Goal: Information Seeking & Learning: Learn about a topic

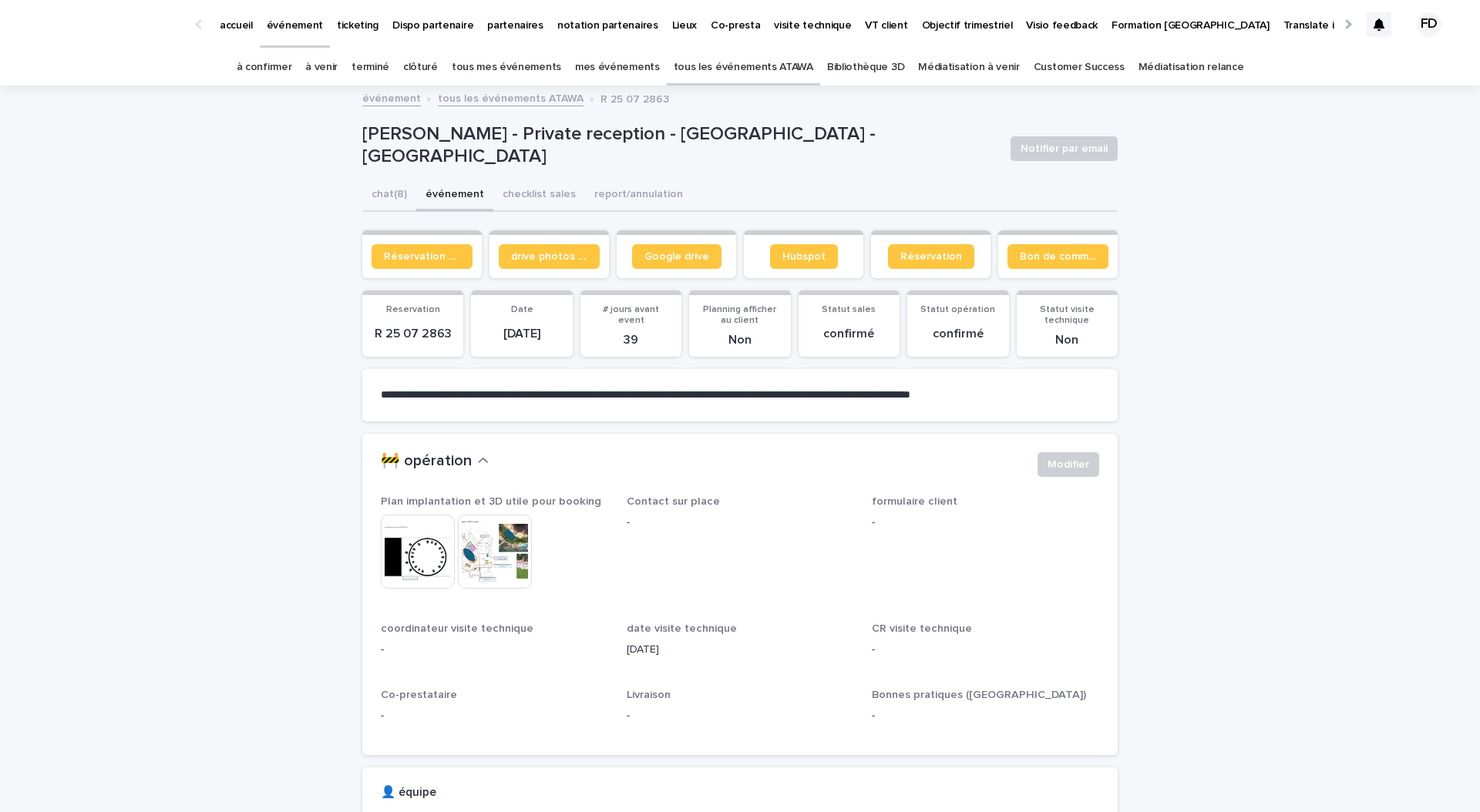
click at [289, 54] on link "à confirmer" at bounding box center [264, 67] width 55 height 37
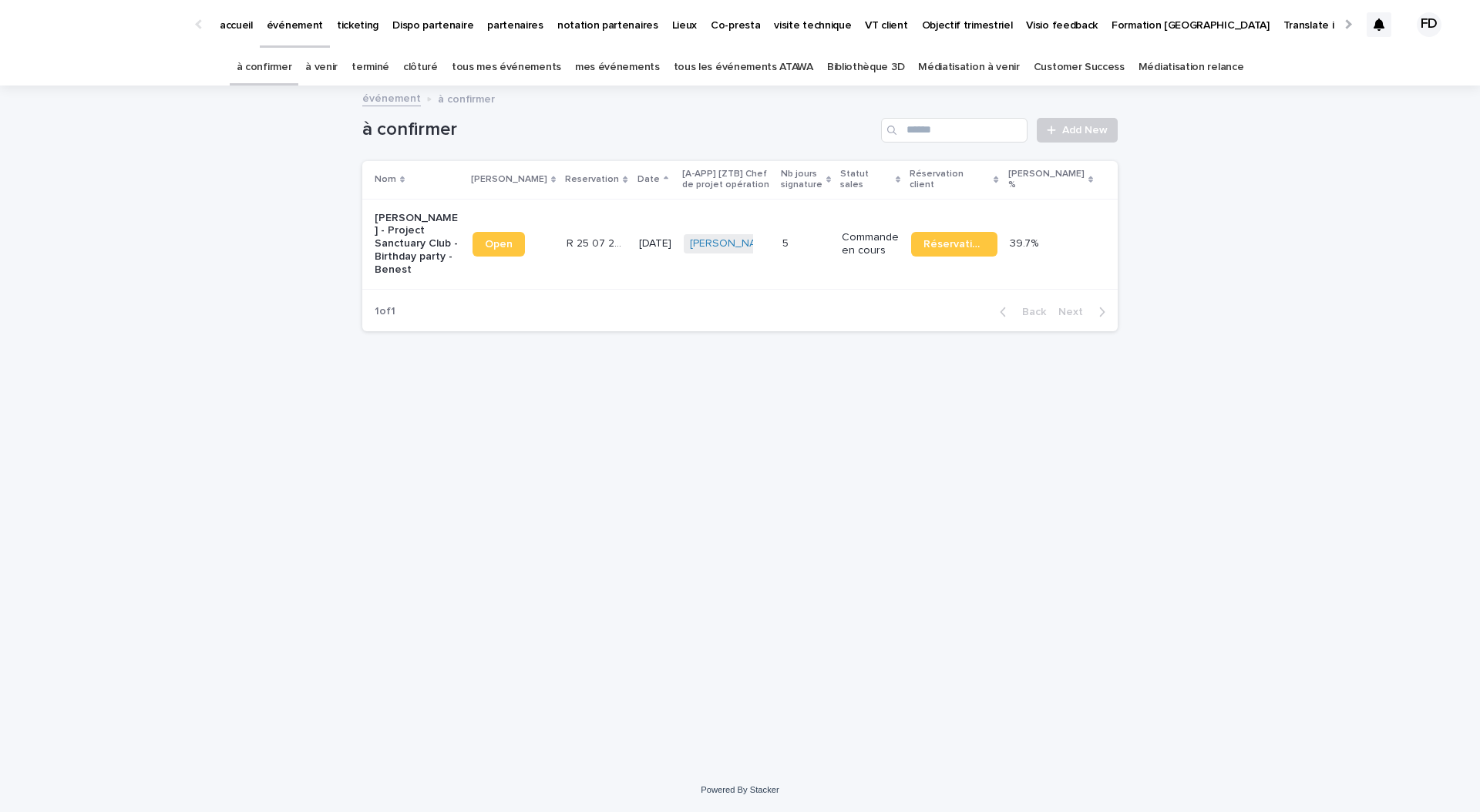
click at [337, 61] on link "à venir" at bounding box center [321, 67] width 33 height 37
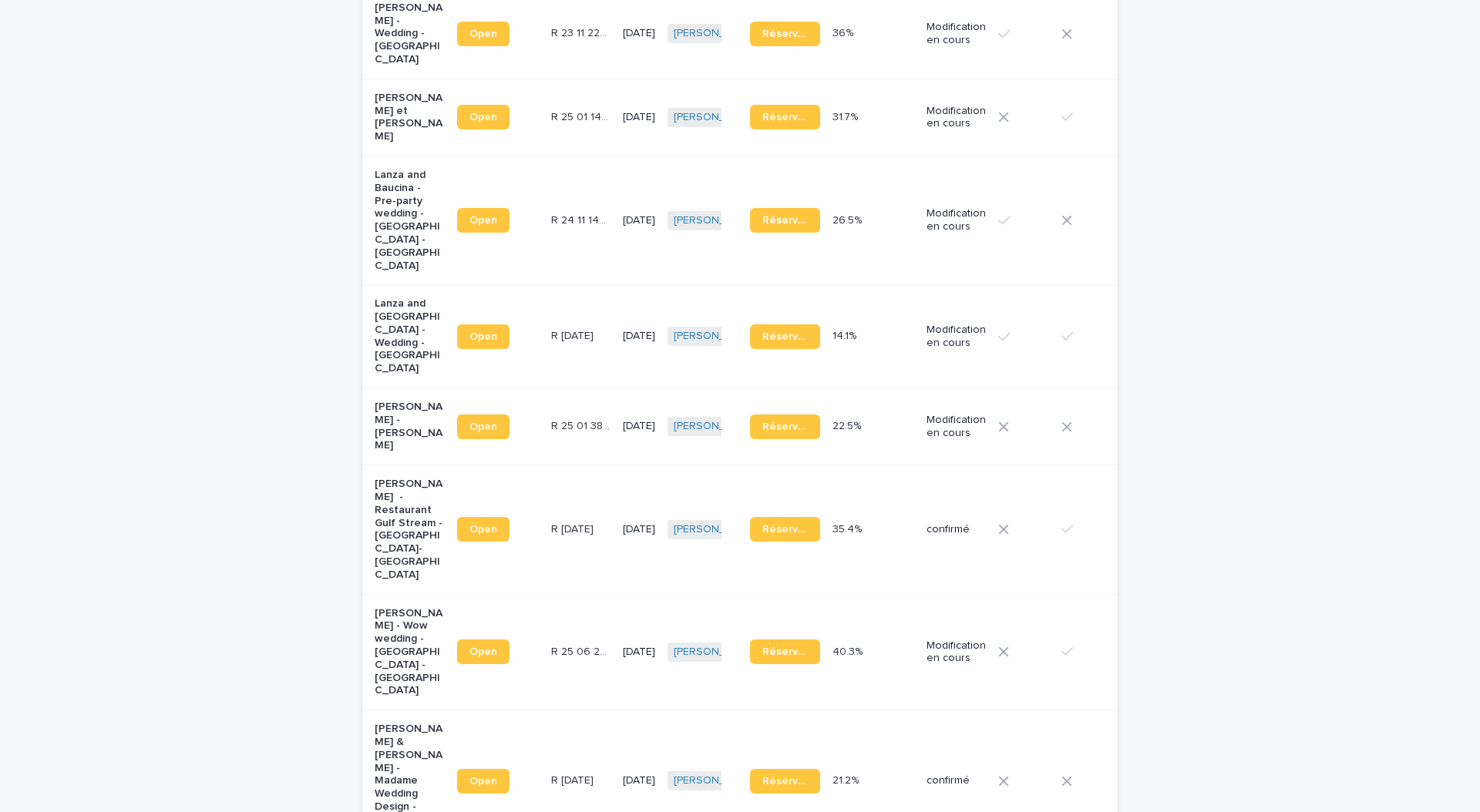
scroll to position [403, 0]
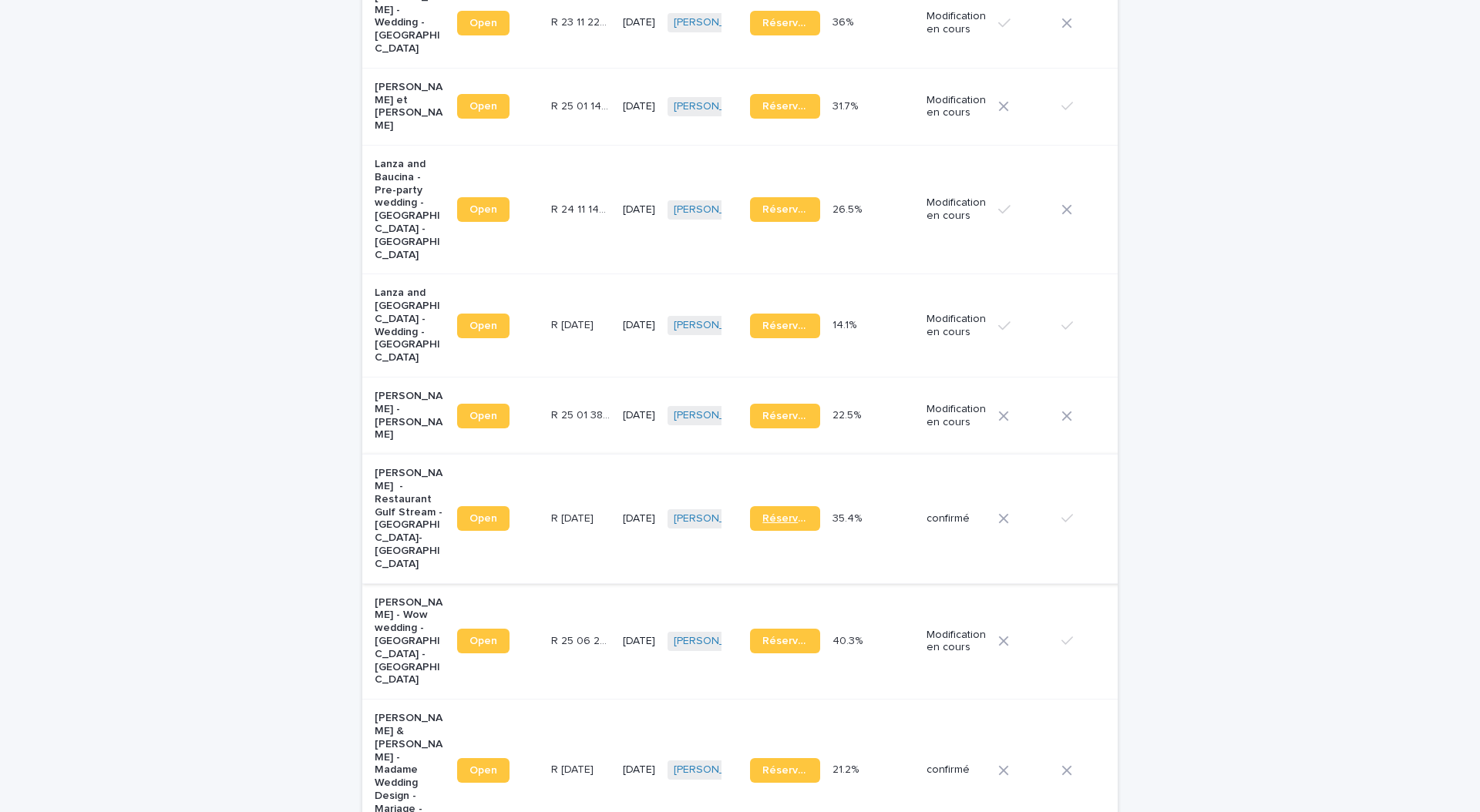
click at [774, 513] on span "Réservation" at bounding box center [785, 519] width 46 height 11
click at [563, 509] on p "R [DATE]" at bounding box center [573, 517] width 46 height 16
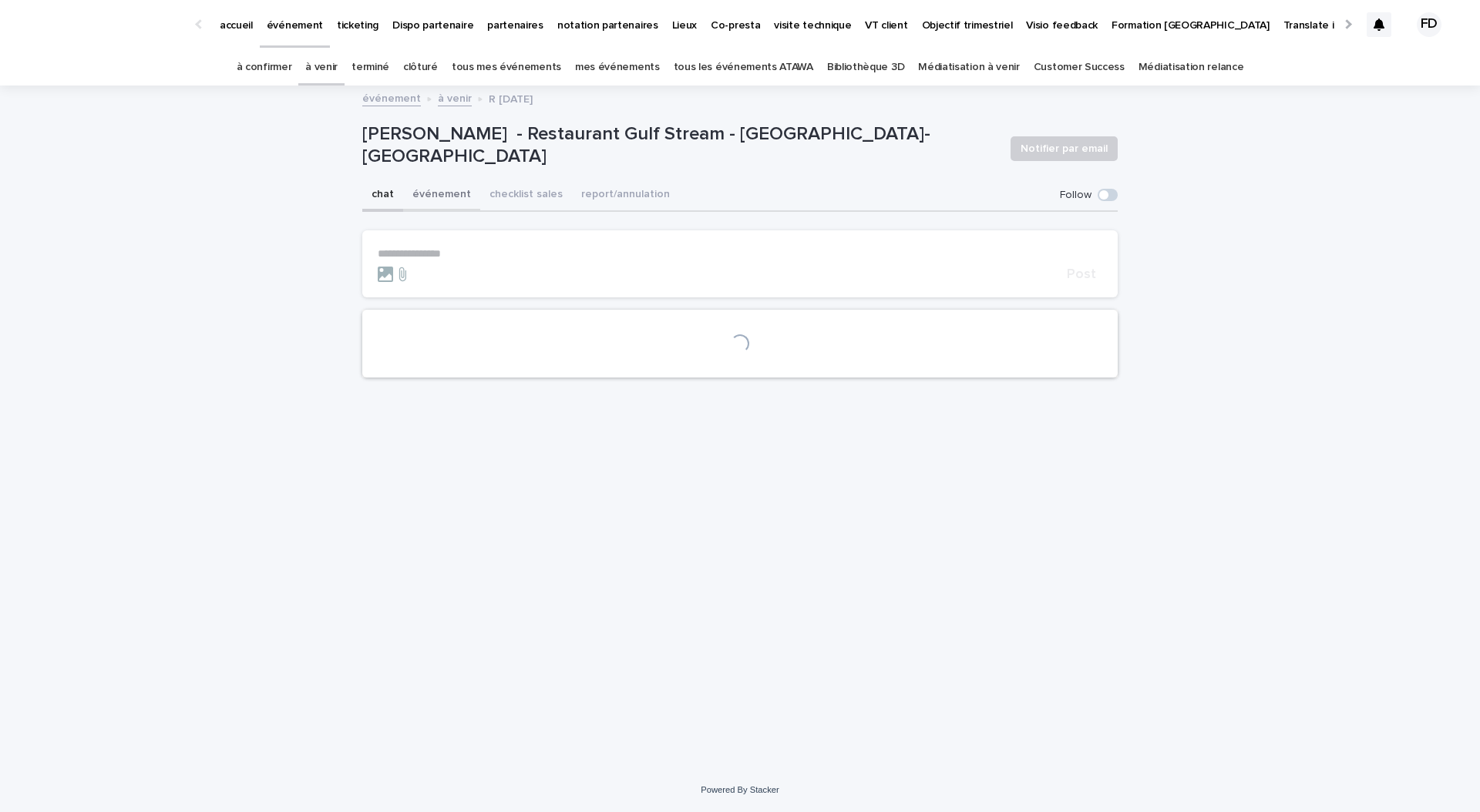
click at [441, 195] on button "événement" at bounding box center [441, 196] width 77 height 33
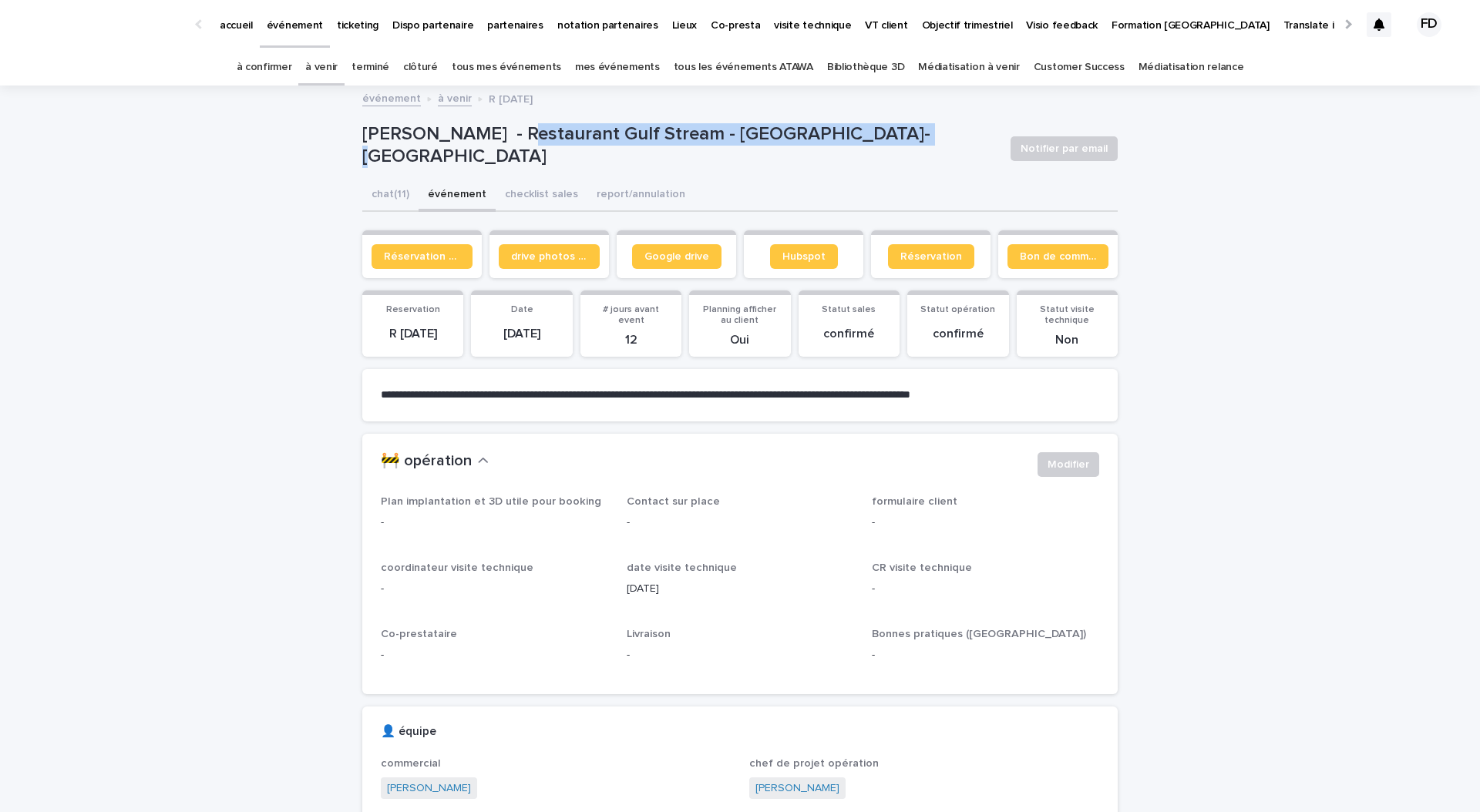
drag, startPoint x: 893, startPoint y: 148, endPoint x: 507, endPoint y: 148, distance: 386.0
click at [507, 148] on p "[PERSON_NAME] - Restaurant Gulf Stream - [GEOGRAPHIC_DATA]-[GEOGRAPHIC_DATA]" at bounding box center [680, 146] width 636 height 45
copy p "Restaurant Gulf Stream - [GEOGRAPHIC_DATA]-[GEOGRAPHIC_DATA]"
click at [375, 183] on button "chat (11)" at bounding box center [391, 196] width 56 height 33
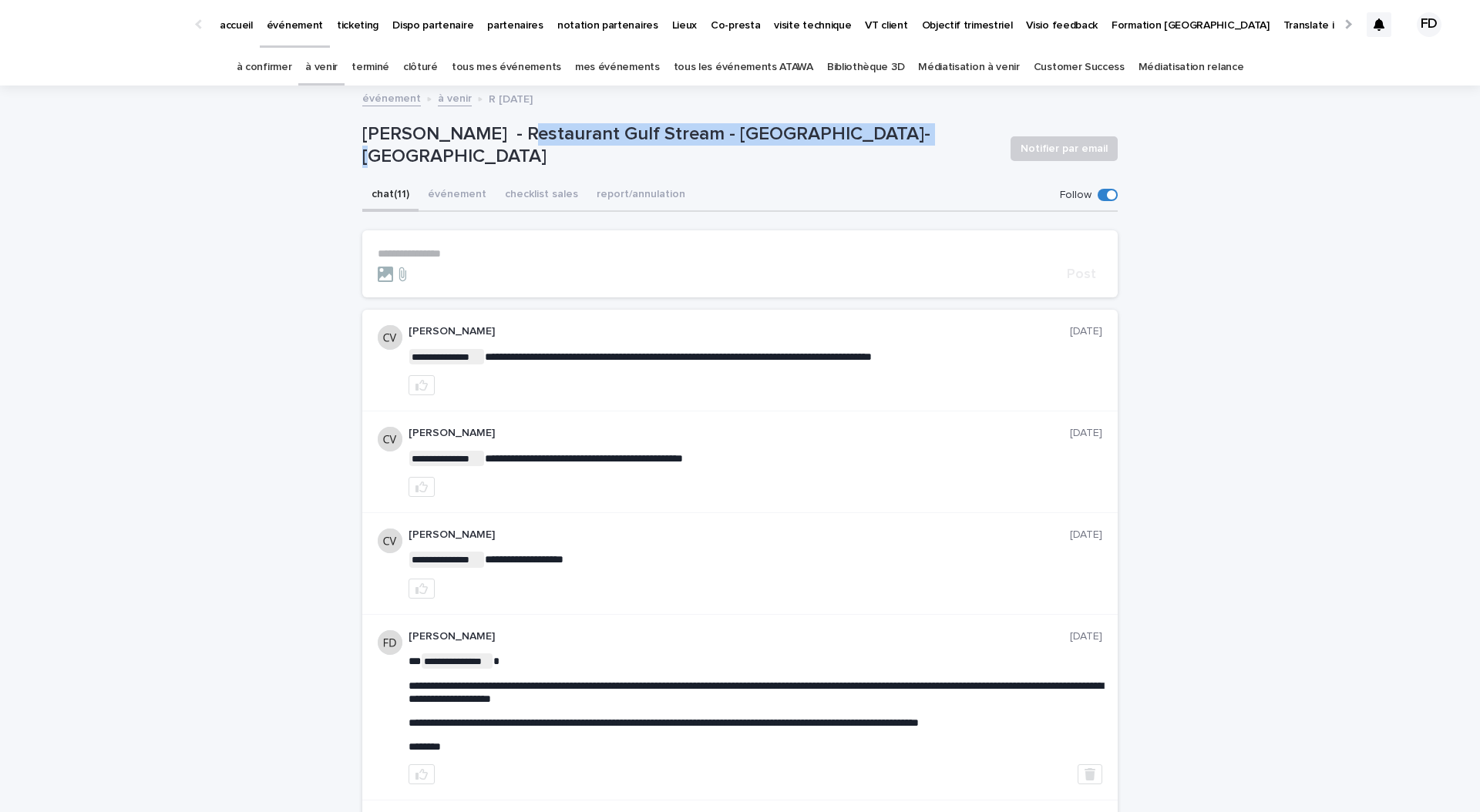
click at [337, 59] on link "à venir" at bounding box center [321, 67] width 33 height 37
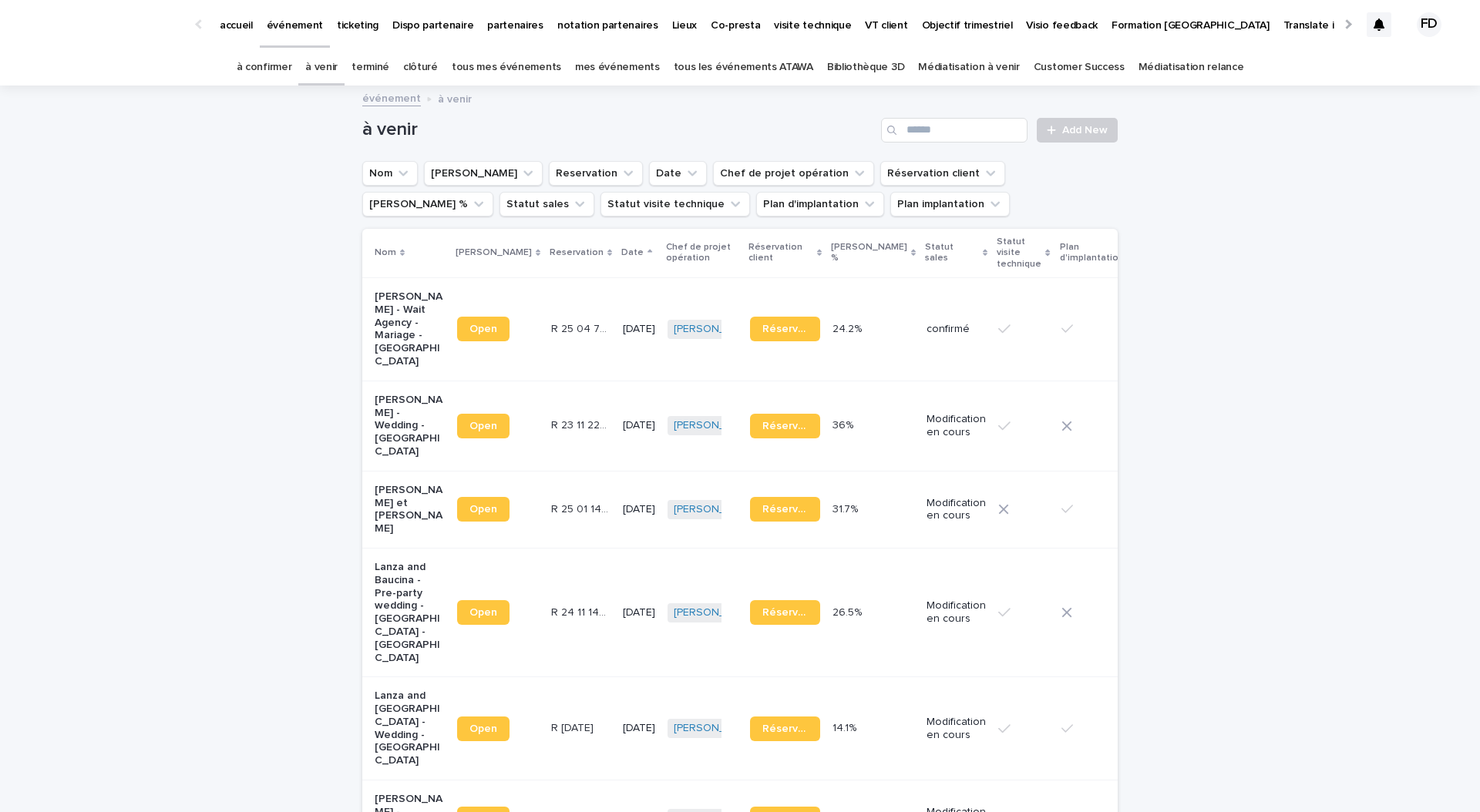
click at [389, 67] on link "terminé" at bounding box center [370, 67] width 37 height 37
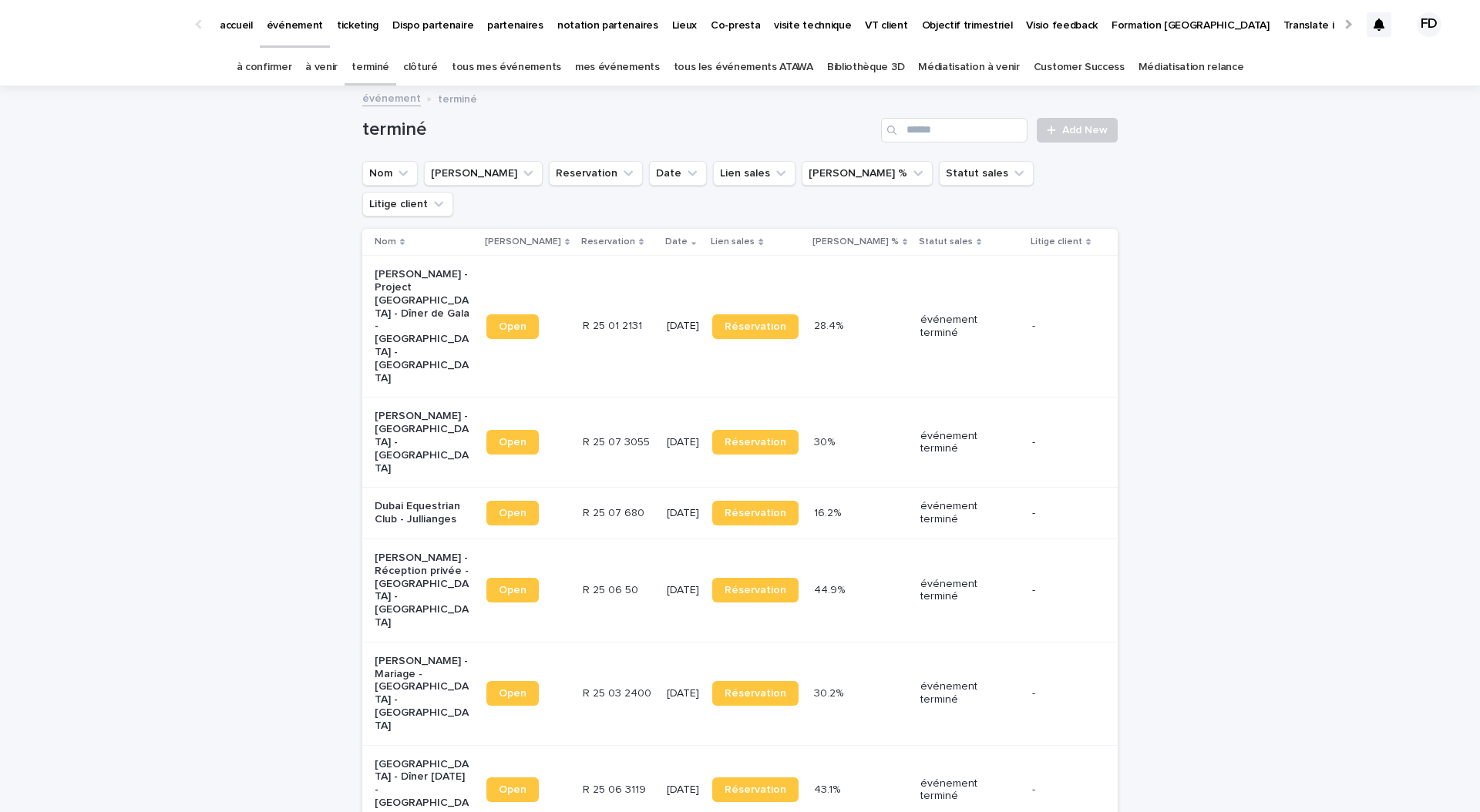
click at [337, 76] on link "à venir" at bounding box center [321, 67] width 33 height 37
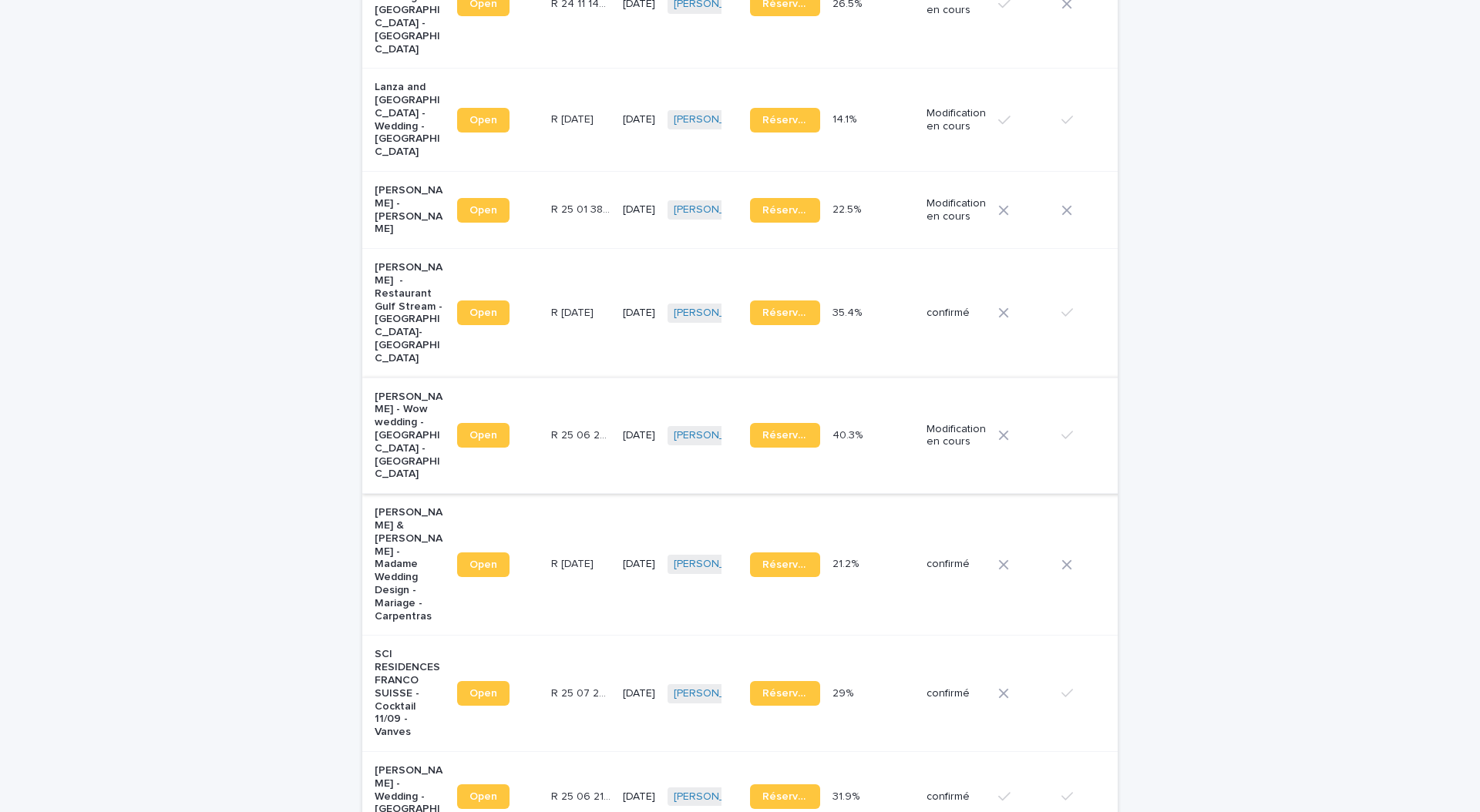
scroll to position [622, 0]
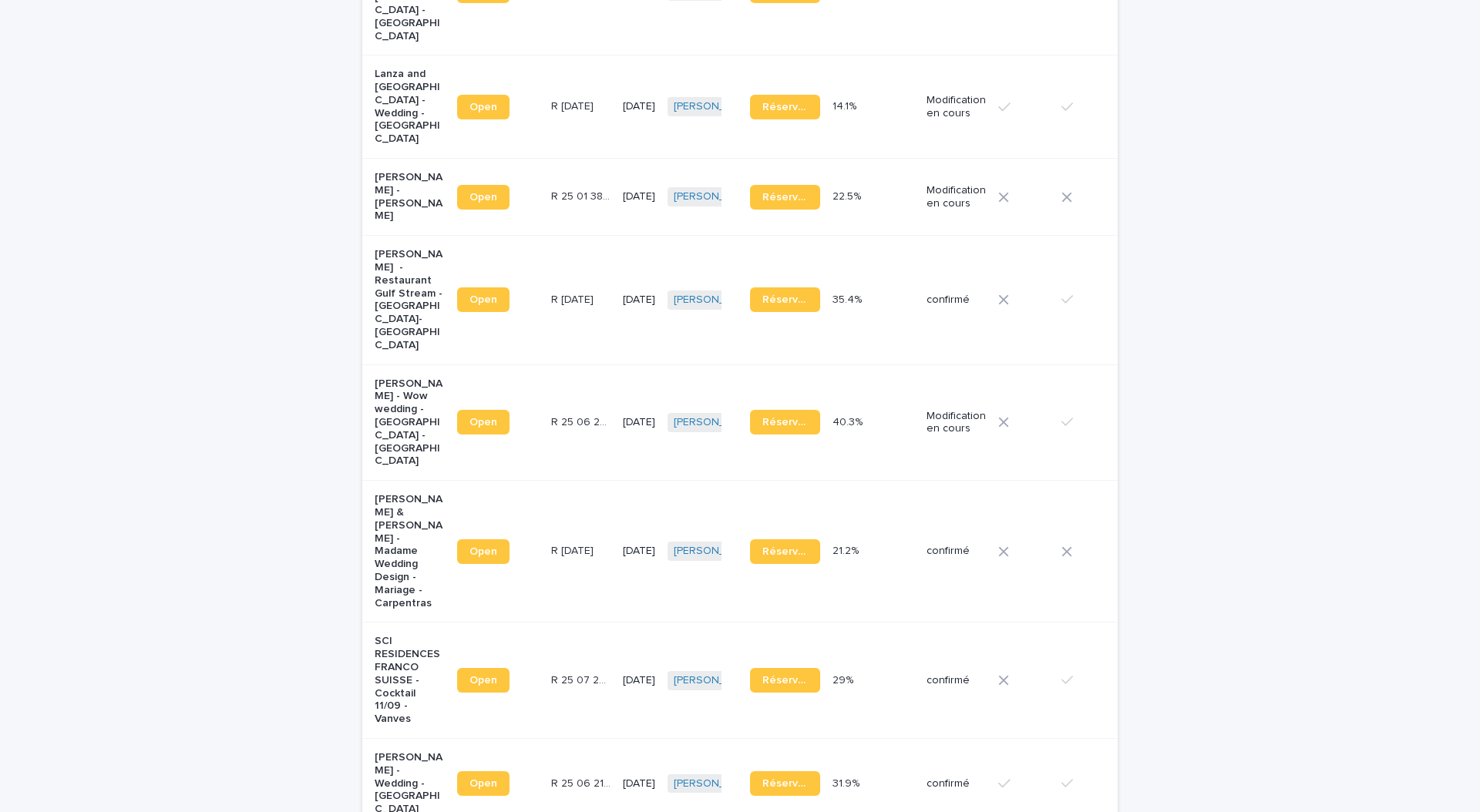
click at [616, 548] on td "[DATE]" at bounding box center [639, 551] width 45 height 141
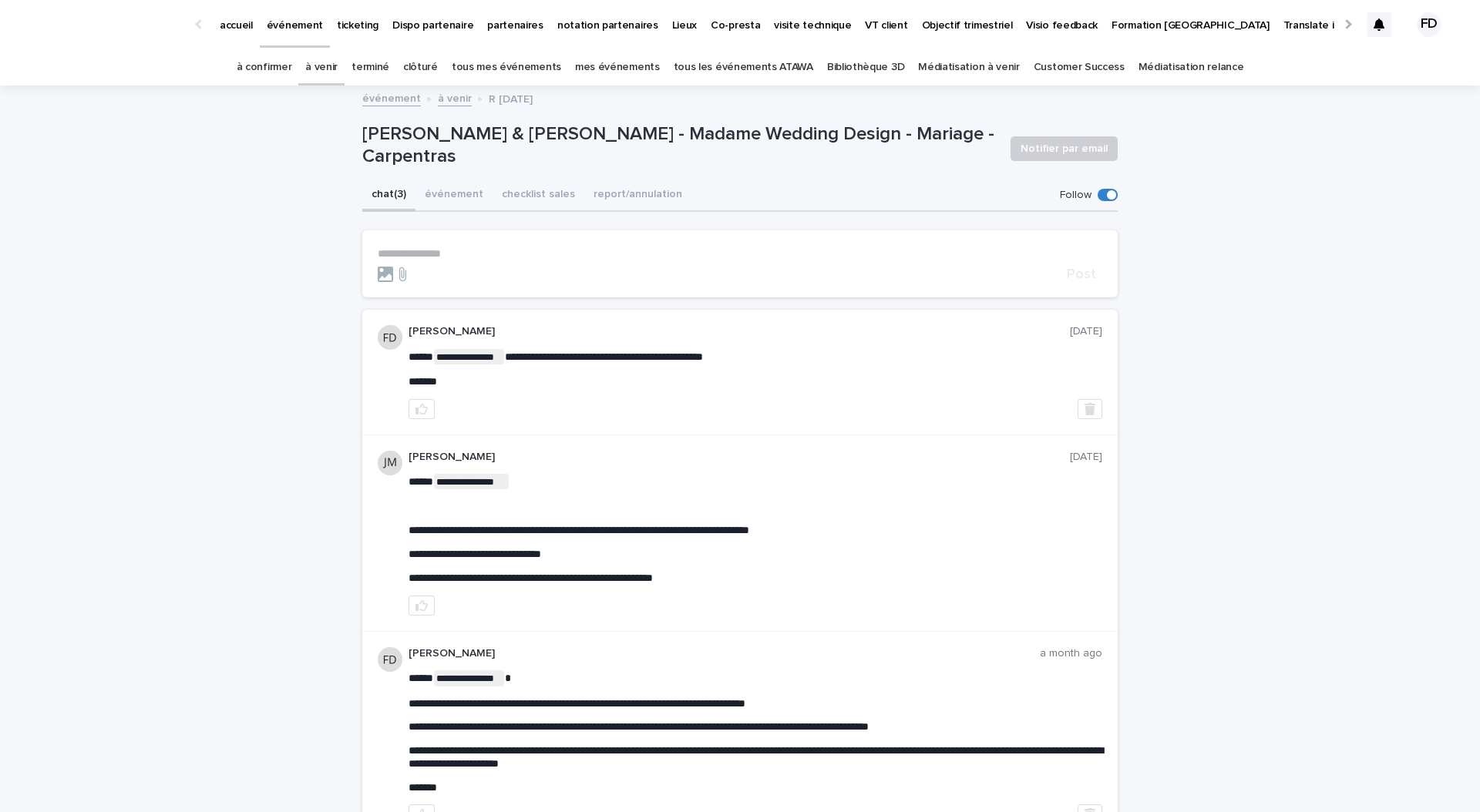
click at [337, 70] on link "à venir" at bounding box center [321, 67] width 33 height 37
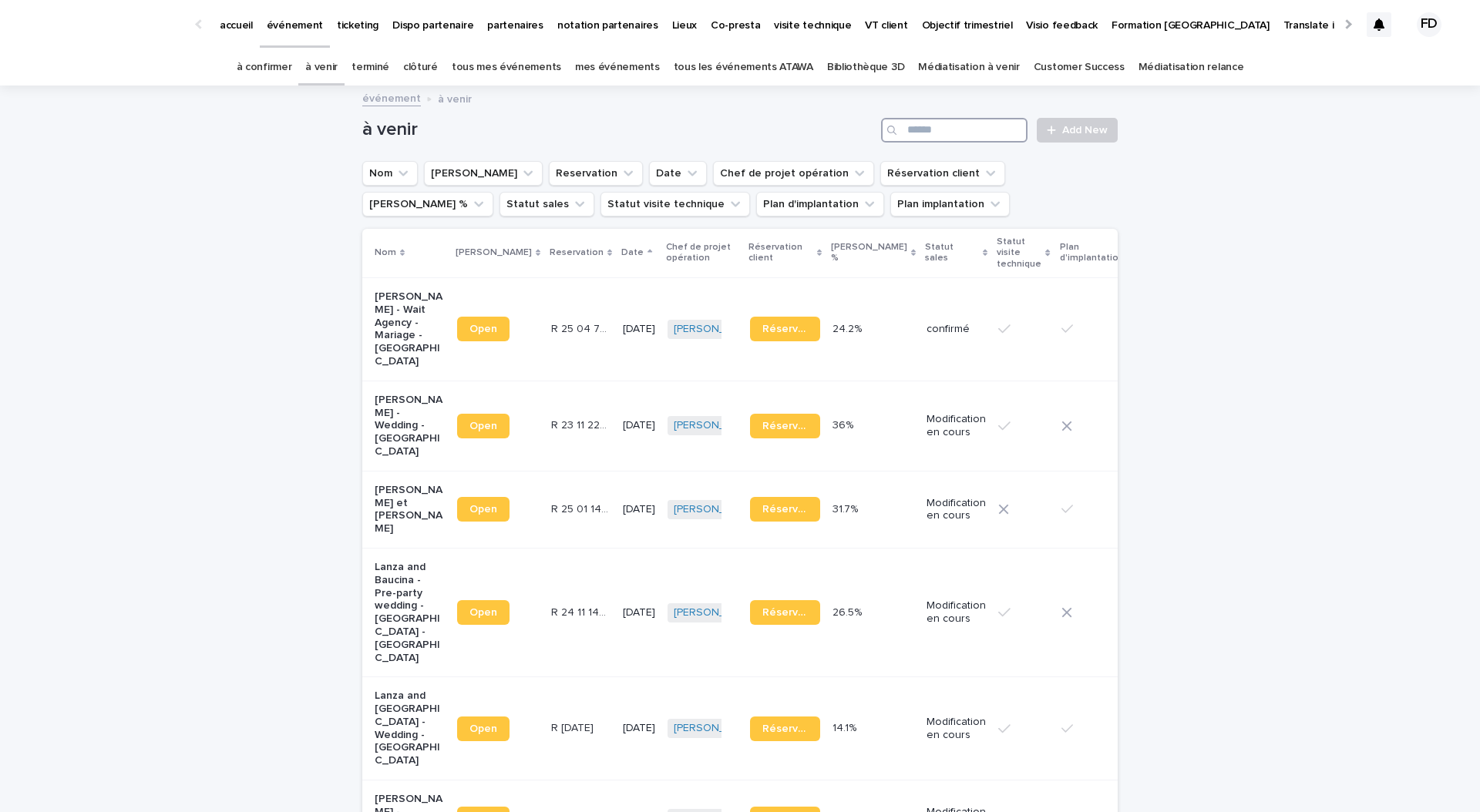
click at [956, 134] on input "Search" at bounding box center [954, 130] width 146 height 24
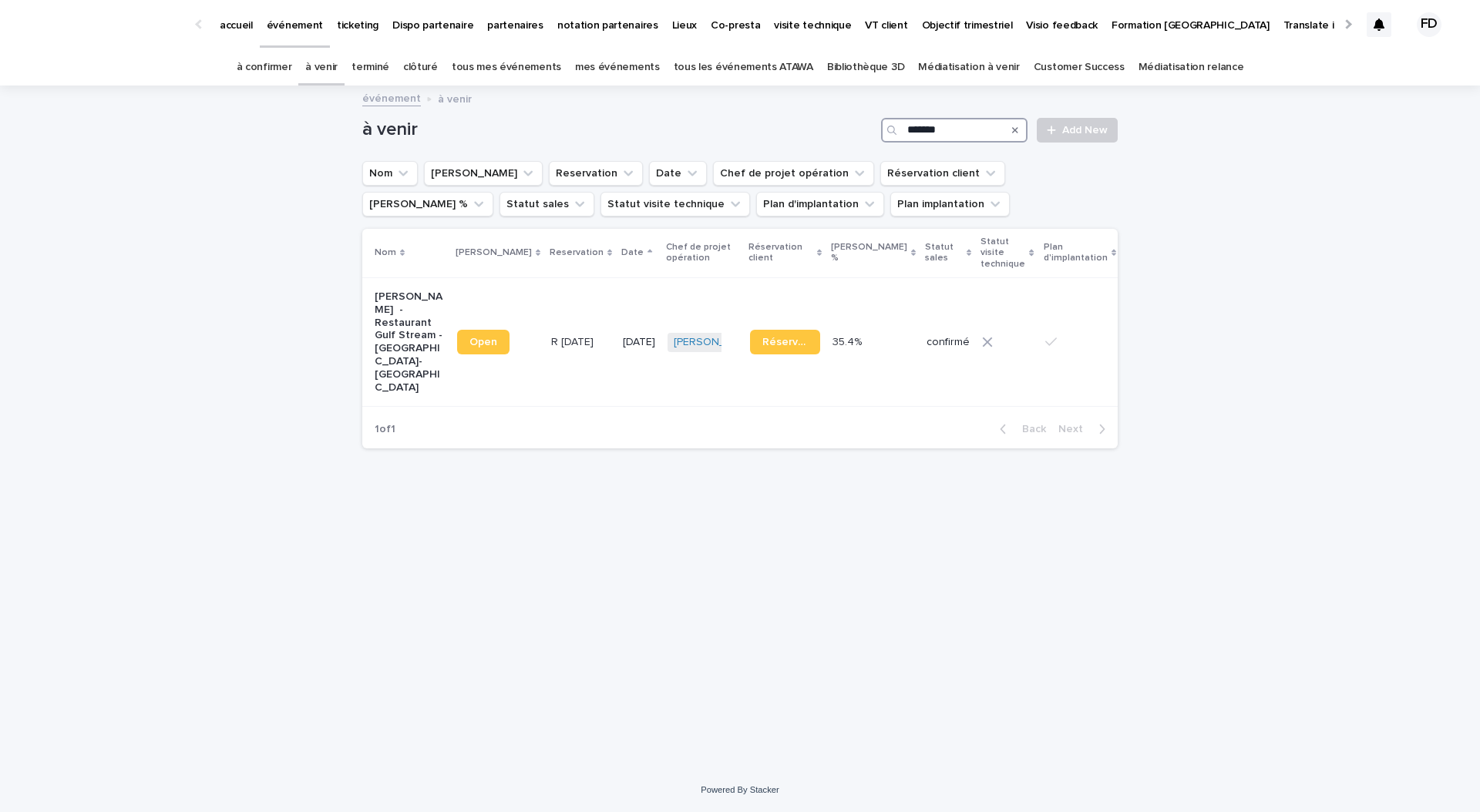
type input "*******"
click at [551, 339] on p "R [DATE]" at bounding box center [573, 340] width 46 height 16
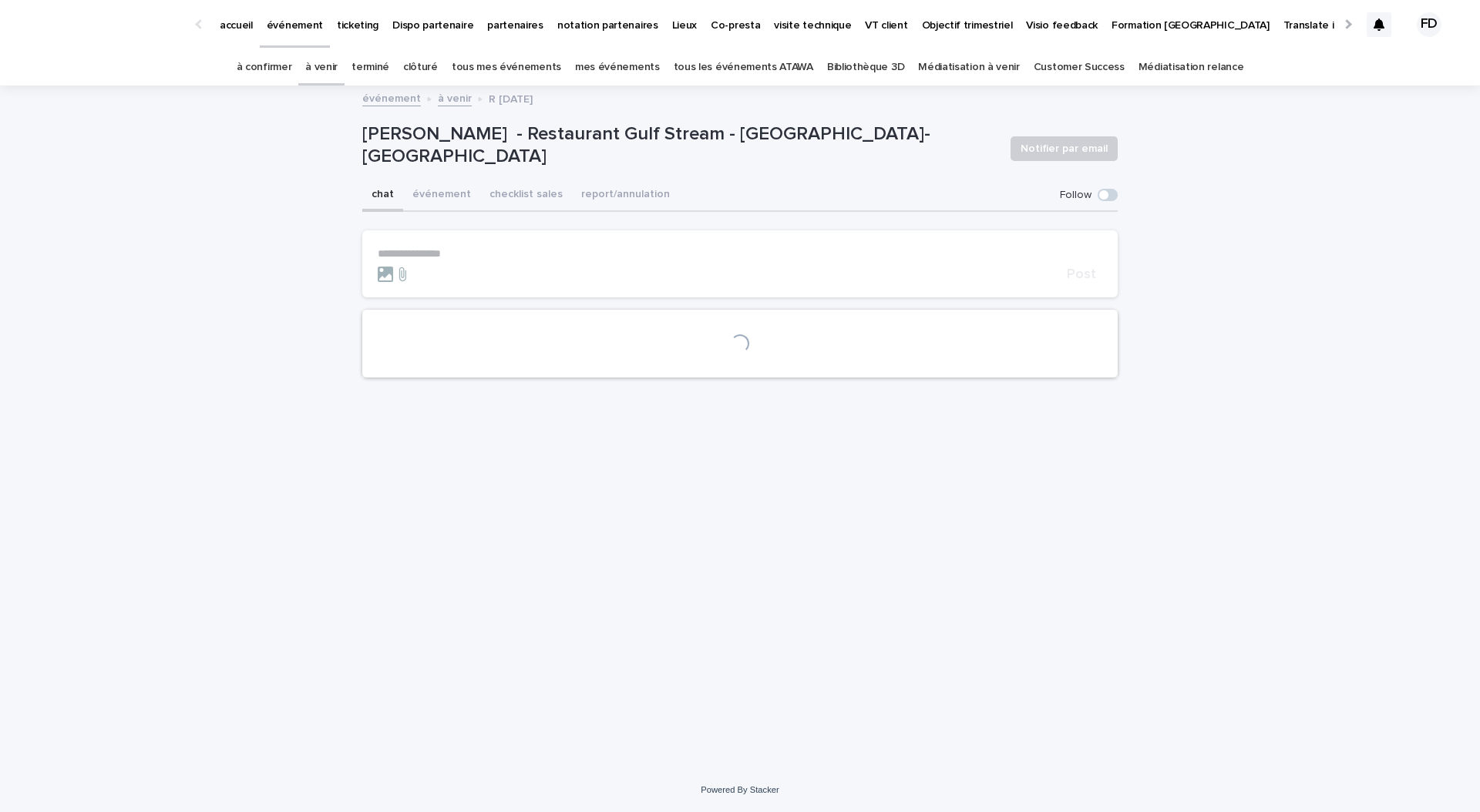
click at [497, 250] on p "**********" at bounding box center [739, 254] width 724 height 13
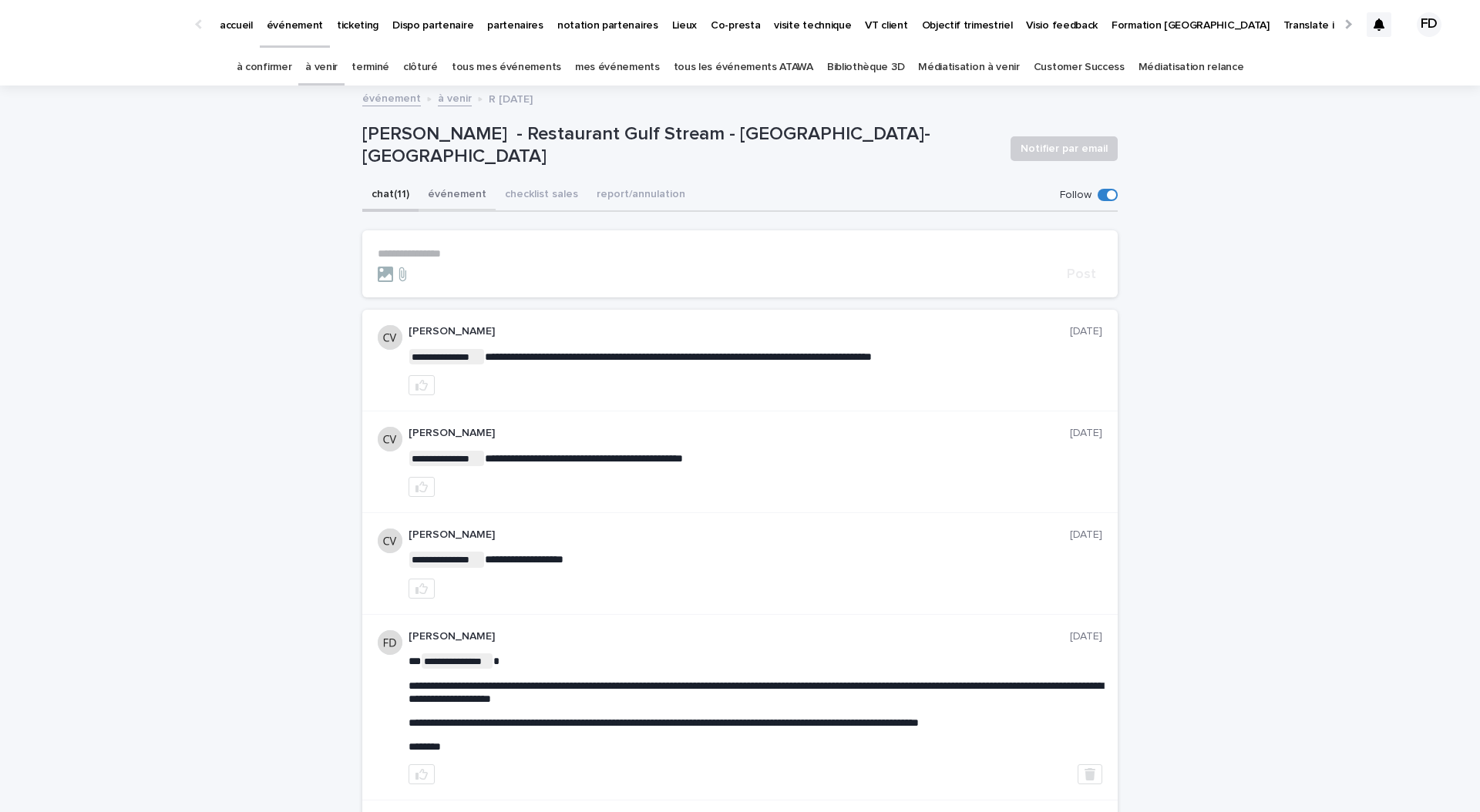
click at [460, 202] on button "événement" at bounding box center [457, 196] width 77 height 33
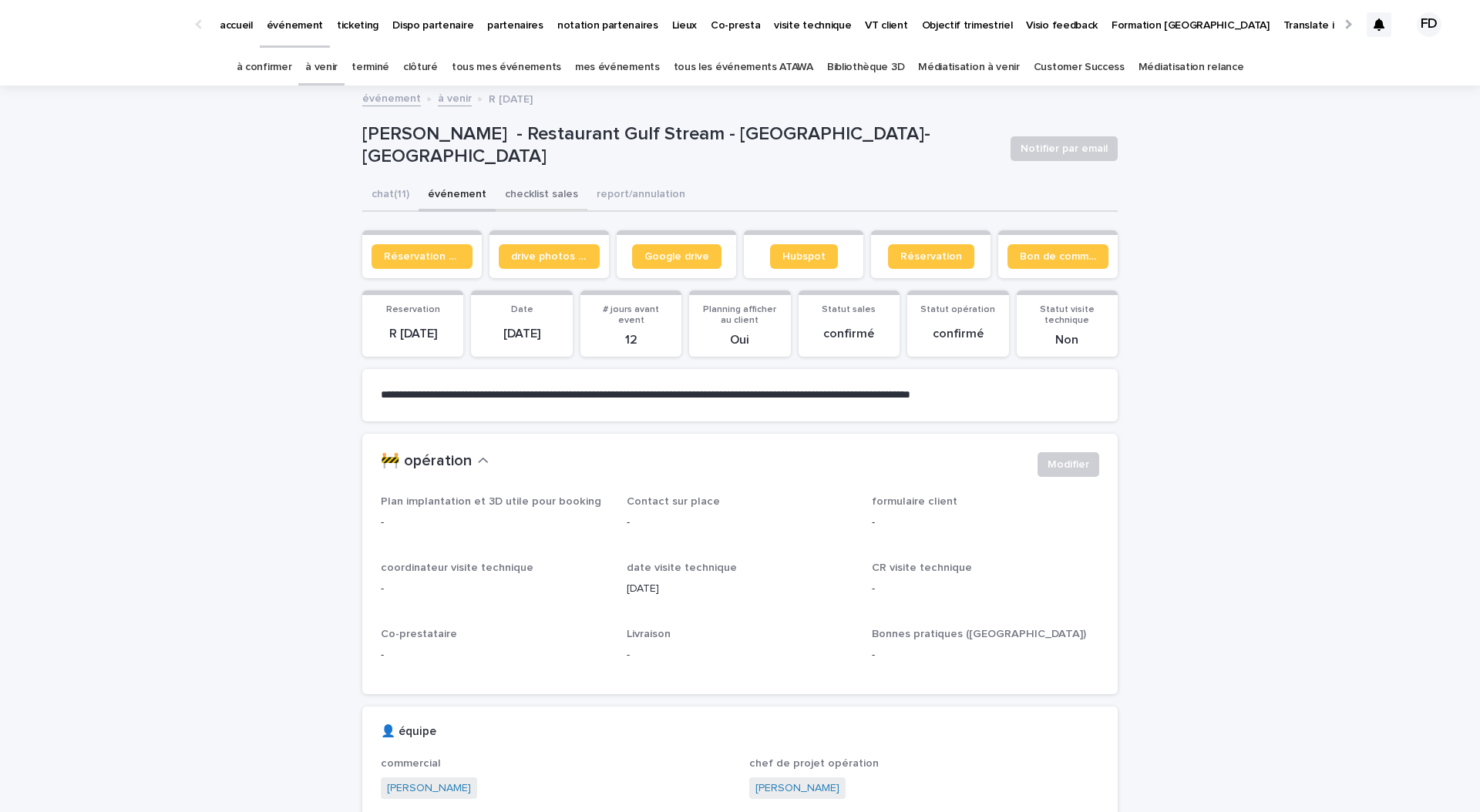
click at [540, 195] on button "checklist sales" at bounding box center [541, 196] width 92 height 33
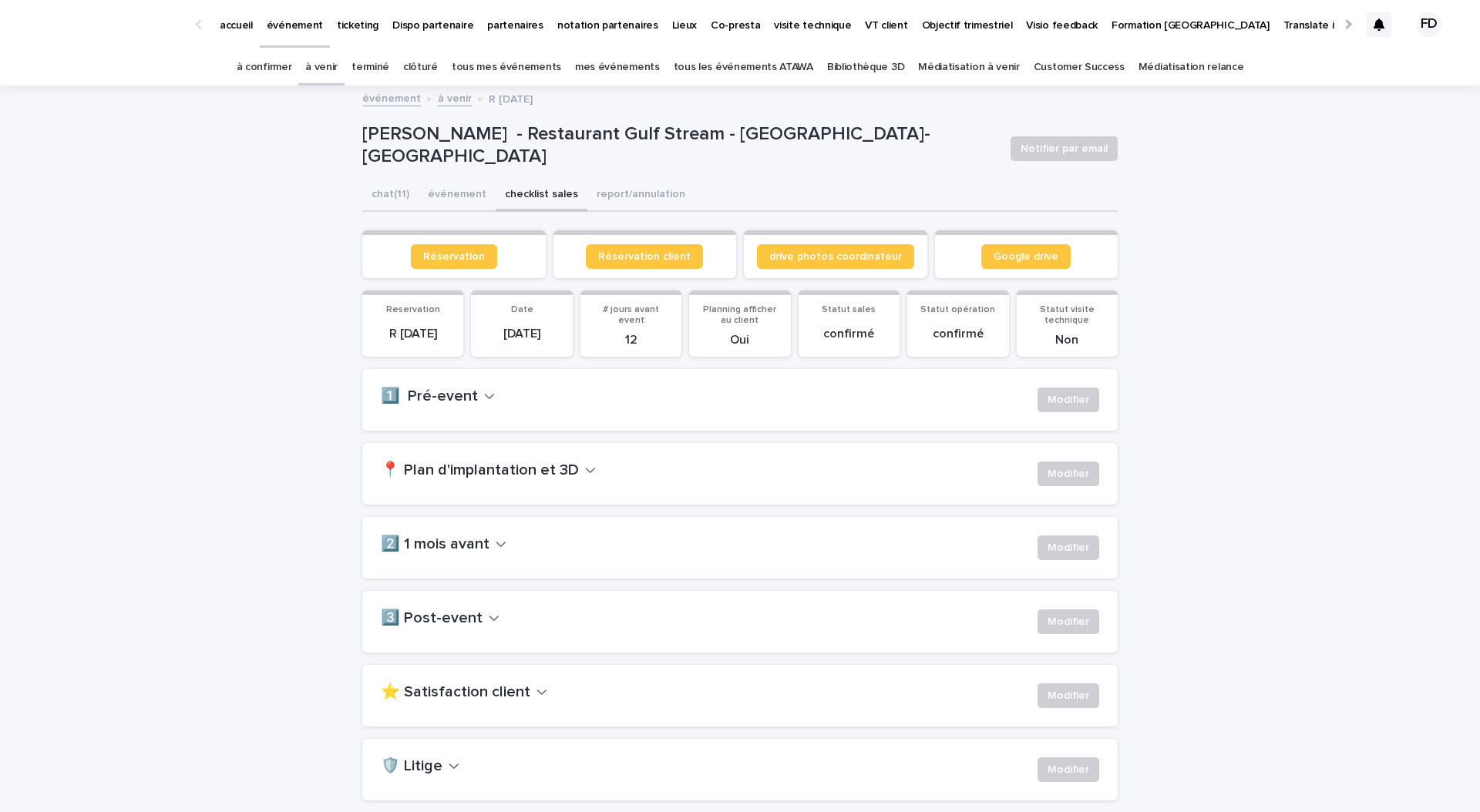
click at [457, 466] on h2 "📍 Plan d'implantation et 3D" at bounding box center [479, 471] width 198 height 19
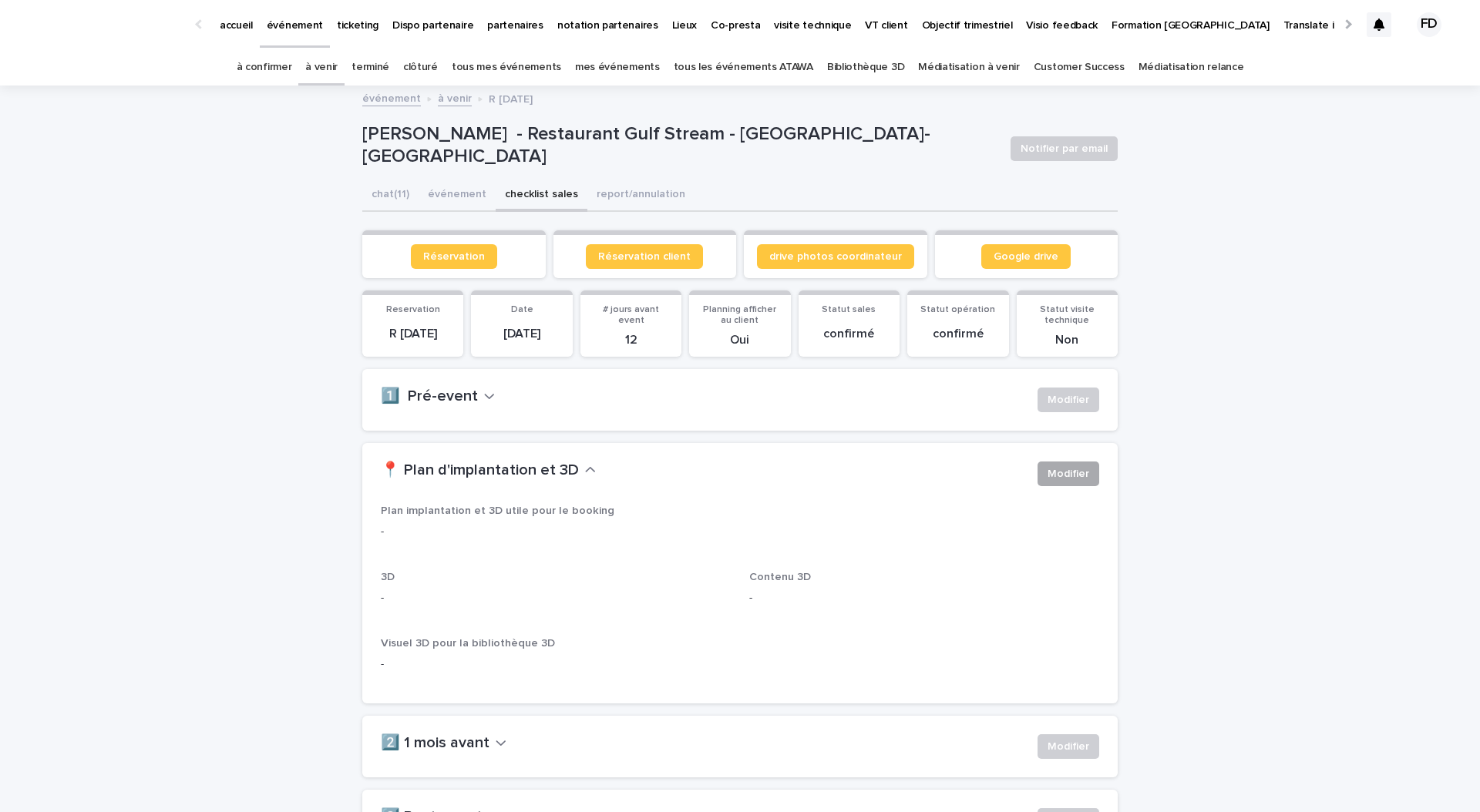
click at [1082, 480] on span "Modifier" at bounding box center [1068, 474] width 41 height 15
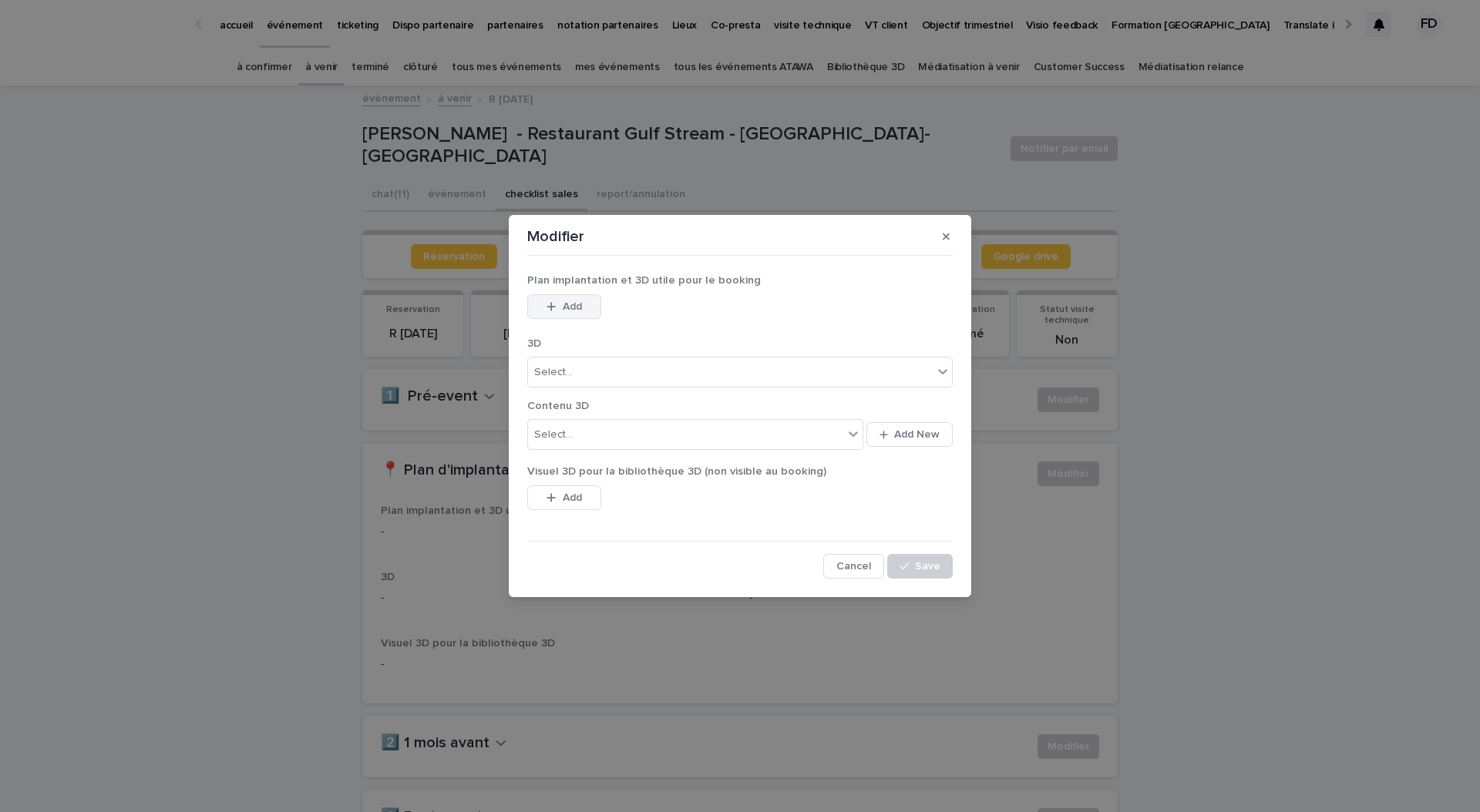
click at [568, 316] on button "Add" at bounding box center [564, 306] width 74 height 24
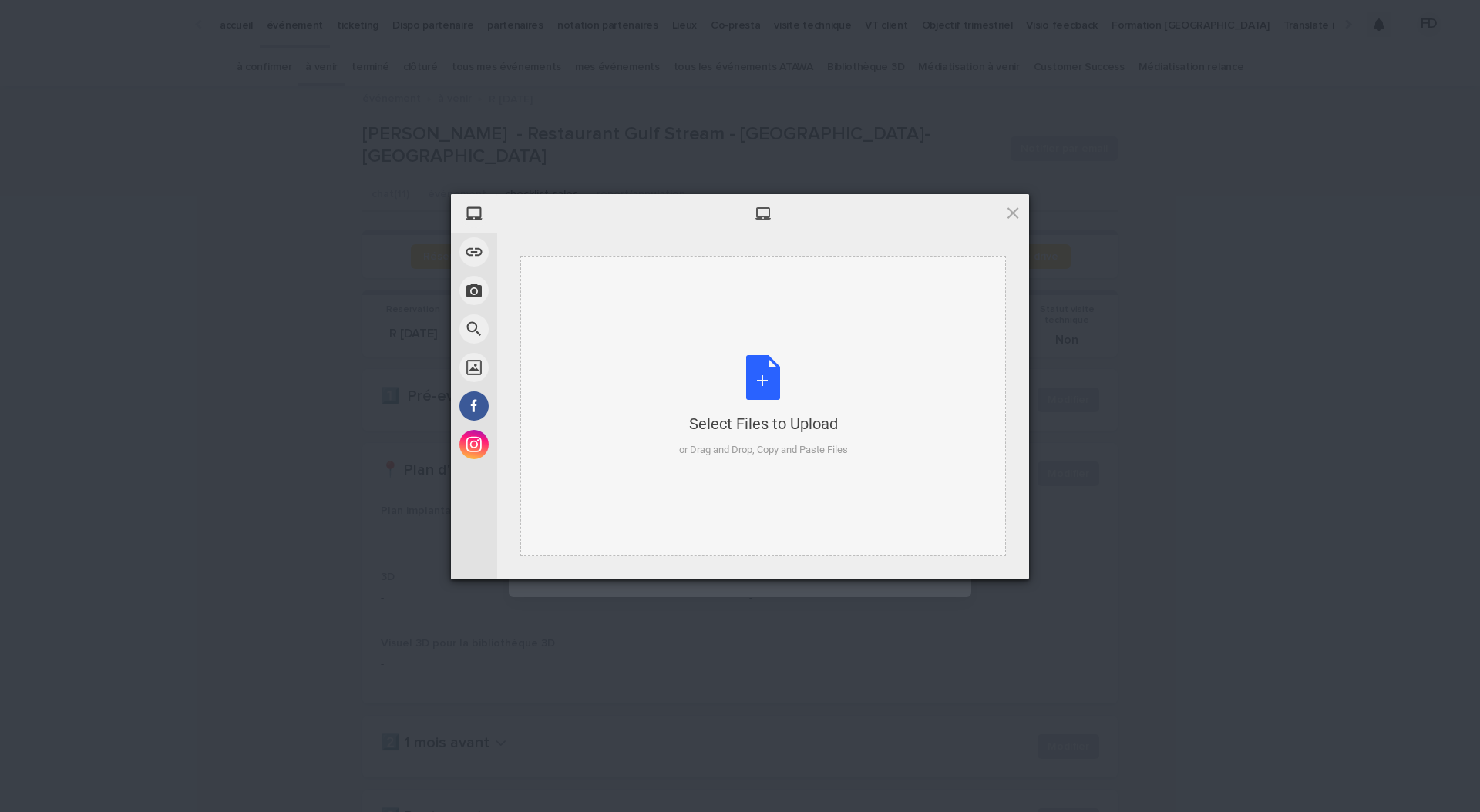
click at [730, 312] on div "Select Files to Upload or Drag and Drop, Copy and Paste Files" at bounding box center [762, 406] width 485 height 301
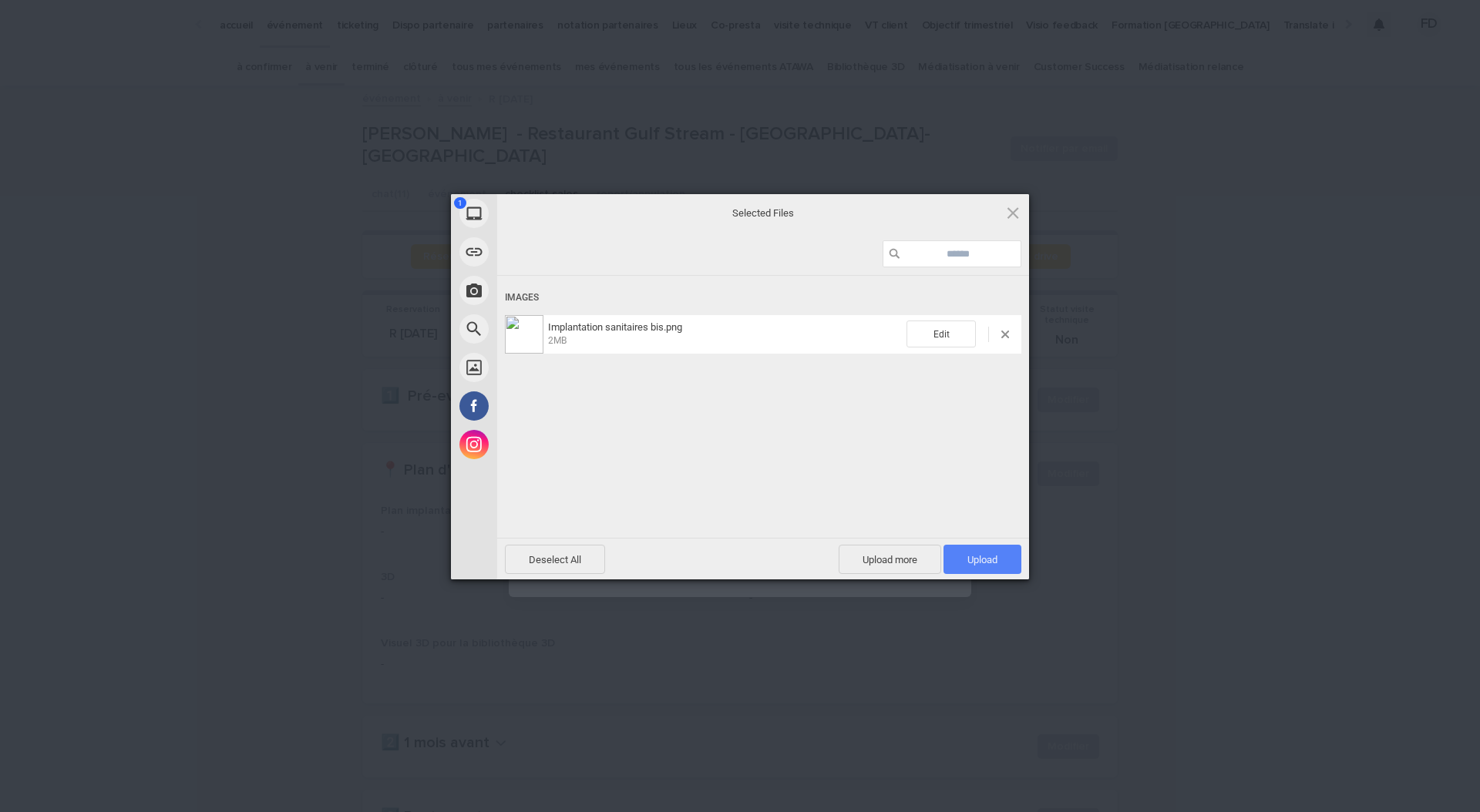
click at [982, 559] on span "Upload 1" at bounding box center [983, 560] width 30 height 11
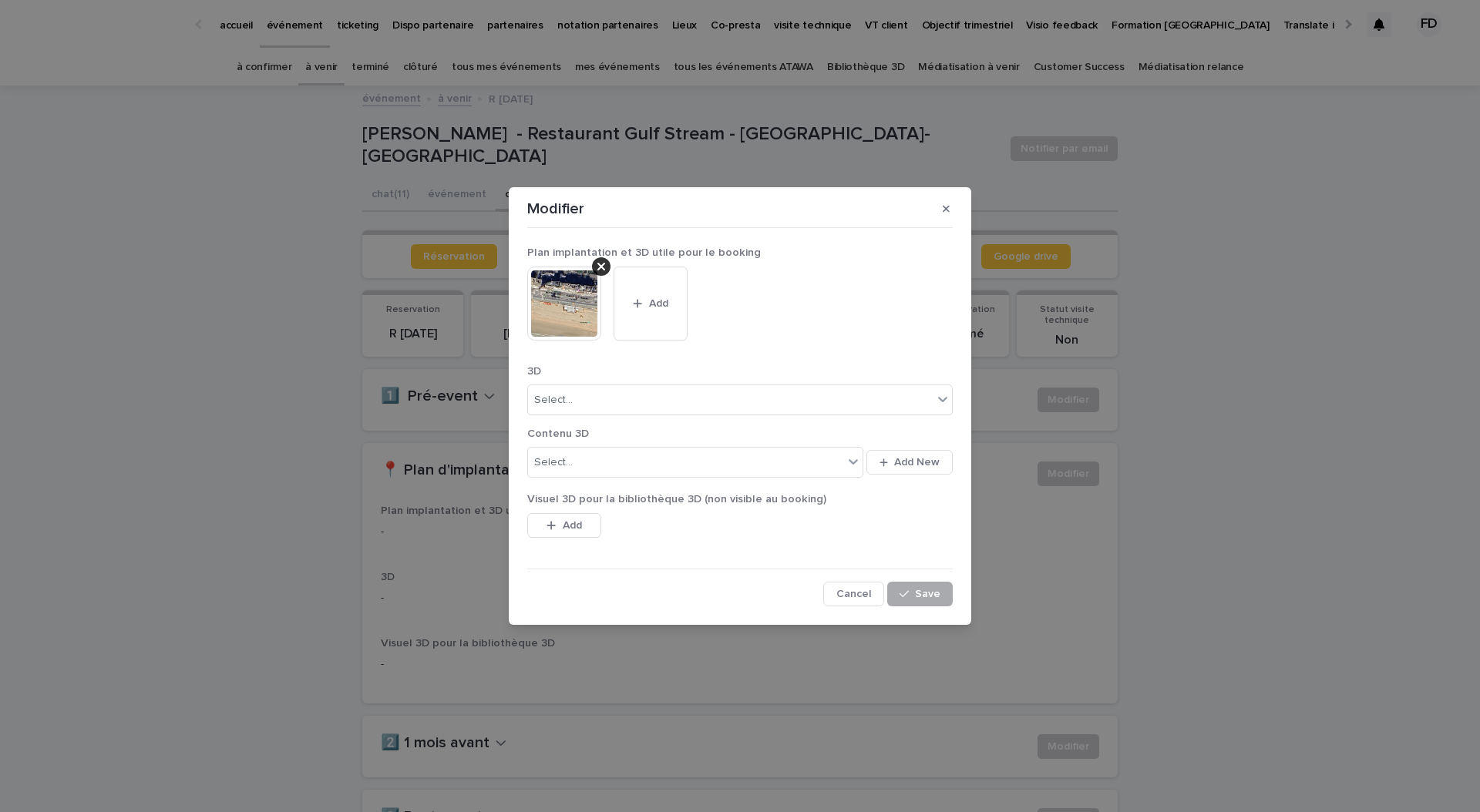
click at [919, 589] on span "Save" at bounding box center [927, 595] width 25 height 11
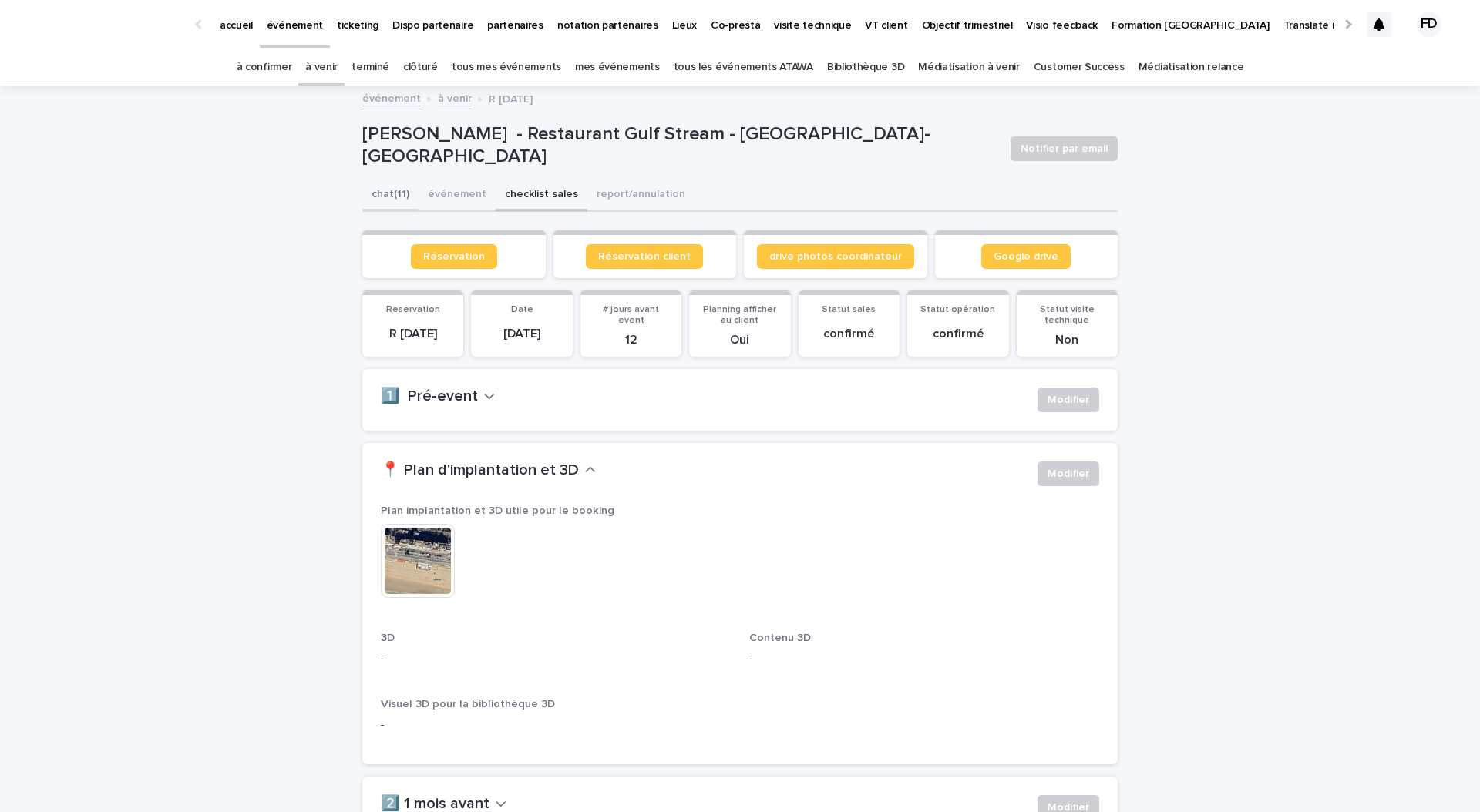
click at [393, 199] on button "chat (11)" at bounding box center [391, 196] width 56 height 33
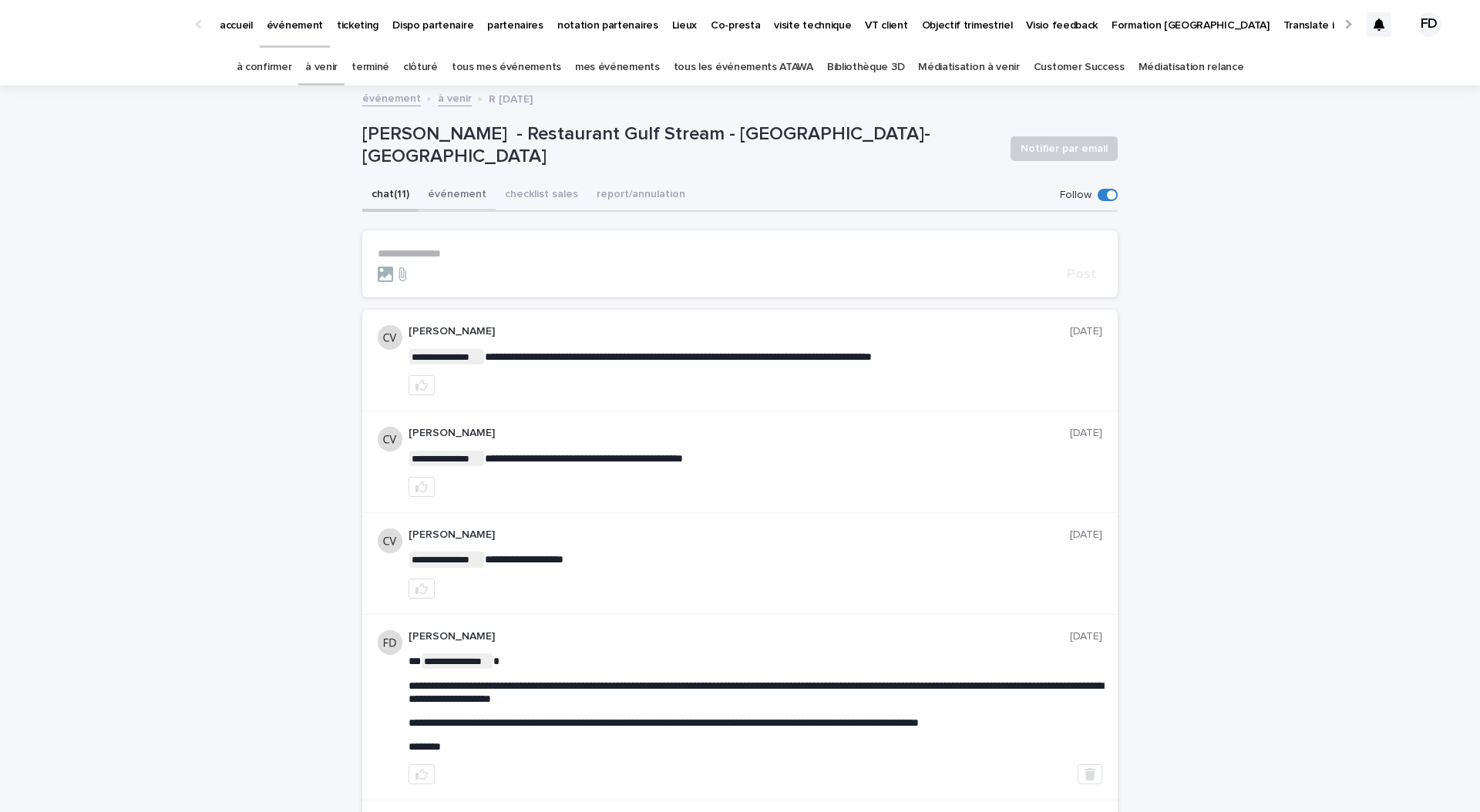
click at [463, 198] on button "événement" at bounding box center [457, 196] width 77 height 33
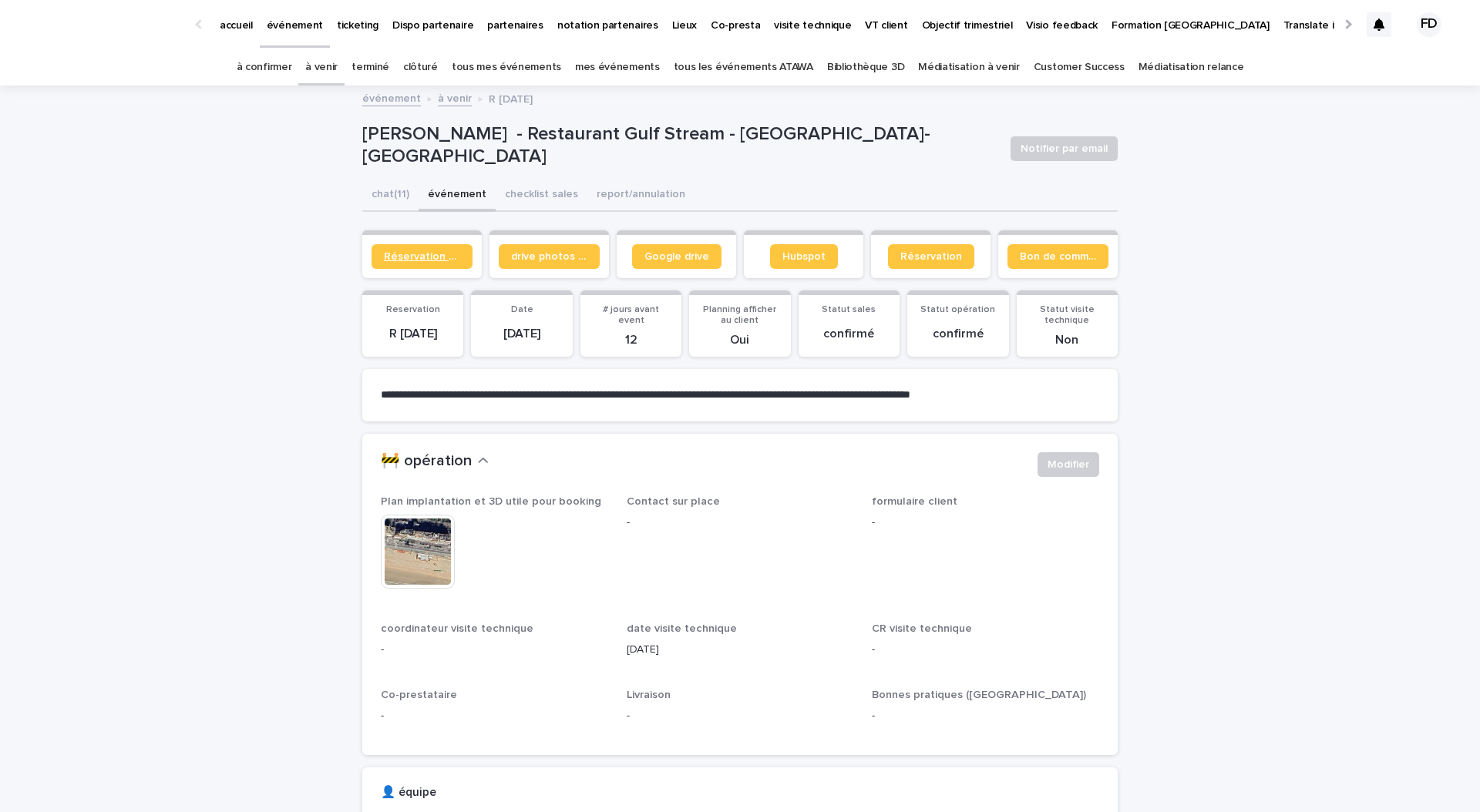
click at [439, 254] on span "Réservation client" at bounding box center [422, 257] width 76 height 11
click at [368, 186] on button "chat (11)" at bounding box center [391, 196] width 56 height 33
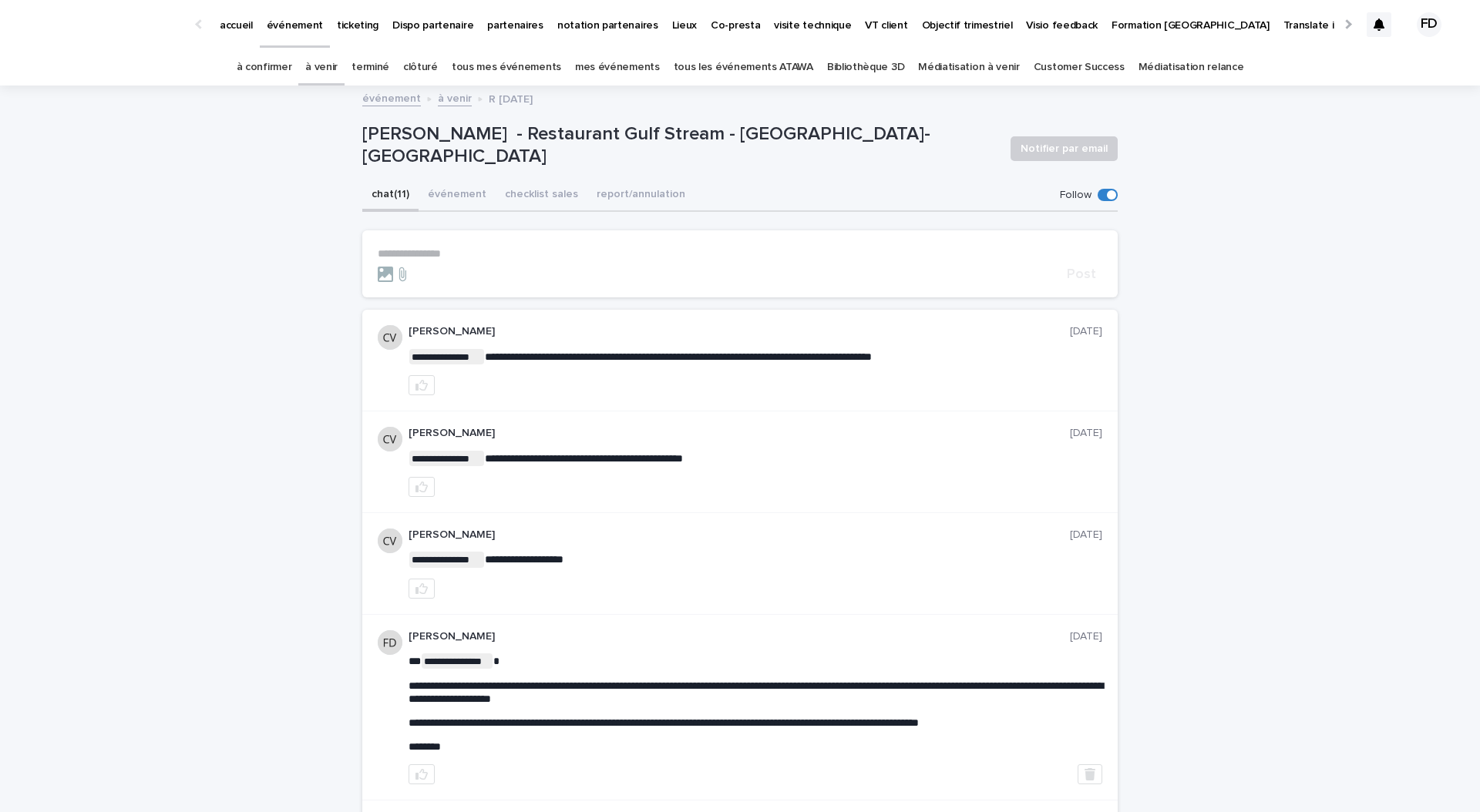
click at [534, 250] on p "**********" at bounding box center [739, 254] width 724 height 13
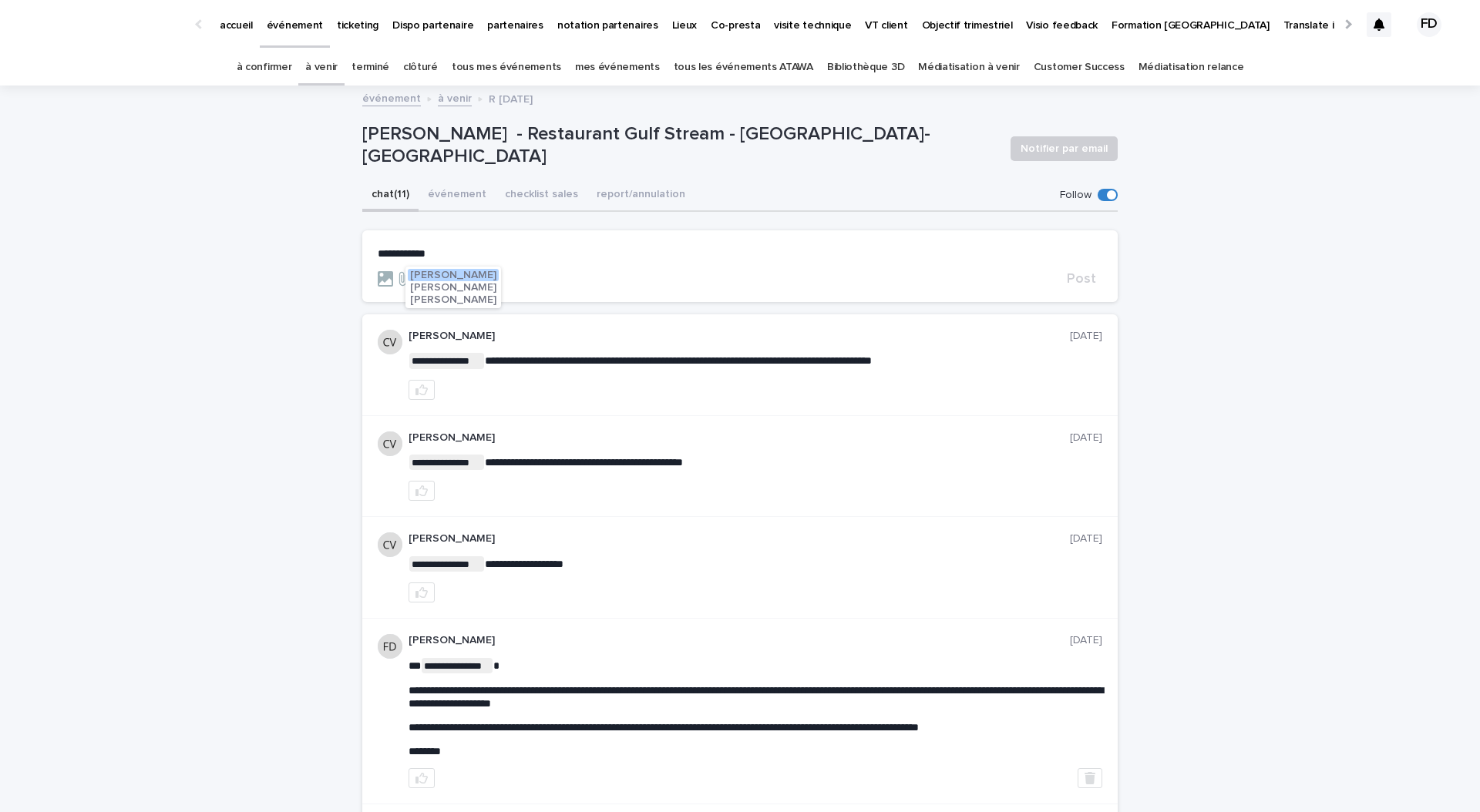
click at [491, 287] on span "[PERSON_NAME]" at bounding box center [453, 288] width 86 height 11
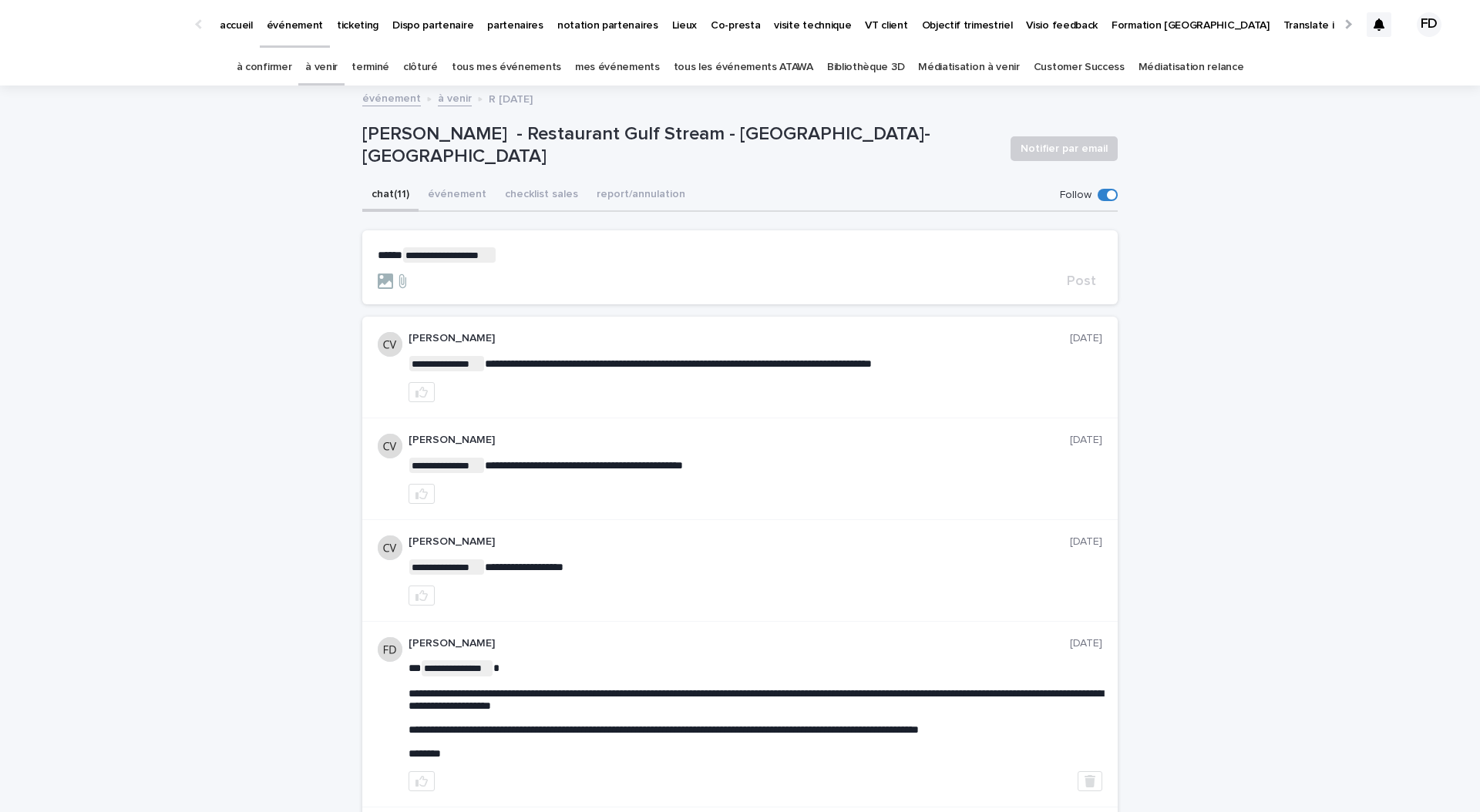
click at [549, 258] on p "**********" at bounding box center [739, 255] width 724 height 15
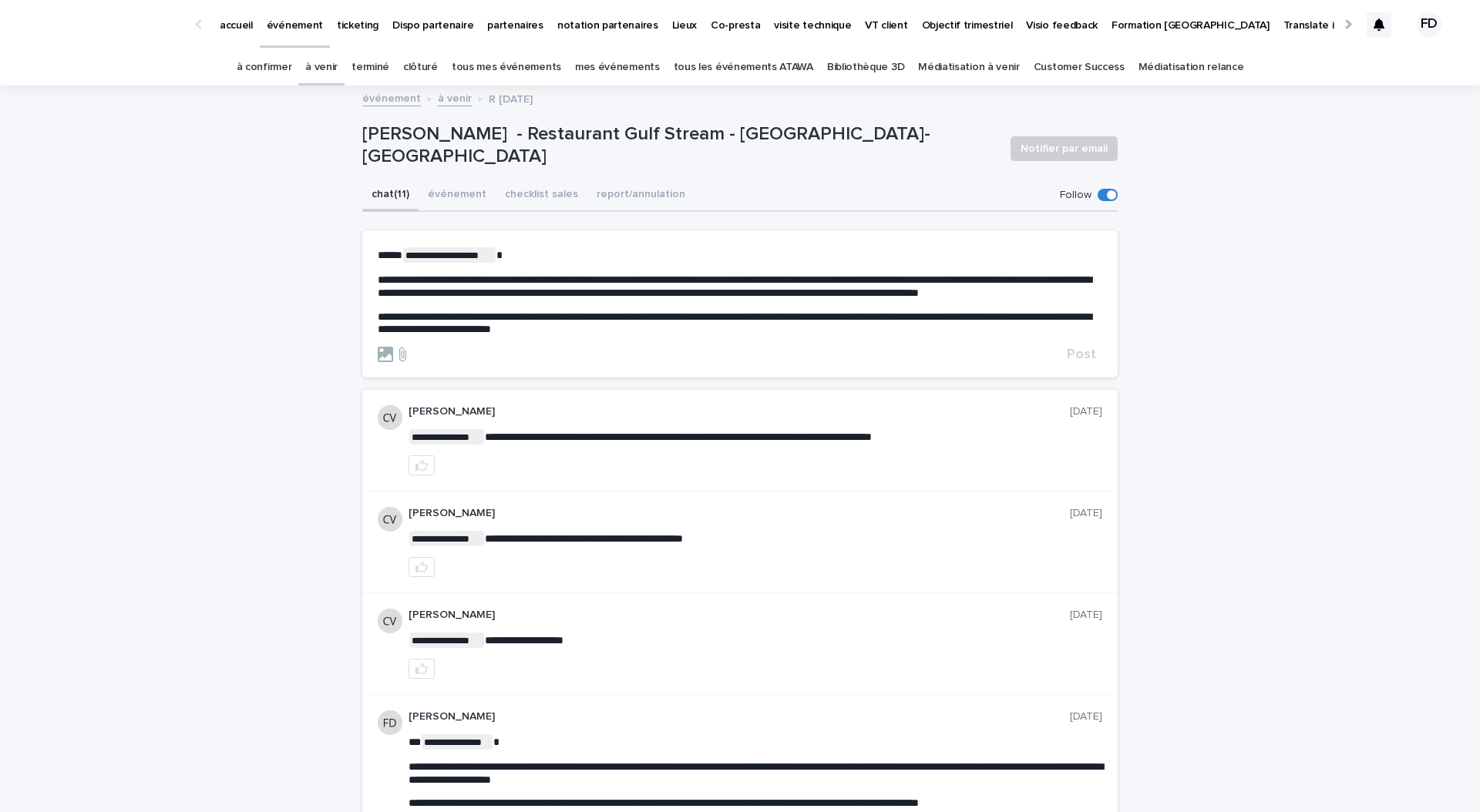
click at [548, 335] on span "**********" at bounding box center [734, 323] width 714 height 24
click at [650, 337] on p "**********" at bounding box center [739, 324] width 724 height 26
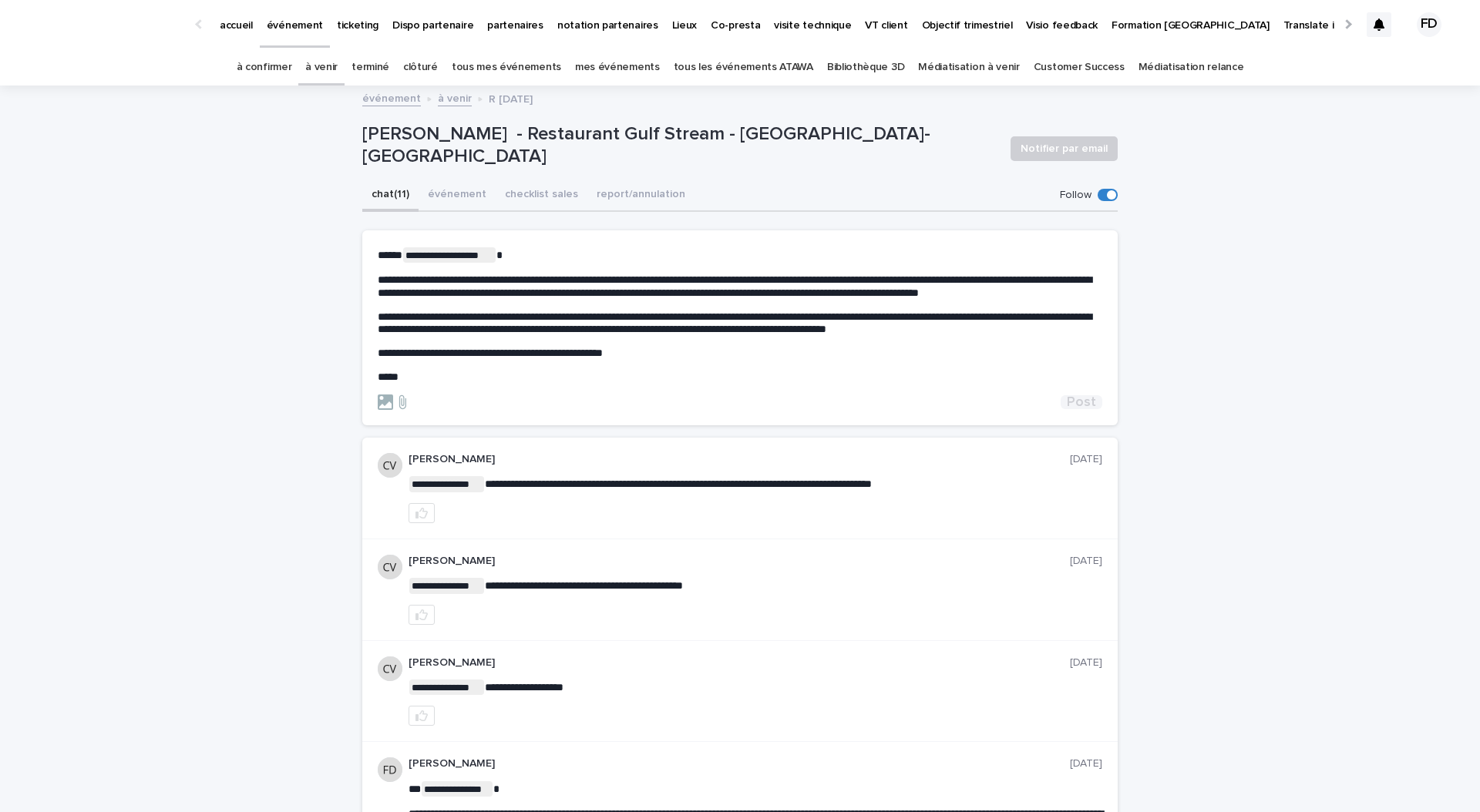
click at [1080, 408] on span "Post" at bounding box center [1081, 402] width 29 height 14
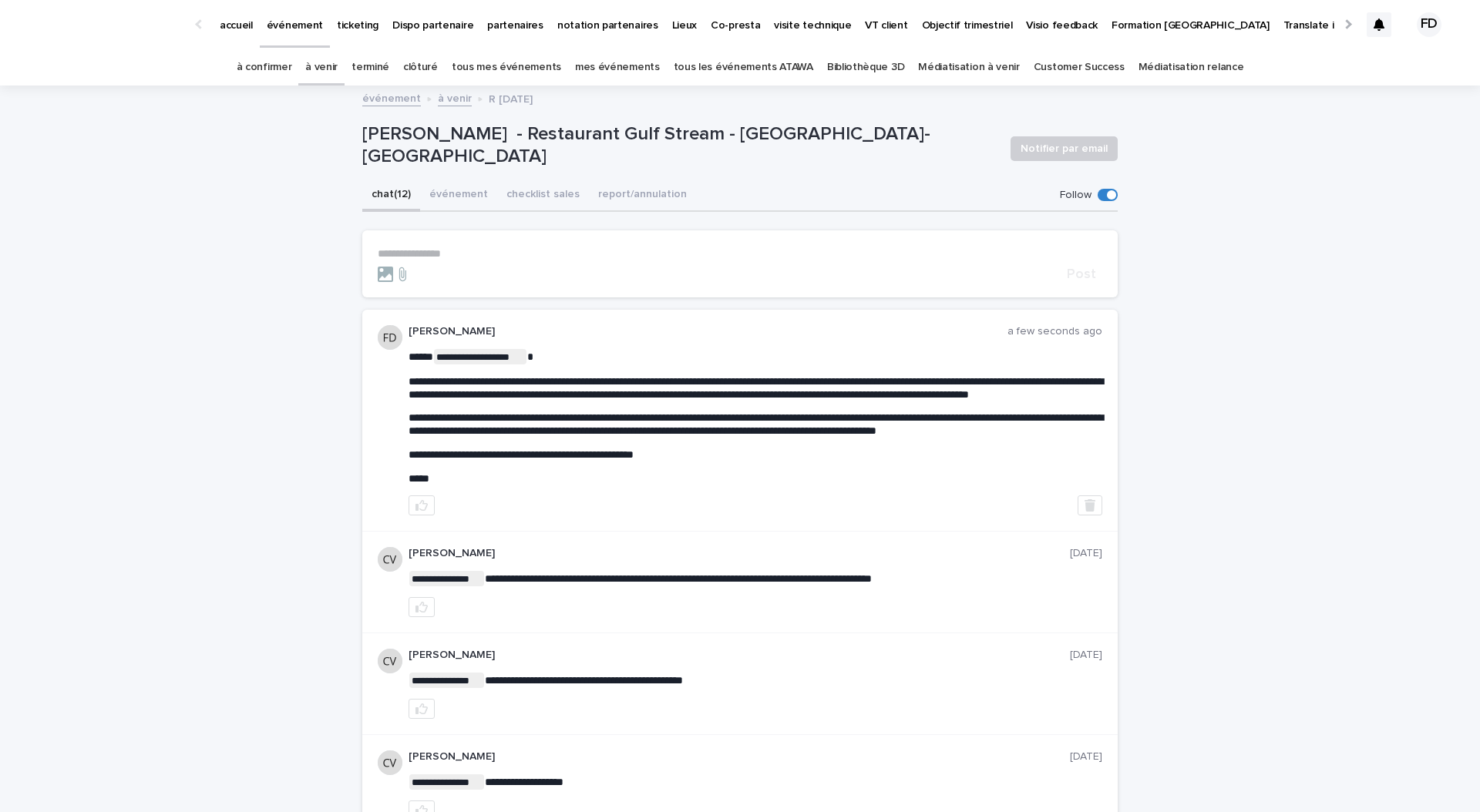
click at [292, 71] on link "à confirmer" at bounding box center [264, 67] width 55 height 37
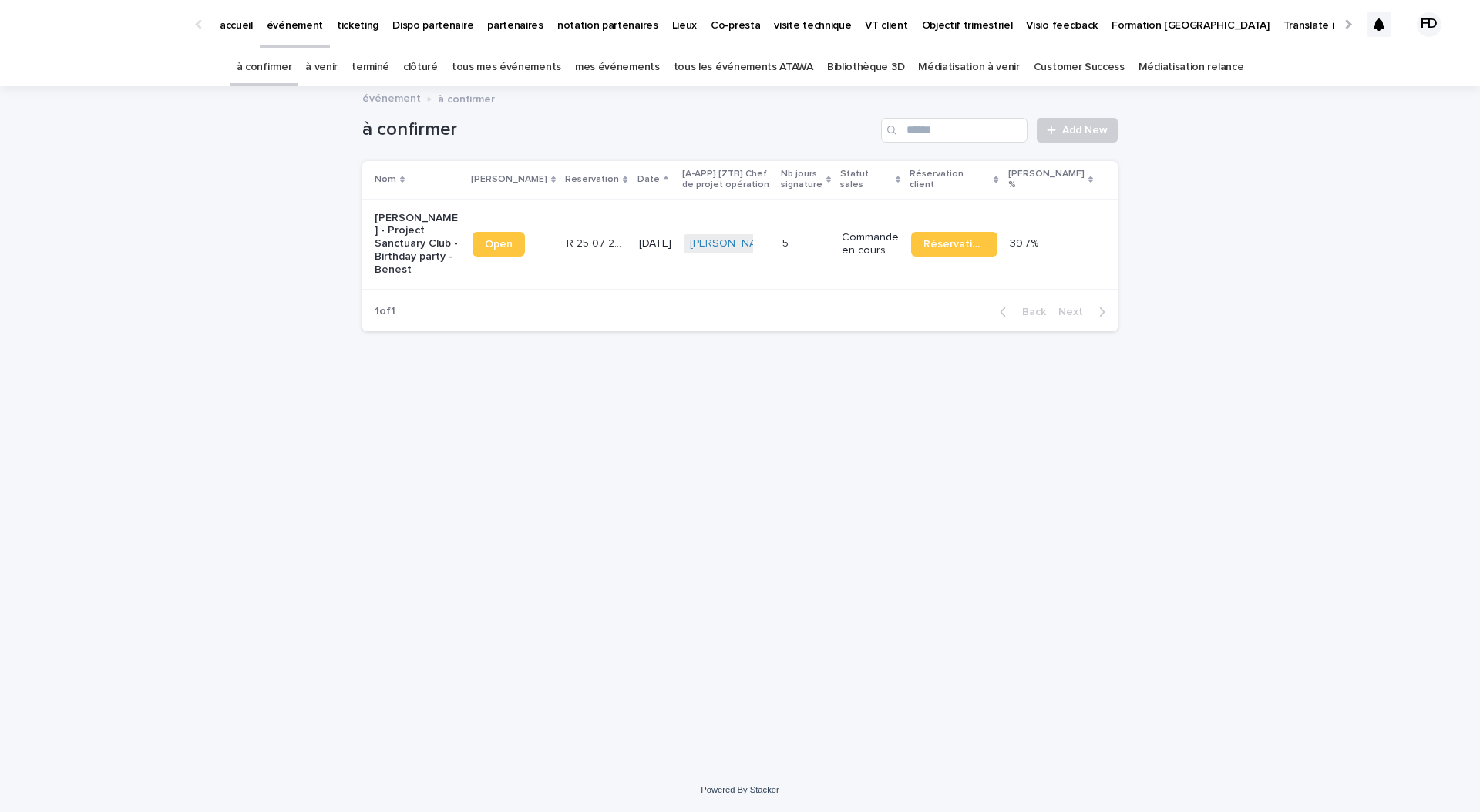
click at [335, 63] on link "à venir" at bounding box center [321, 67] width 33 height 37
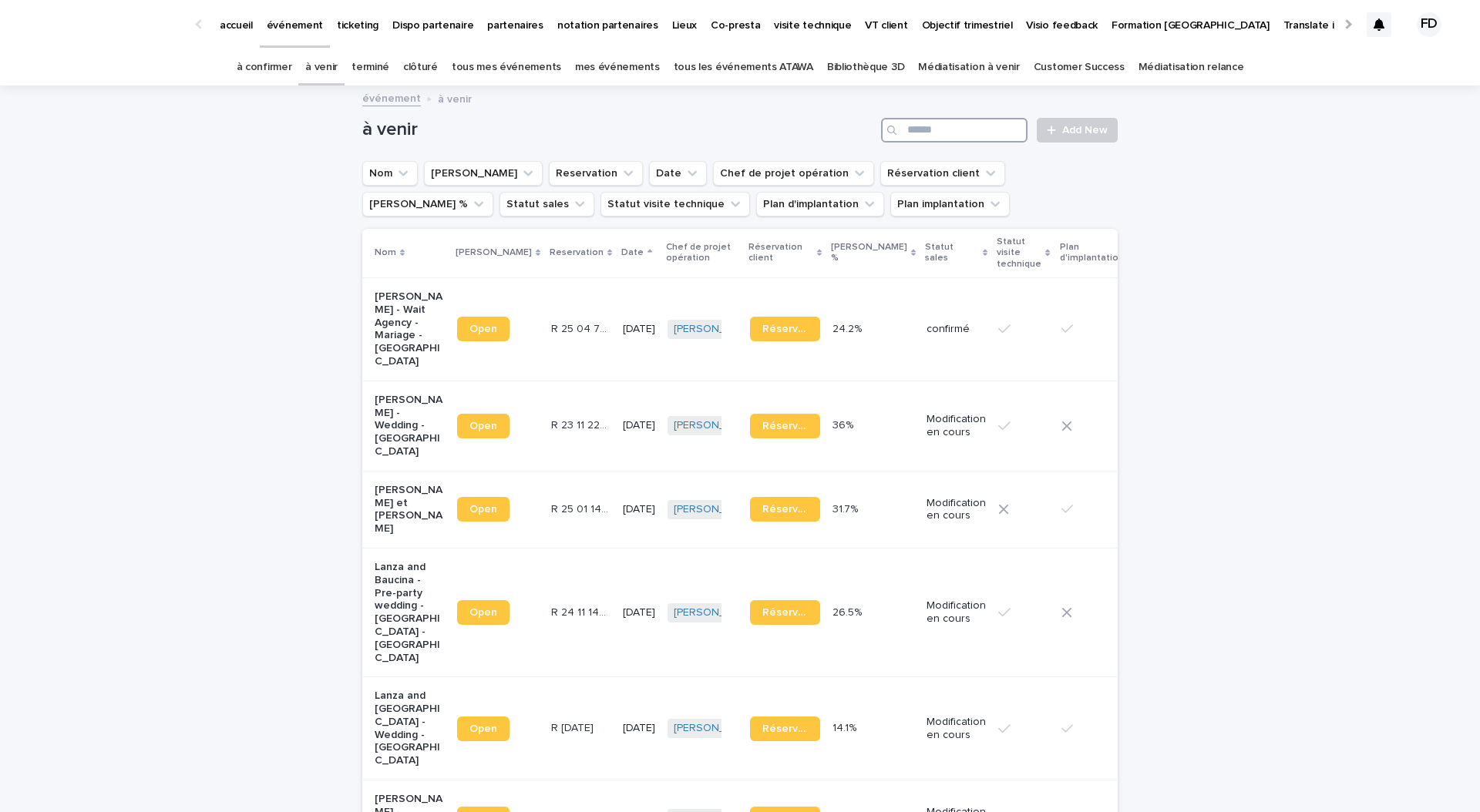
click at [962, 124] on input "Search" at bounding box center [954, 130] width 146 height 24
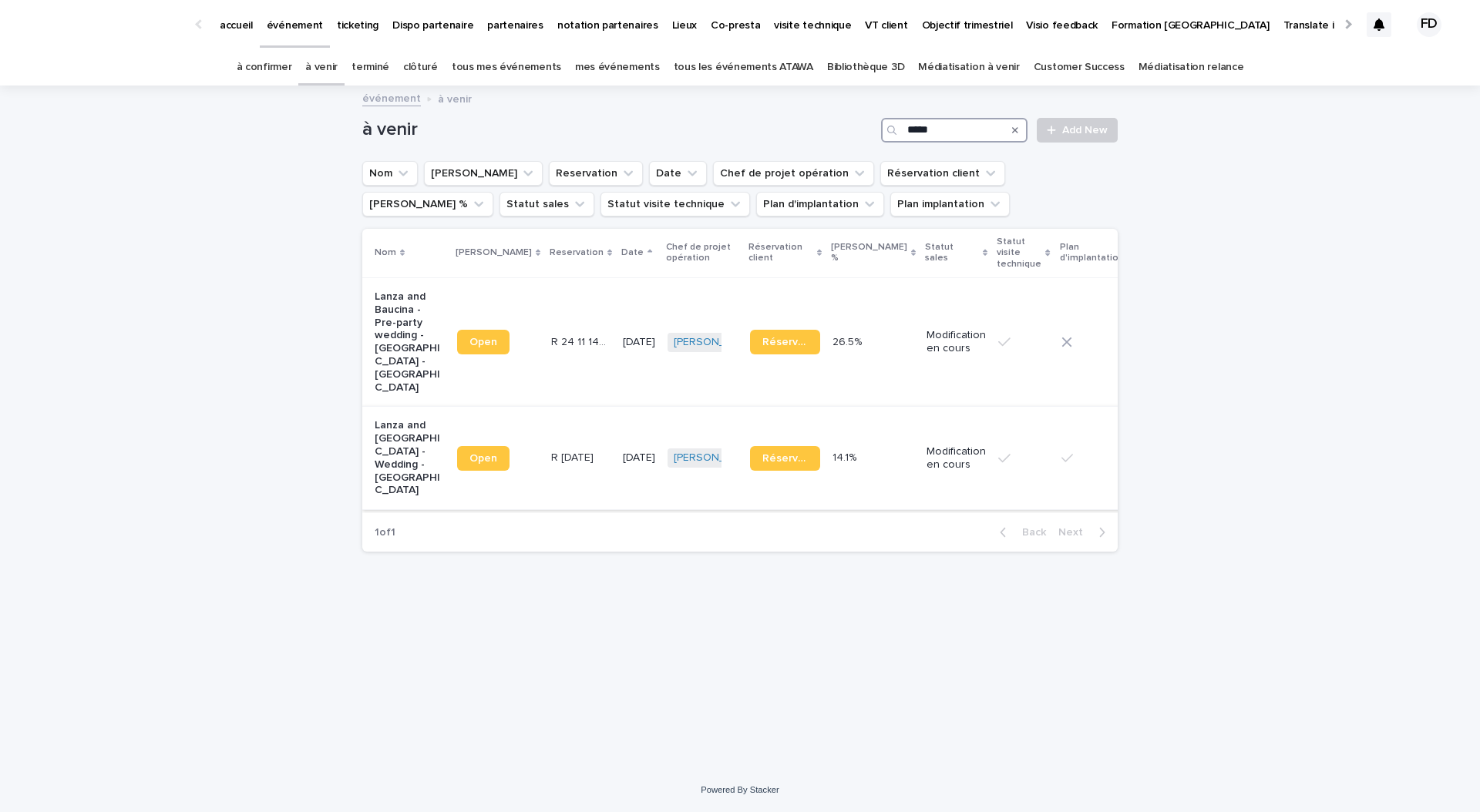
type input "*****"
click at [926, 446] on p "Modification en cours" at bounding box center [955, 459] width 59 height 26
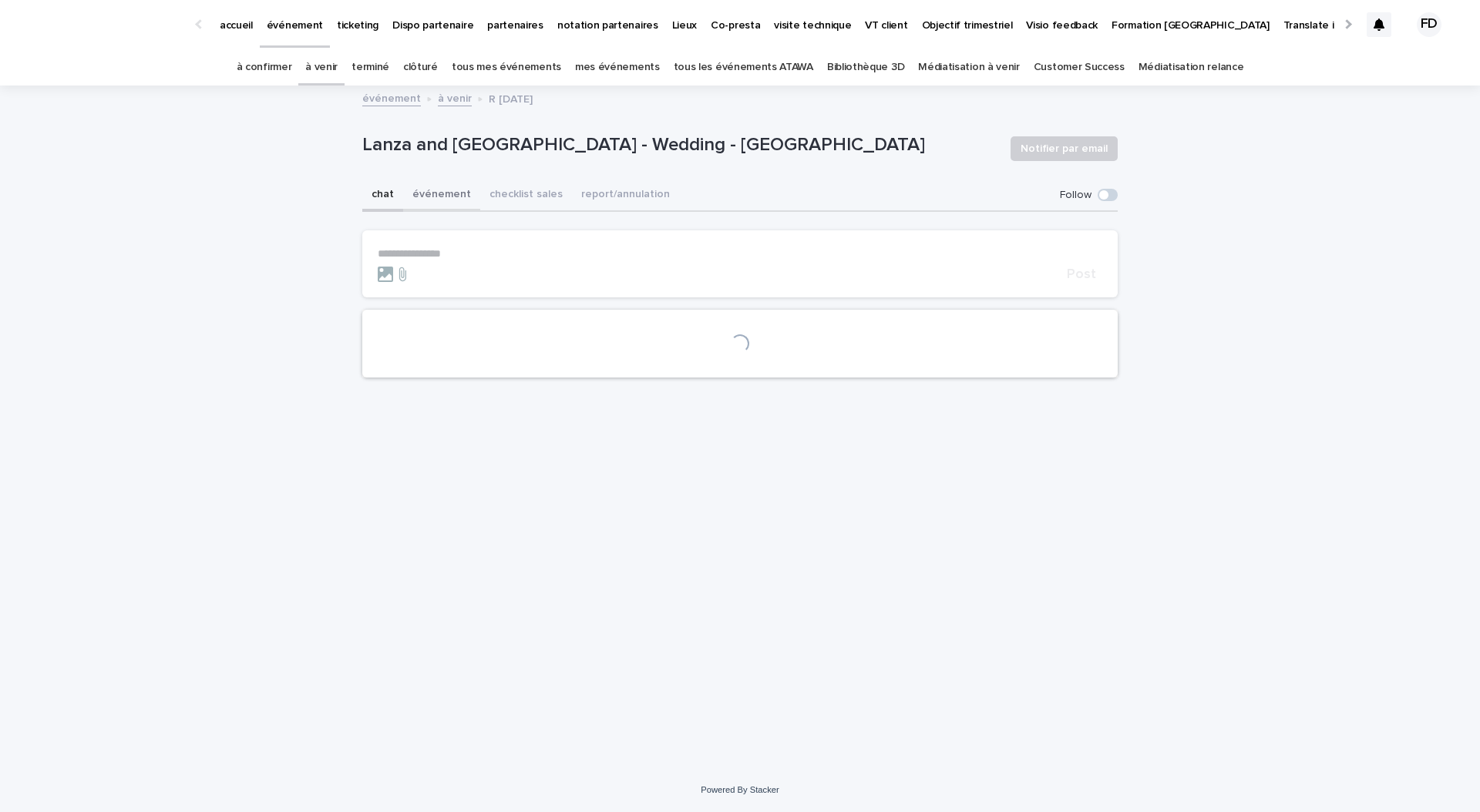
click at [437, 194] on button "événement" at bounding box center [441, 196] width 77 height 33
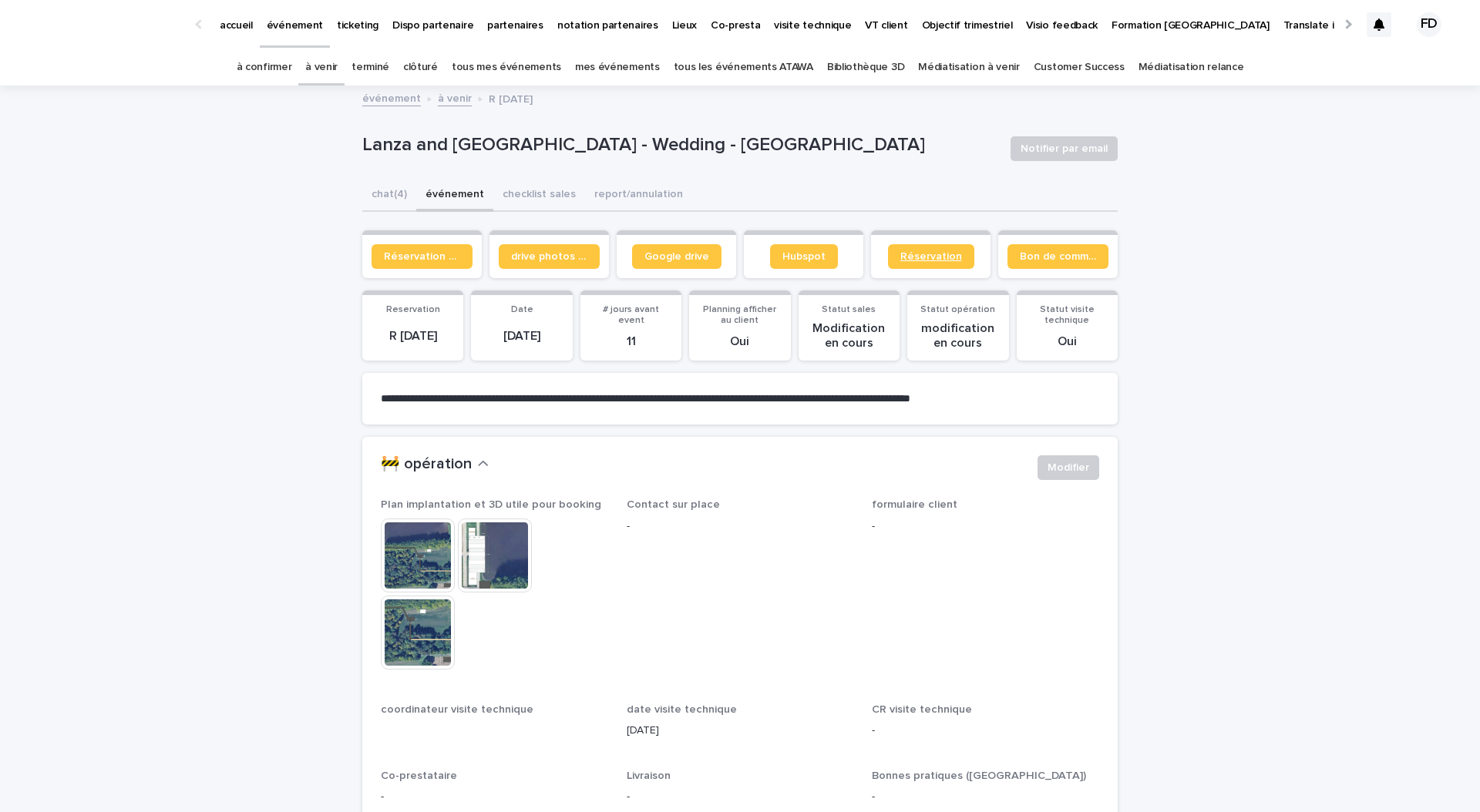
click at [940, 254] on span "Réservation" at bounding box center [931, 257] width 62 height 11
click at [1064, 469] on span "Modifier" at bounding box center [1068, 467] width 41 height 15
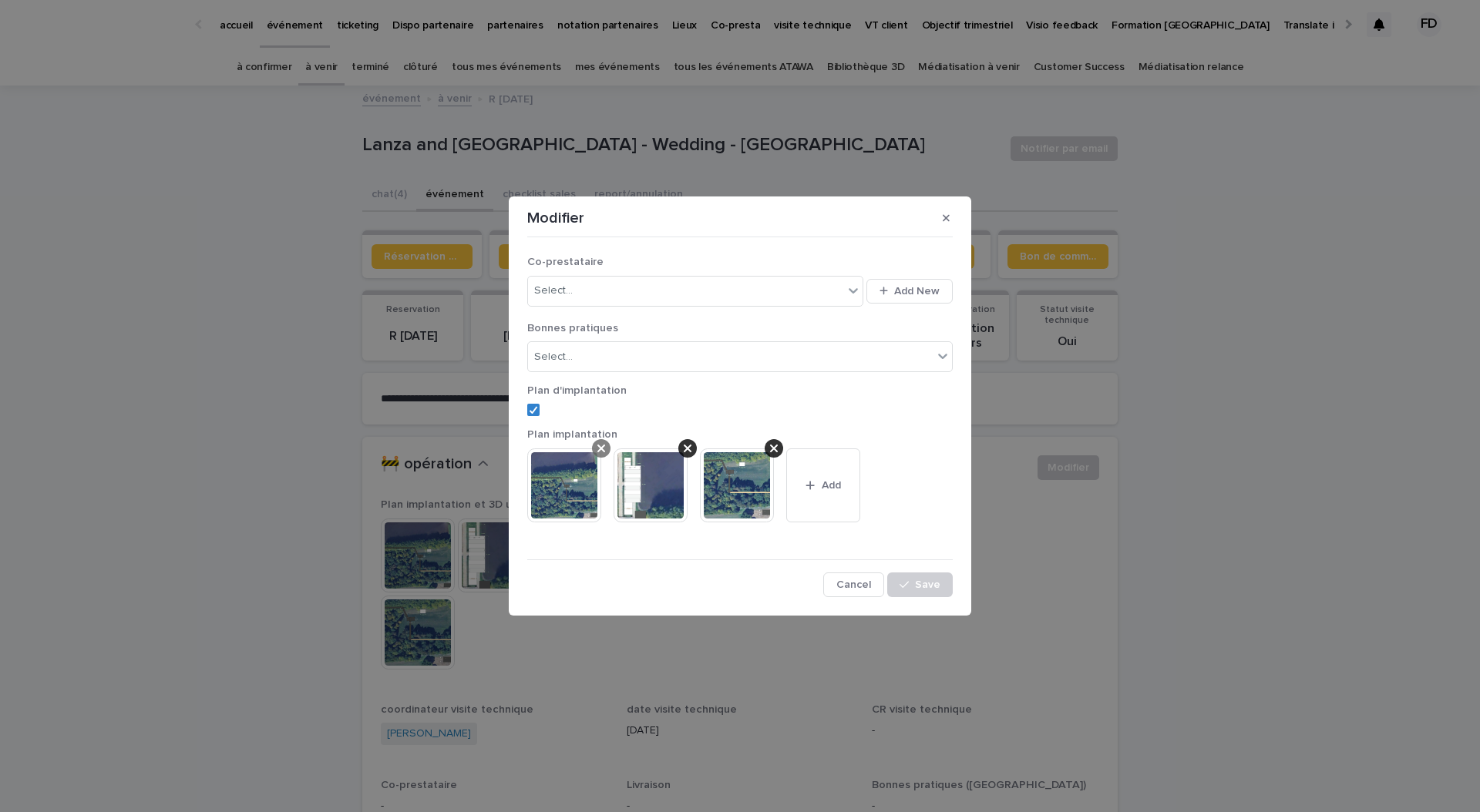
click at [593, 450] on div at bounding box center [601, 449] width 19 height 19
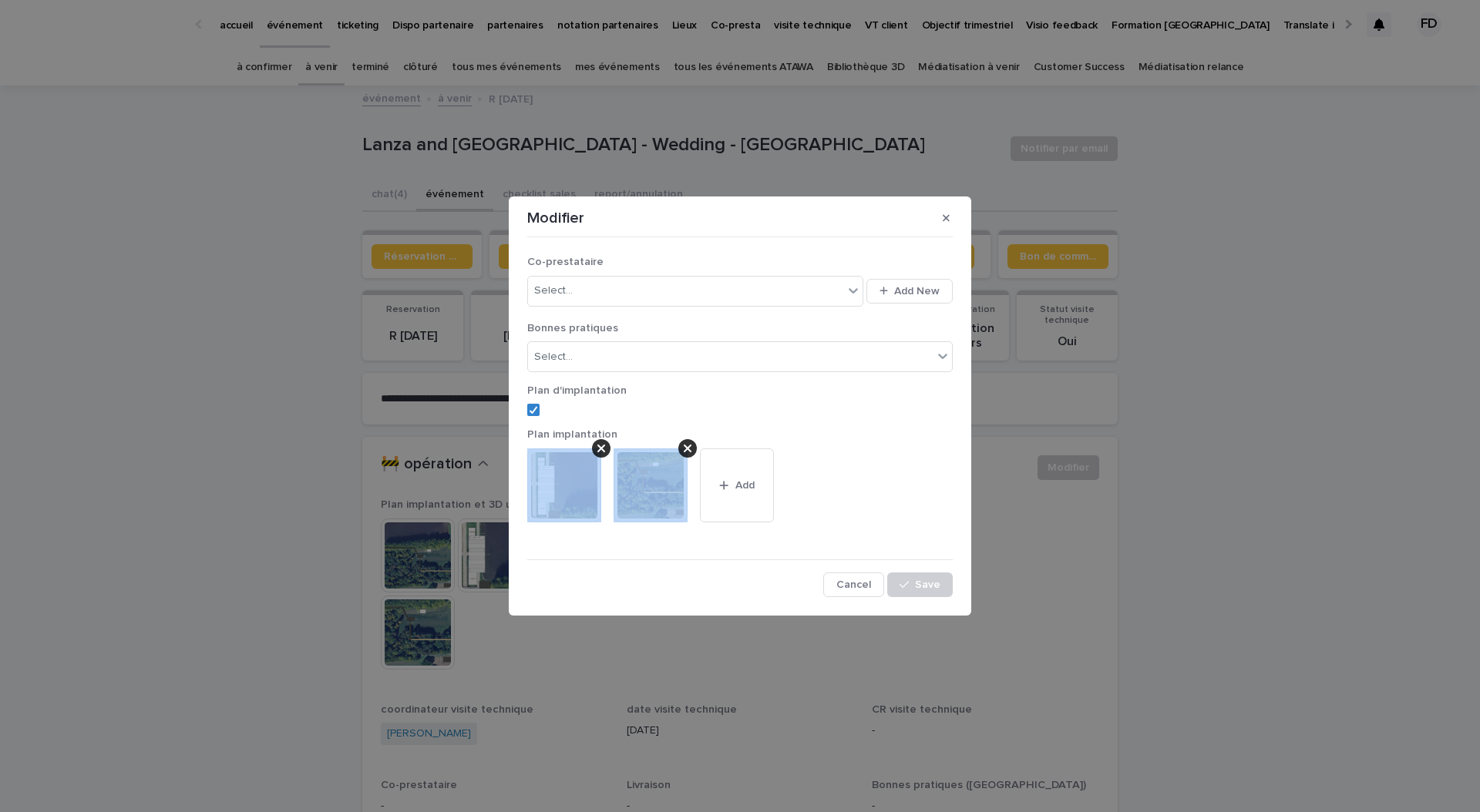
click at [593, 450] on div at bounding box center [601, 449] width 19 height 19
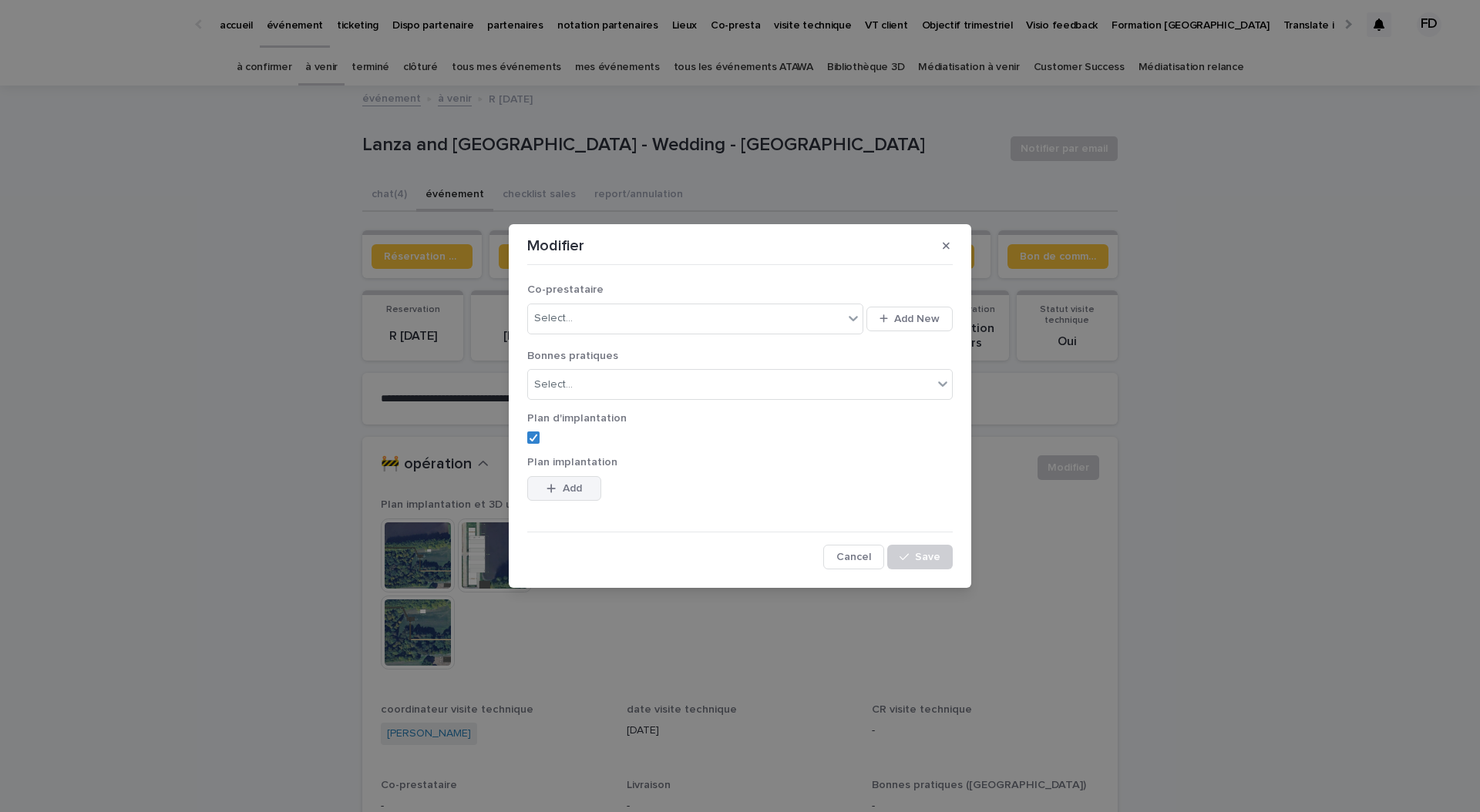
click at [572, 490] on span "Add" at bounding box center [572, 489] width 20 height 11
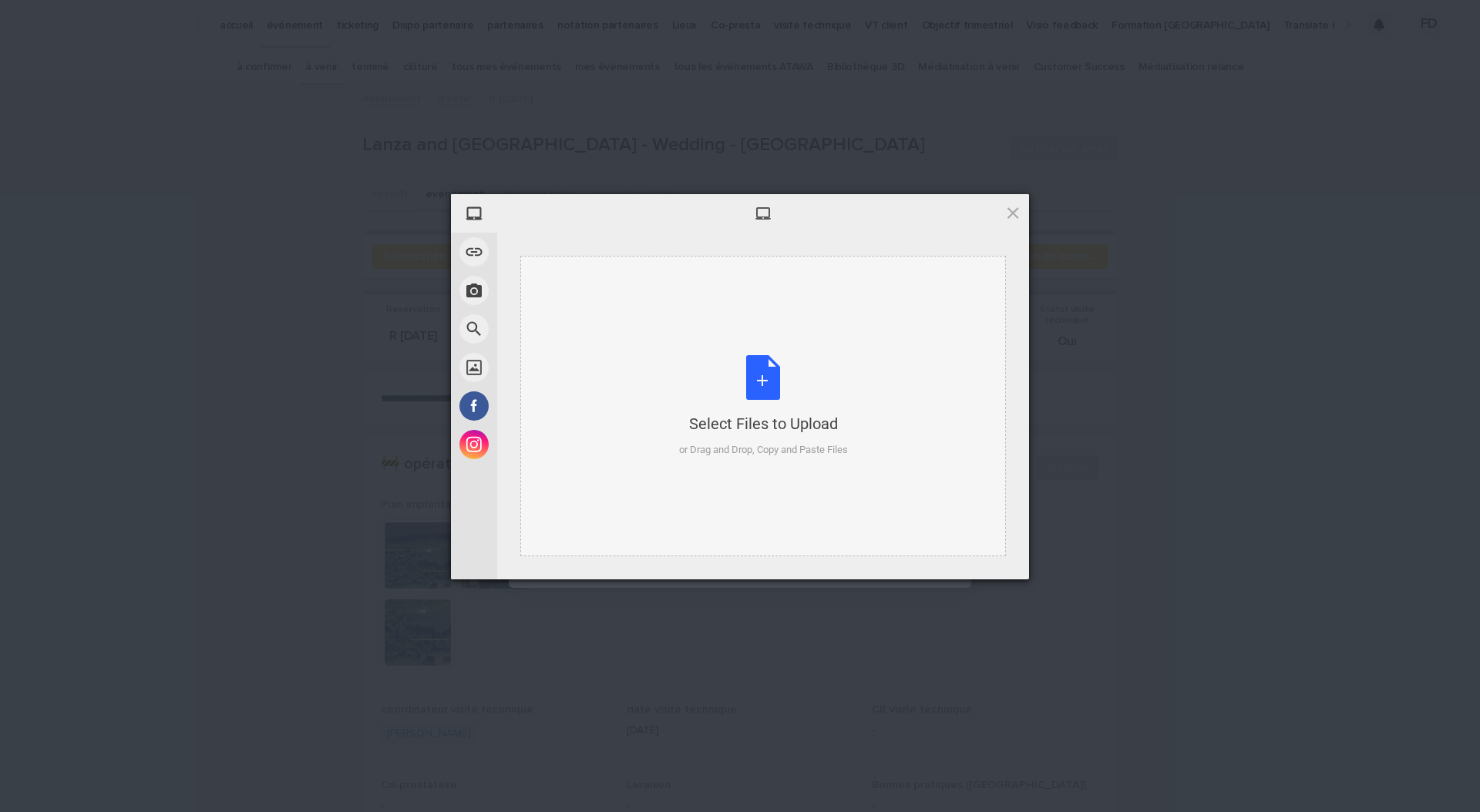
click at [598, 302] on div "Select Files to Upload or Drag and Drop, Copy and Paste Files" at bounding box center [762, 406] width 485 height 301
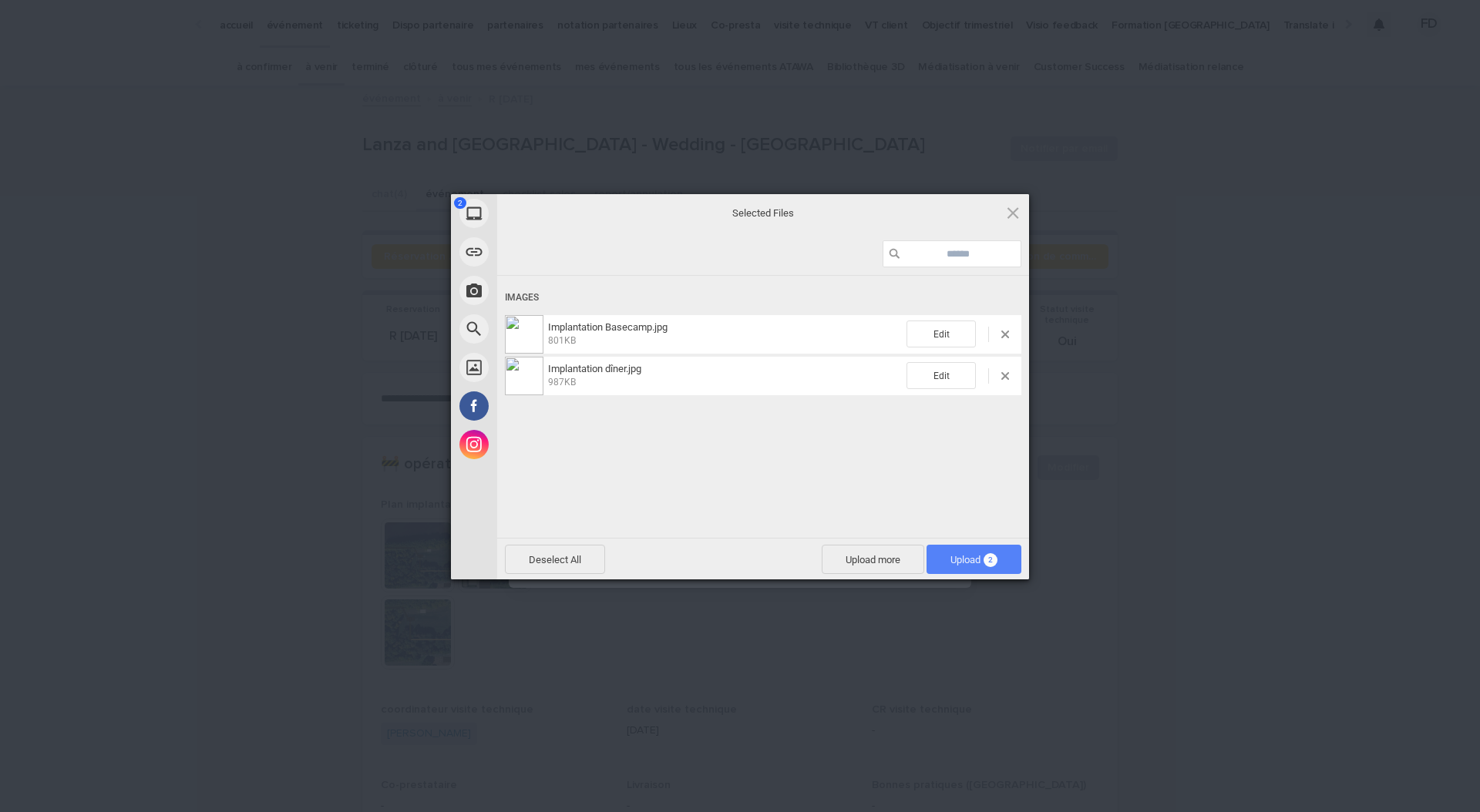
click at [993, 563] on span "2" at bounding box center [990, 560] width 14 height 14
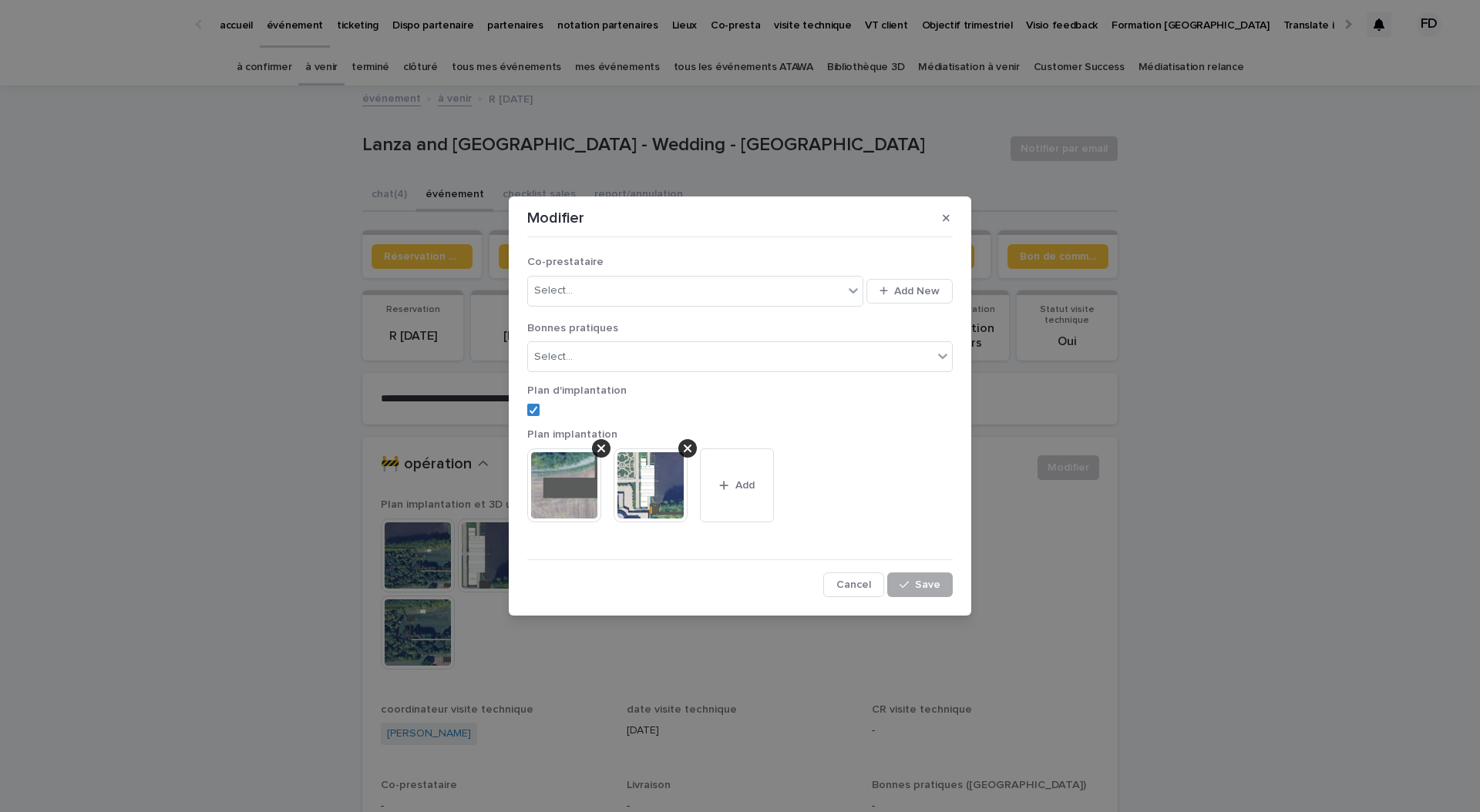
click at [931, 591] on button "Save" at bounding box center [920, 584] width 66 height 24
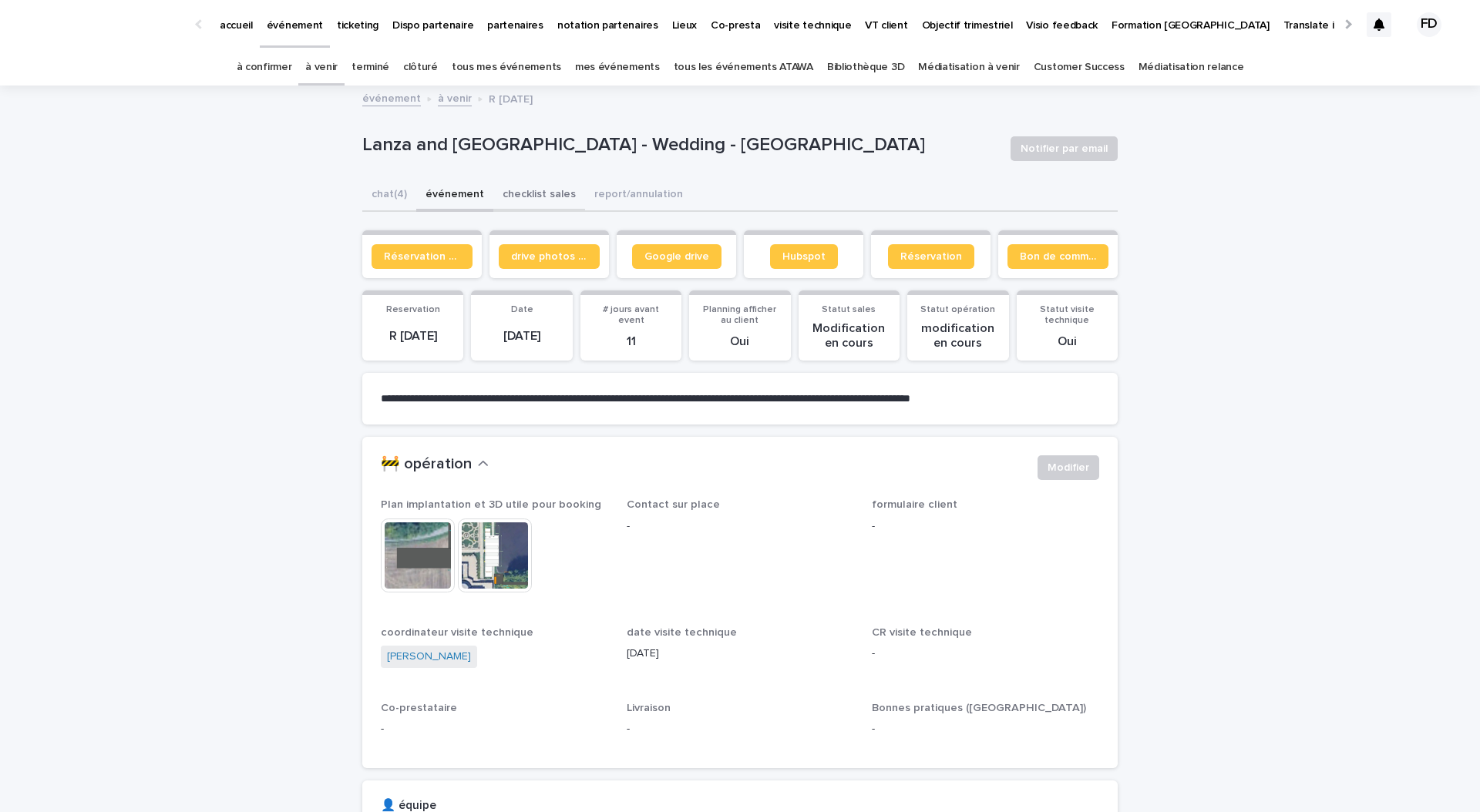
click at [548, 196] on button "checklist sales" at bounding box center [540, 196] width 92 height 33
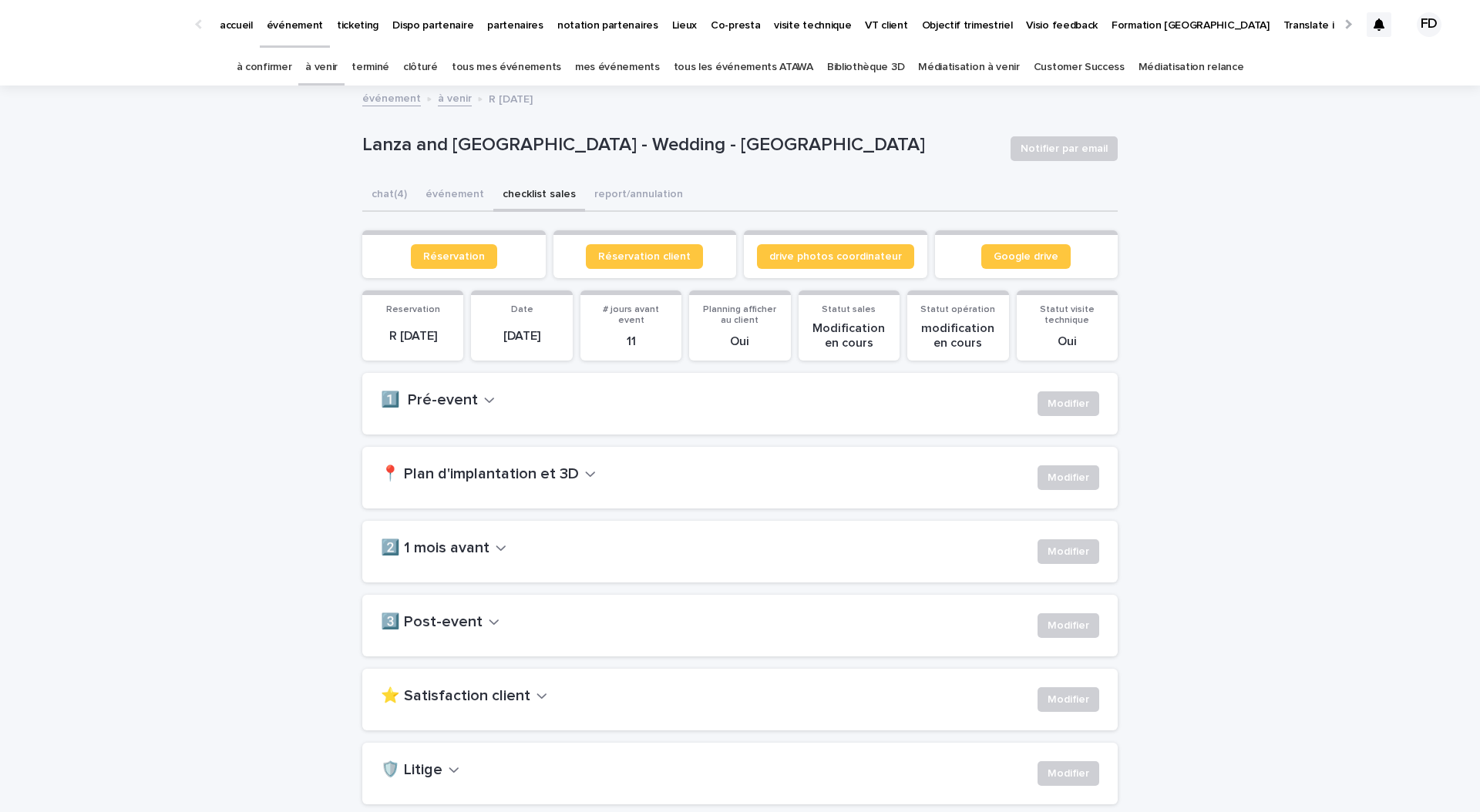
click at [463, 464] on div "📍 Plan d'implantation et 3D Modifier" at bounding box center [740, 478] width 755 height 62
click at [462, 465] on h2 "📍 Plan d'implantation et 3D" at bounding box center [479, 475] width 198 height 19
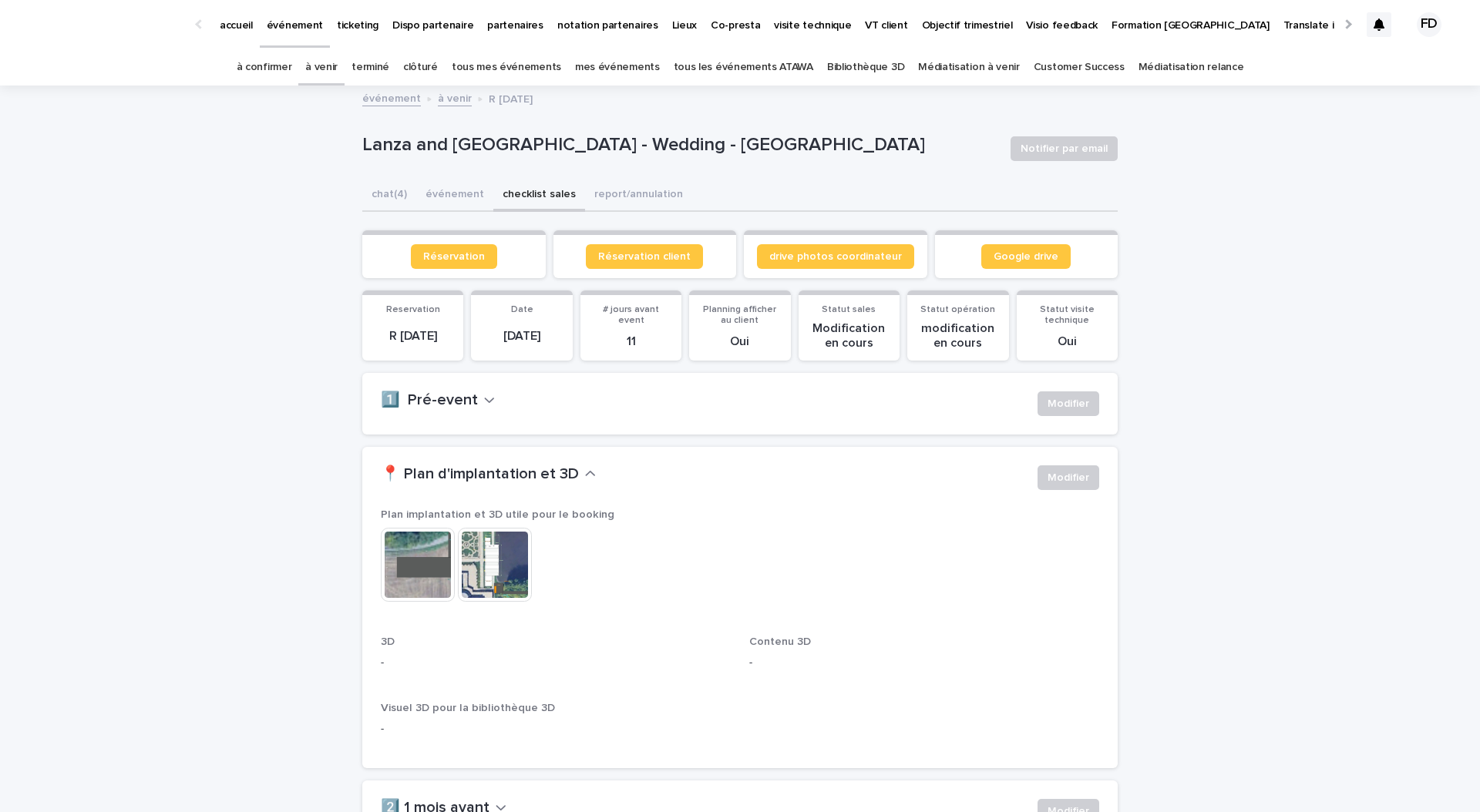
click at [407, 573] on img at bounding box center [417, 565] width 74 height 74
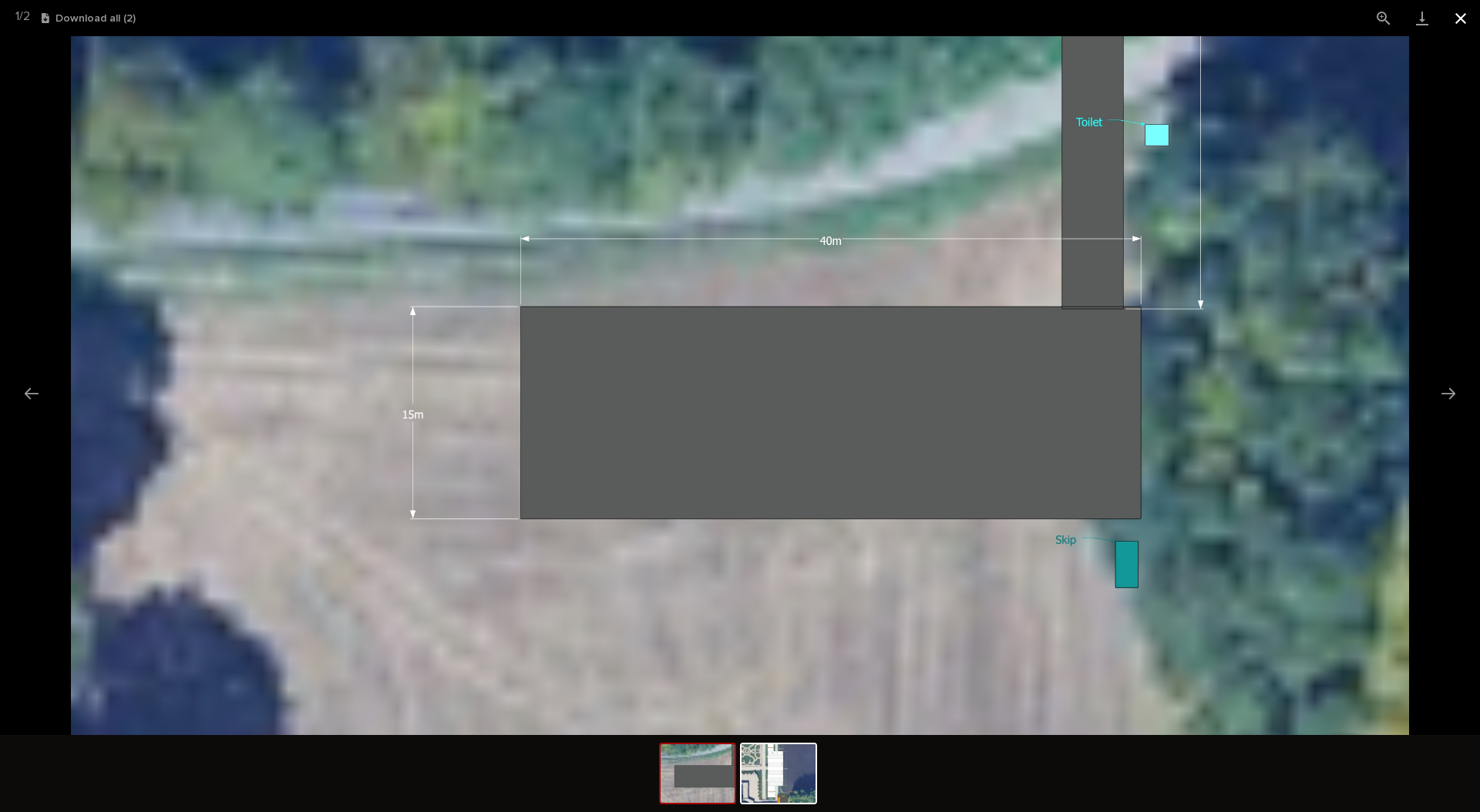
click at [1459, 21] on button "Close gallery" at bounding box center [1460, 18] width 38 height 37
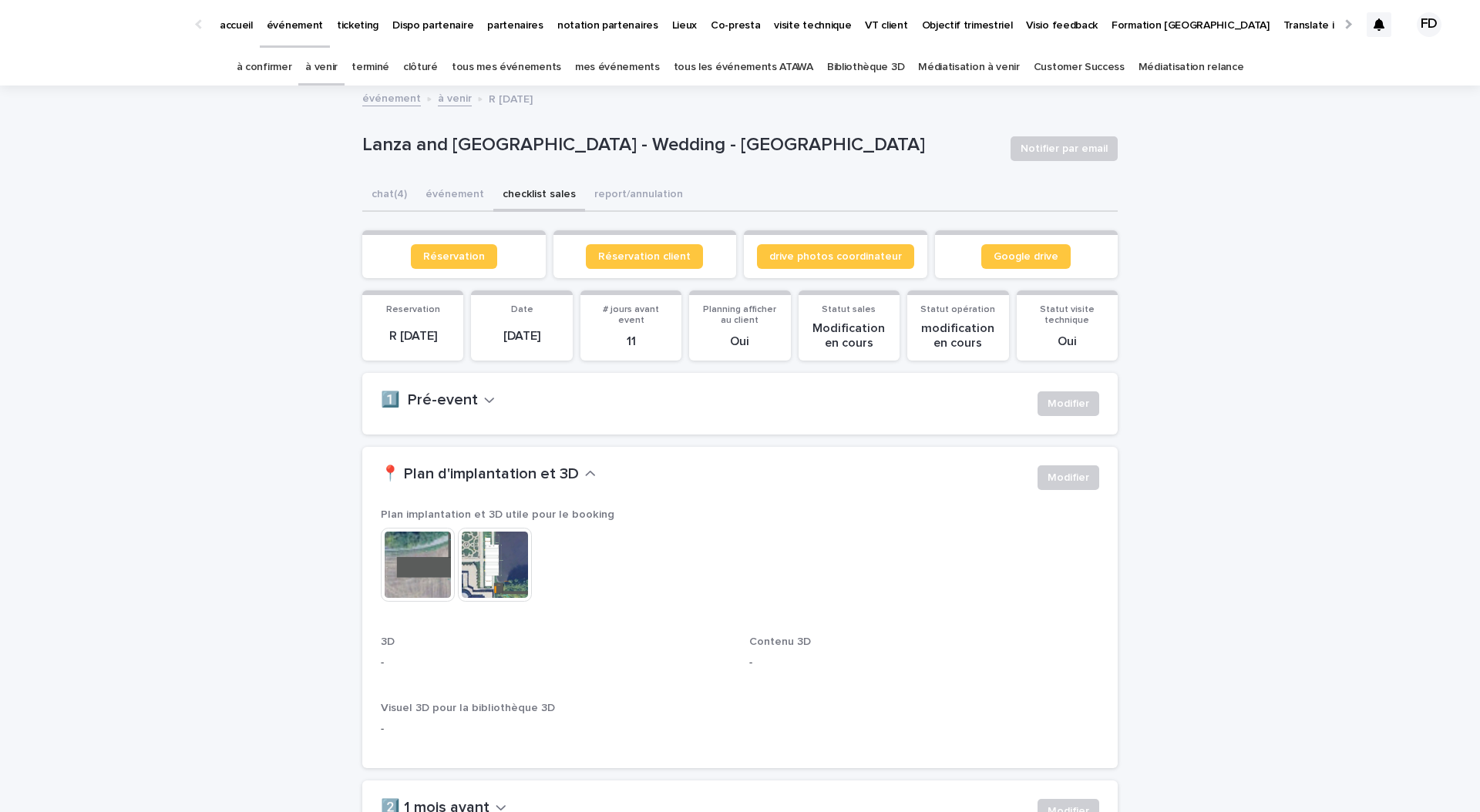
click at [323, 73] on div "à venir" at bounding box center [320, 67] width 46 height 37
click at [335, 69] on link "à venir" at bounding box center [321, 67] width 33 height 37
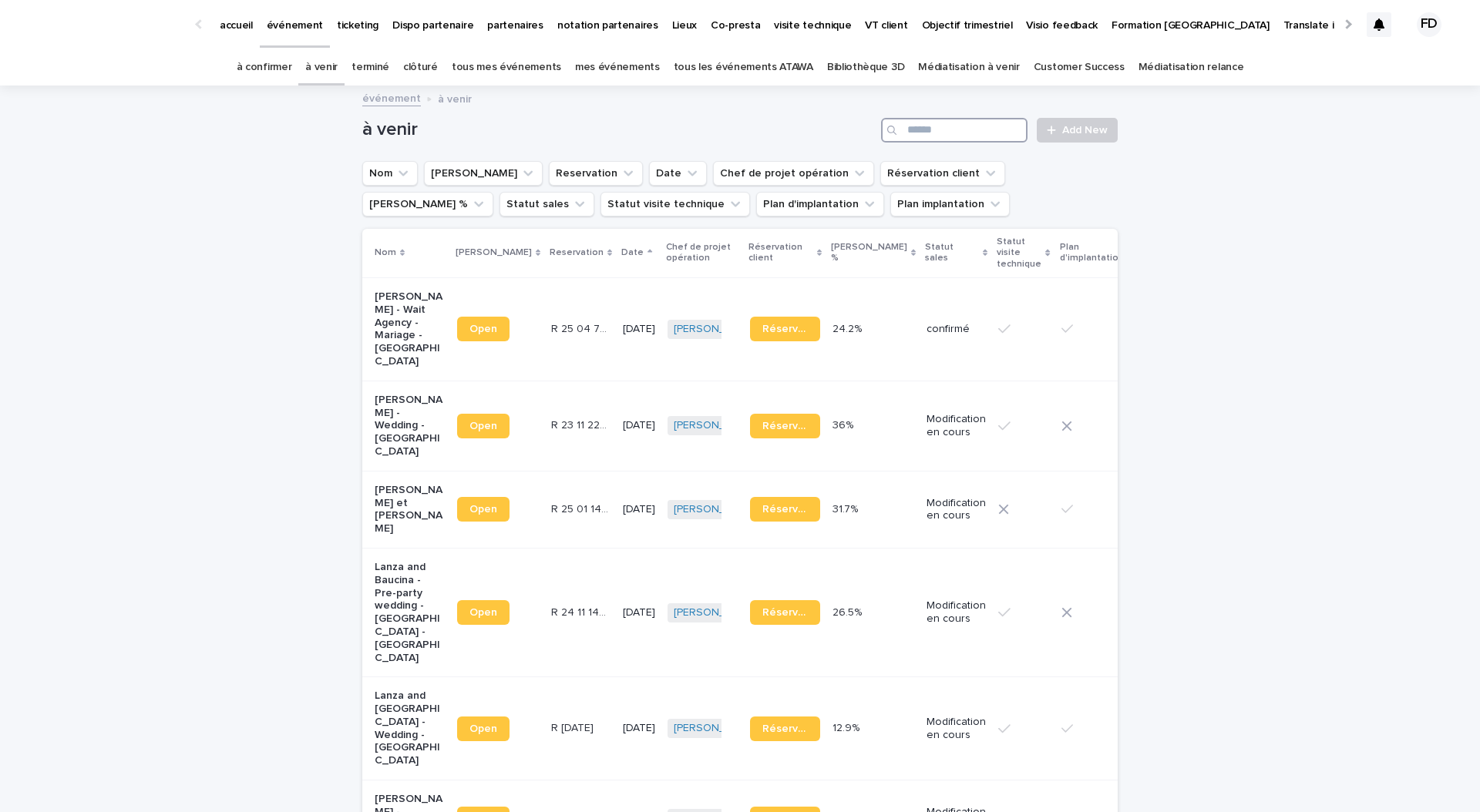
click at [965, 136] on input "Search" at bounding box center [954, 130] width 146 height 24
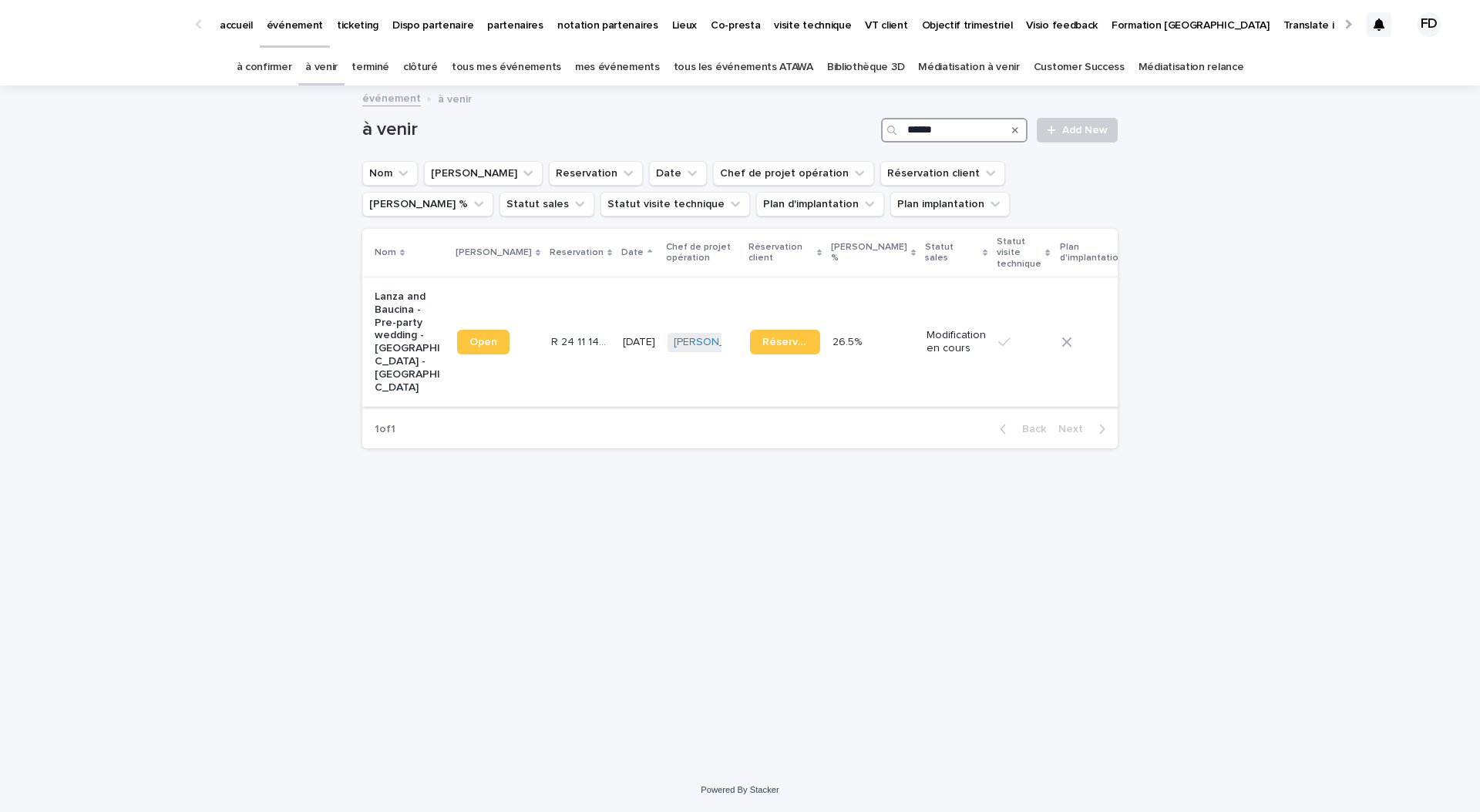
type input "******"
click at [926, 353] on p "Modification en cours" at bounding box center [955, 342] width 59 height 26
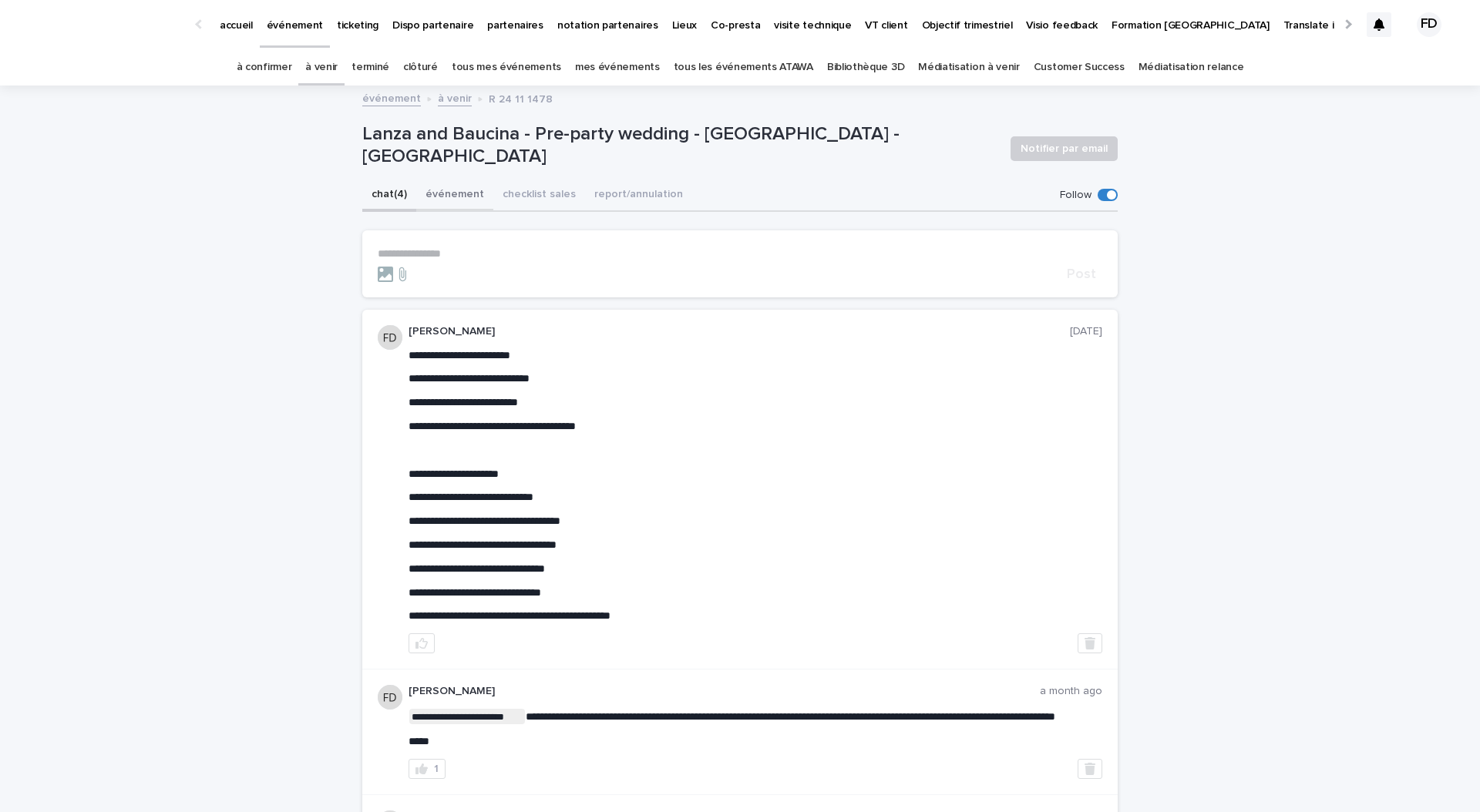
click at [447, 185] on button "événement" at bounding box center [454, 196] width 77 height 33
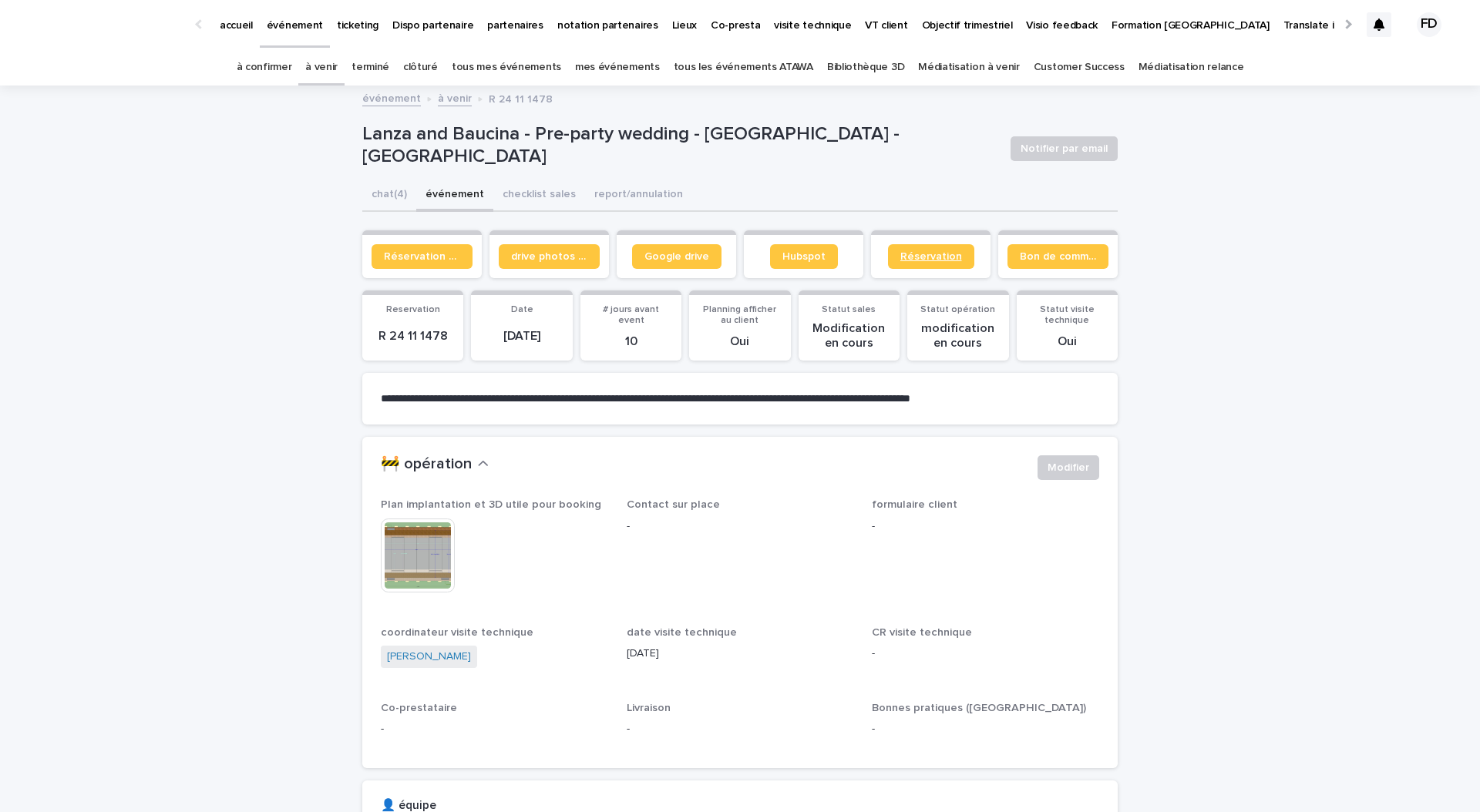
click at [919, 248] on link "Réservation" at bounding box center [931, 257] width 86 height 24
click at [289, 78] on link "à confirmer" at bounding box center [264, 67] width 55 height 37
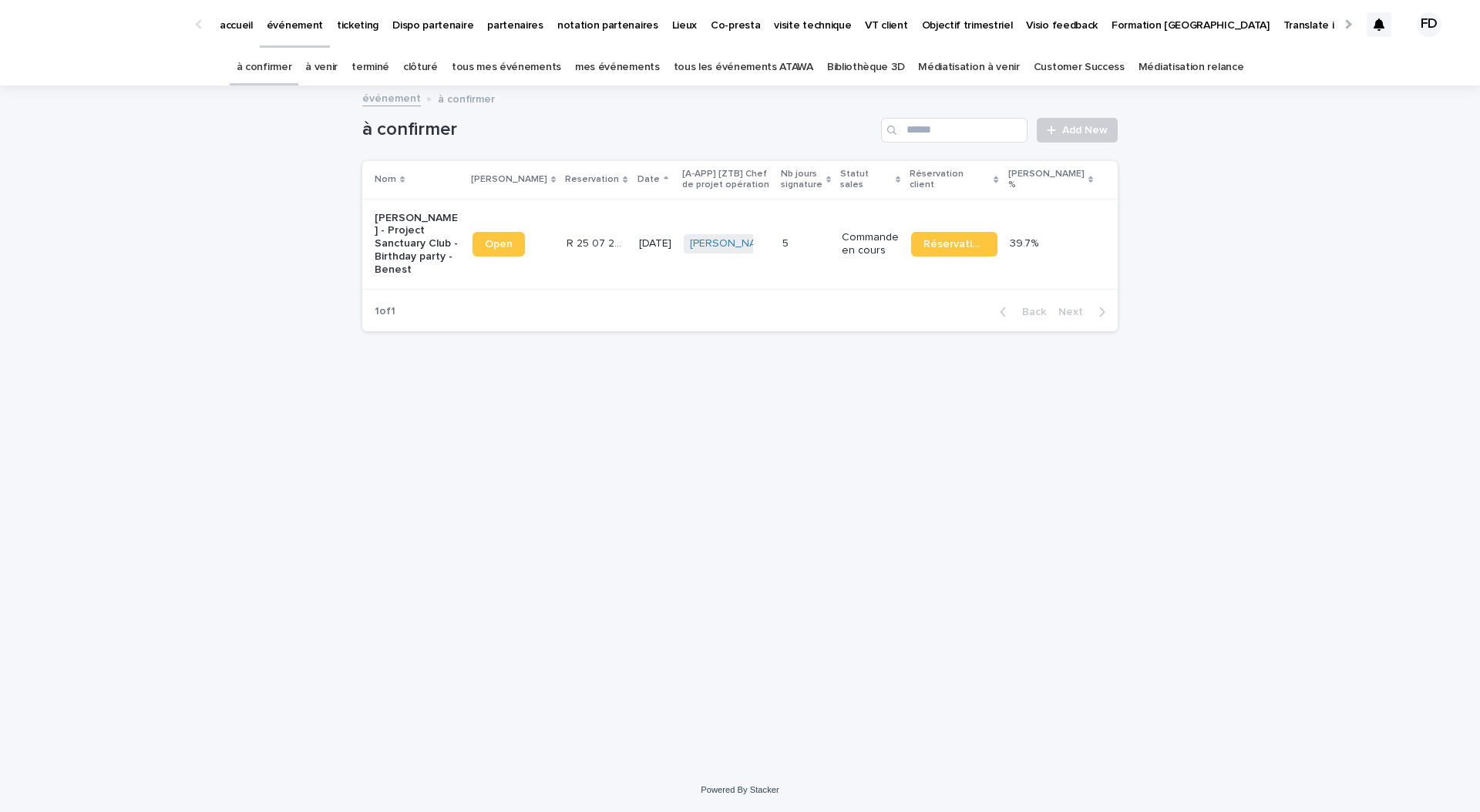
click at [773, 65] on link "tous les événements ATAWA" at bounding box center [743, 67] width 140 height 37
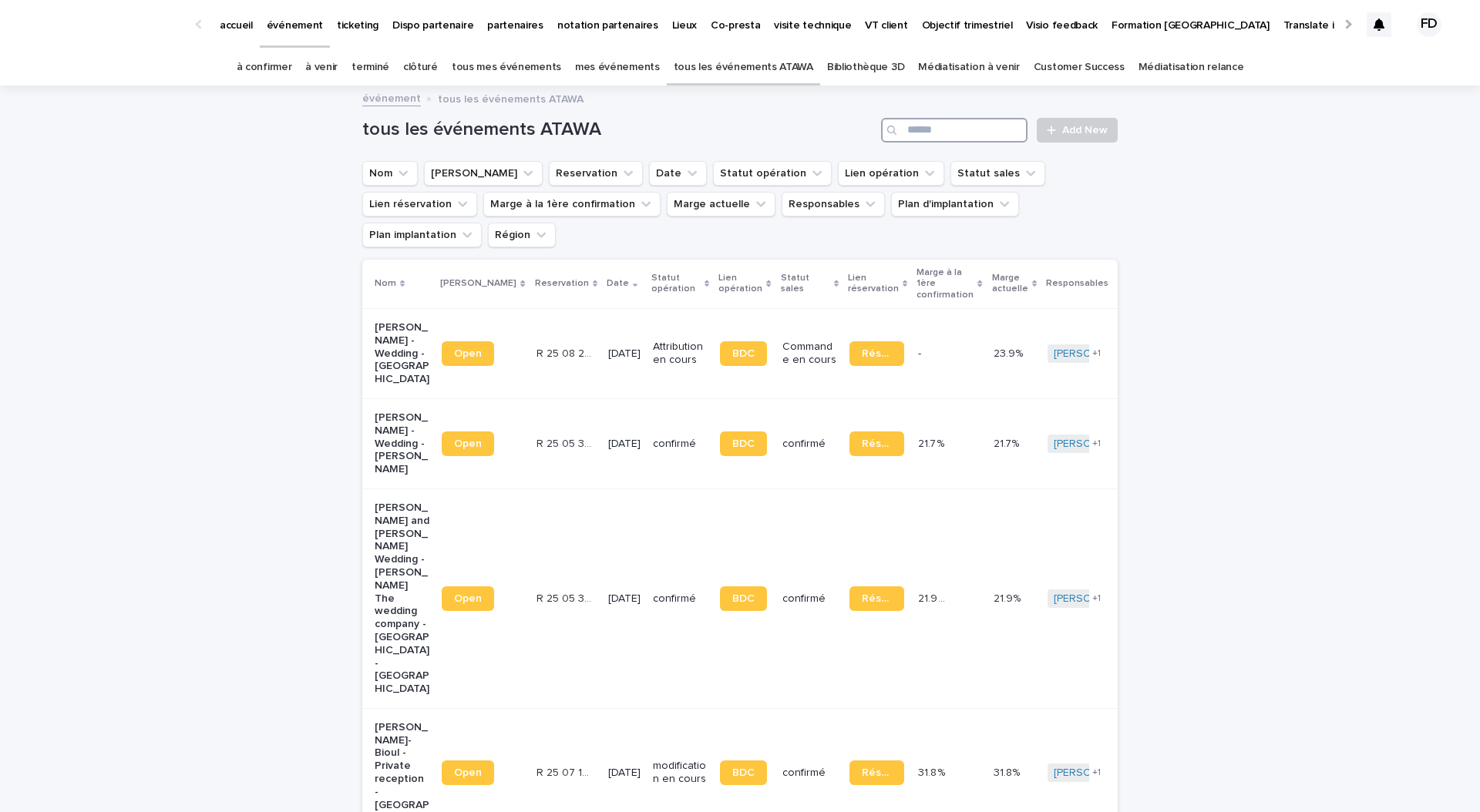
click at [1001, 136] on input "Search" at bounding box center [954, 130] width 146 height 24
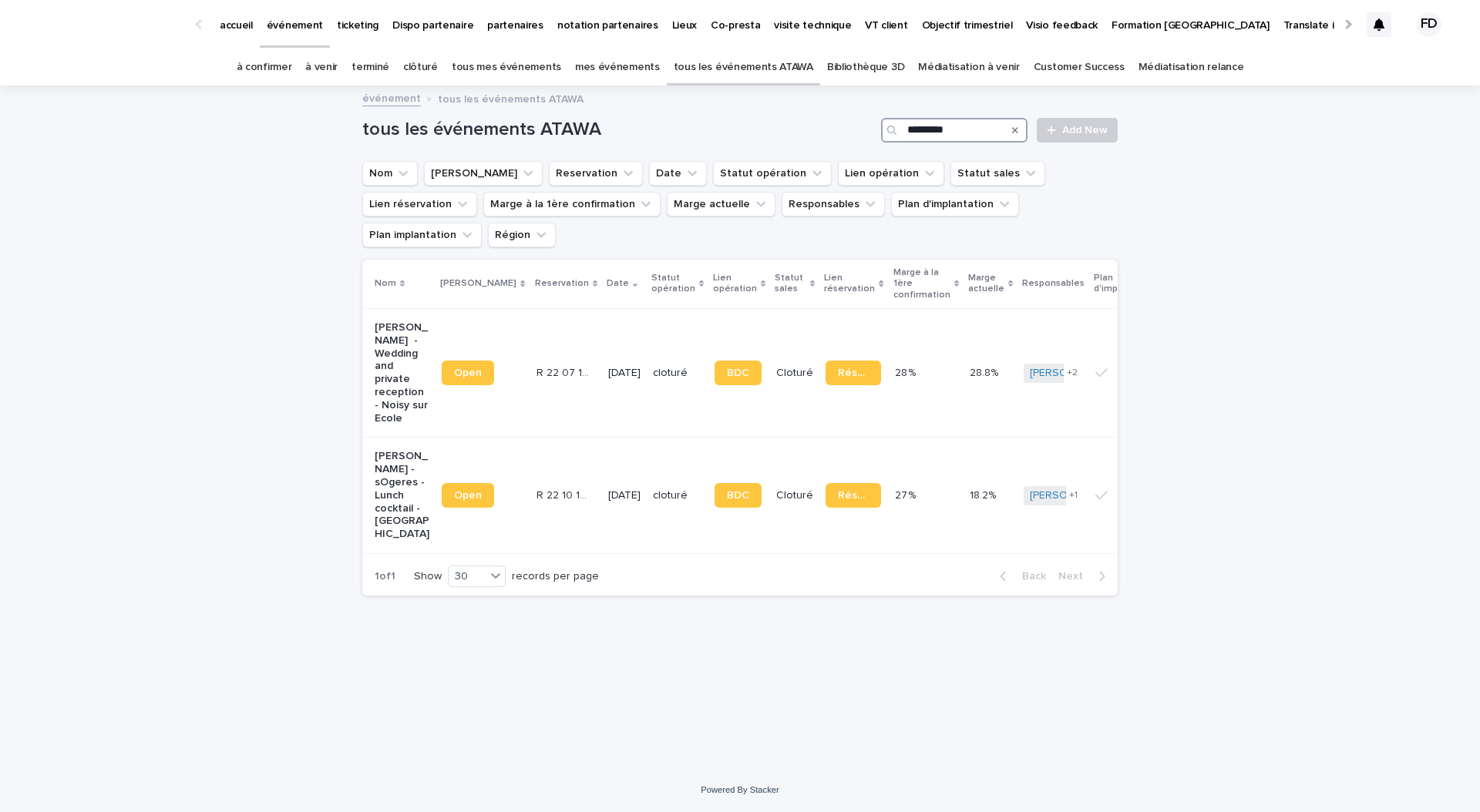
click at [952, 136] on input "*********" at bounding box center [954, 130] width 146 height 24
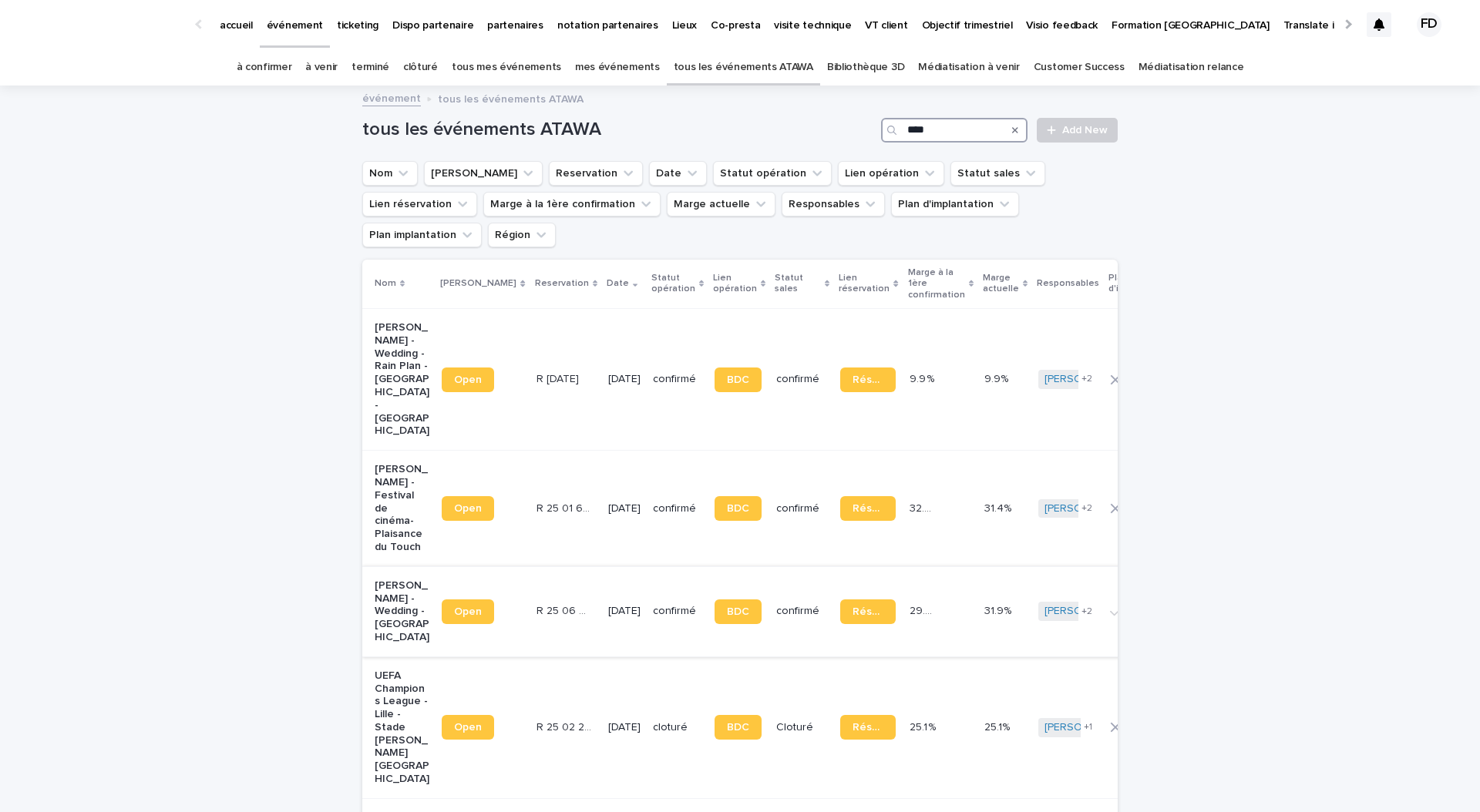
scroll to position [46, 0]
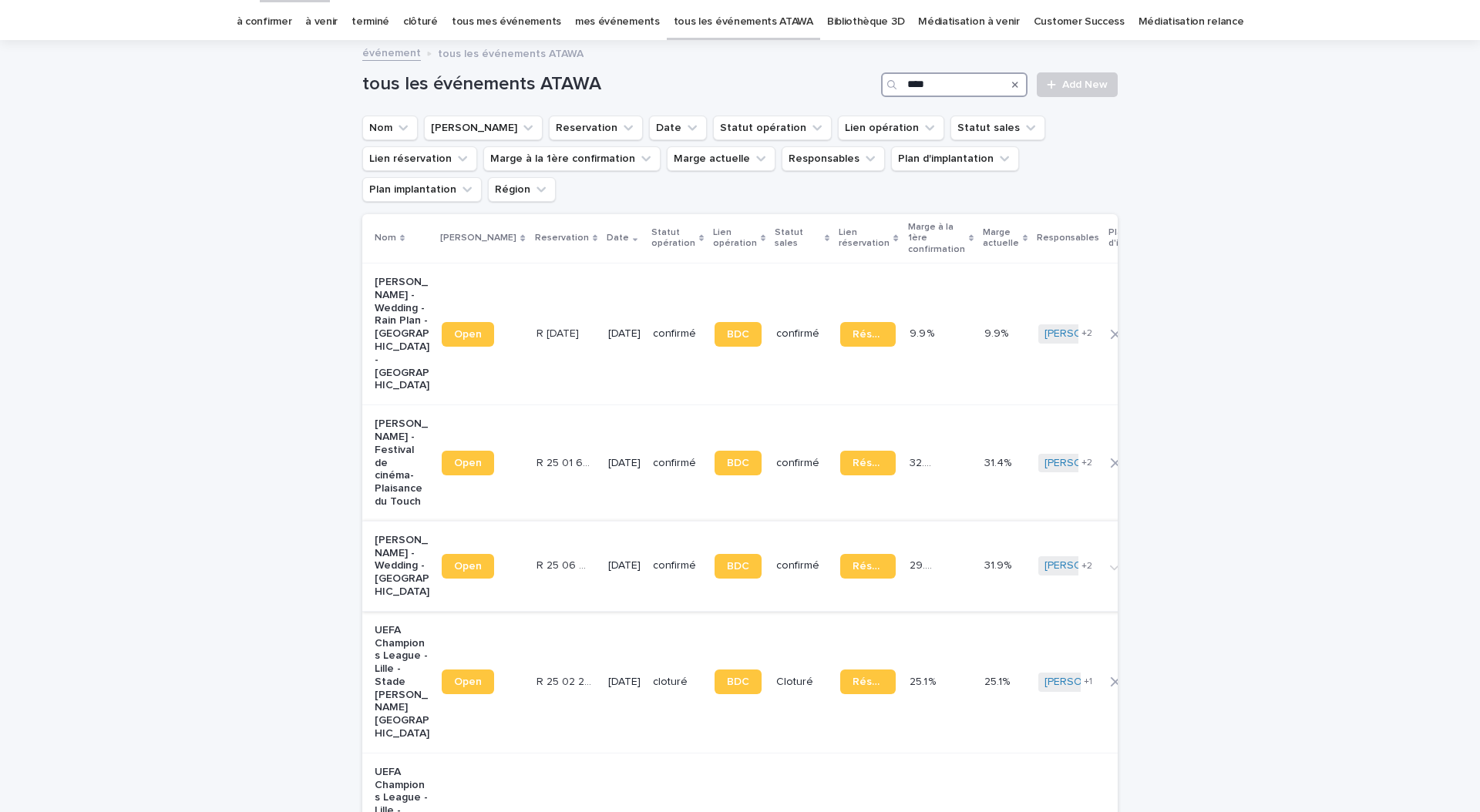
type input "****"
click at [608, 554] on div "[DATE]" at bounding box center [624, 566] width 33 height 25
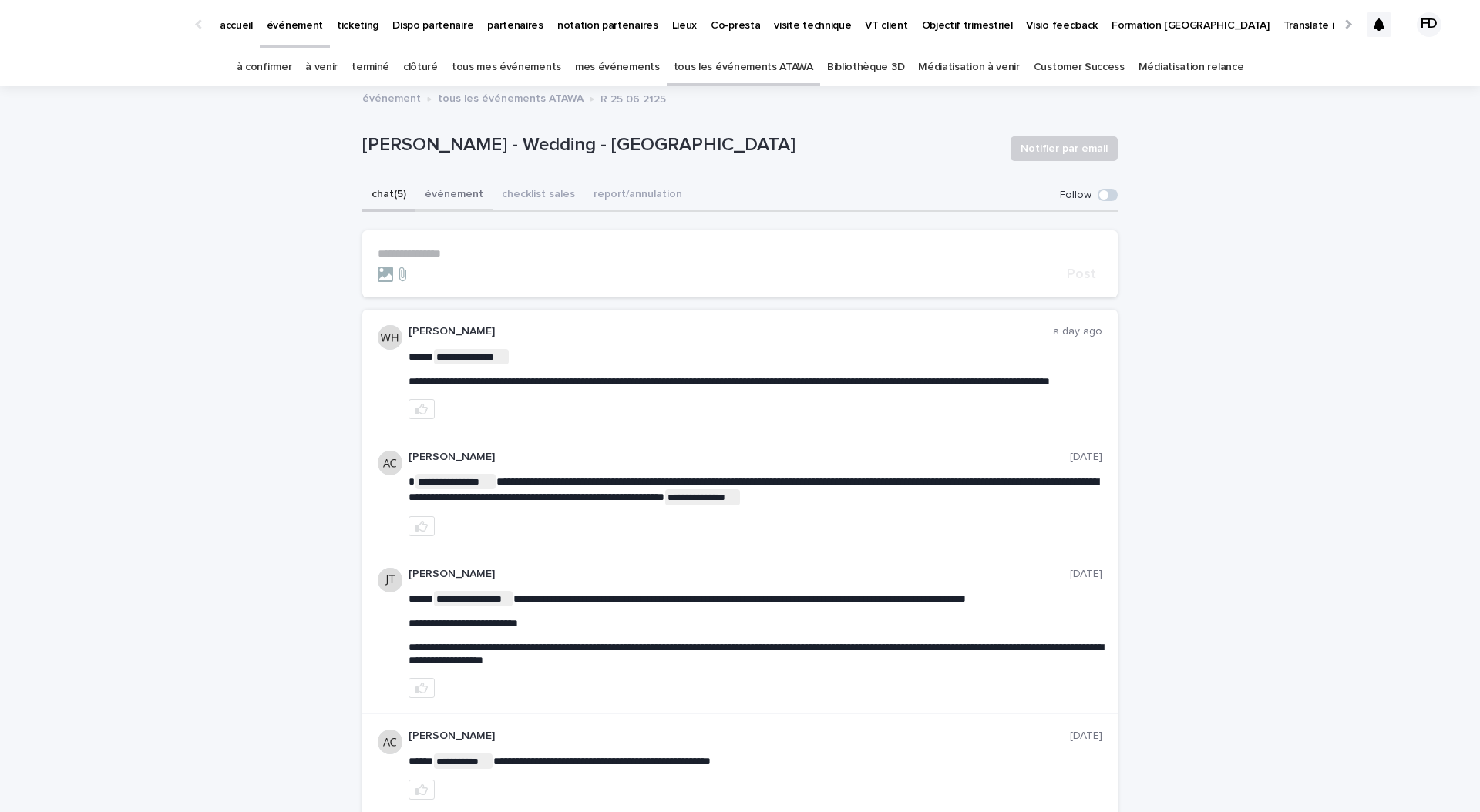
click at [435, 197] on button "événement" at bounding box center [453, 196] width 77 height 33
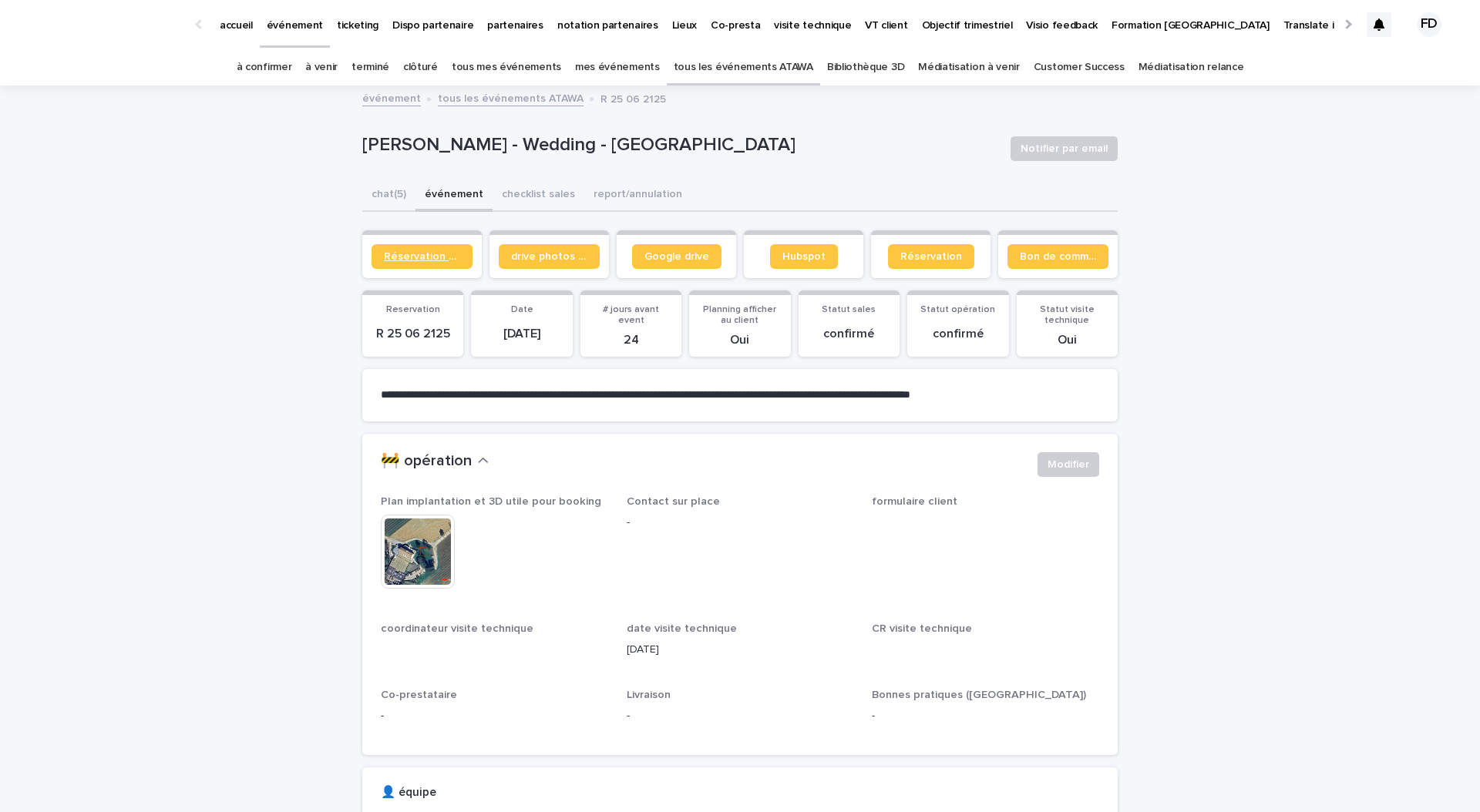
click at [444, 254] on span "Réservation client" at bounding box center [422, 257] width 76 height 11
click at [940, 256] on span "Réservation" at bounding box center [931, 257] width 62 height 11
click at [1072, 259] on span "Bon de commande" at bounding box center [1057, 257] width 76 height 11
click at [386, 192] on button "chat (5)" at bounding box center [389, 196] width 53 height 33
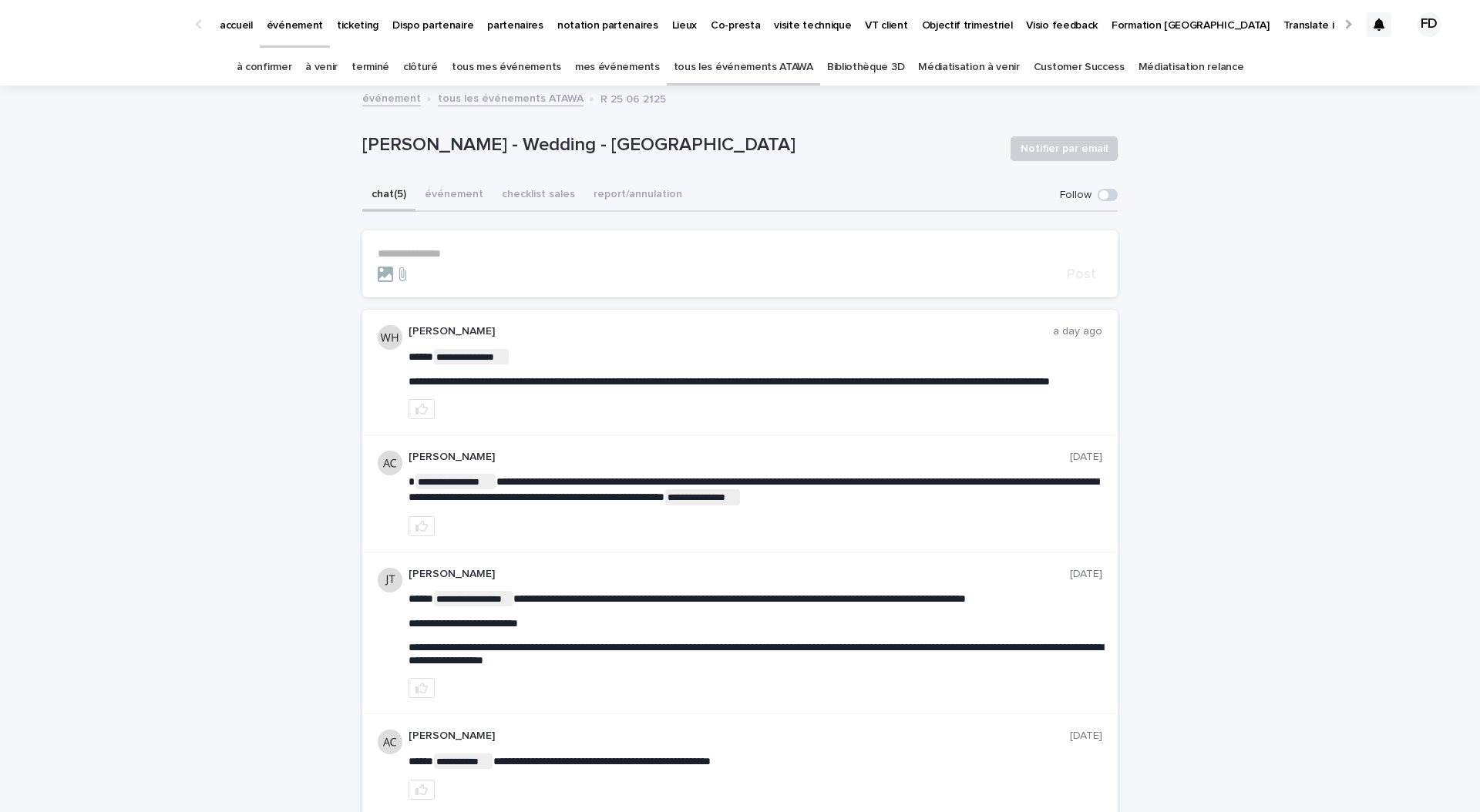
click at [478, 250] on p "**********" at bounding box center [739, 254] width 724 height 13
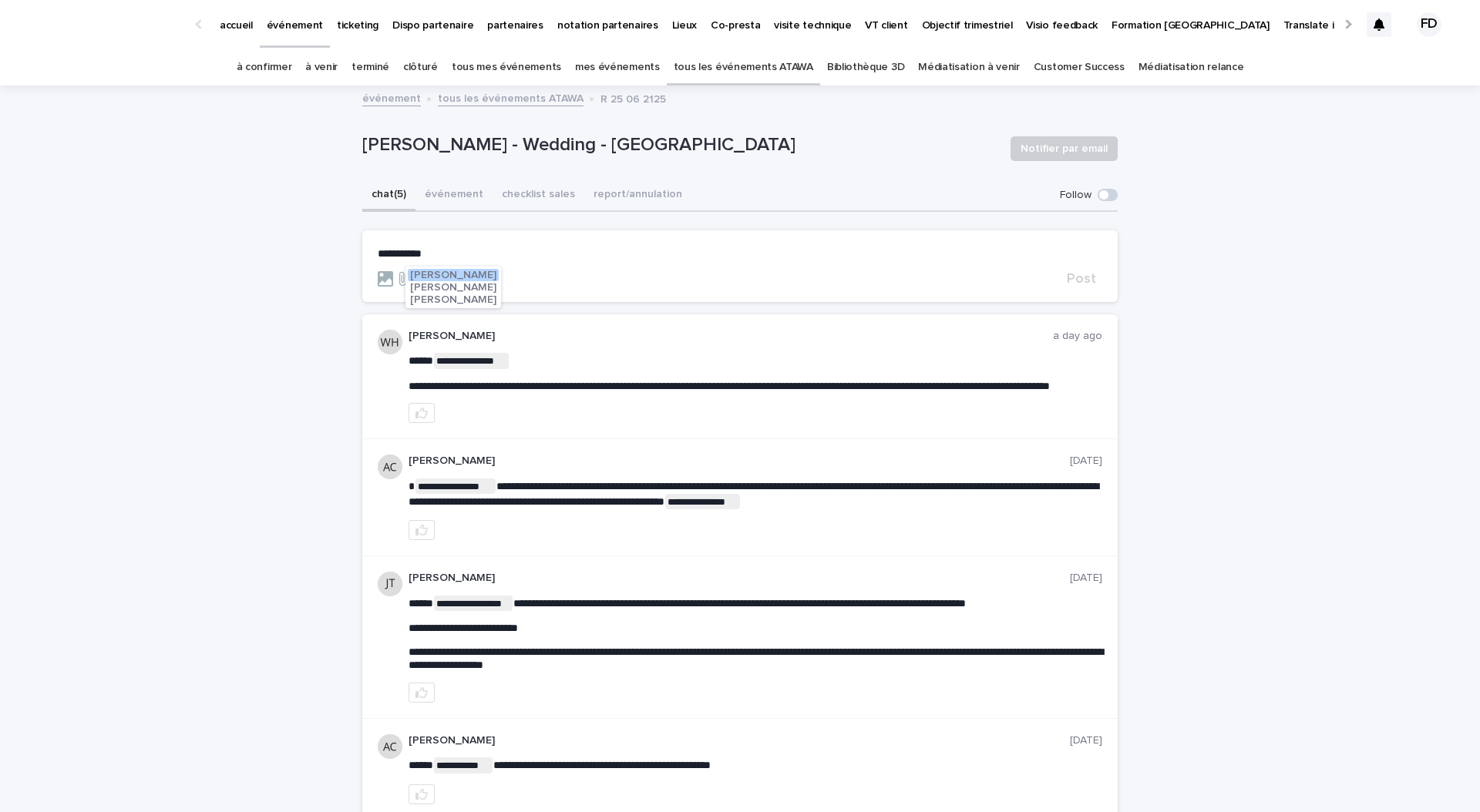
click at [448, 269] on button "[PERSON_NAME]" at bounding box center [452, 274] width 91 height 12
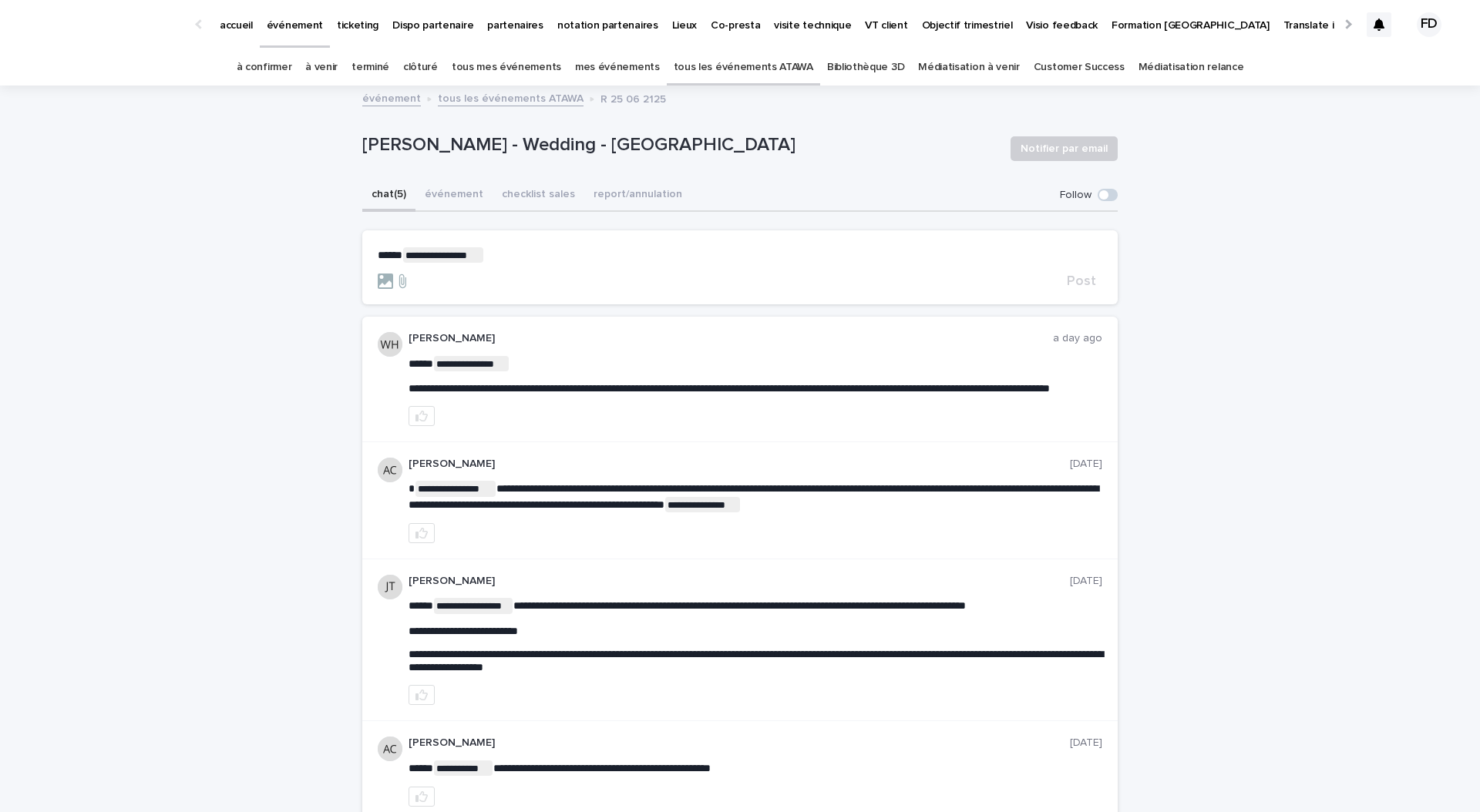
click at [572, 250] on p "**********" at bounding box center [739, 255] width 724 height 15
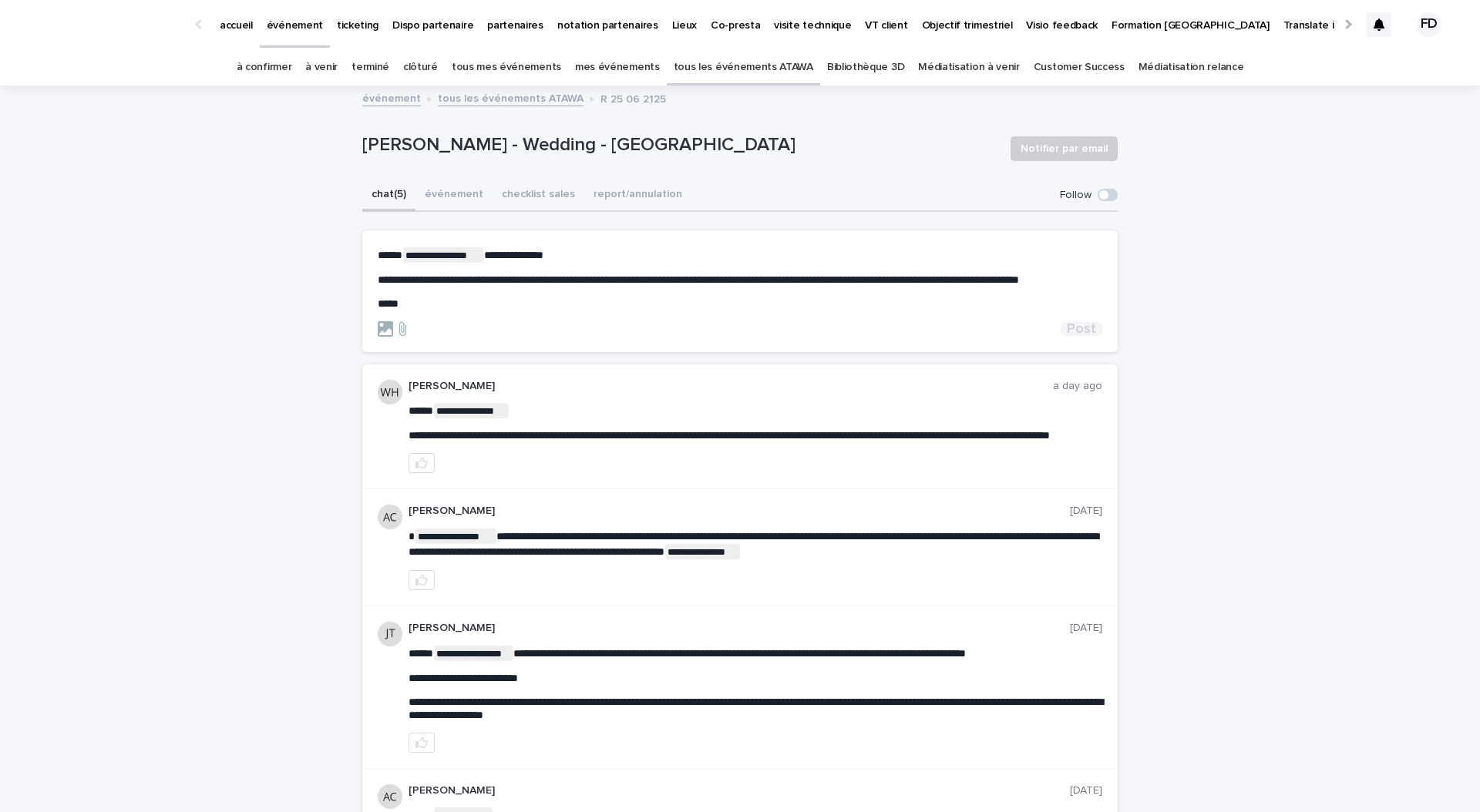
click at [1081, 336] on span "Post" at bounding box center [1081, 329] width 29 height 14
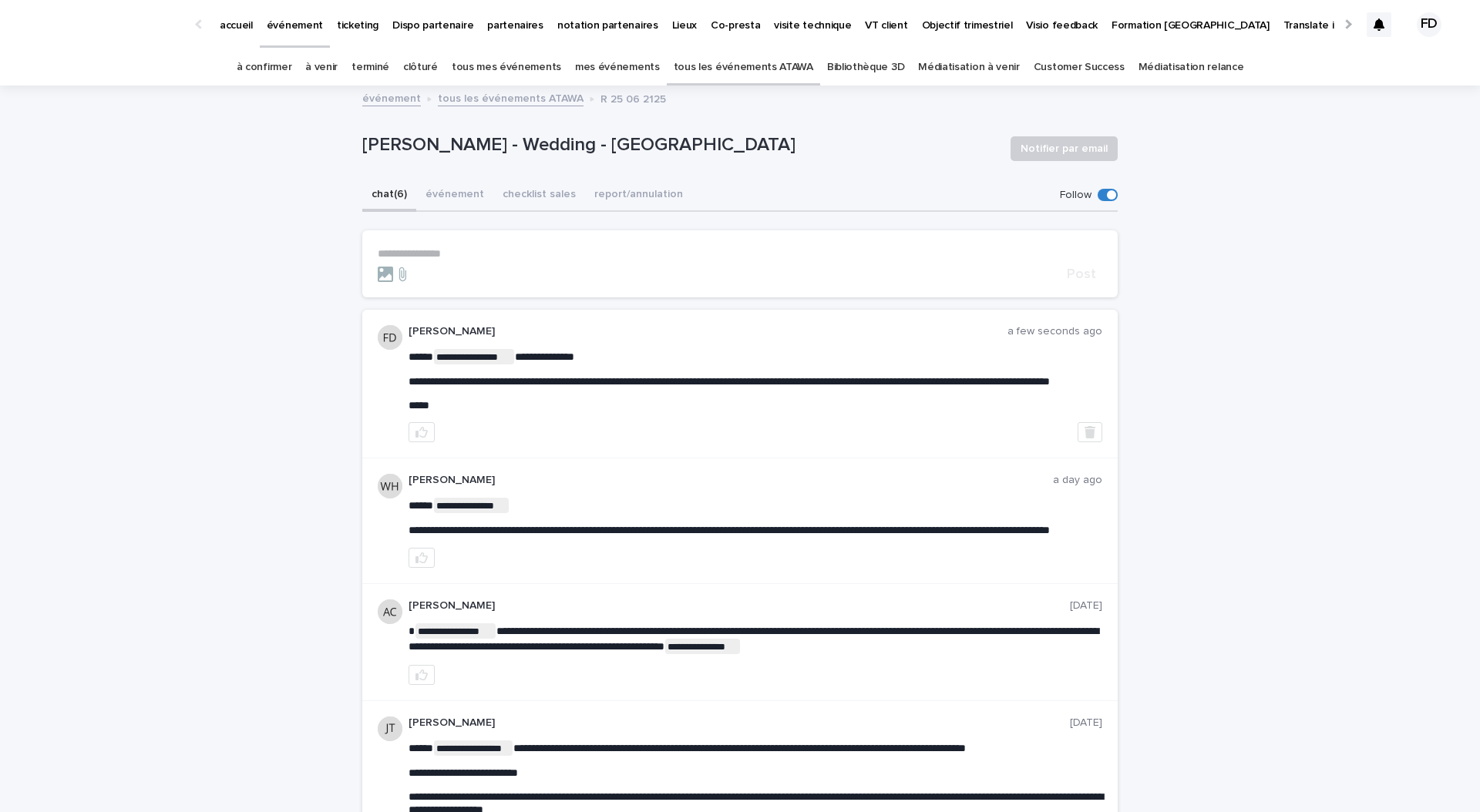
click at [437, 252] on p "**********" at bounding box center [739, 254] width 724 height 13
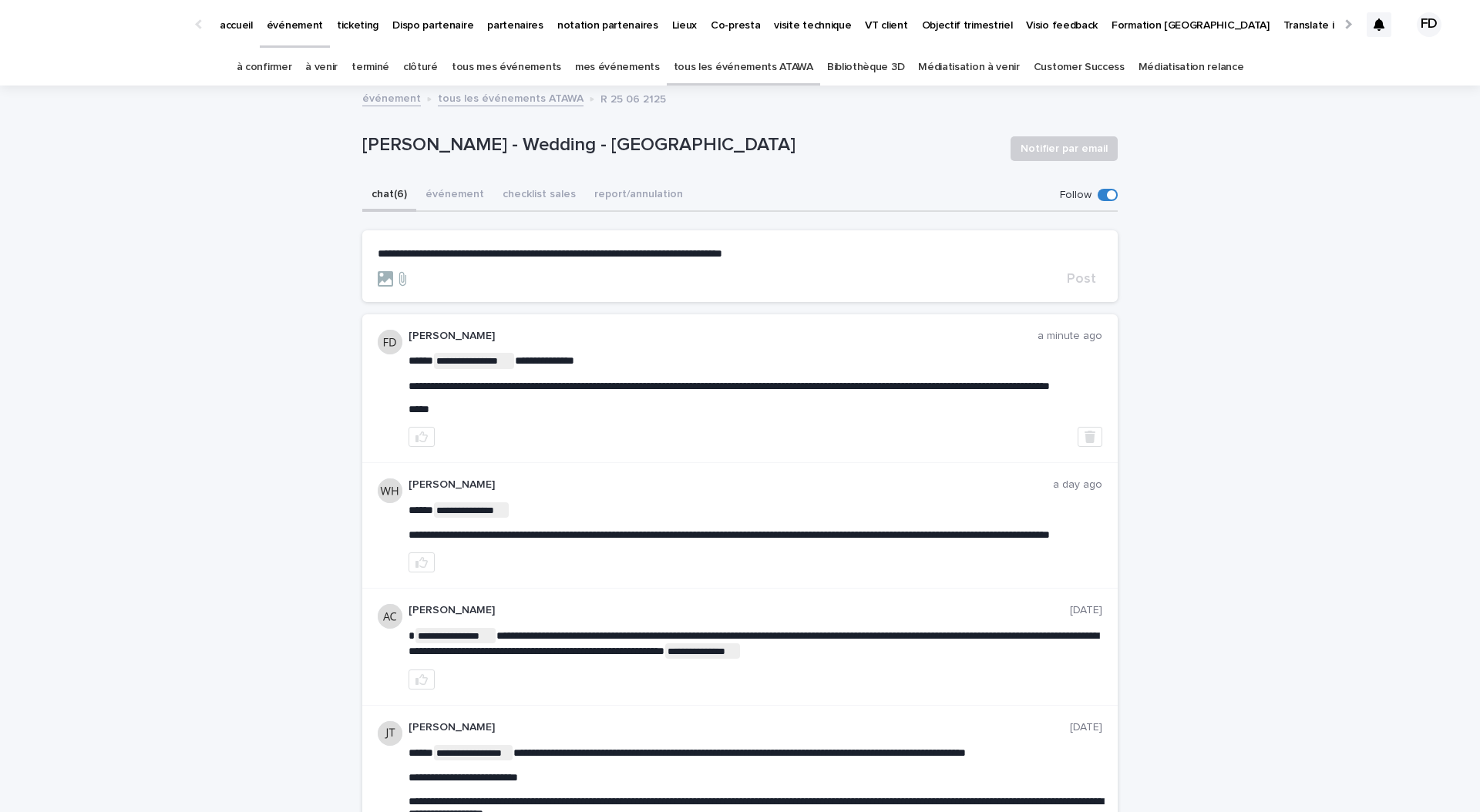
click at [525, 248] on span "**********" at bounding box center [550, 254] width 345 height 11
click at [506, 250] on span "**********" at bounding box center [550, 254] width 345 height 11
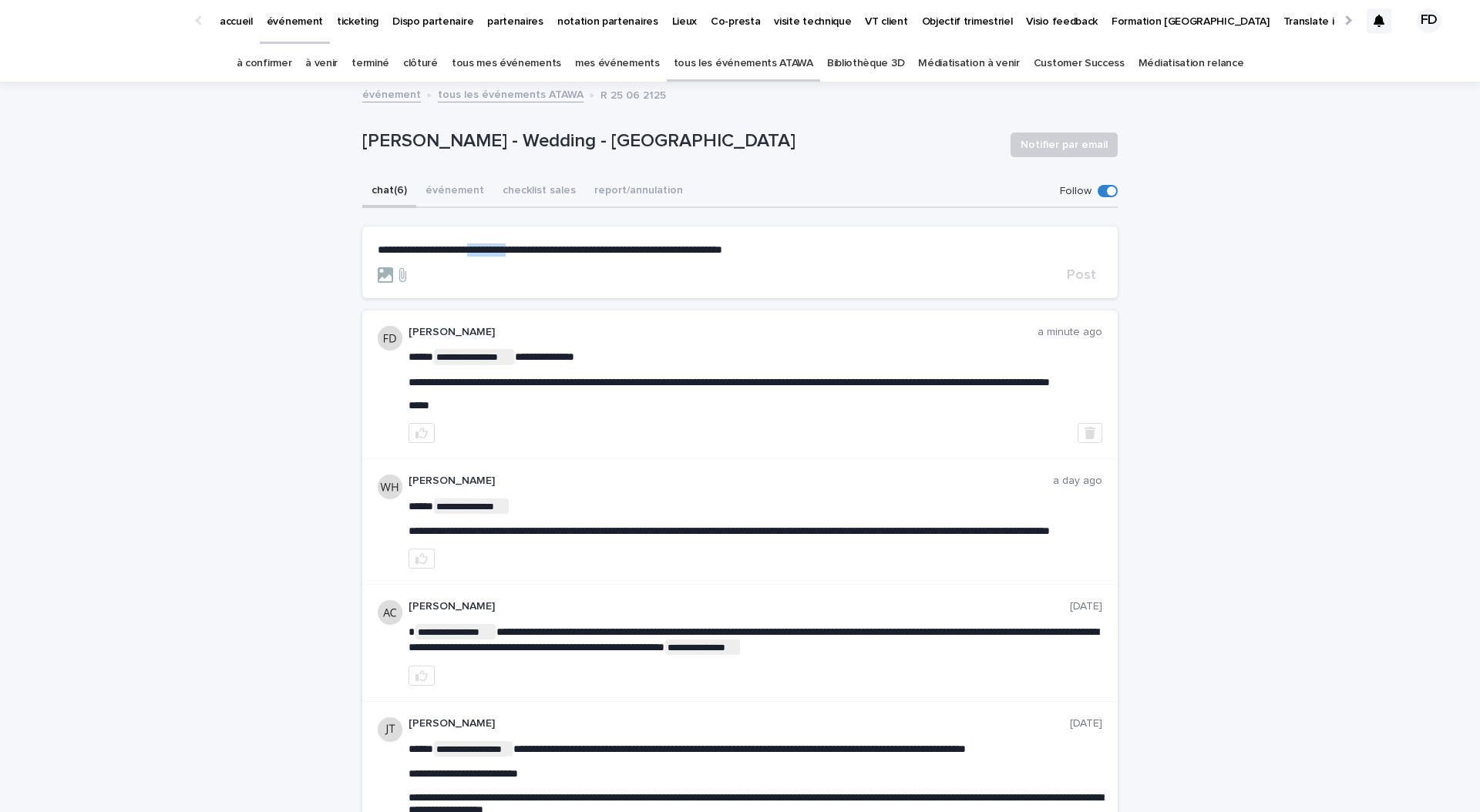
click at [493, 256] on form "**********" at bounding box center [739, 263] width 724 height 39
click at [489, 253] on span "**********" at bounding box center [550, 250] width 345 height 11
click at [890, 253] on p "**********" at bounding box center [739, 250] width 724 height 13
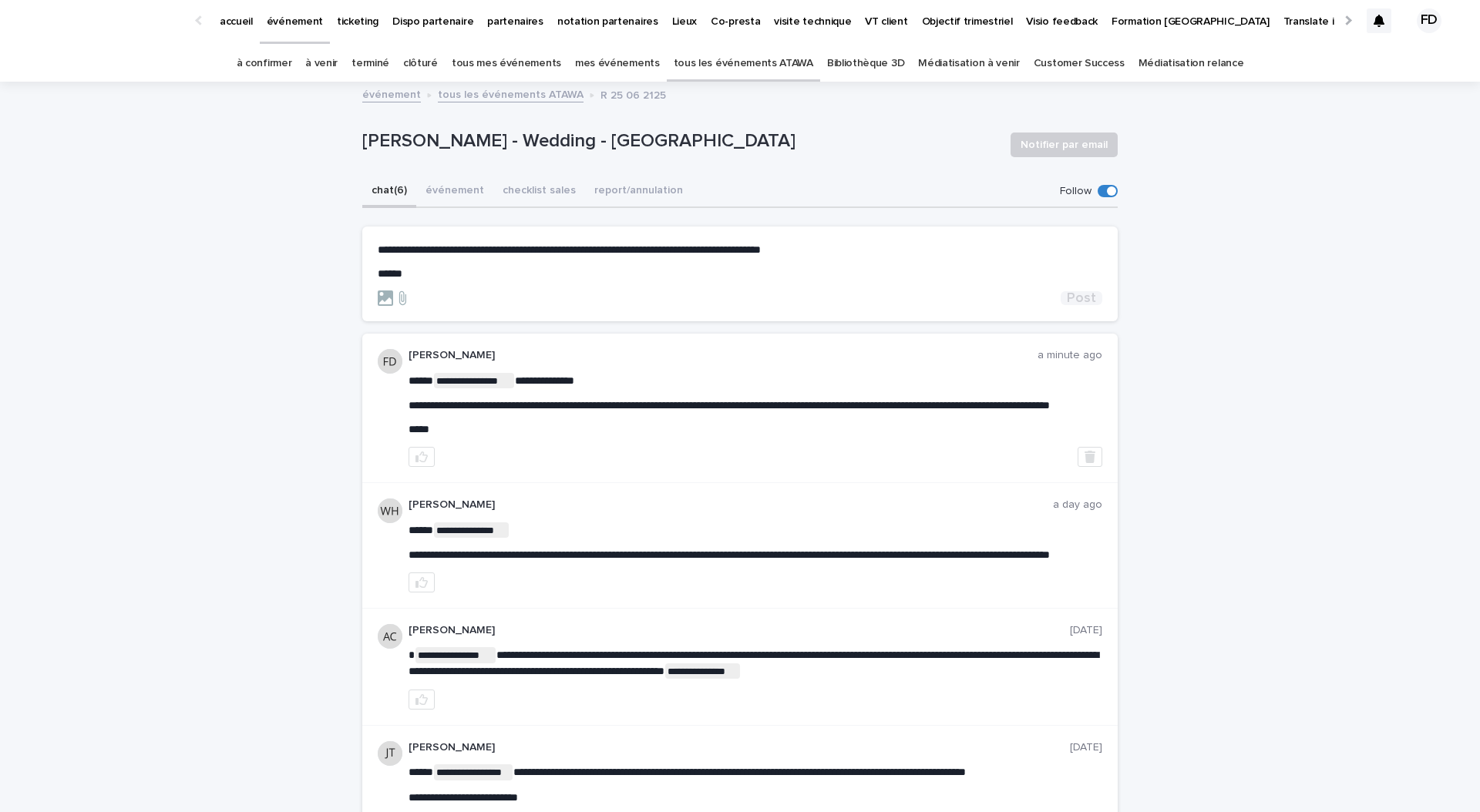
click at [1078, 295] on span "Post" at bounding box center [1081, 298] width 29 height 14
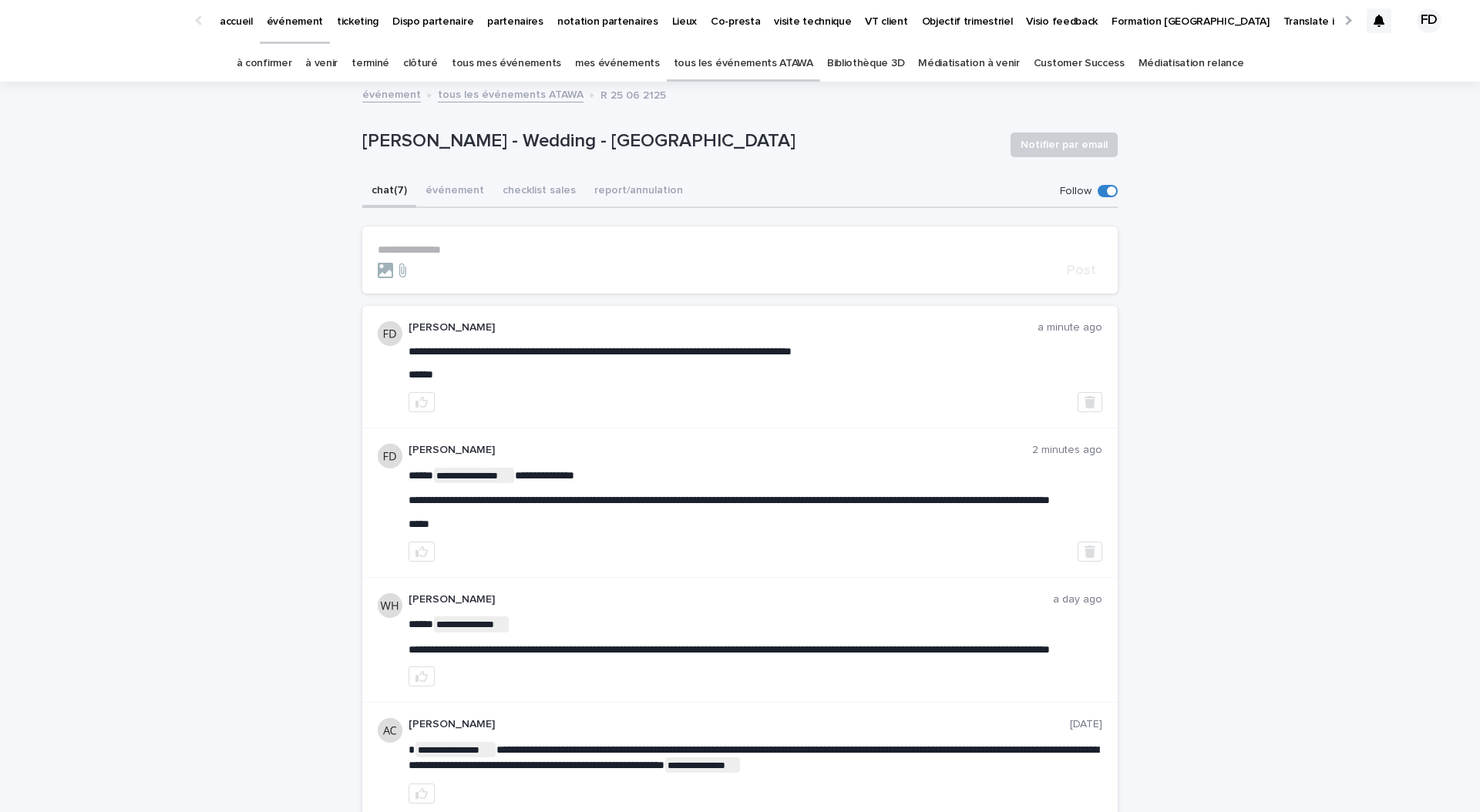
click at [333, 59] on link "à venir" at bounding box center [321, 64] width 33 height 37
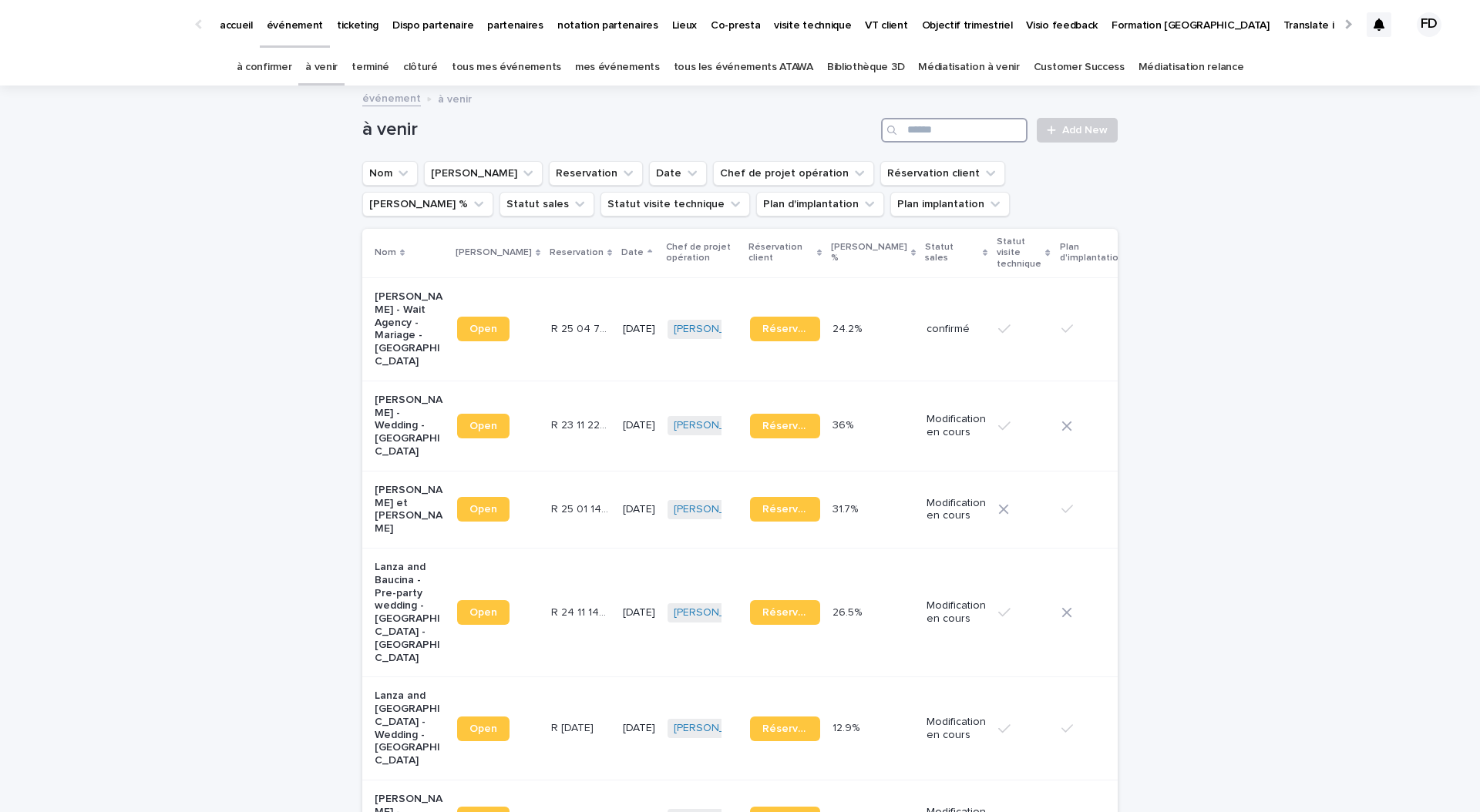
click at [1002, 129] on input "Search" at bounding box center [954, 130] width 146 height 24
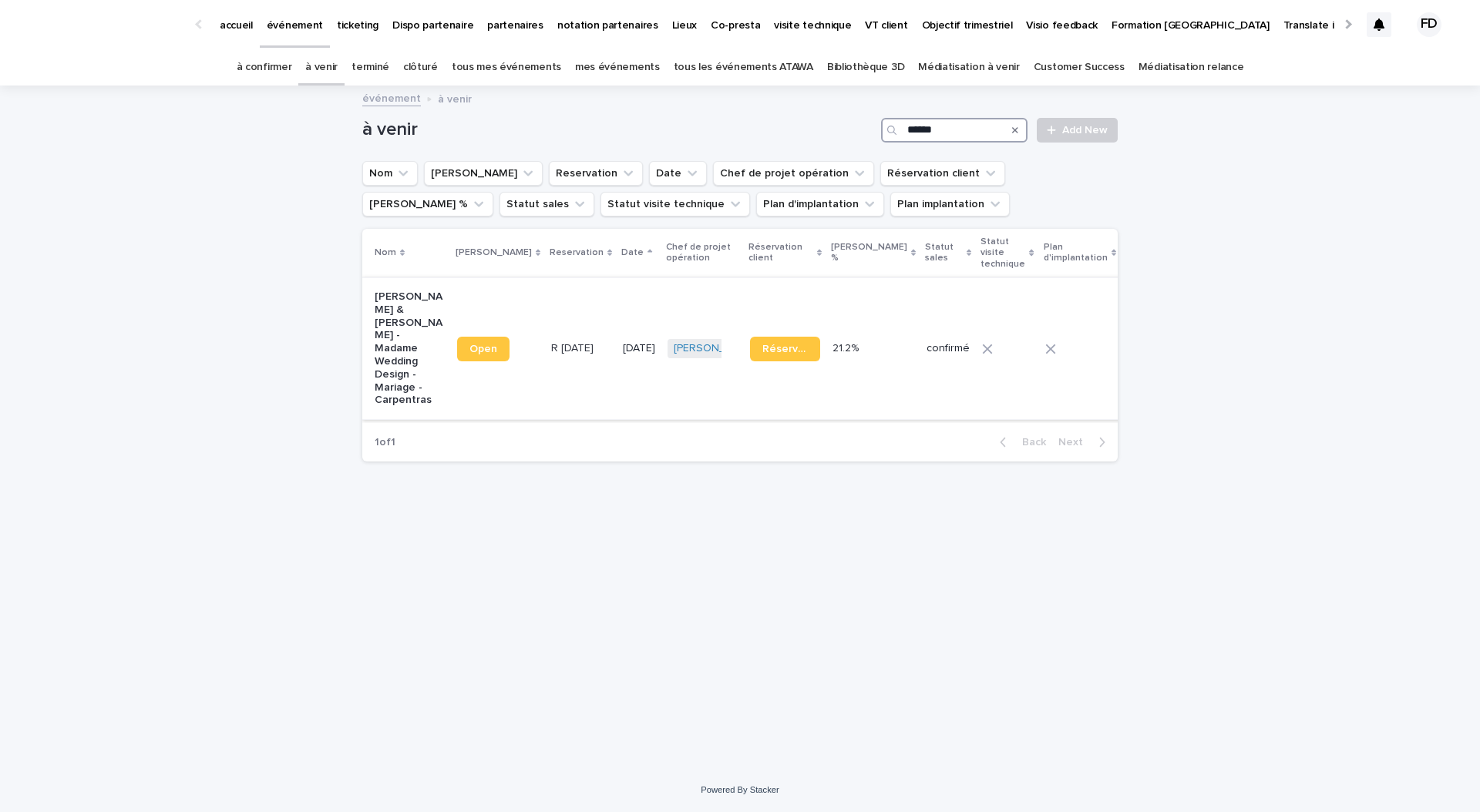
type input "******"
click at [559, 363] on td "R [DATE] R [DATE]" at bounding box center [581, 347] width 72 height 141
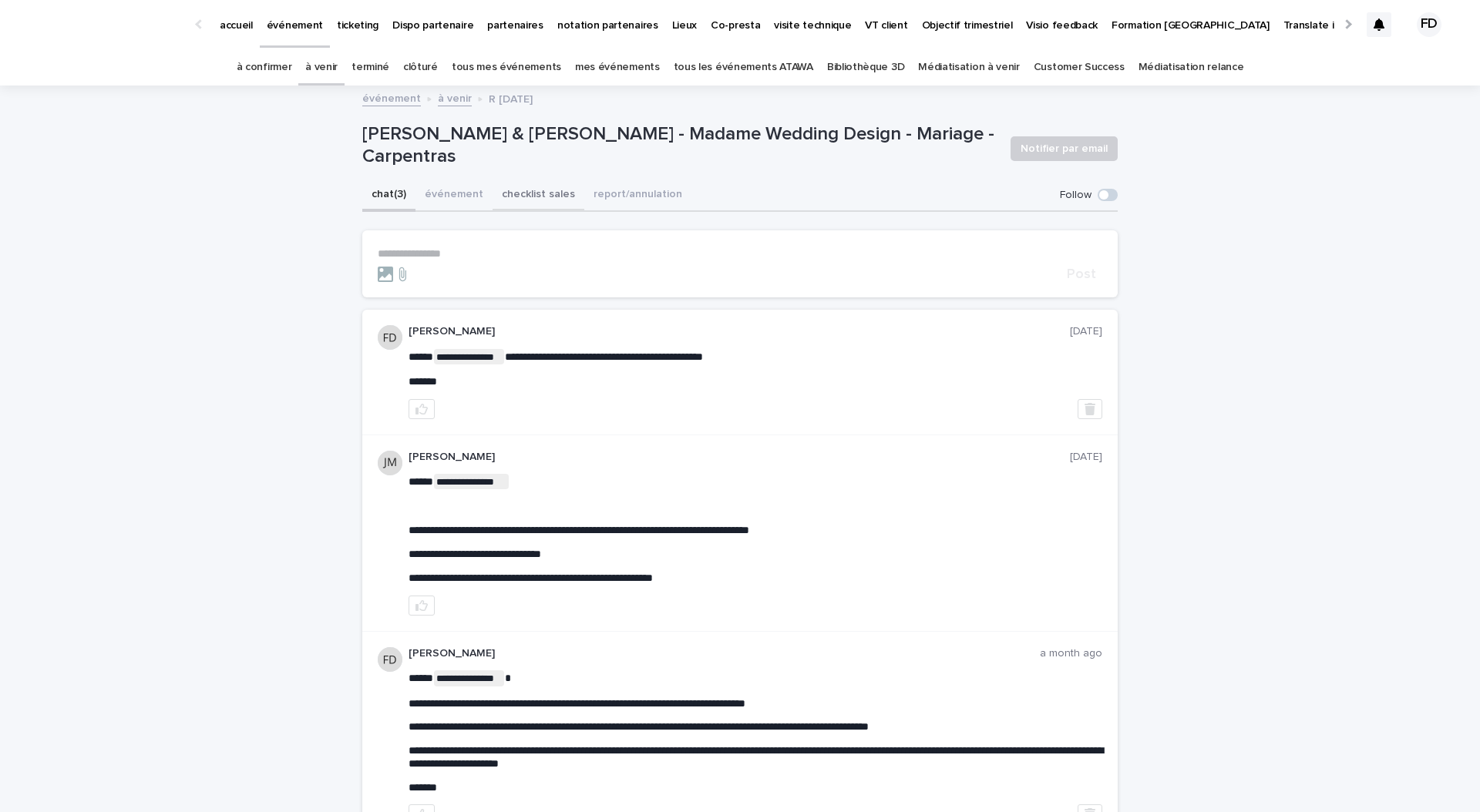
click at [443, 191] on button "événement" at bounding box center [453, 196] width 77 height 33
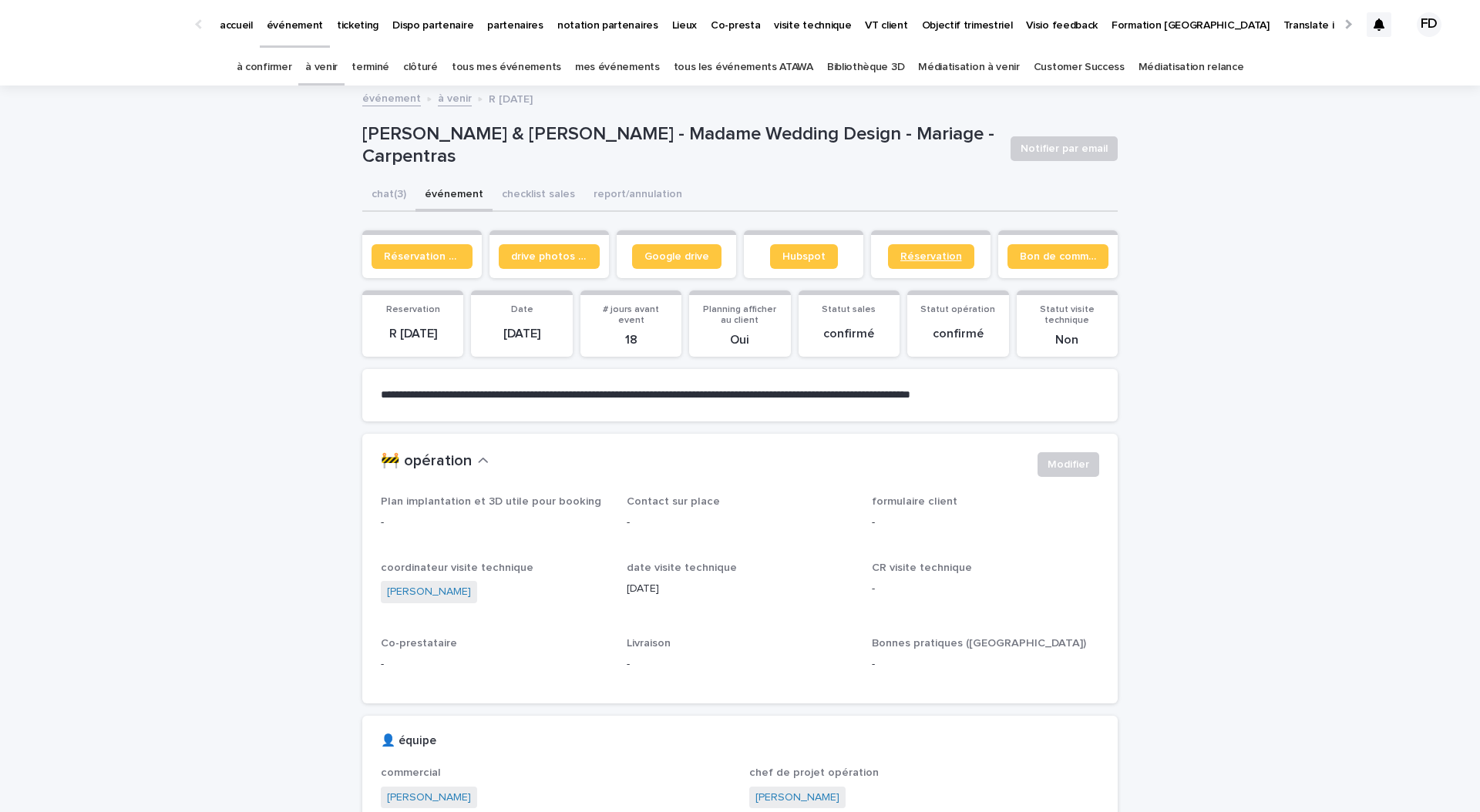
click at [916, 259] on span "Réservation" at bounding box center [931, 257] width 62 height 11
click at [337, 76] on link "à venir" at bounding box center [321, 67] width 33 height 37
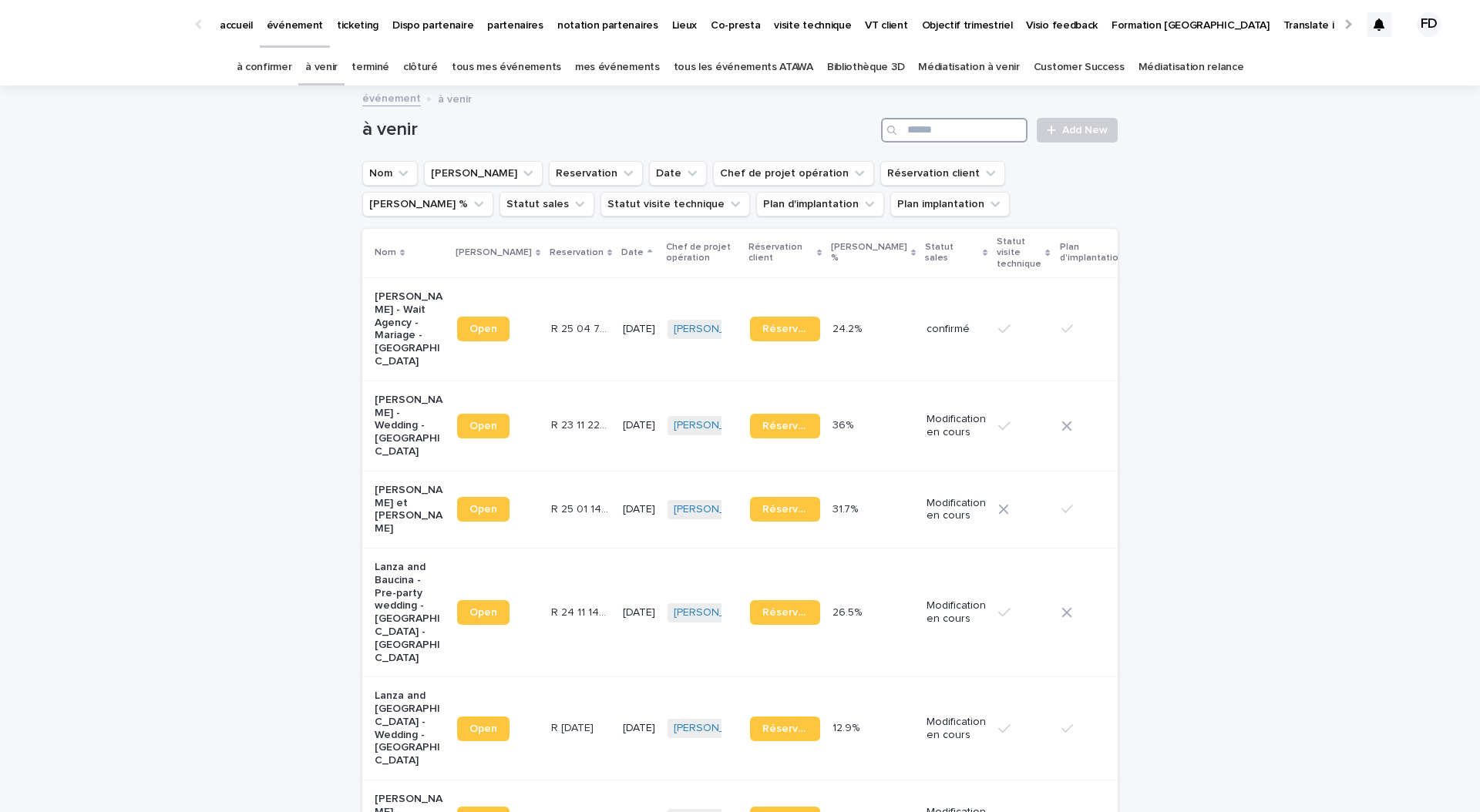
click at [942, 131] on input "Search" at bounding box center [954, 130] width 146 height 24
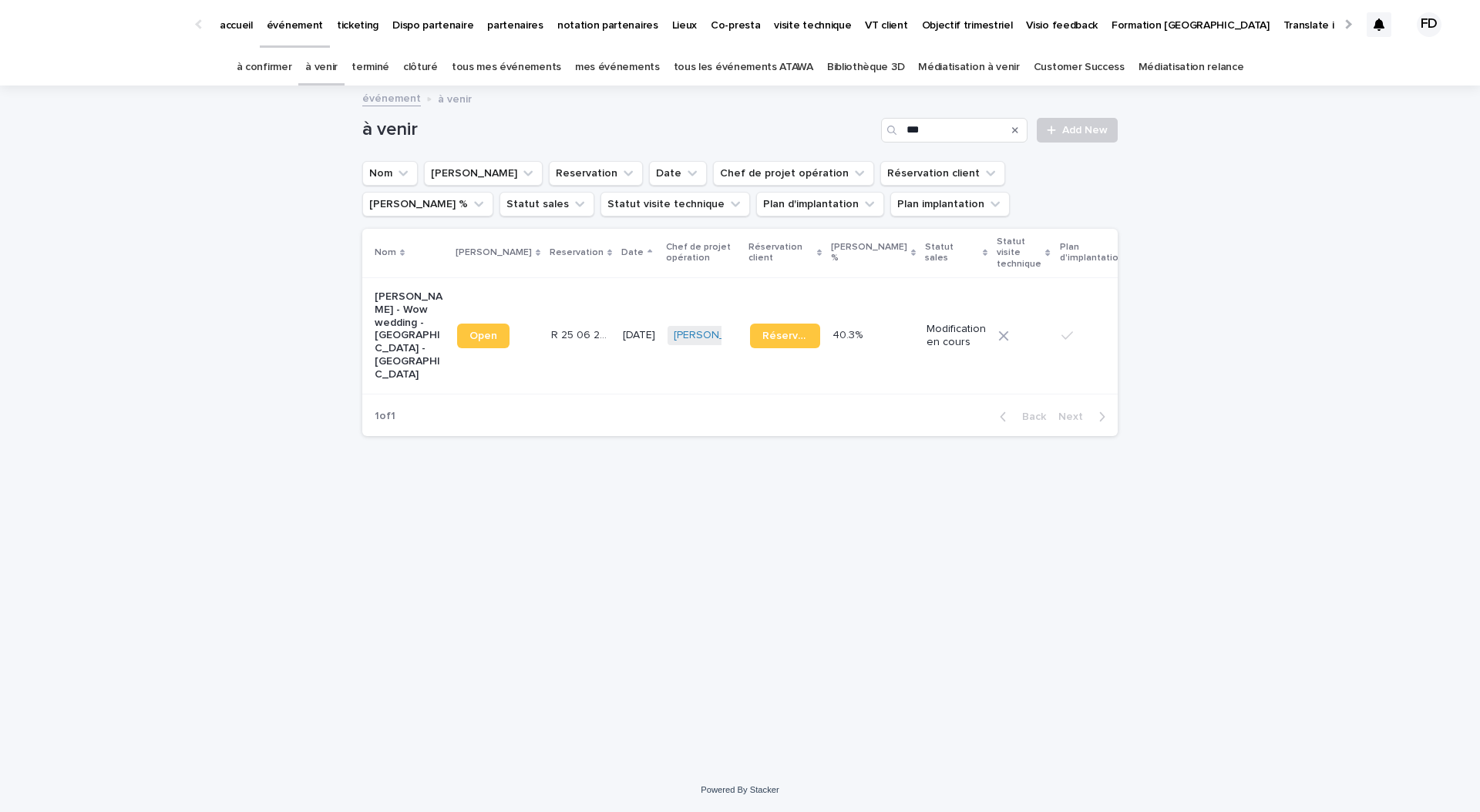
click at [762, 333] on span "Réservation" at bounding box center [785, 336] width 46 height 11
click at [955, 139] on input "***" at bounding box center [954, 130] width 146 height 24
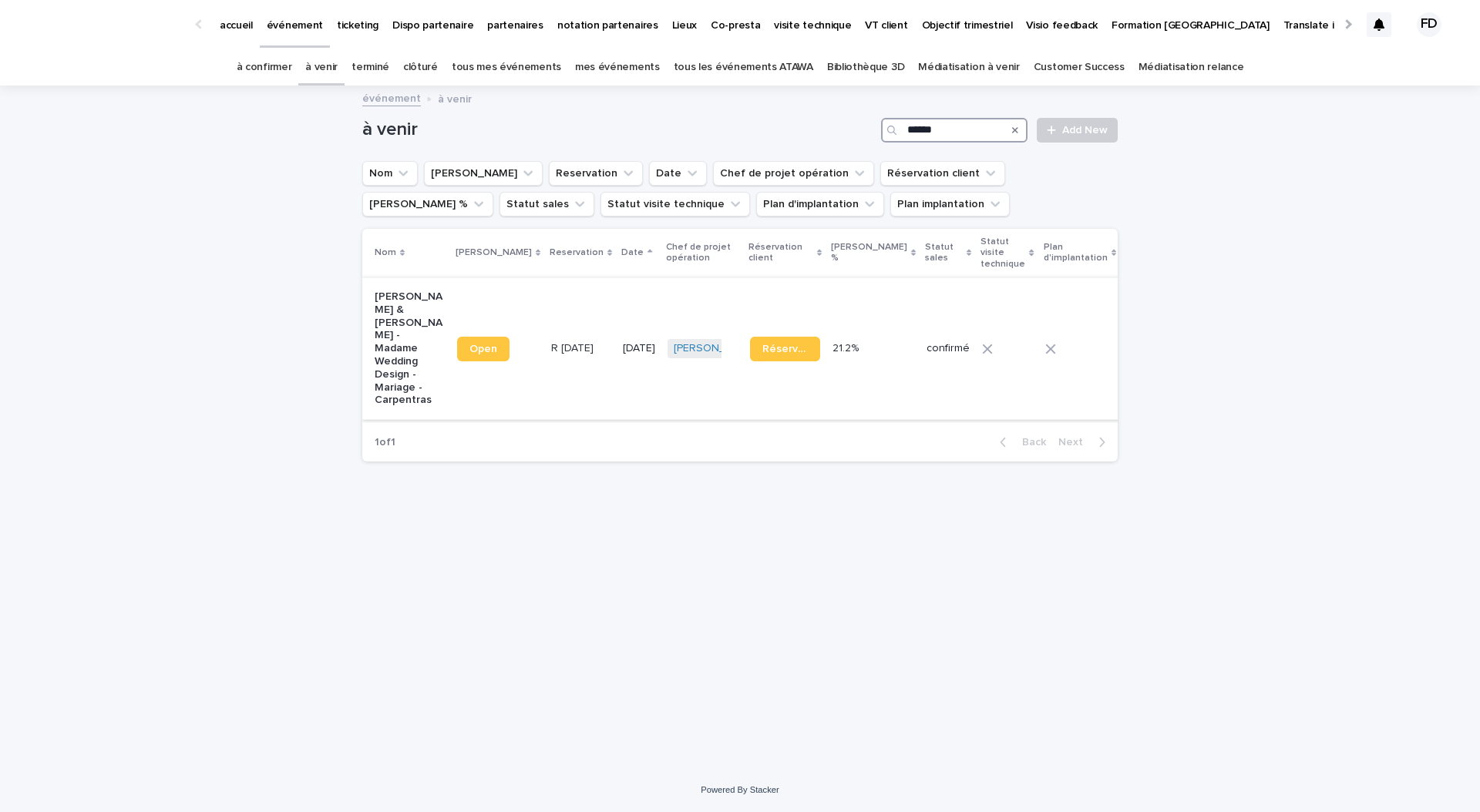
type input "******"
click at [561, 328] on td "R [DATE] R [DATE]" at bounding box center [581, 347] width 72 height 141
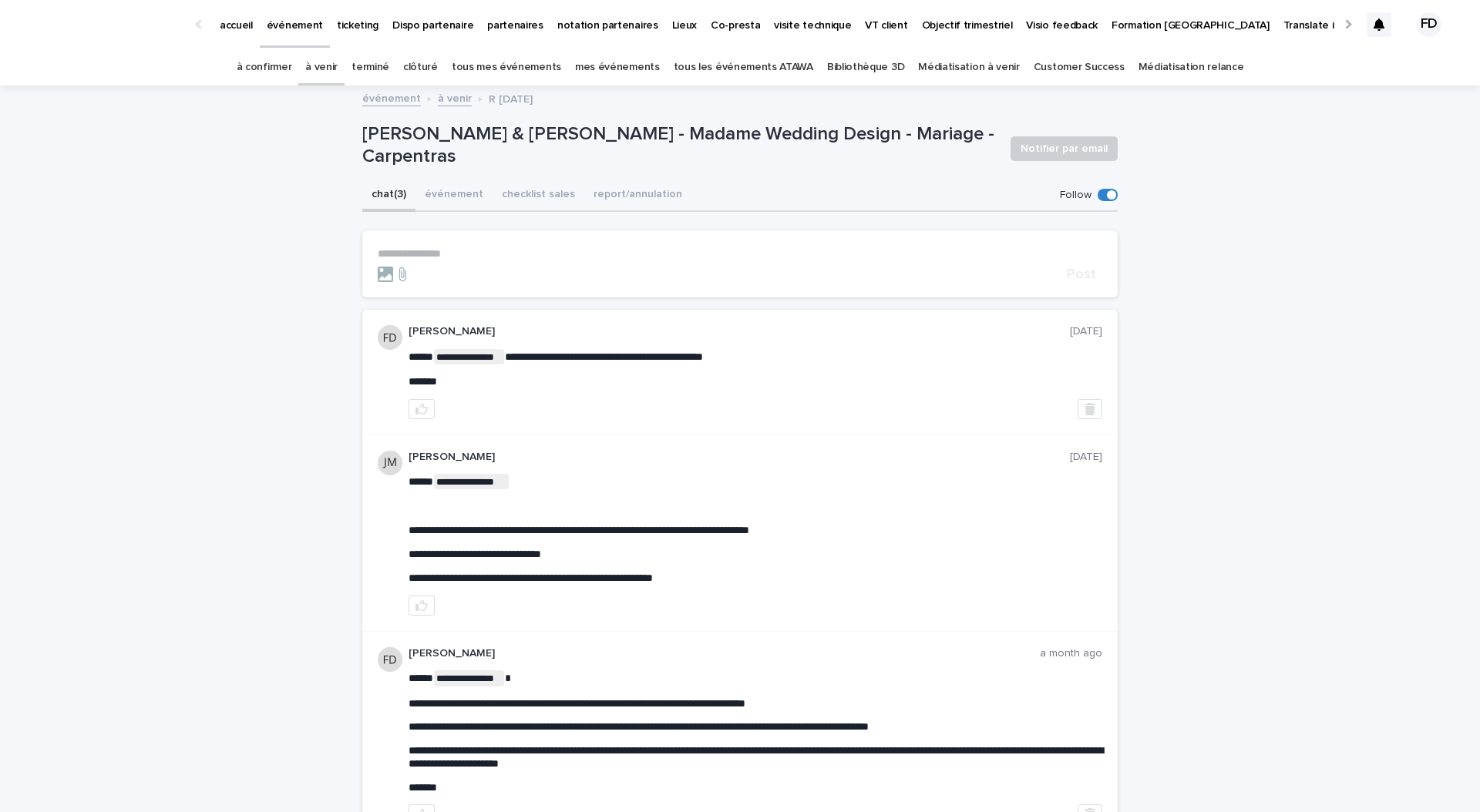
click at [451, 250] on p "**********" at bounding box center [739, 254] width 724 height 13
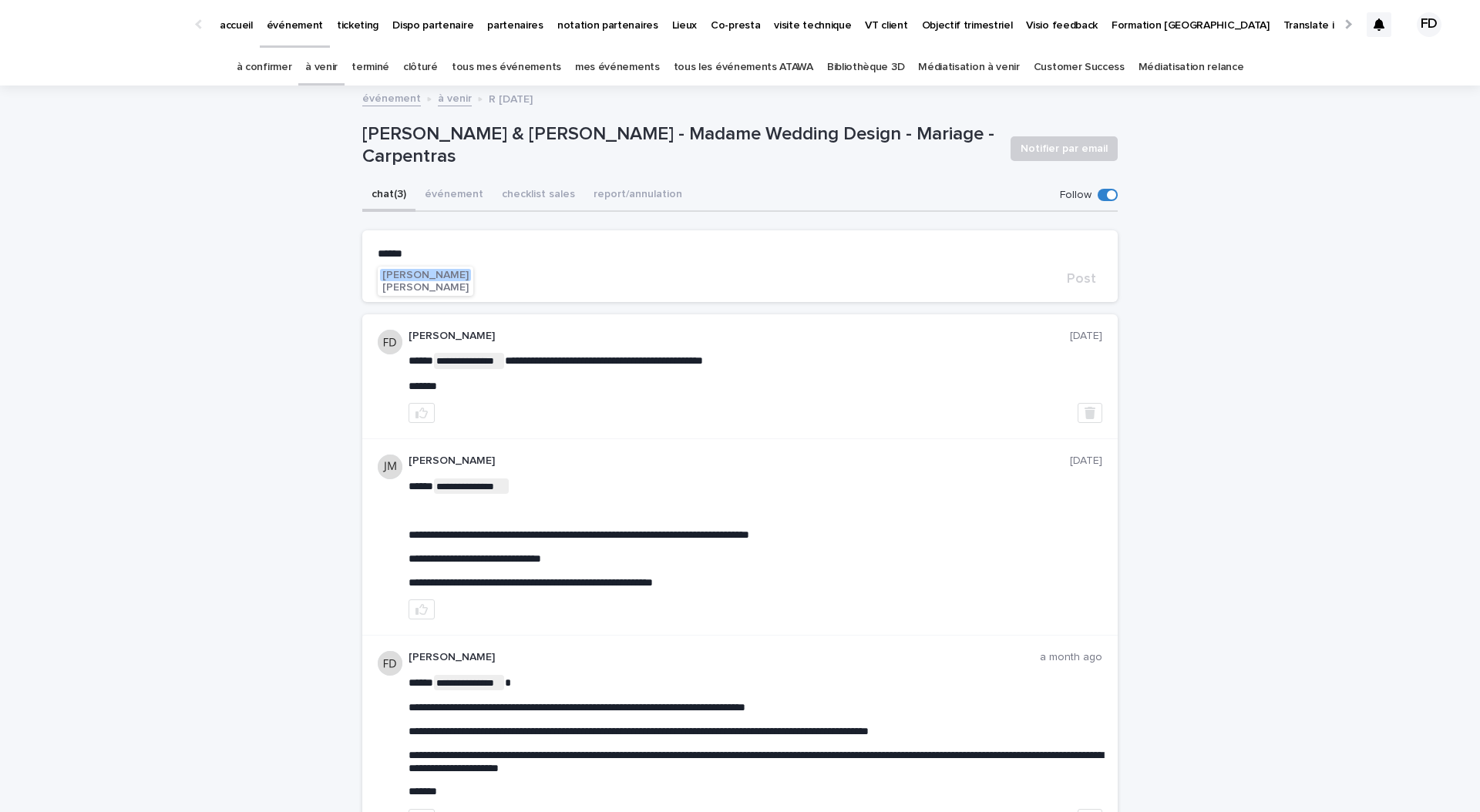
click at [433, 276] on span "[PERSON_NAME]" at bounding box center [425, 275] width 86 height 11
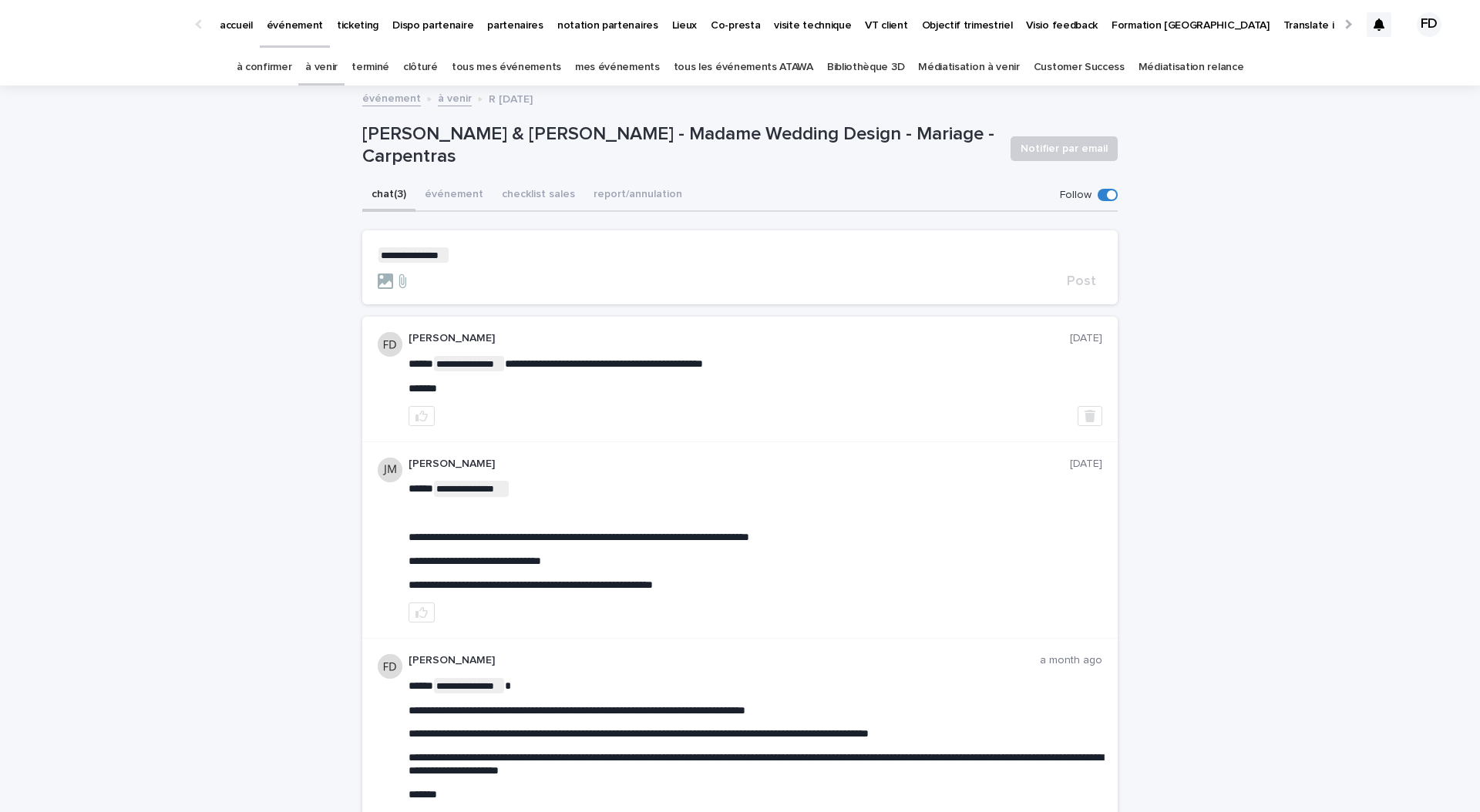
click at [518, 249] on p "**********" at bounding box center [739, 255] width 724 height 15
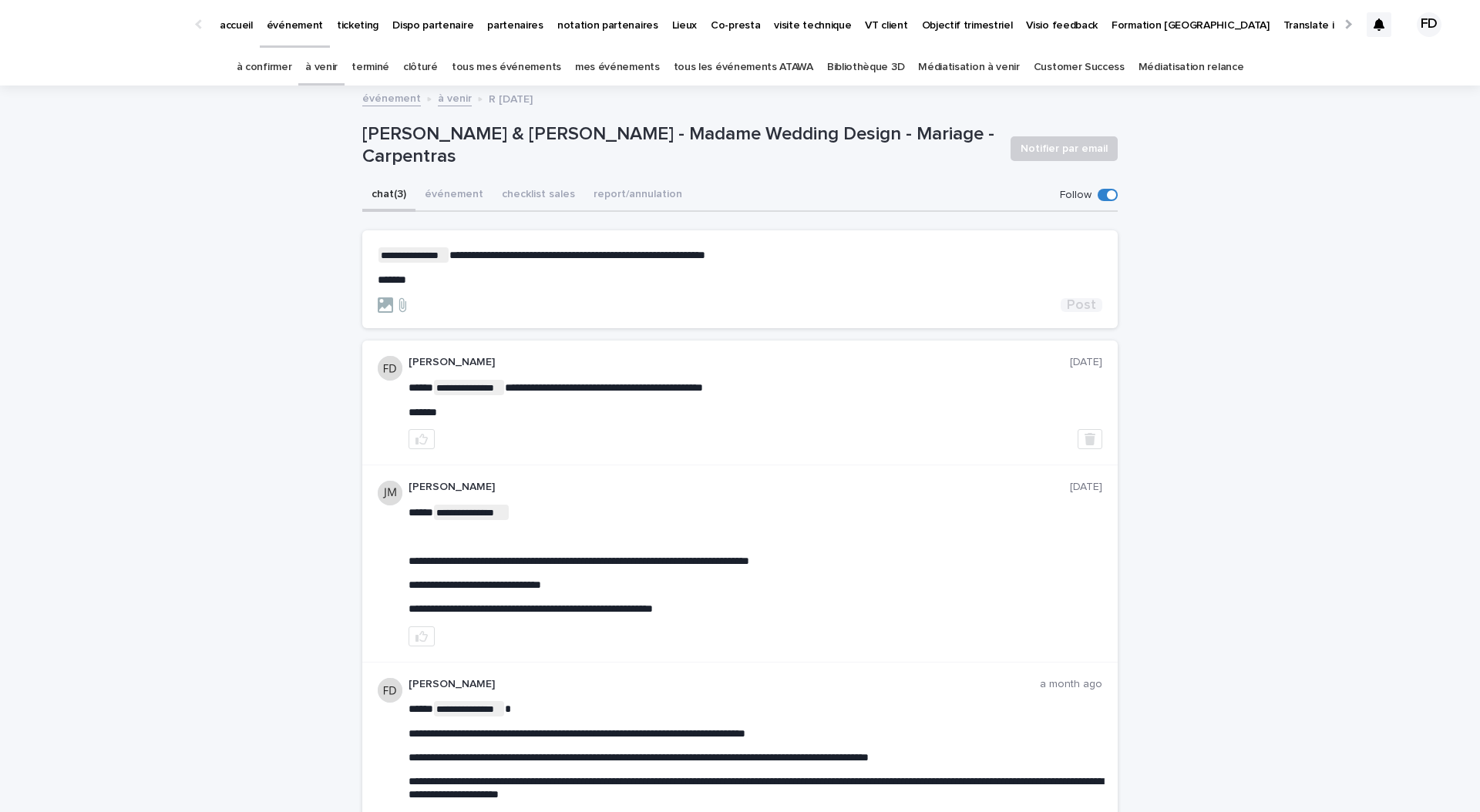
click at [1087, 306] on span "Post" at bounding box center [1081, 304] width 29 height 14
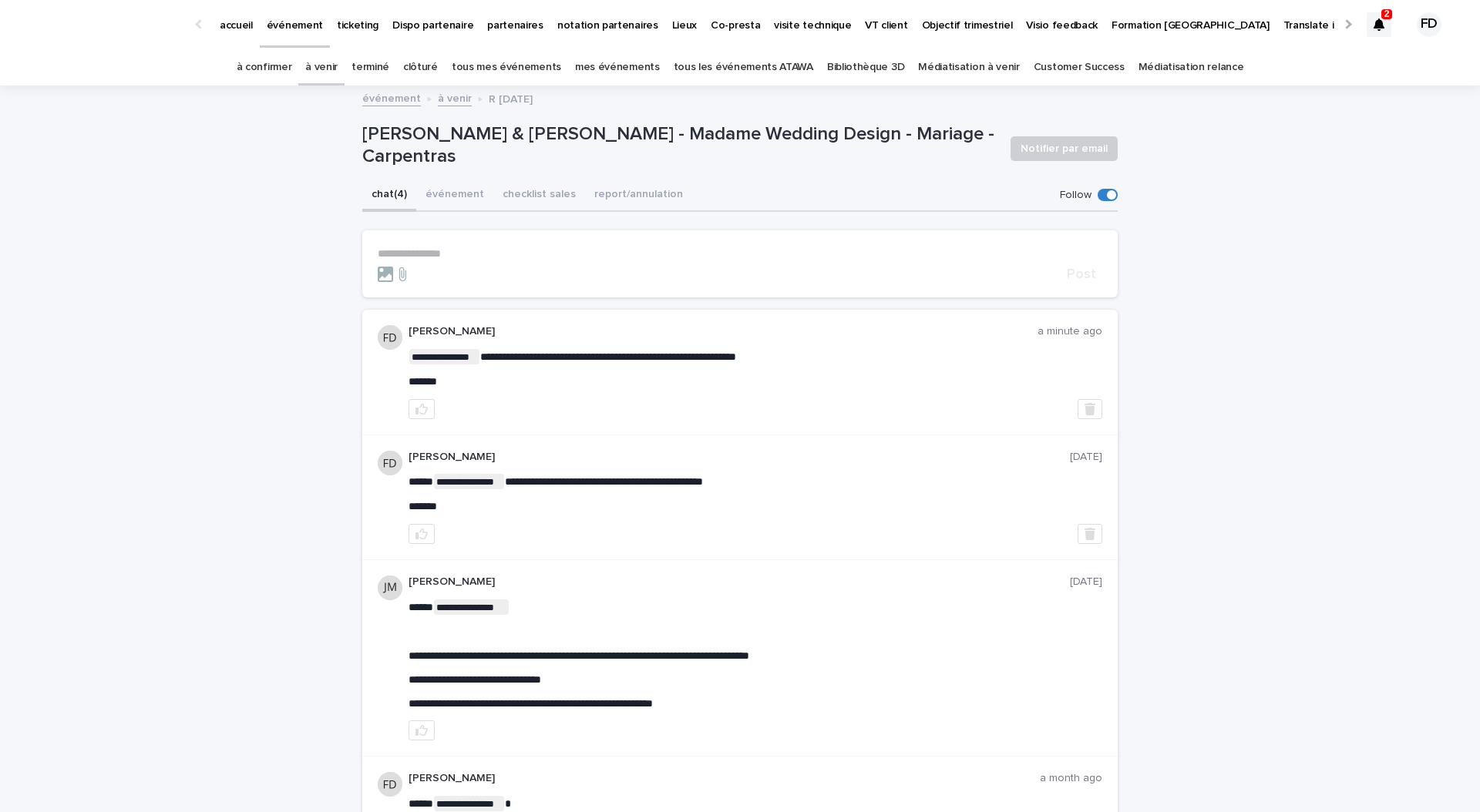
click at [1374, 14] on div at bounding box center [1379, 24] width 24 height 24
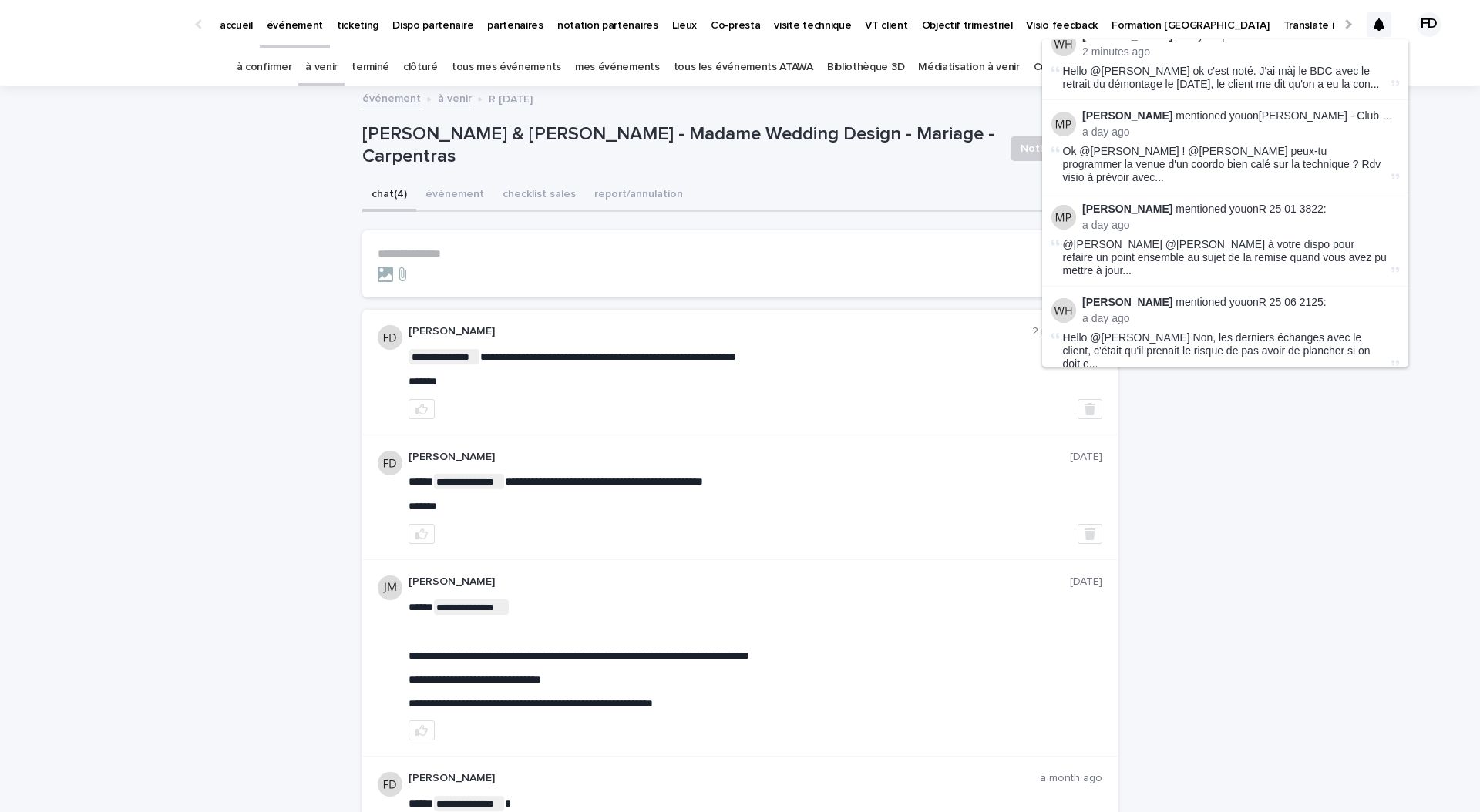
scroll to position [171, 0]
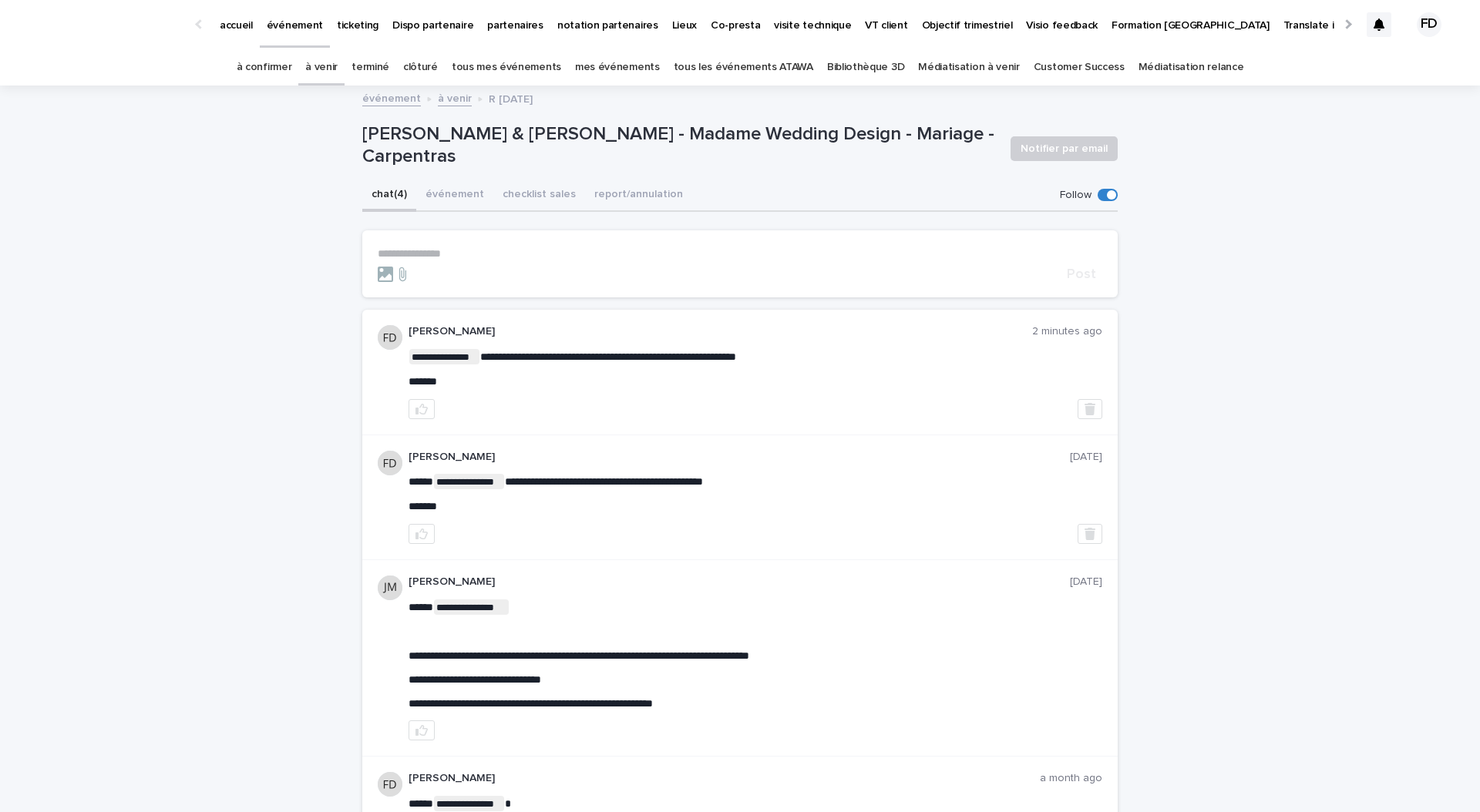
click at [284, 62] on link "à confirmer" at bounding box center [264, 67] width 55 height 37
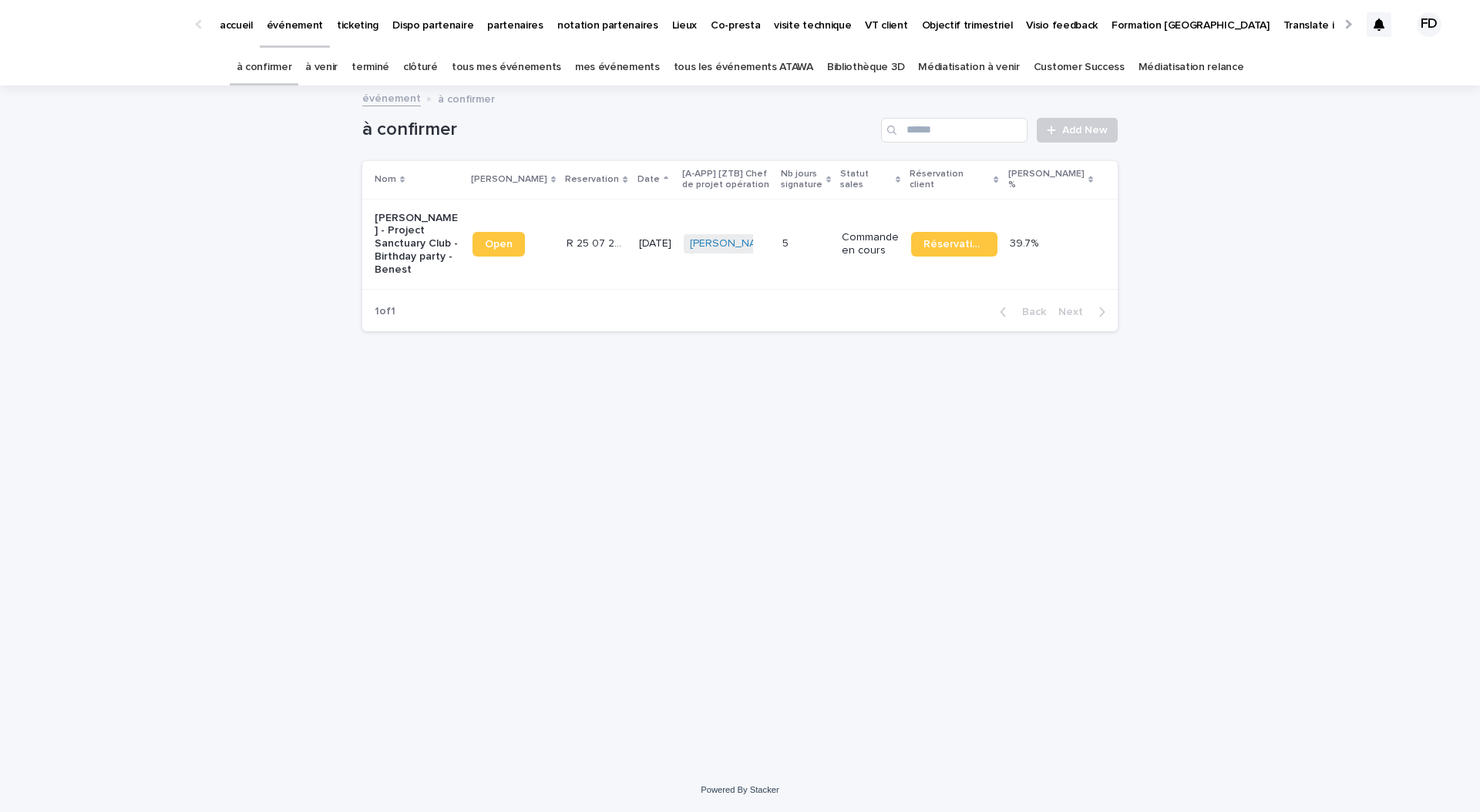
click at [288, 81] on link "à confirmer" at bounding box center [264, 67] width 55 height 37
click at [337, 67] on link "à venir" at bounding box center [321, 67] width 33 height 37
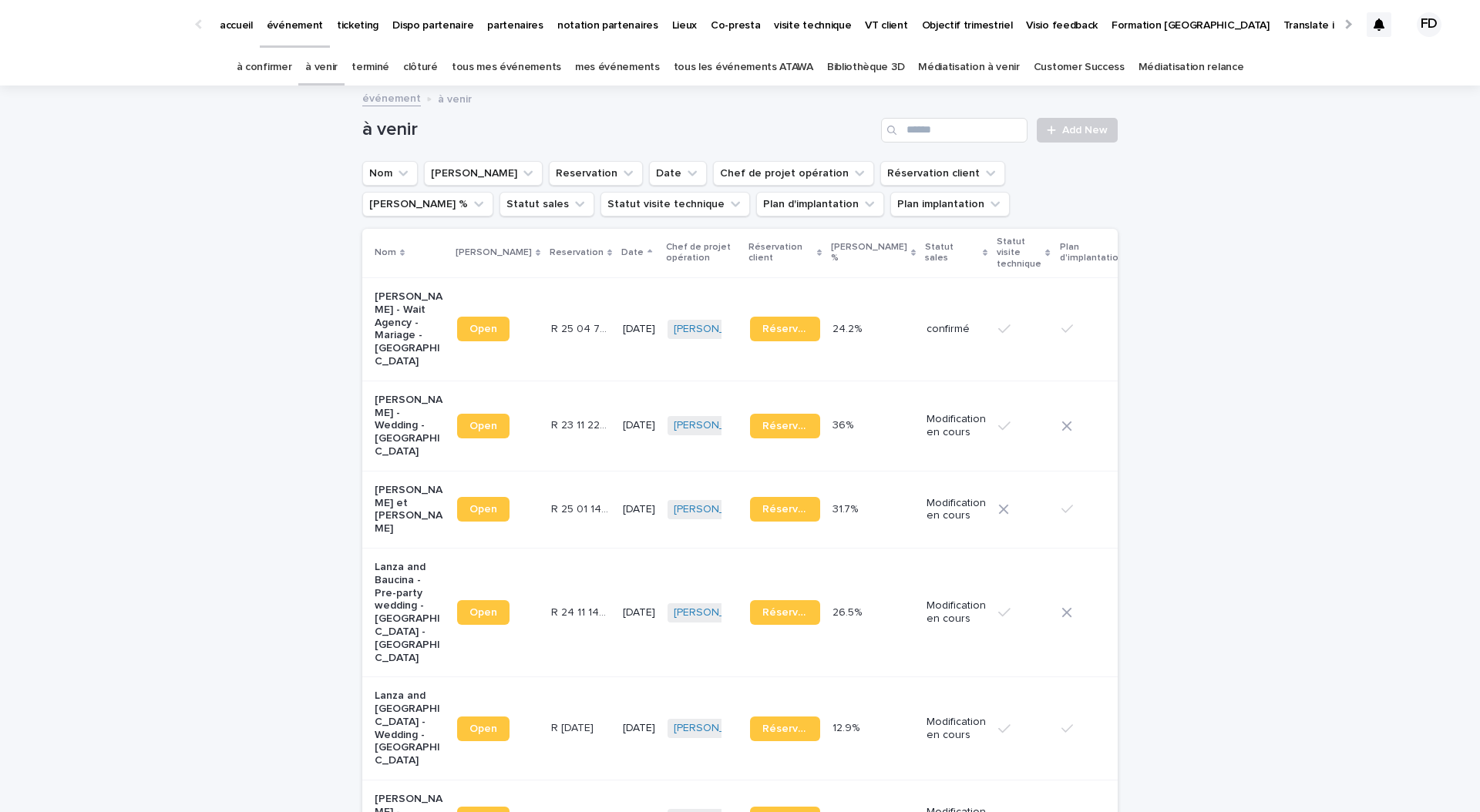
click at [512, 22] on p "partenaires" at bounding box center [515, 16] width 56 height 33
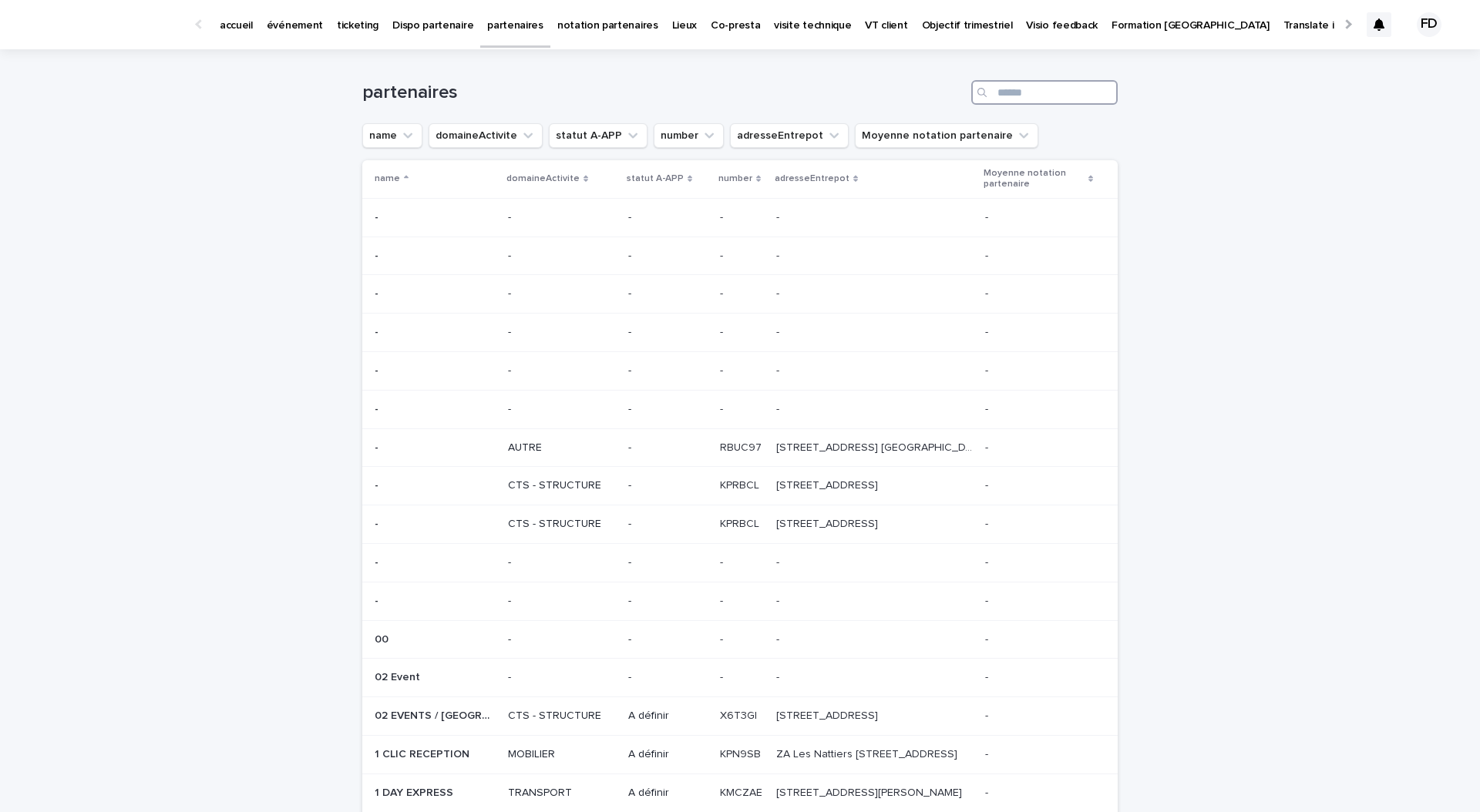
click at [1013, 101] on input "Search" at bounding box center [1044, 93] width 146 height 24
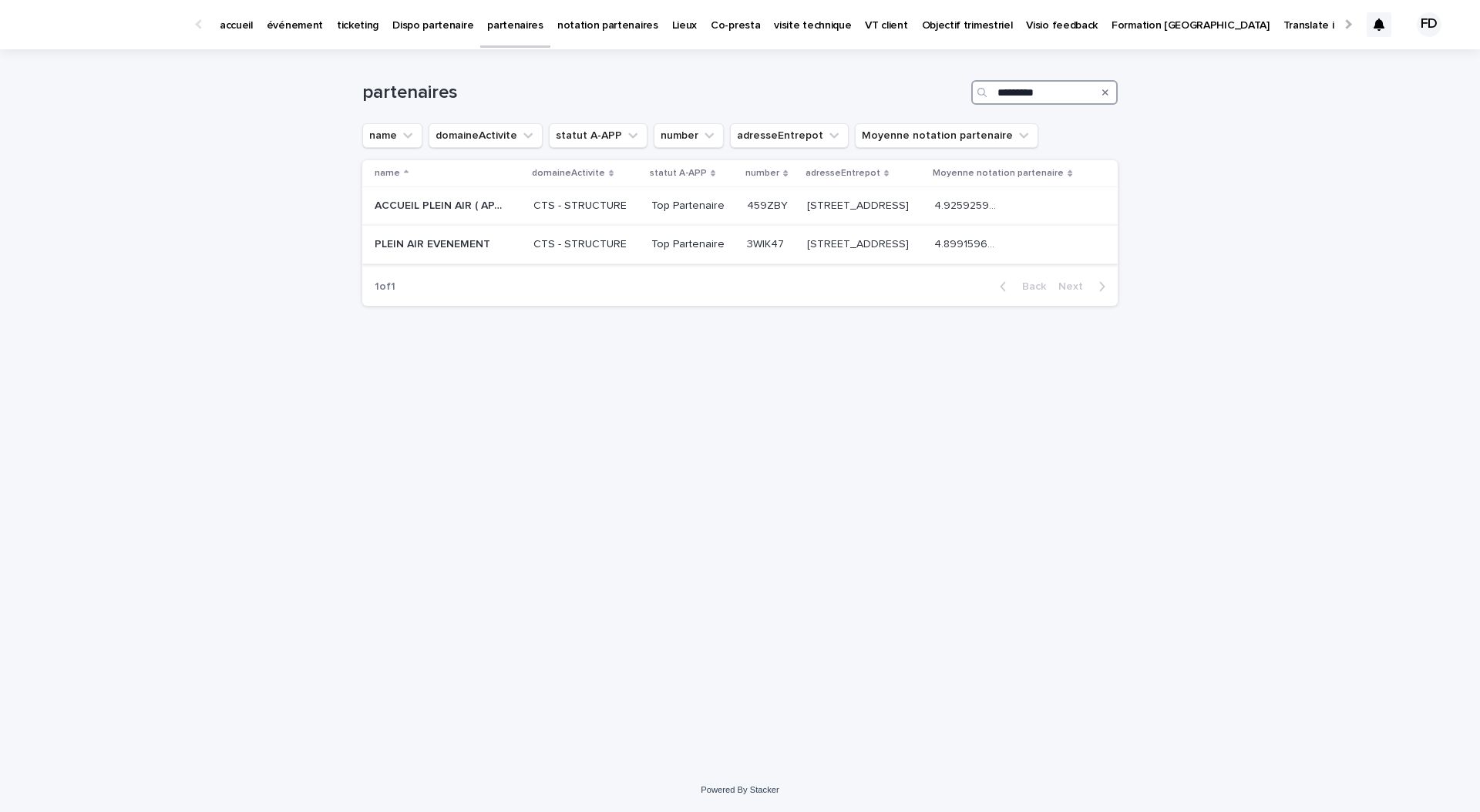
type input "*********"
click at [669, 244] on p "Top Partenaire" at bounding box center [692, 244] width 83 height 13
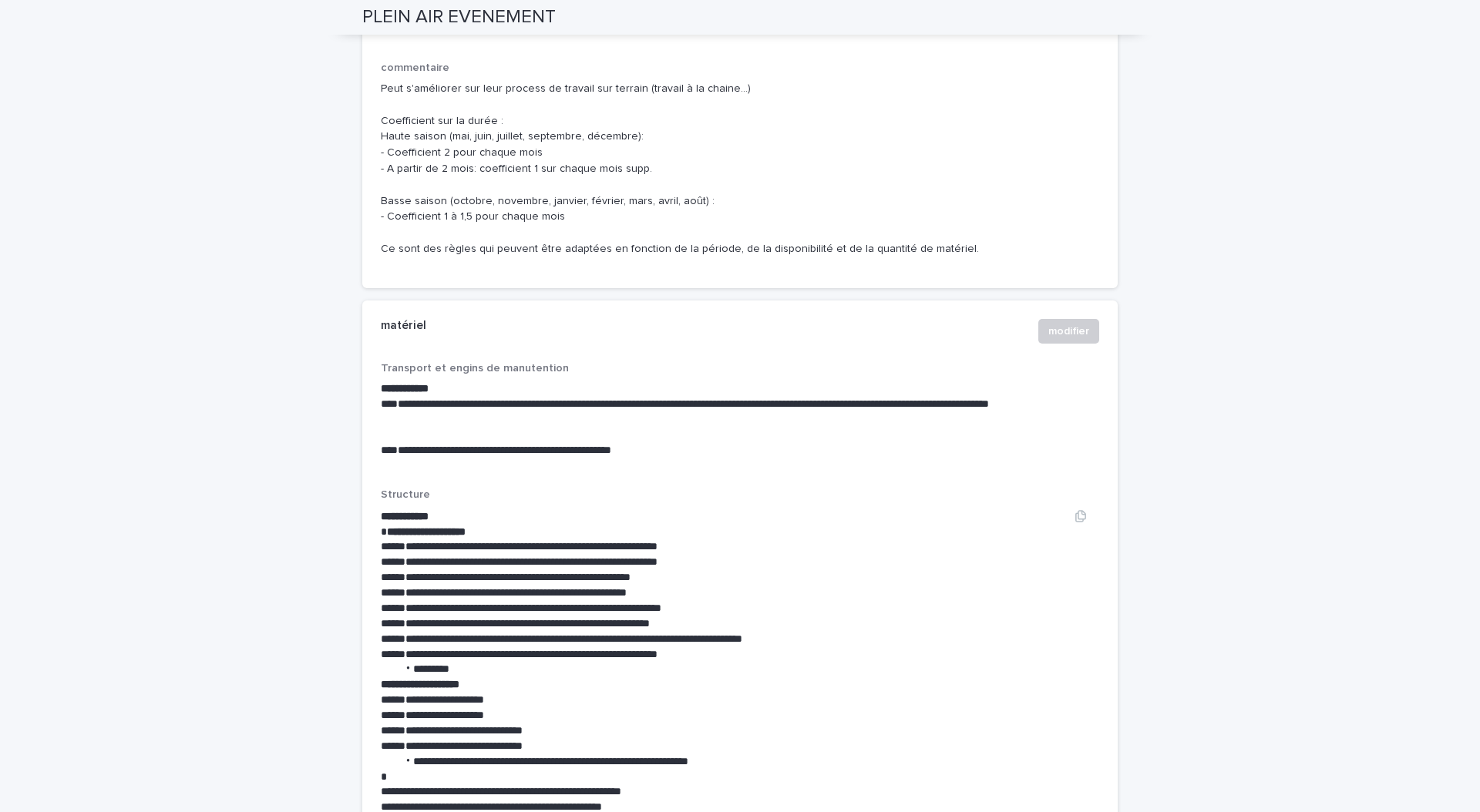
scroll to position [2128, 0]
drag, startPoint x: 618, startPoint y: 572, endPoint x: 572, endPoint y: 572, distance: 46.0
click at [572, 584] on p "**********" at bounding box center [720, 592] width 681 height 15
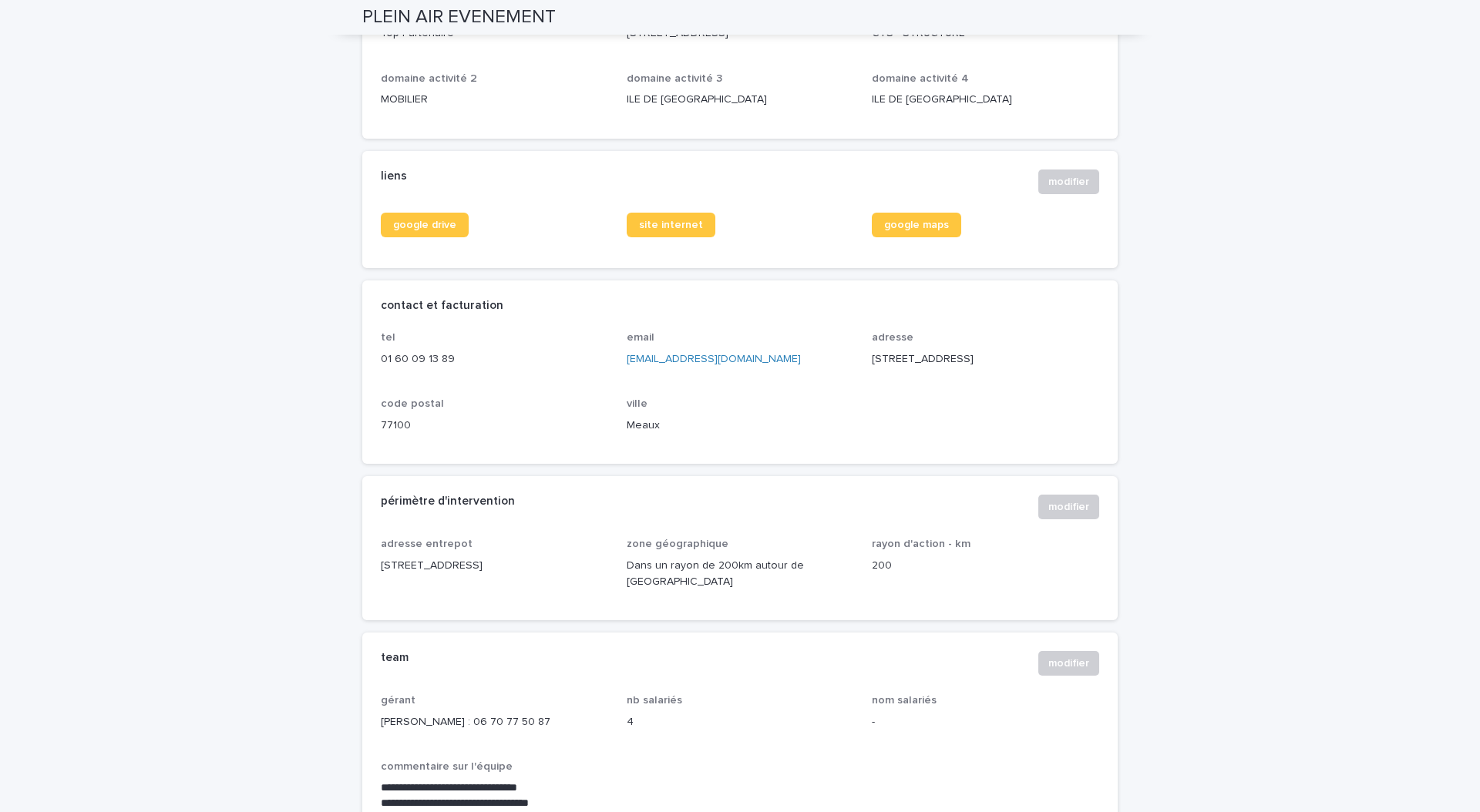
scroll to position [0, 0]
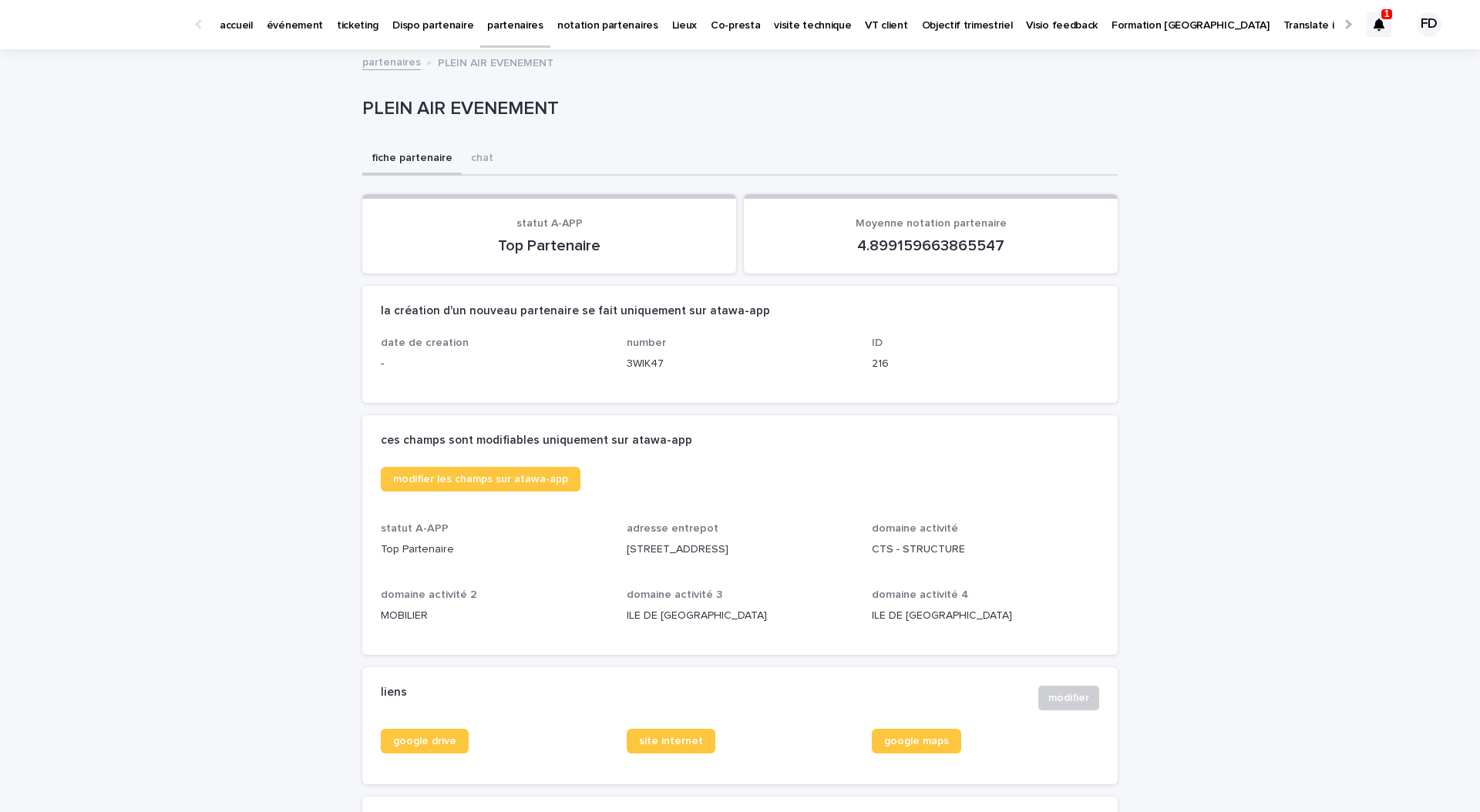
click at [296, 24] on p "événement" at bounding box center [295, 16] width 56 height 33
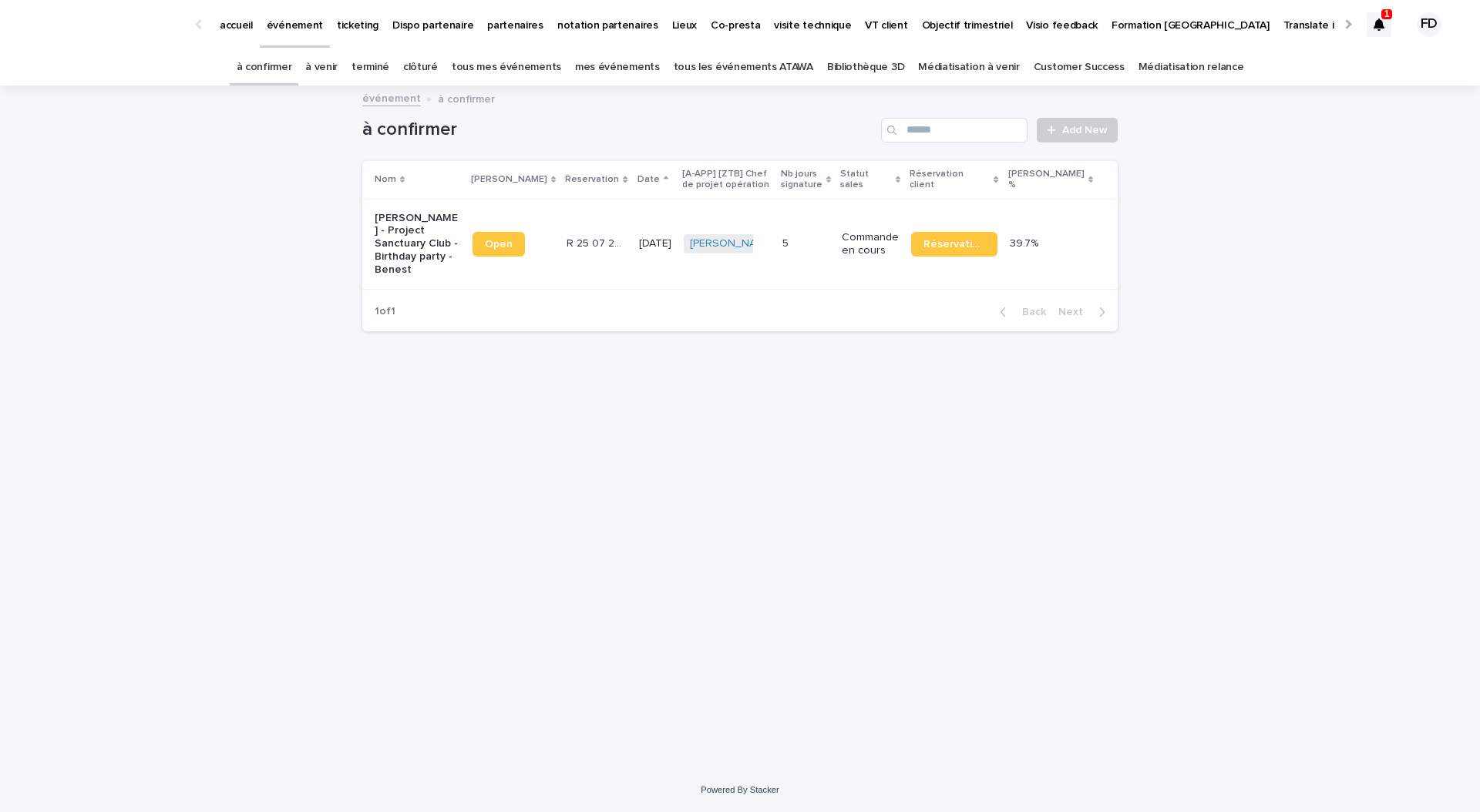
click at [1378, 27] on icon at bounding box center [1379, 24] width 11 height 12
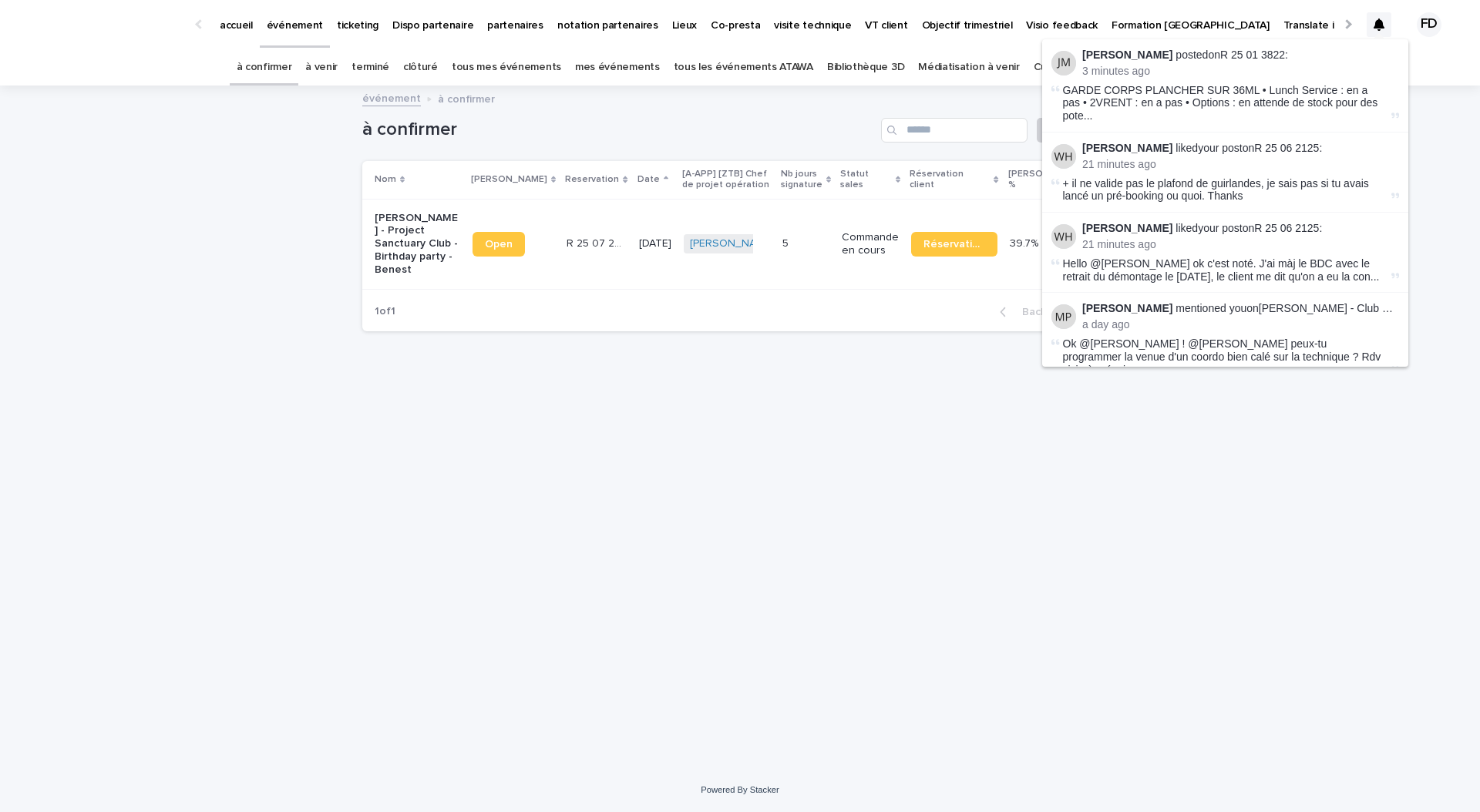
click at [337, 67] on link "à venir" at bounding box center [321, 67] width 33 height 37
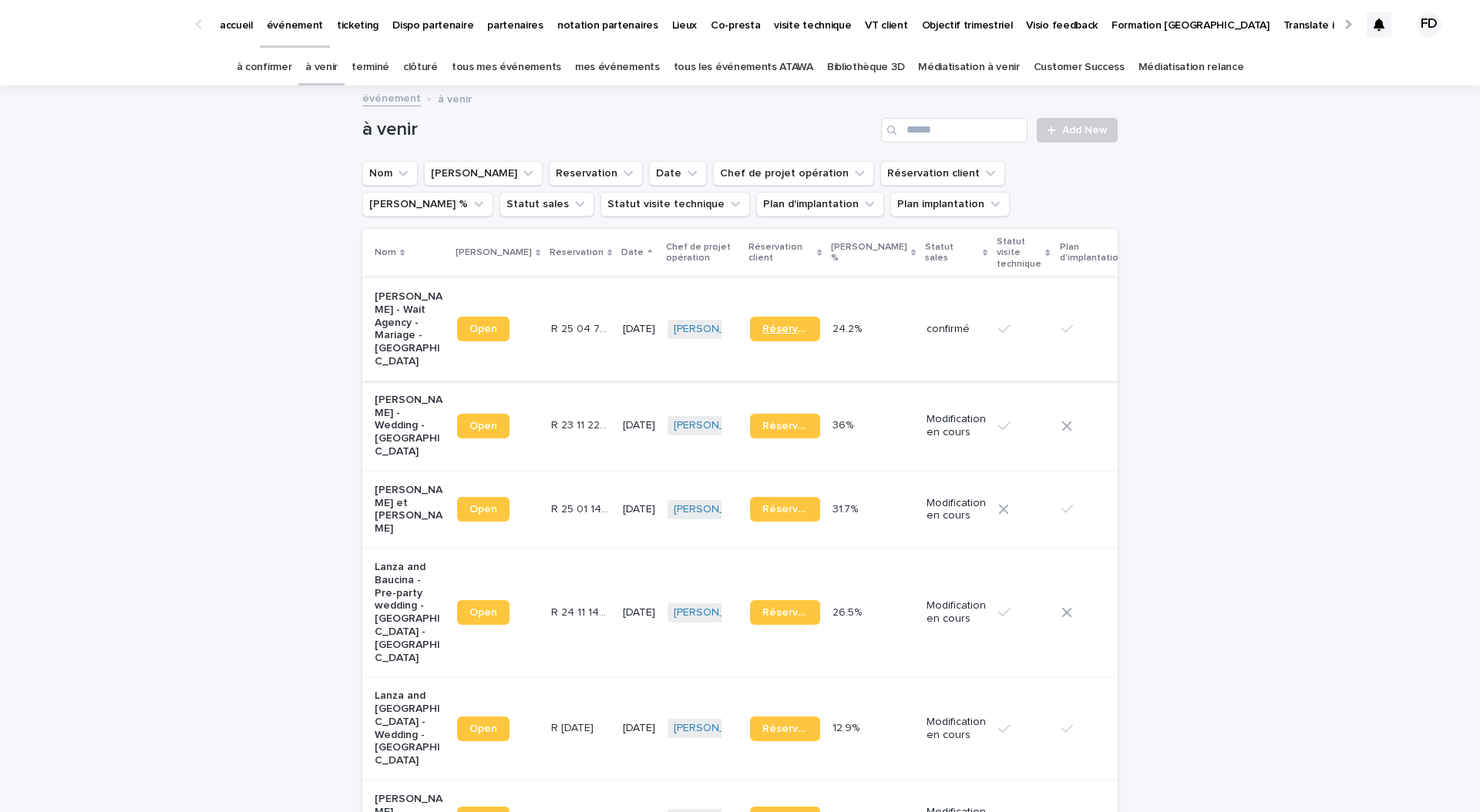
click at [763, 328] on link "Réservation" at bounding box center [785, 329] width 70 height 24
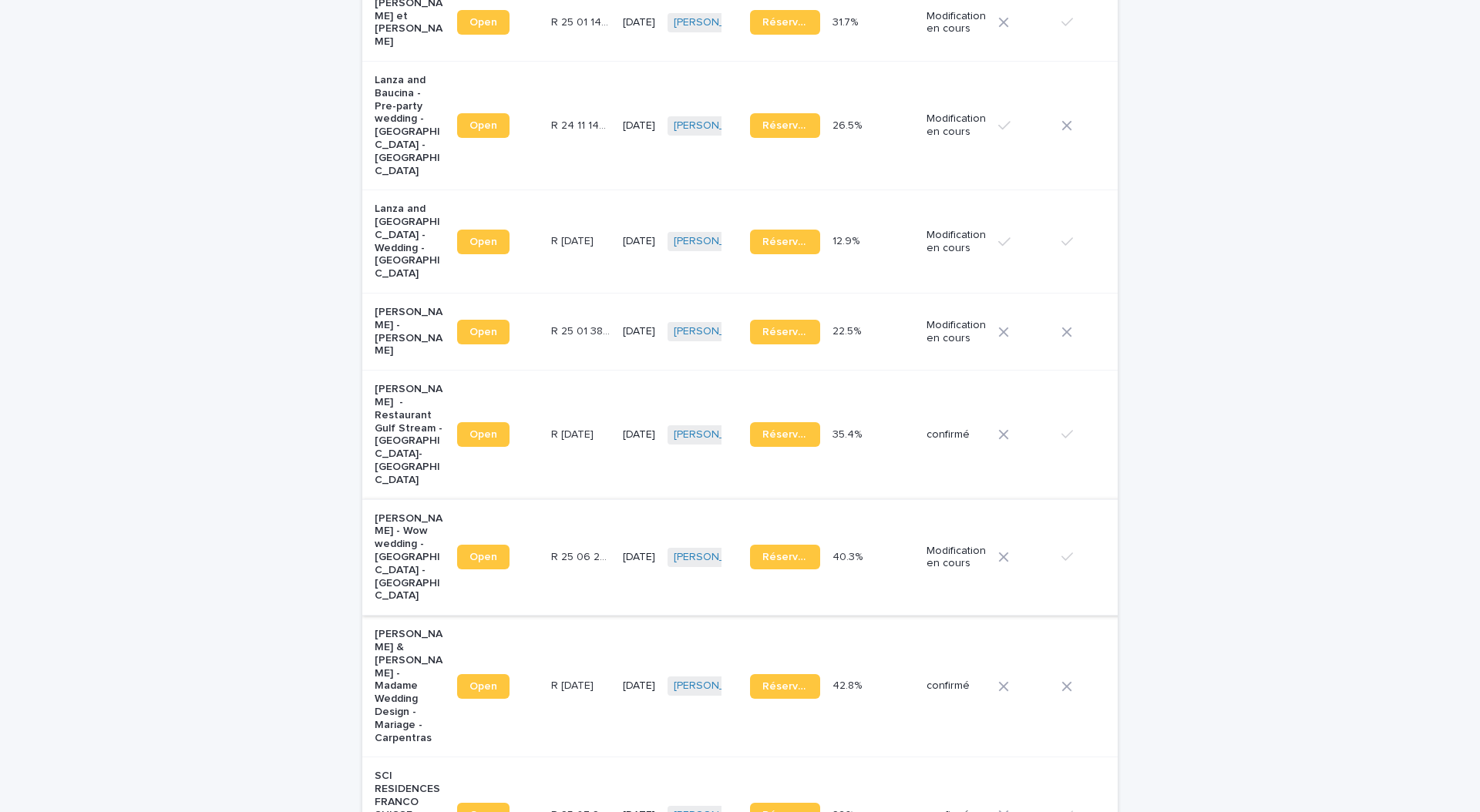
scroll to position [488, 0]
click at [623, 321] on div "[DATE]" at bounding box center [639, 329] width 33 height 16
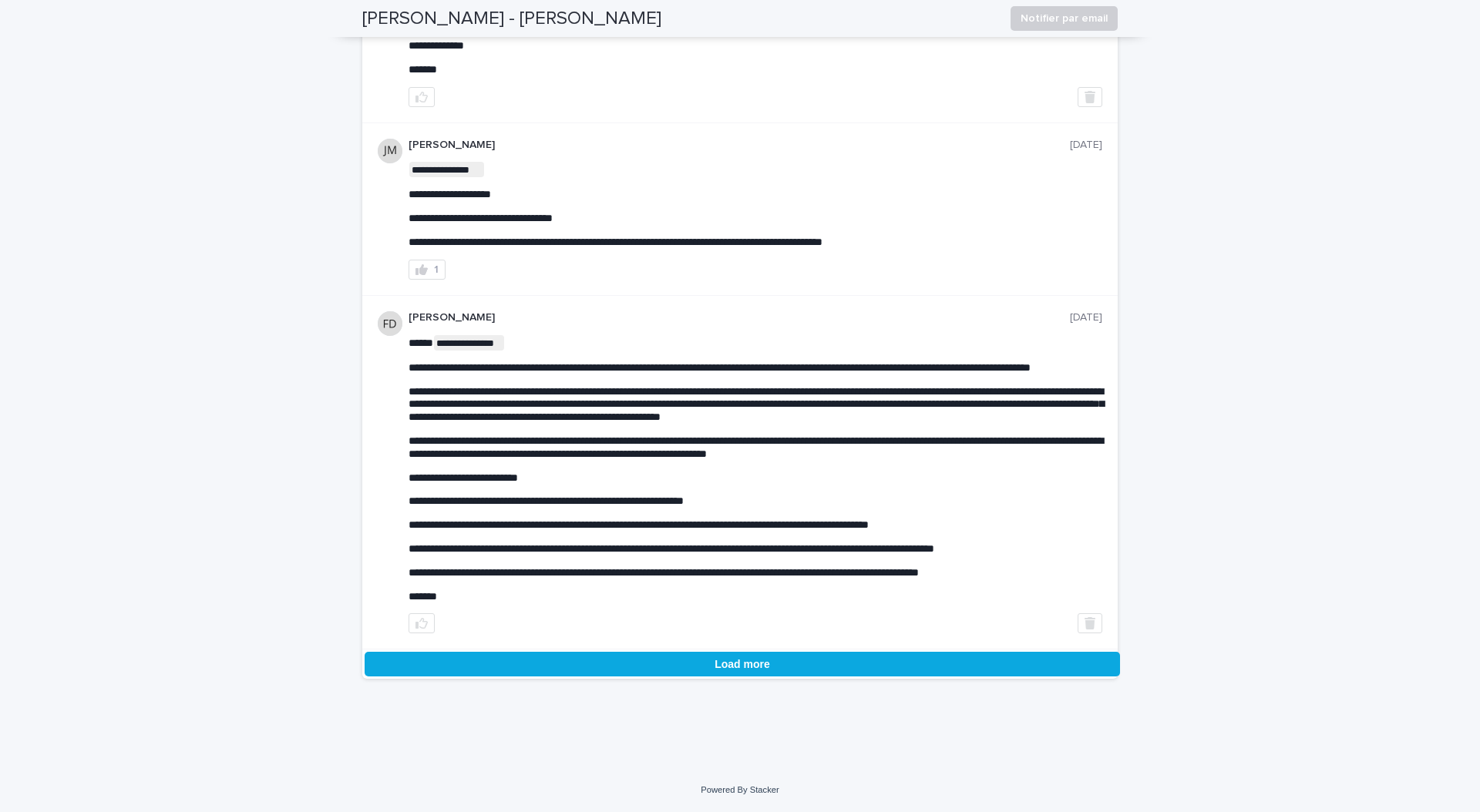
scroll to position [6244, 0]
click at [658, 659] on button "Load more" at bounding box center [742, 664] width 755 height 24
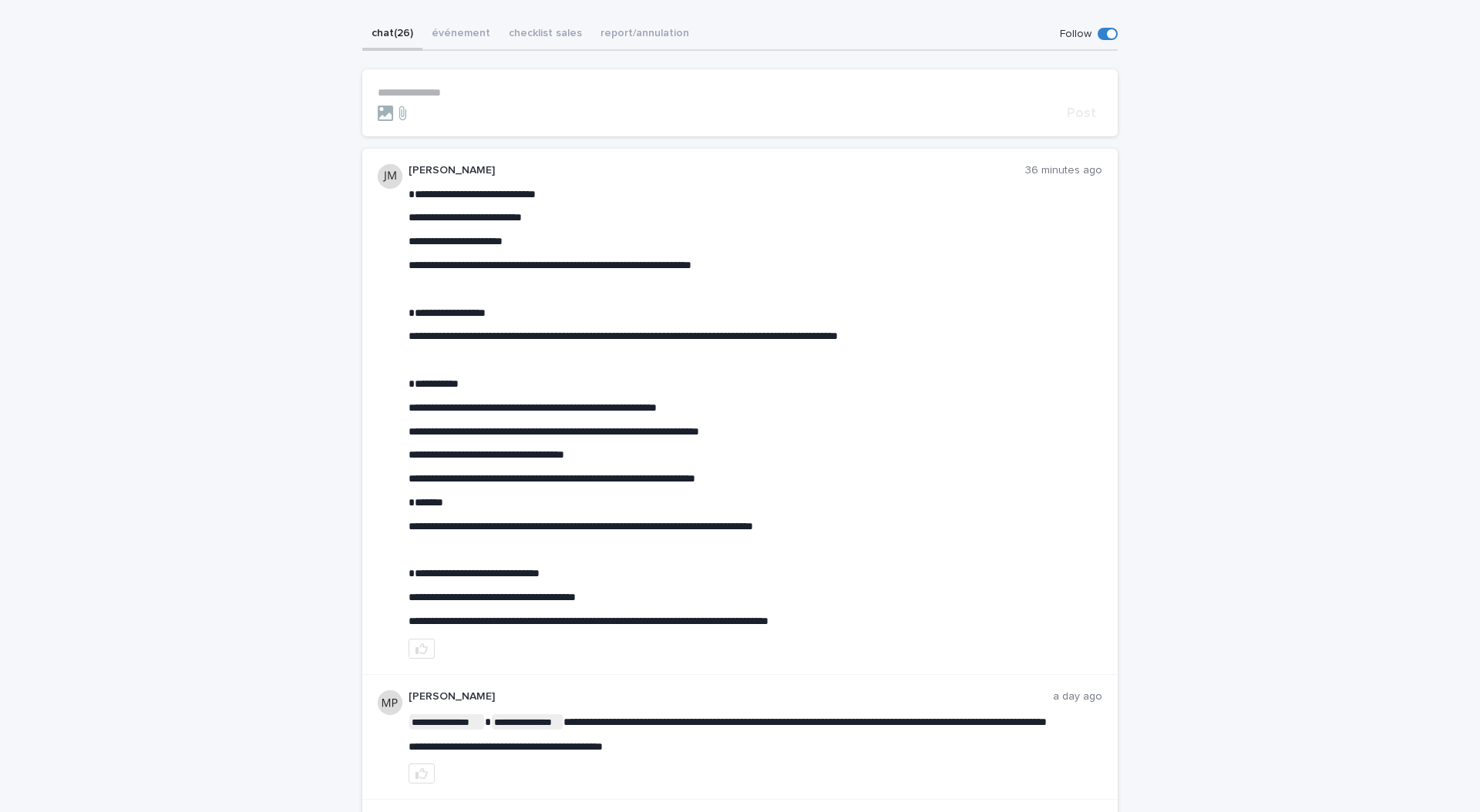
scroll to position [0, 0]
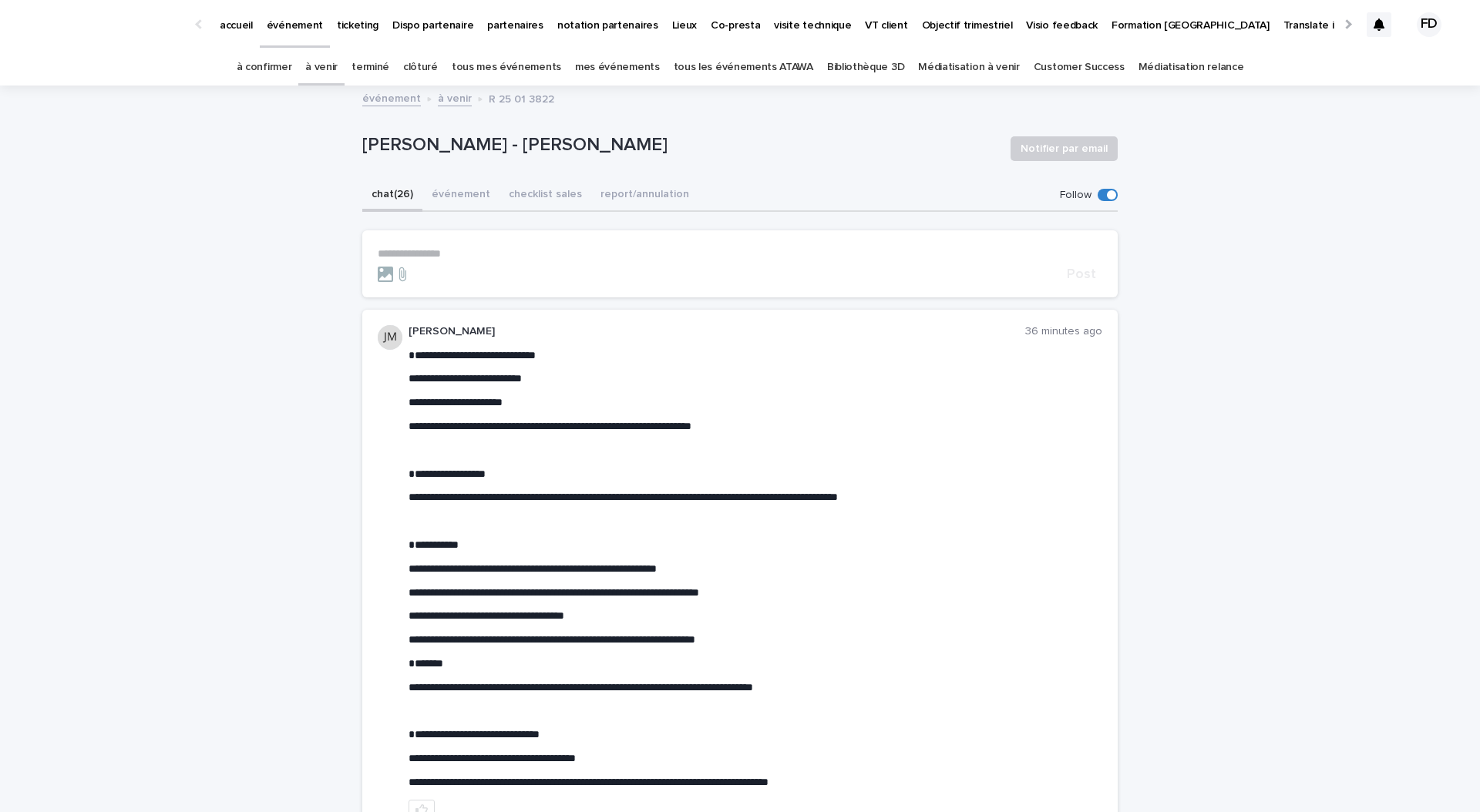
click at [335, 76] on link "à venir" at bounding box center [321, 67] width 33 height 37
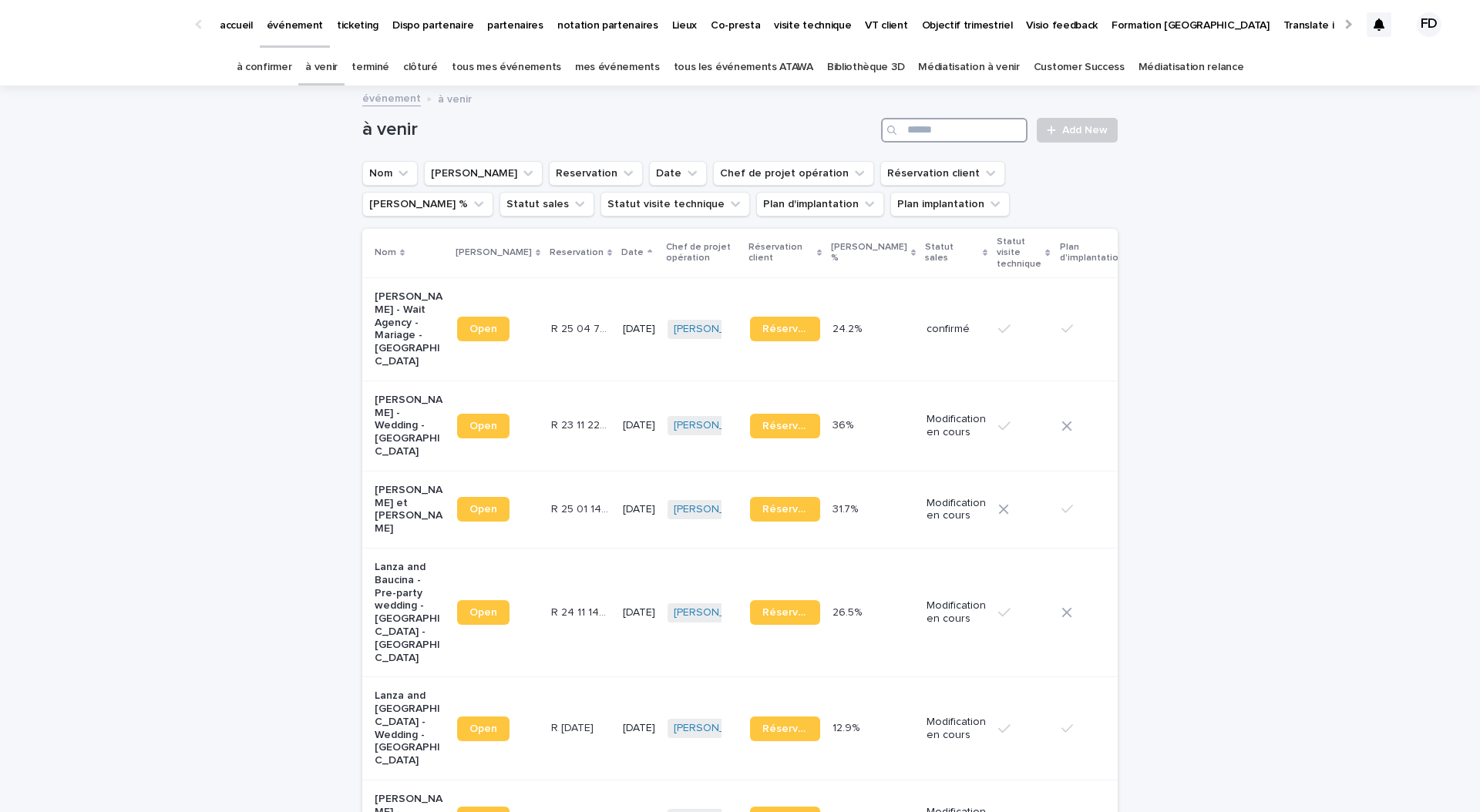
click at [967, 140] on input "Search" at bounding box center [954, 130] width 146 height 24
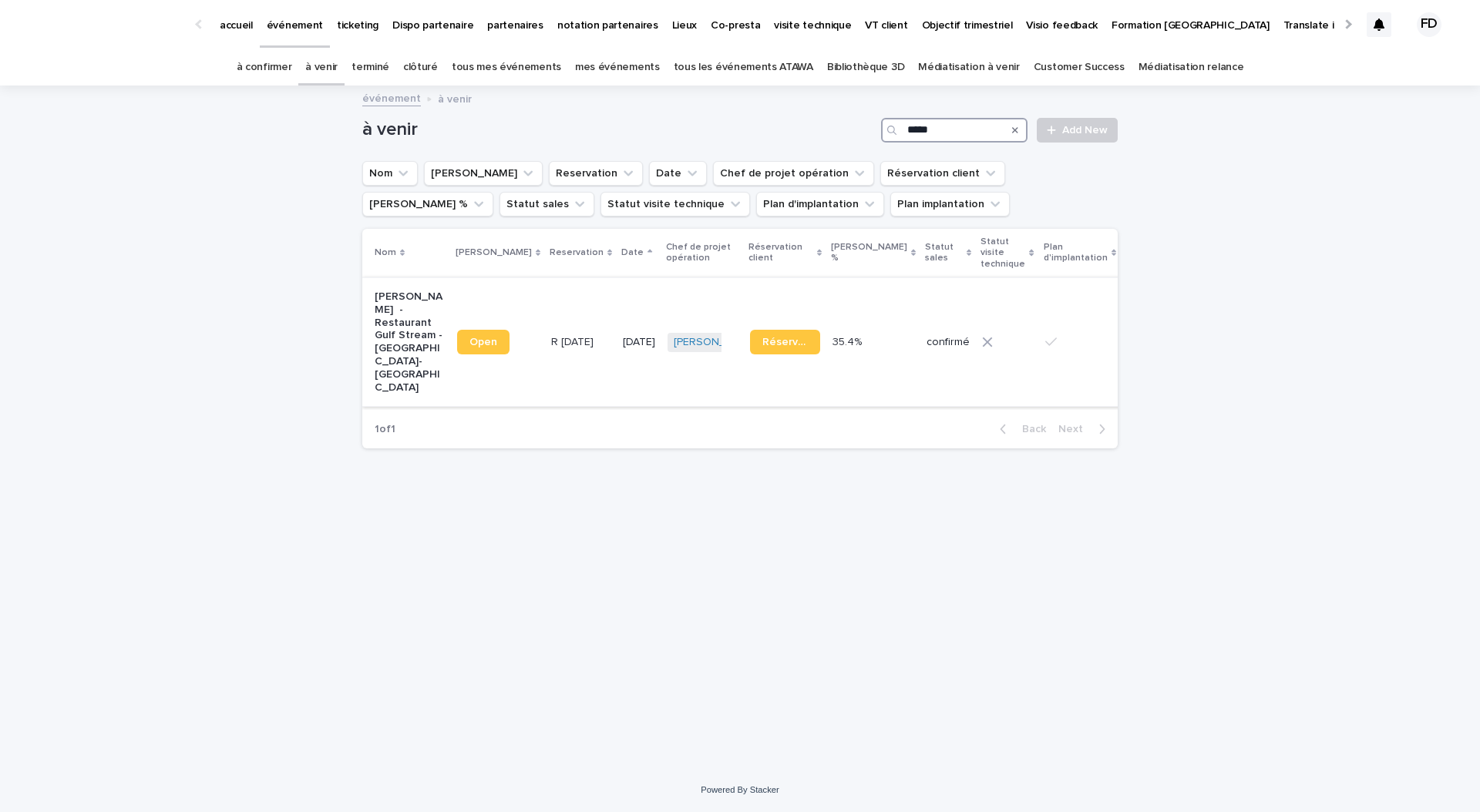
type input "*****"
click at [545, 358] on td "R [DATE] R [DATE]" at bounding box center [581, 341] width 72 height 128
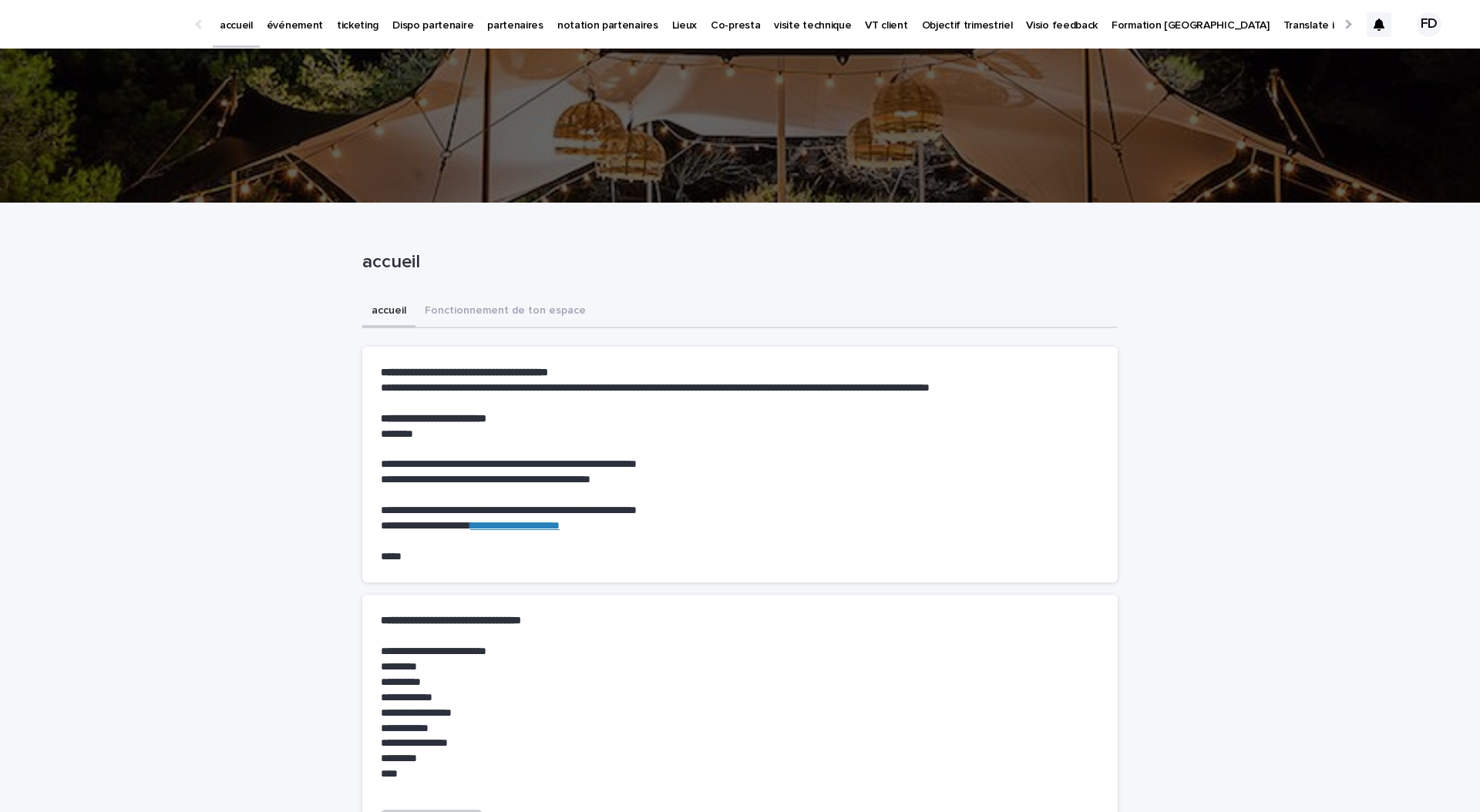
click at [291, 26] on p "événement" at bounding box center [295, 16] width 56 height 33
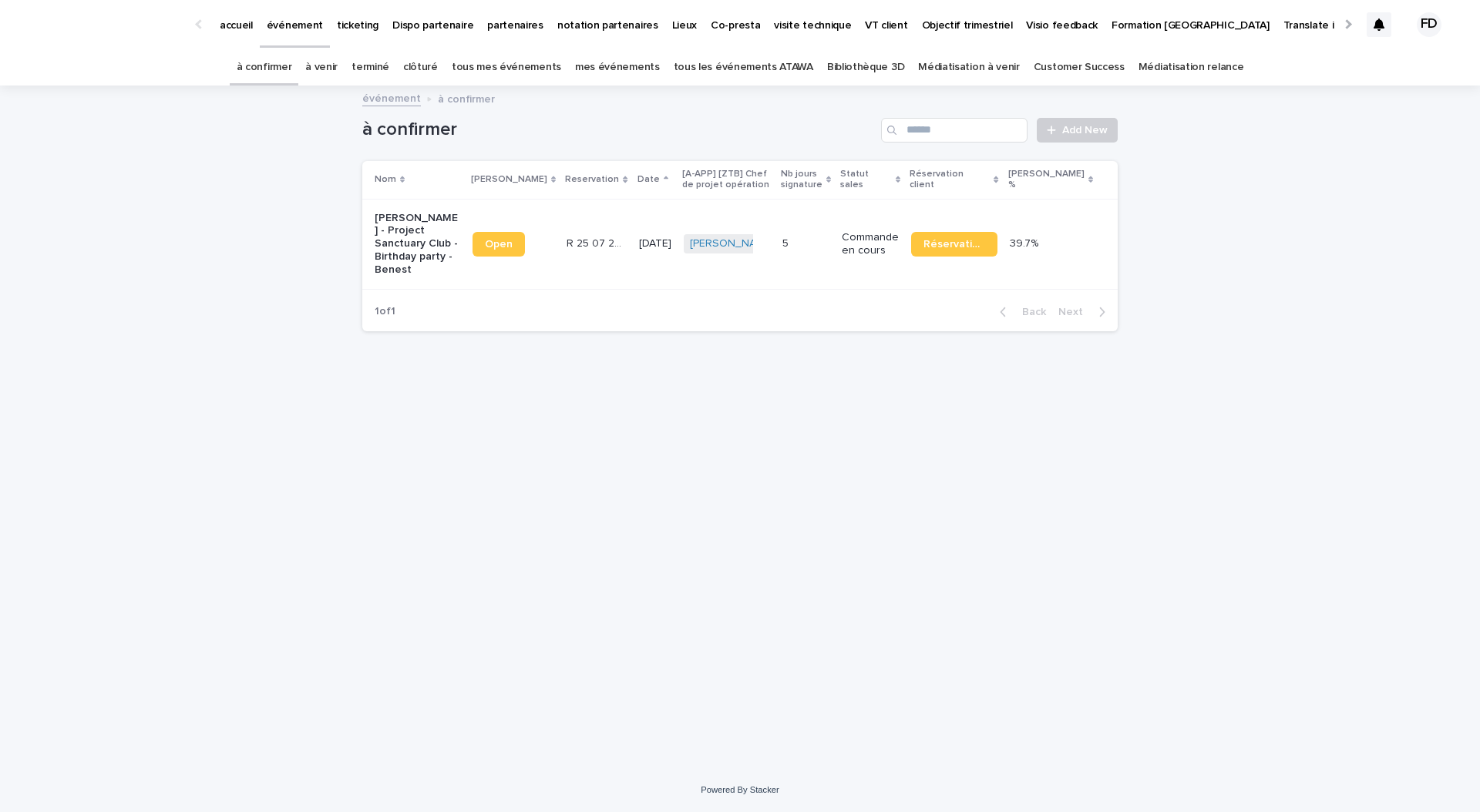
click at [337, 67] on link "à venir" at bounding box center [321, 67] width 33 height 37
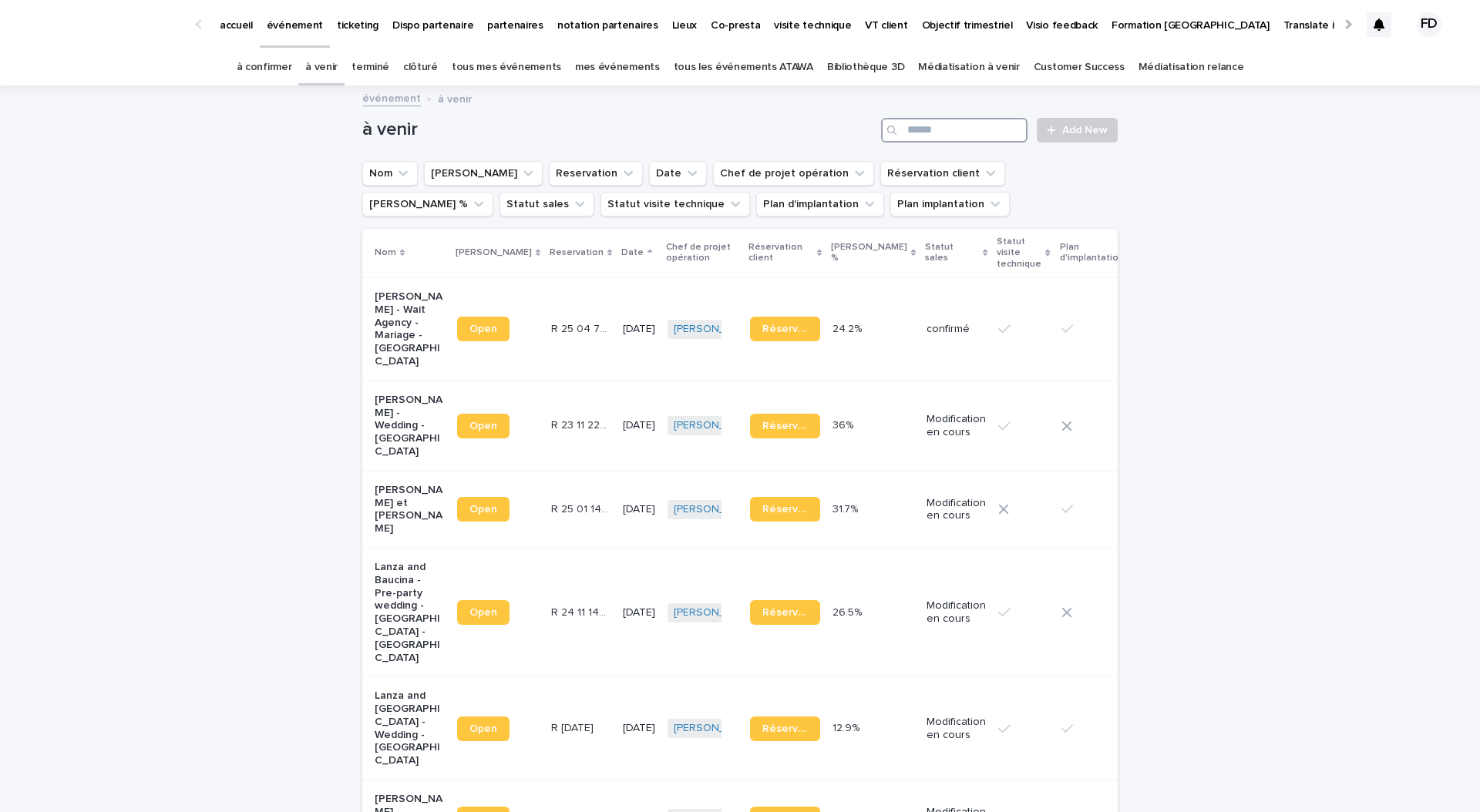
click at [945, 139] on input "Search" at bounding box center [954, 130] width 146 height 24
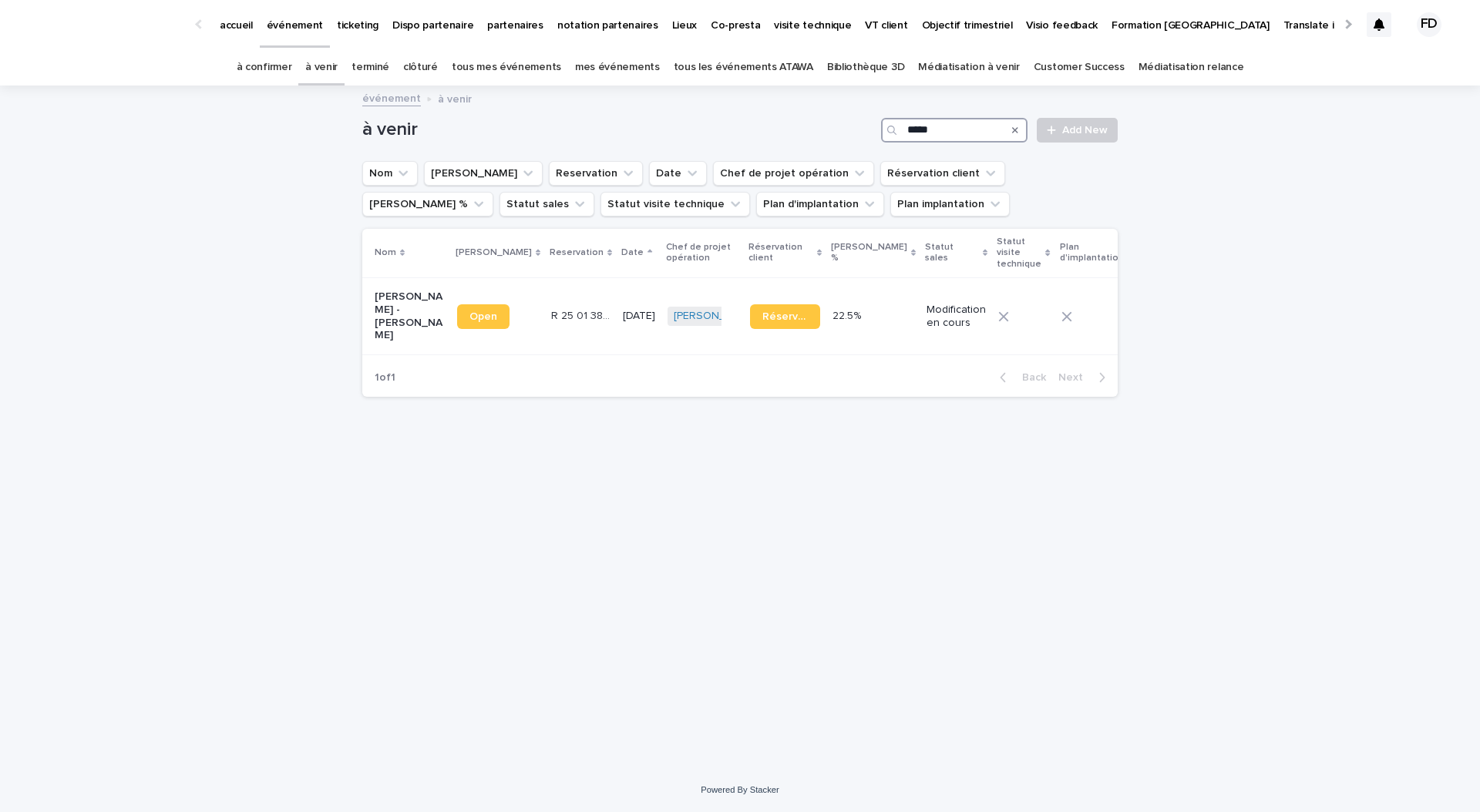
type input "*****"
click at [623, 310] on p "[DATE]" at bounding box center [639, 317] width 33 height 13
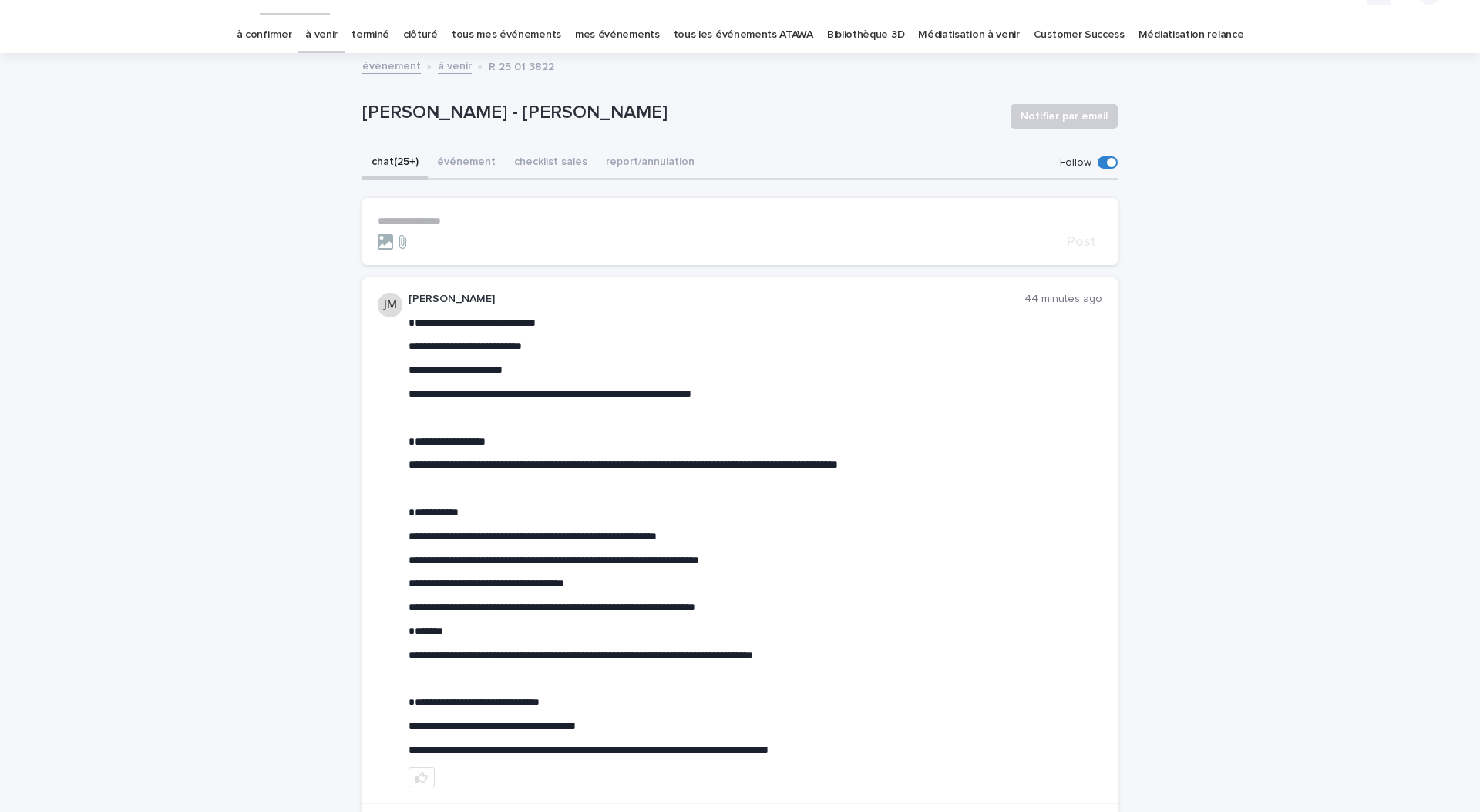
scroll to position [37, 0]
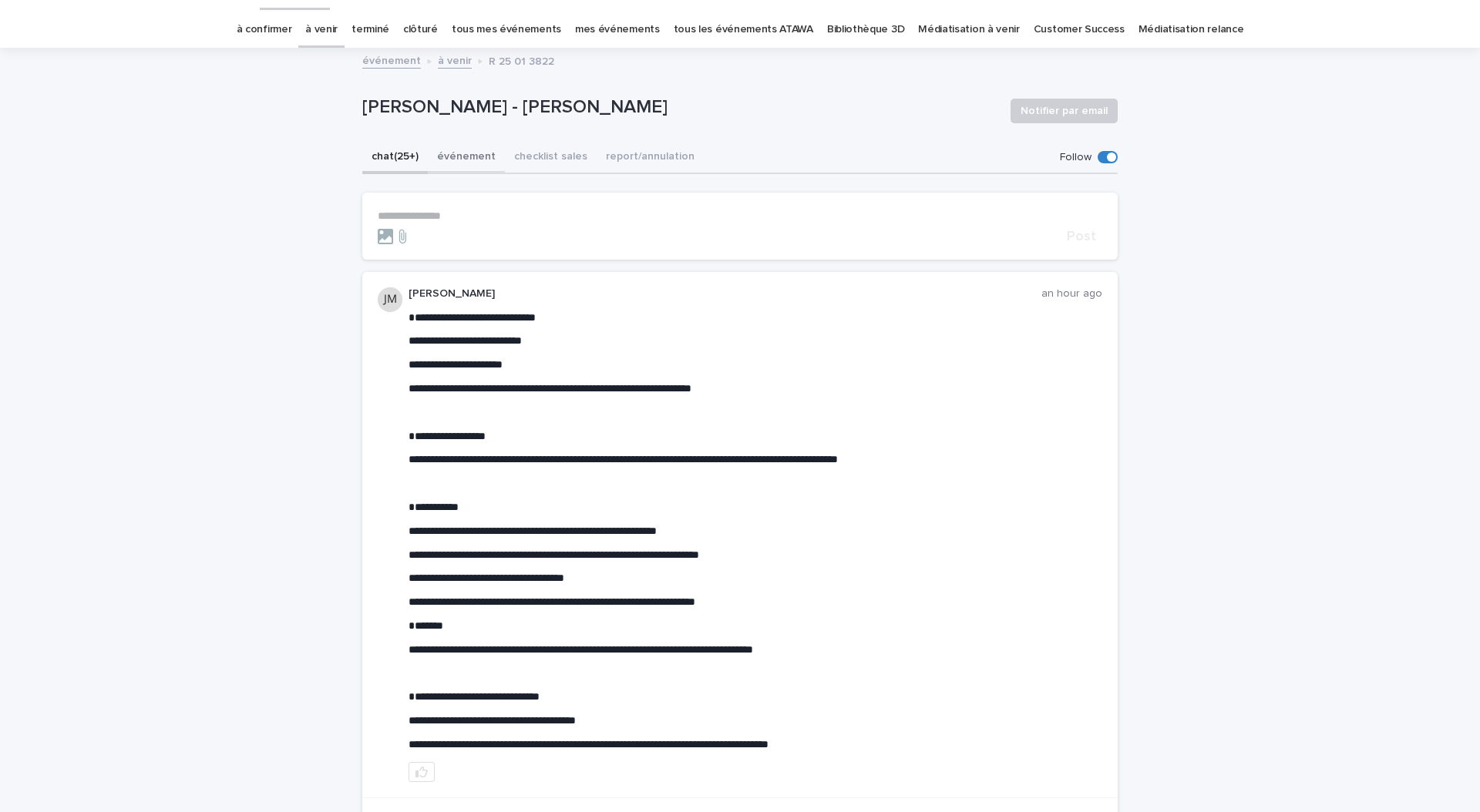
click at [466, 162] on button "événement" at bounding box center [466, 157] width 77 height 33
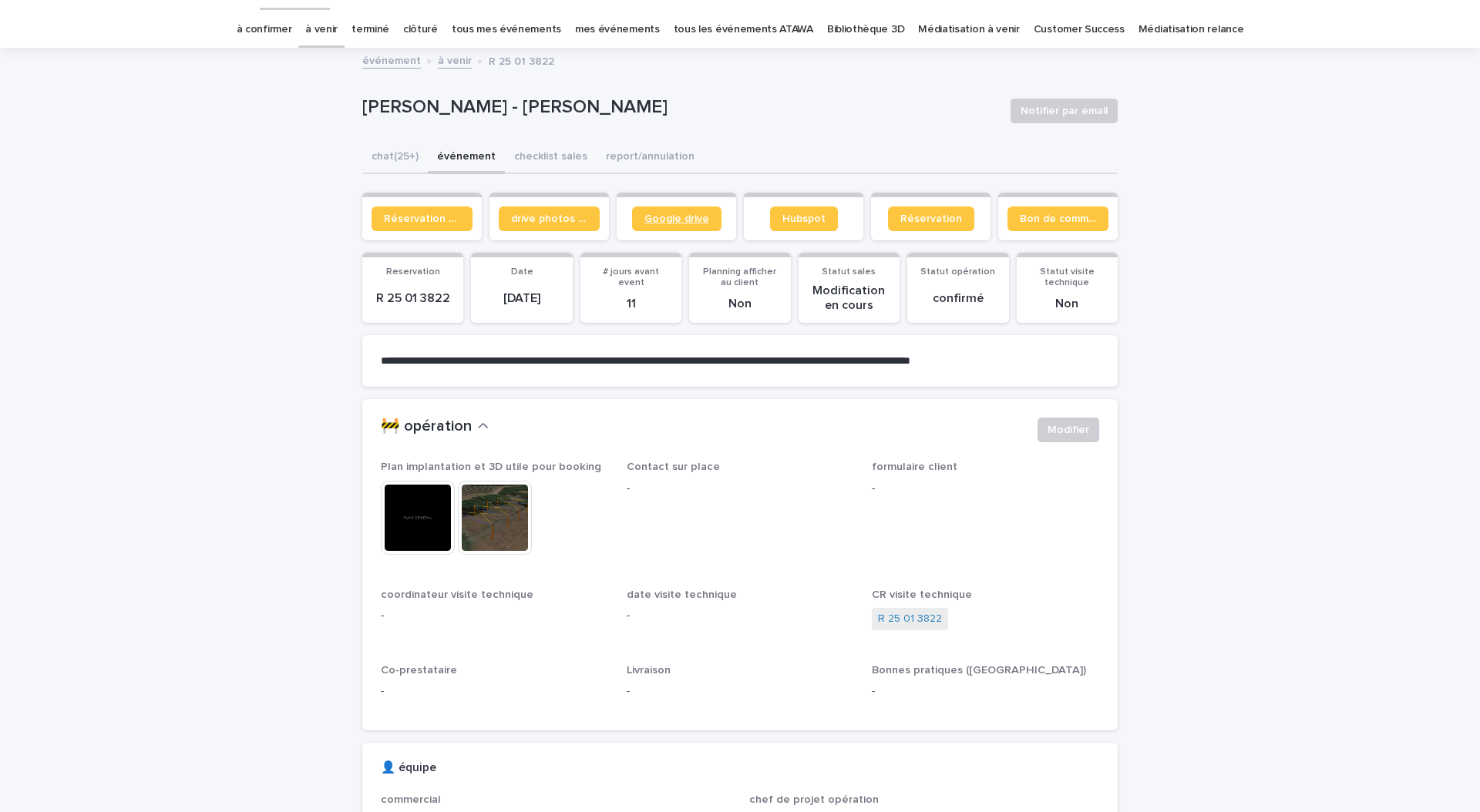
click at [685, 216] on span "Google drive" at bounding box center [676, 219] width 65 height 11
click at [543, 230] on section "drive photos coordinateur" at bounding box center [549, 216] width 120 height 48
click at [550, 224] on link "drive photos coordinateur" at bounding box center [549, 218] width 101 height 24
click at [385, 163] on button "chat (25+)" at bounding box center [395, 157] width 66 height 33
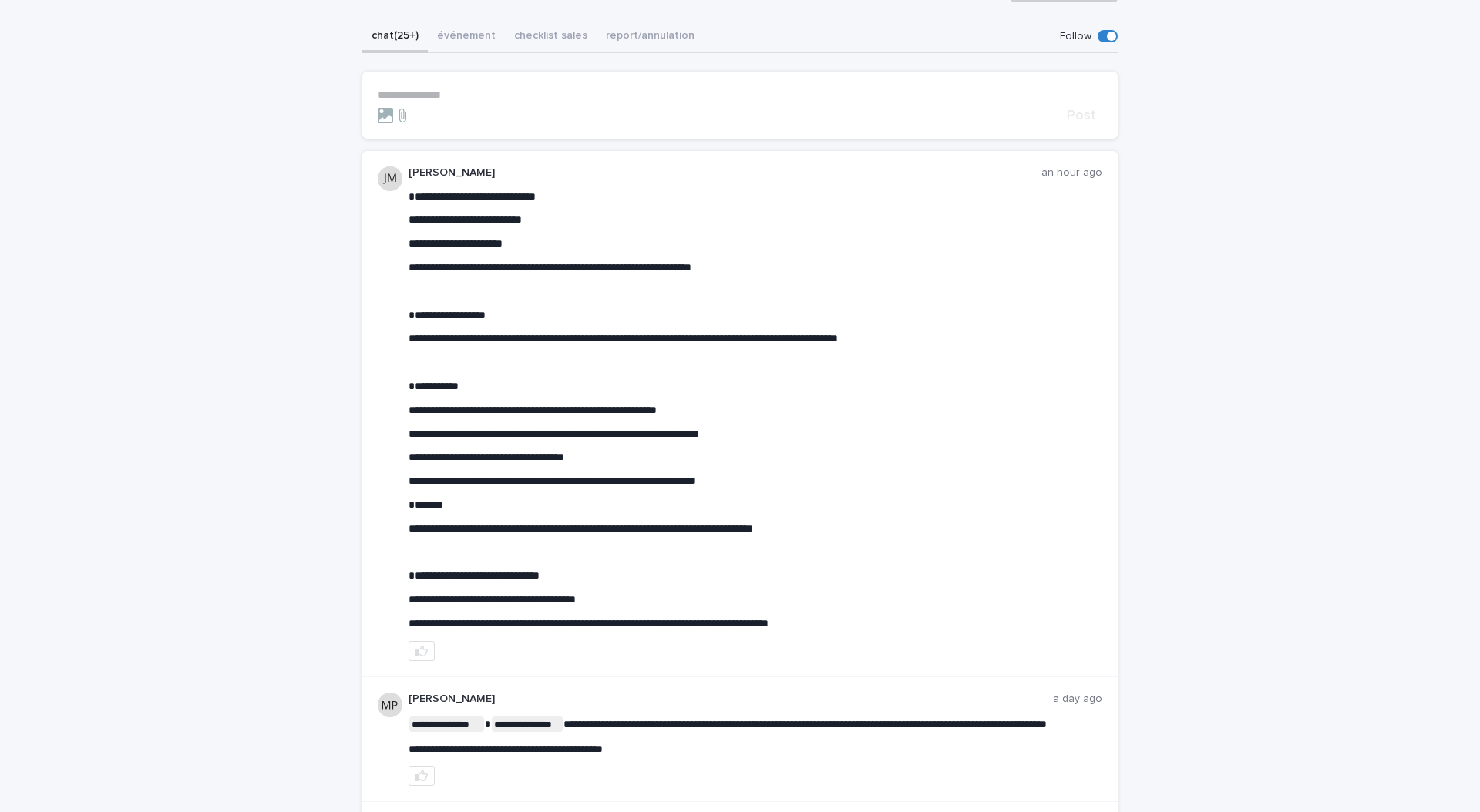
scroll to position [180, 0]
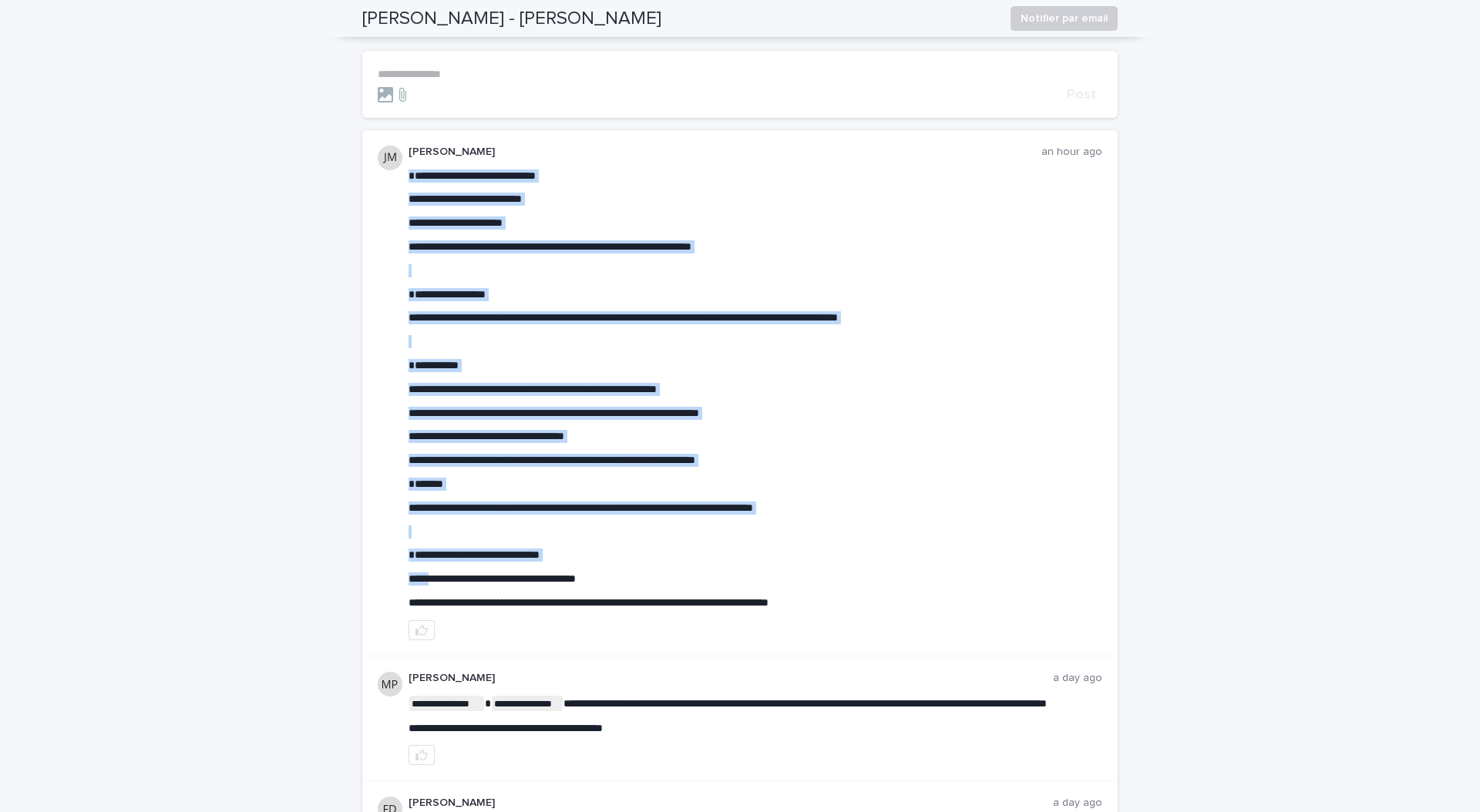
drag, startPoint x: 602, startPoint y: 578, endPoint x: 419, endPoint y: 574, distance: 183.0
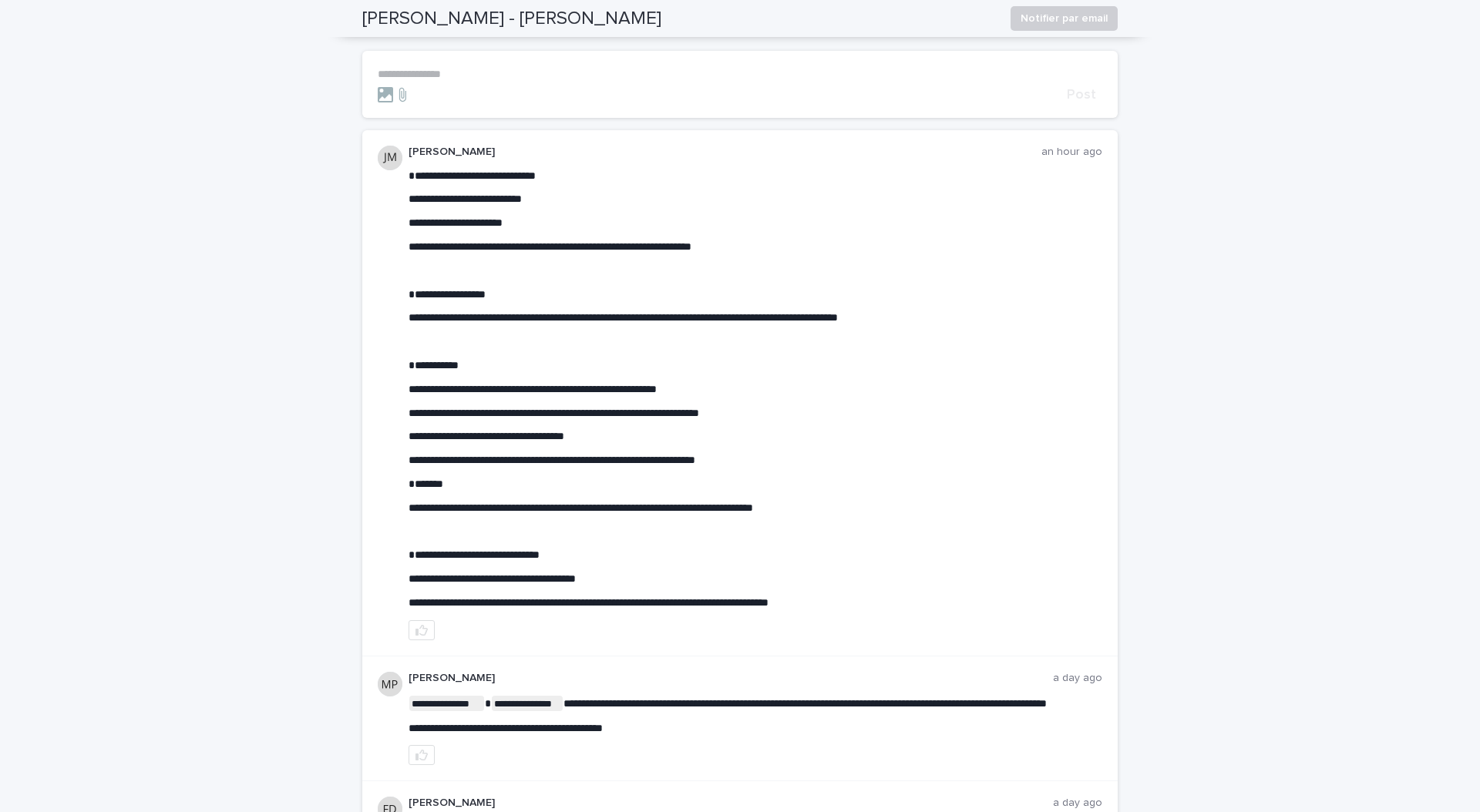
click at [465, 581] on span "**********" at bounding box center [492, 579] width 168 height 11
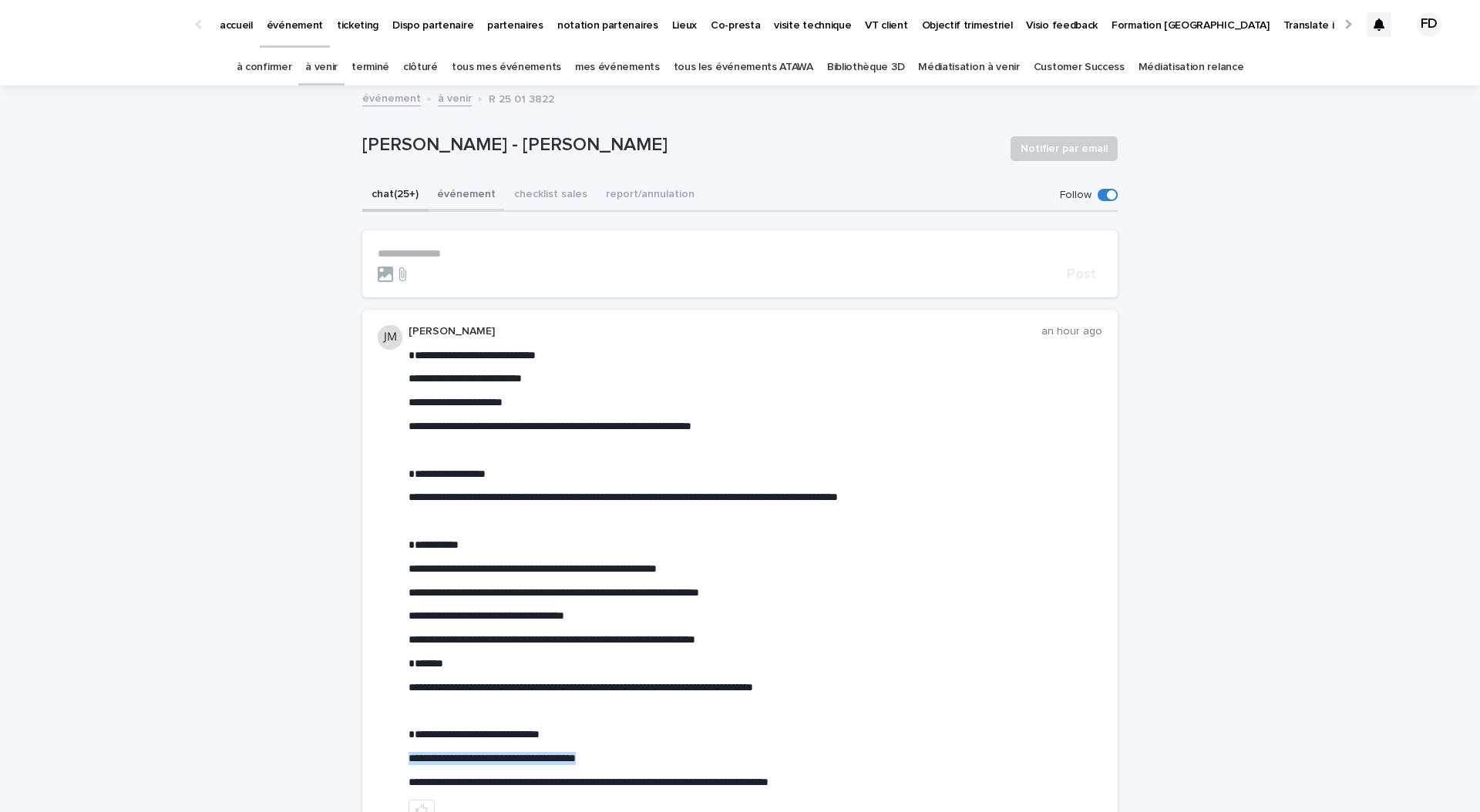
click at [477, 201] on button "événement" at bounding box center [466, 196] width 77 height 33
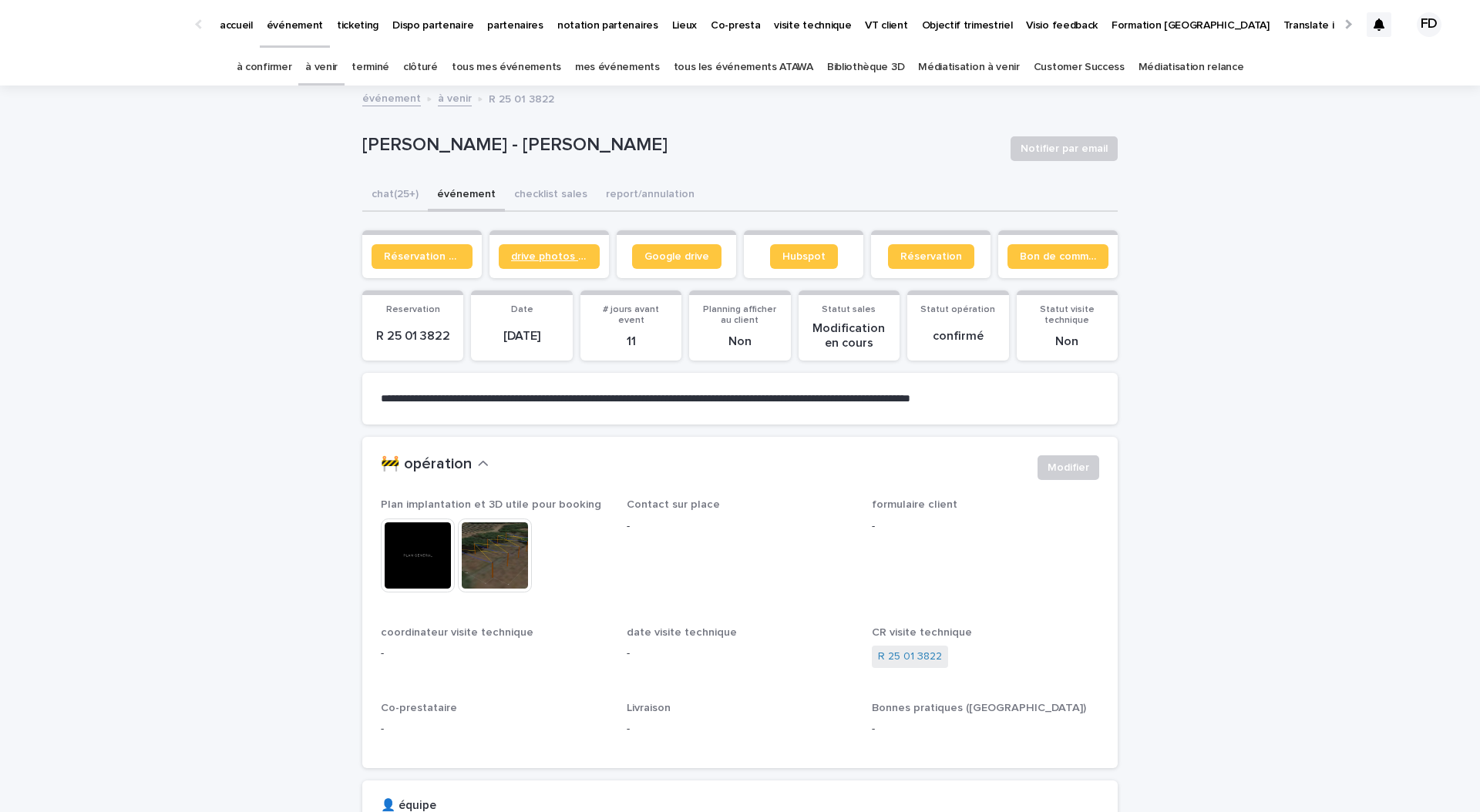
click at [550, 261] on span "drive photos coordinateur" at bounding box center [548, 257] width 76 height 11
click at [396, 189] on button "chat (25+)" at bounding box center [395, 196] width 66 height 33
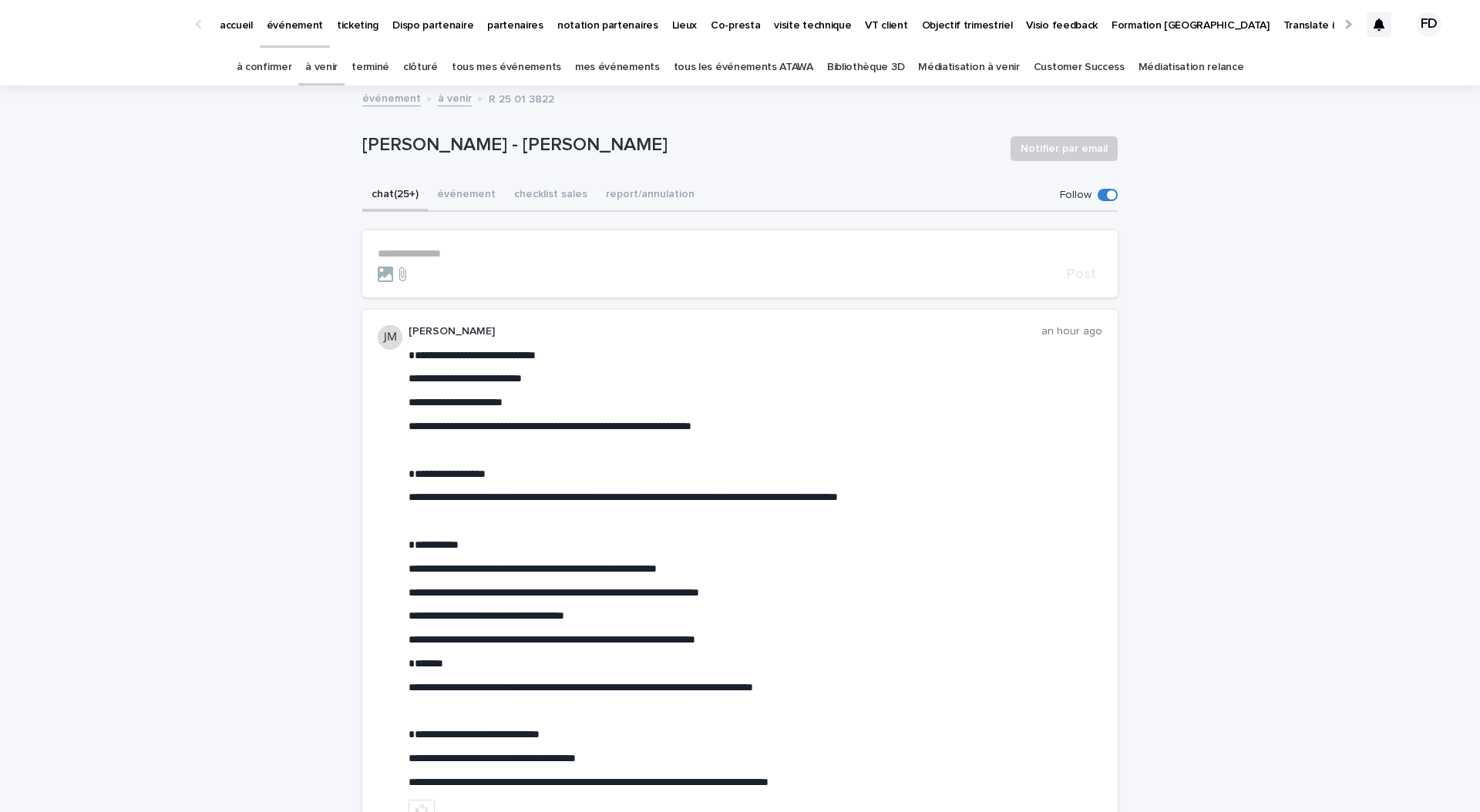
click at [1381, 29] on icon at bounding box center [1379, 24] width 11 height 12
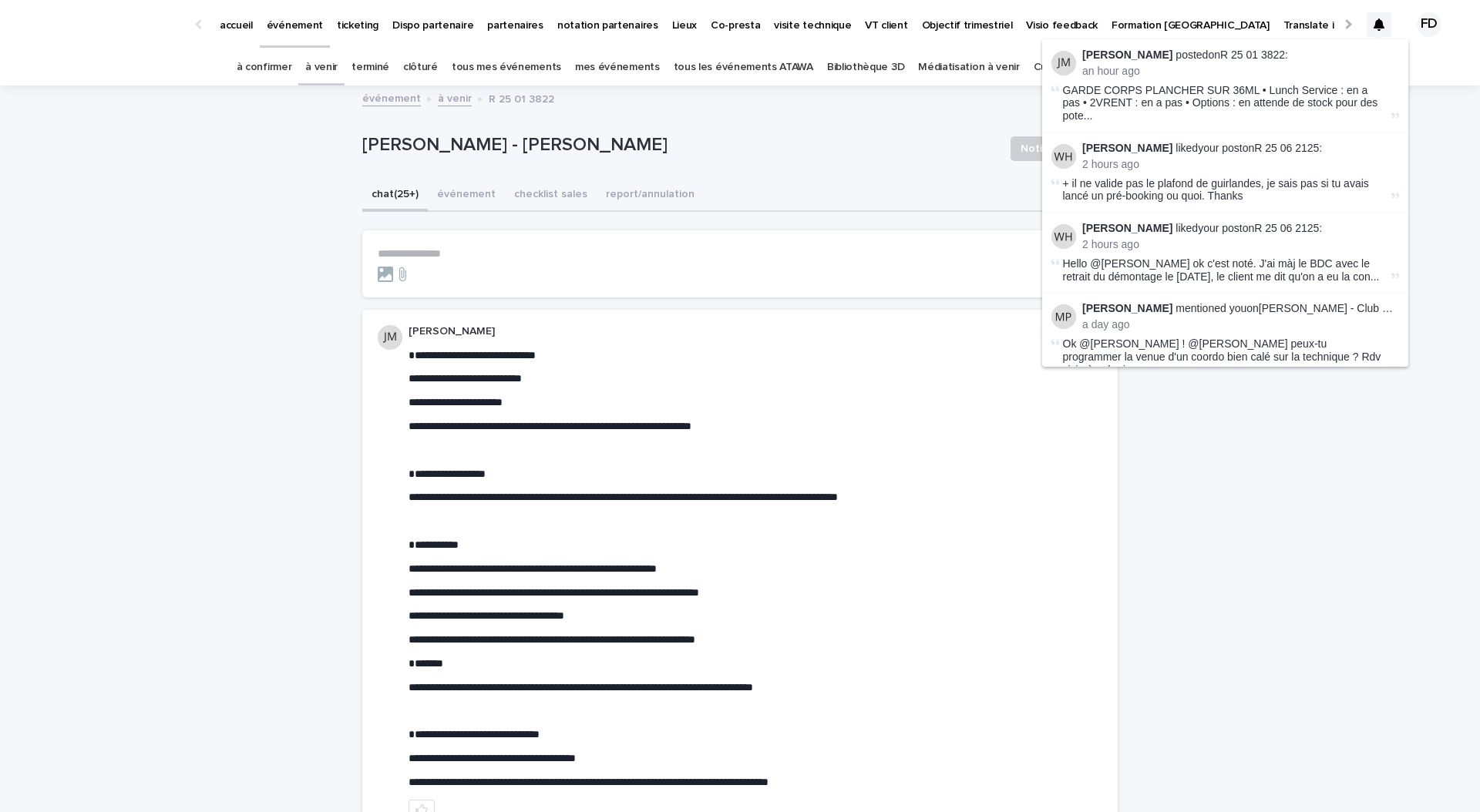
click at [285, 64] on link "à confirmer" at bounding box center [264, 67] width 55 height 37
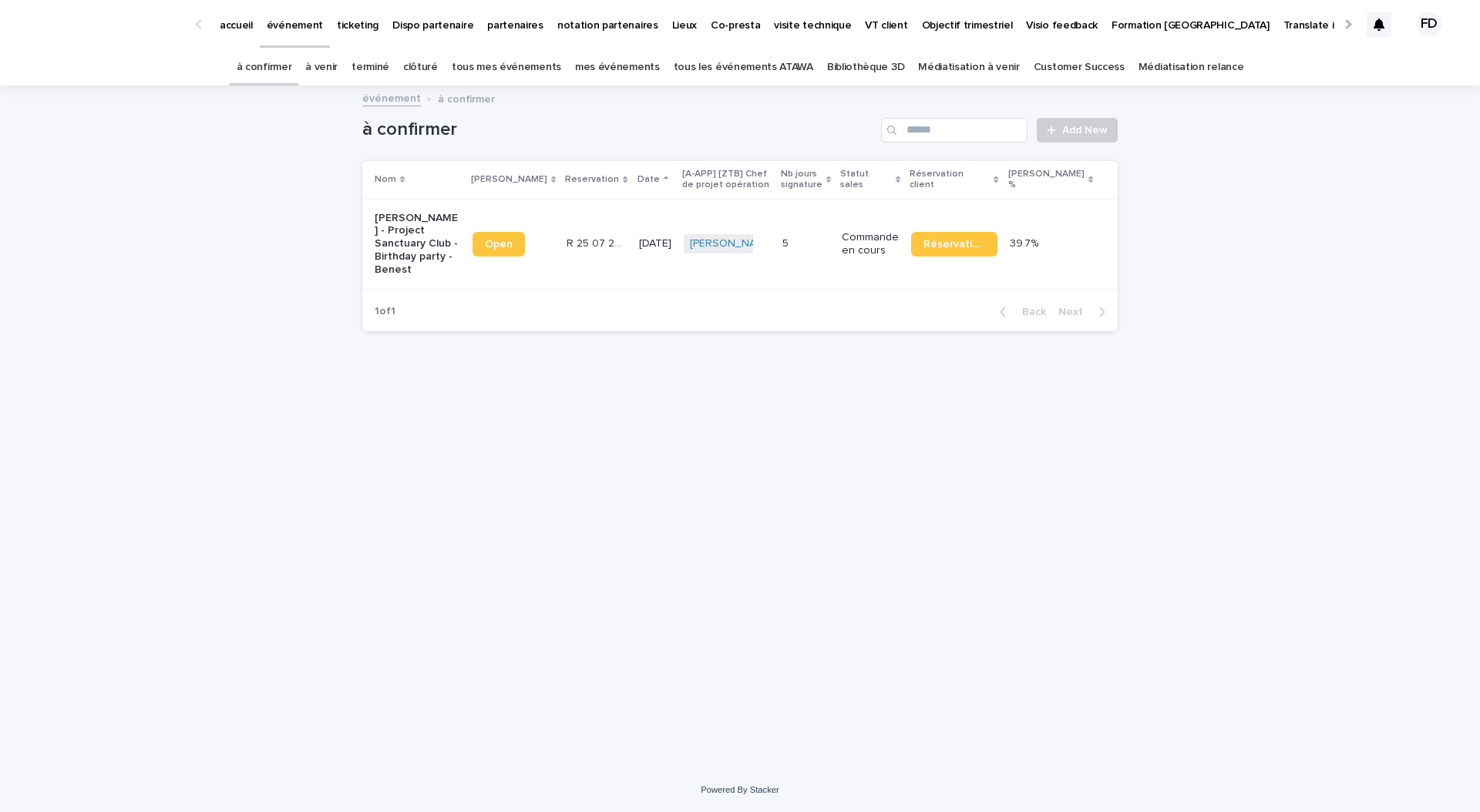
click at [325, 68] on div "à venir" at bounding box center [320, 67] width 46 height 37
click at [337, 72] on link "à venir" at bounding box center [321, 67] width 33 height 37
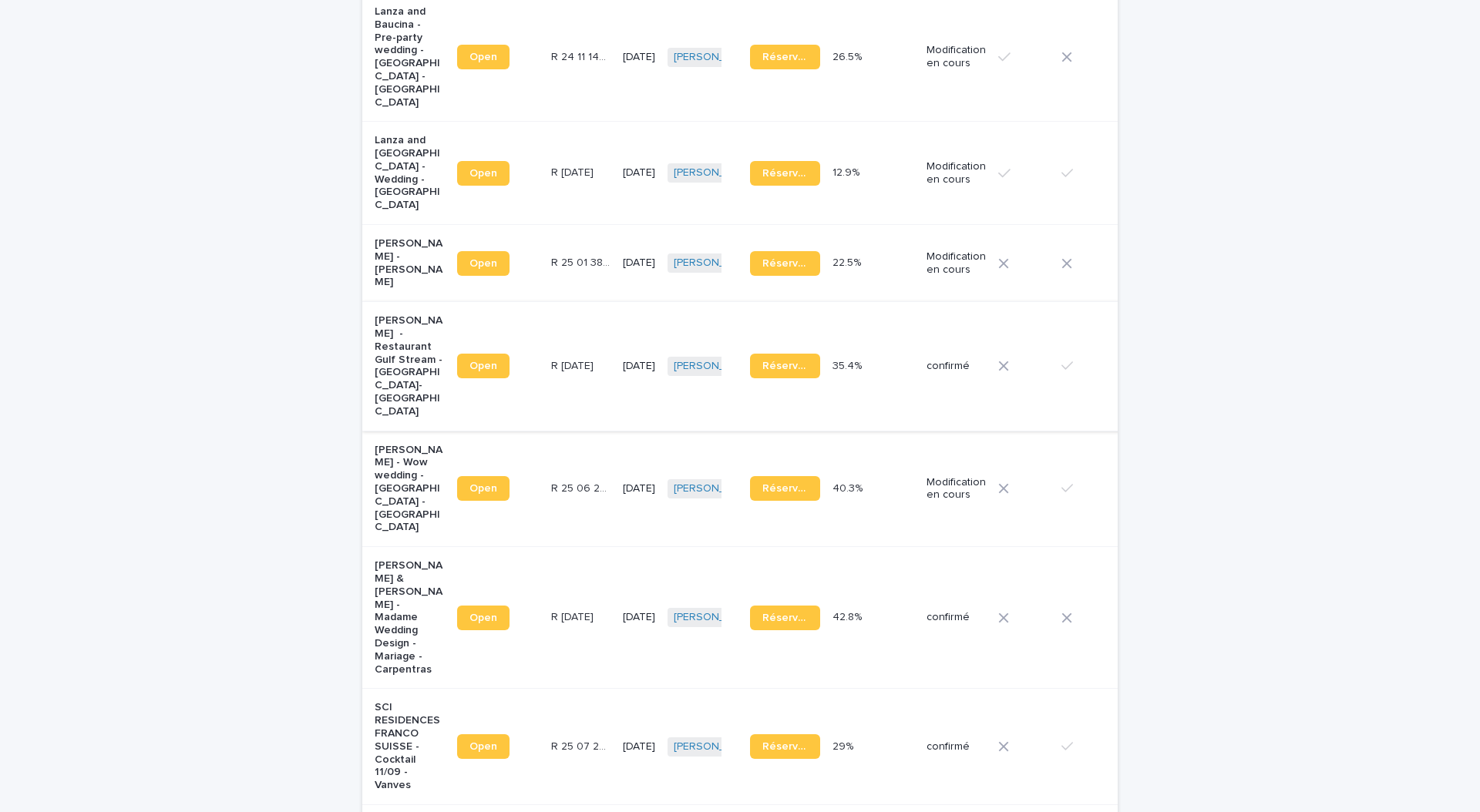
scroll to position [594, 0]
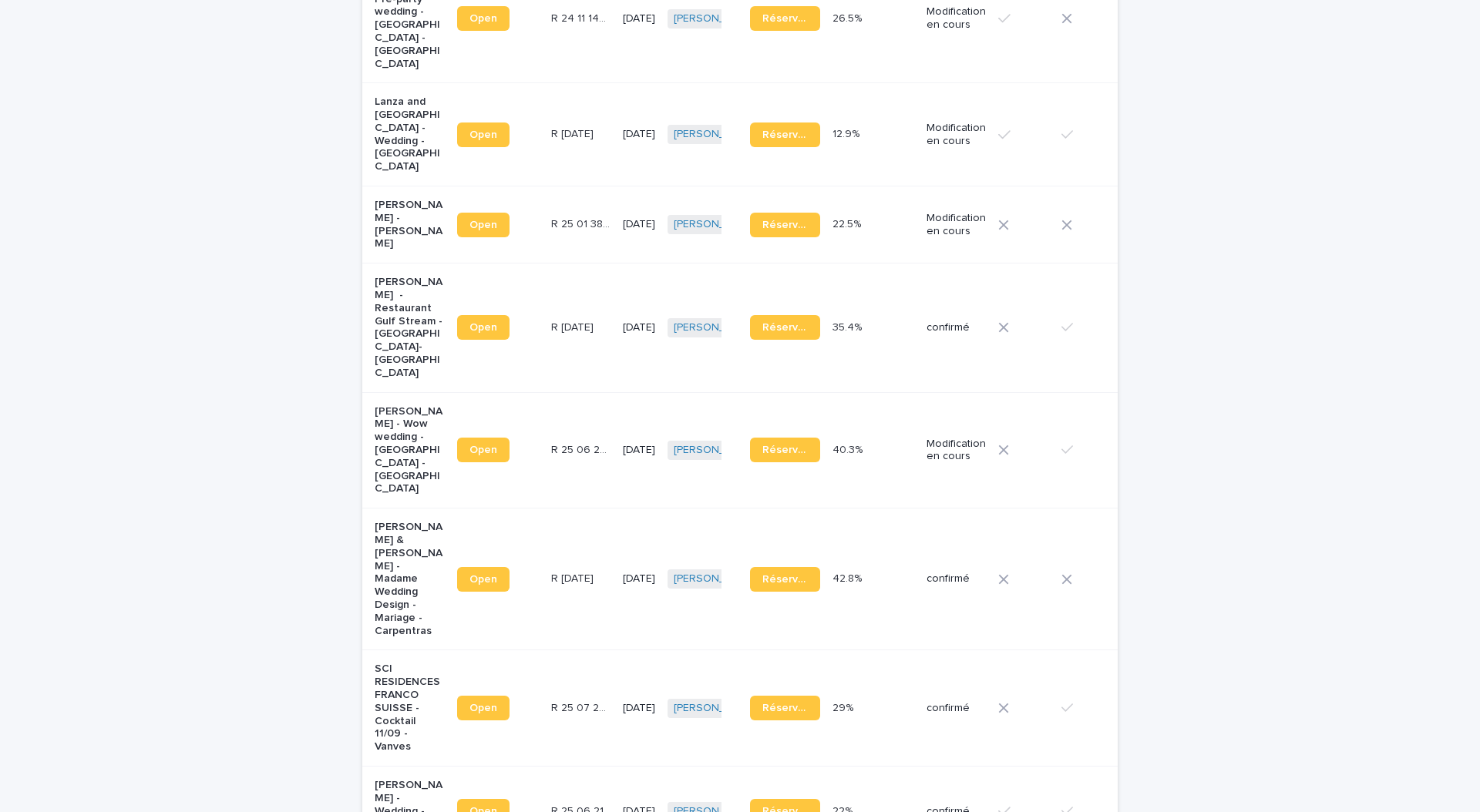
click at [926, 567] on div "confirmé" at bounding box center [955, 579] width 59 height 25
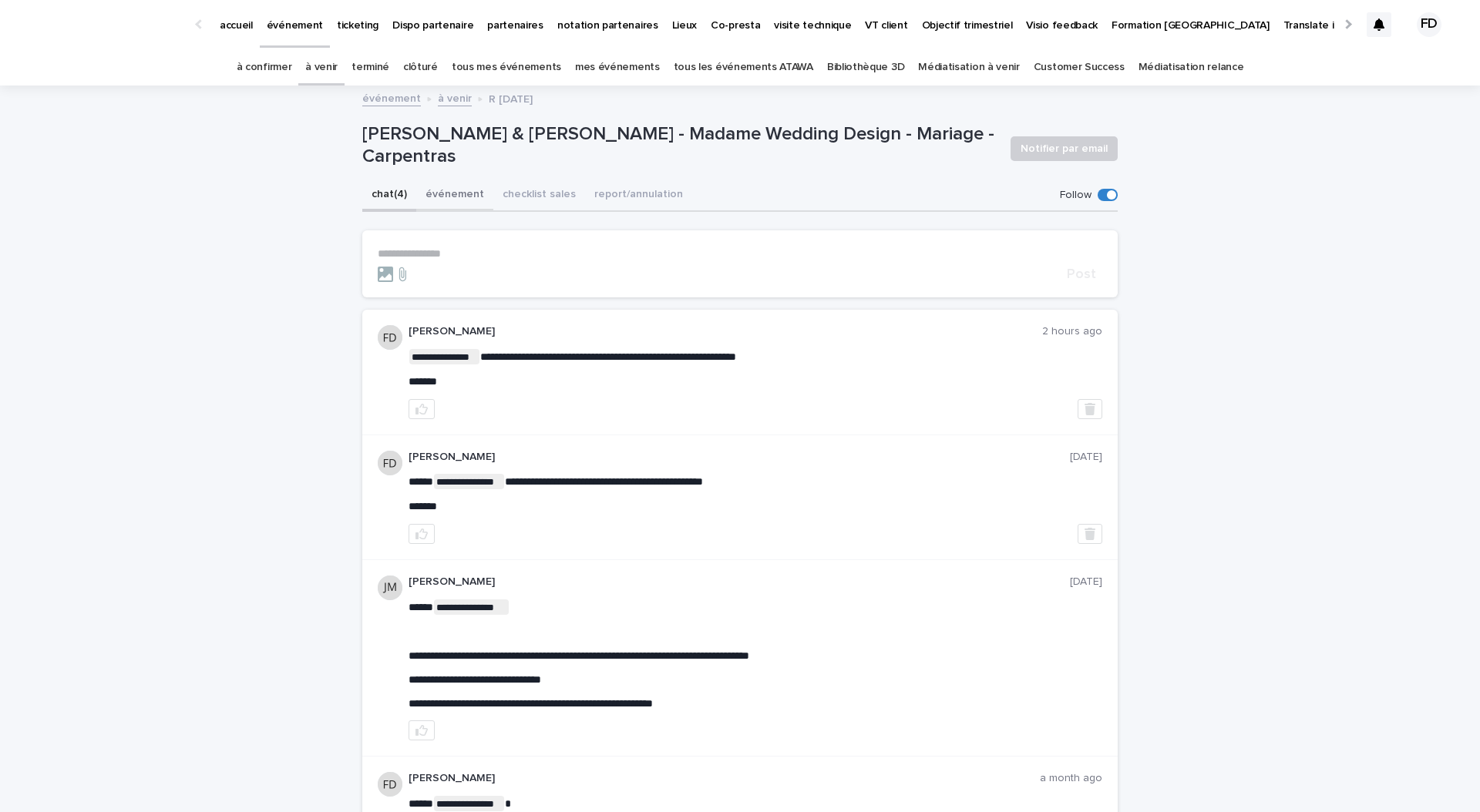
drag, startPoint x: 442, startPoint y: 201, endPoint x: 478, endPoint y: 202, distance: 36.0
click at [442, 202] on button "événement" at bounding box center [454, 196] width 77 height 33
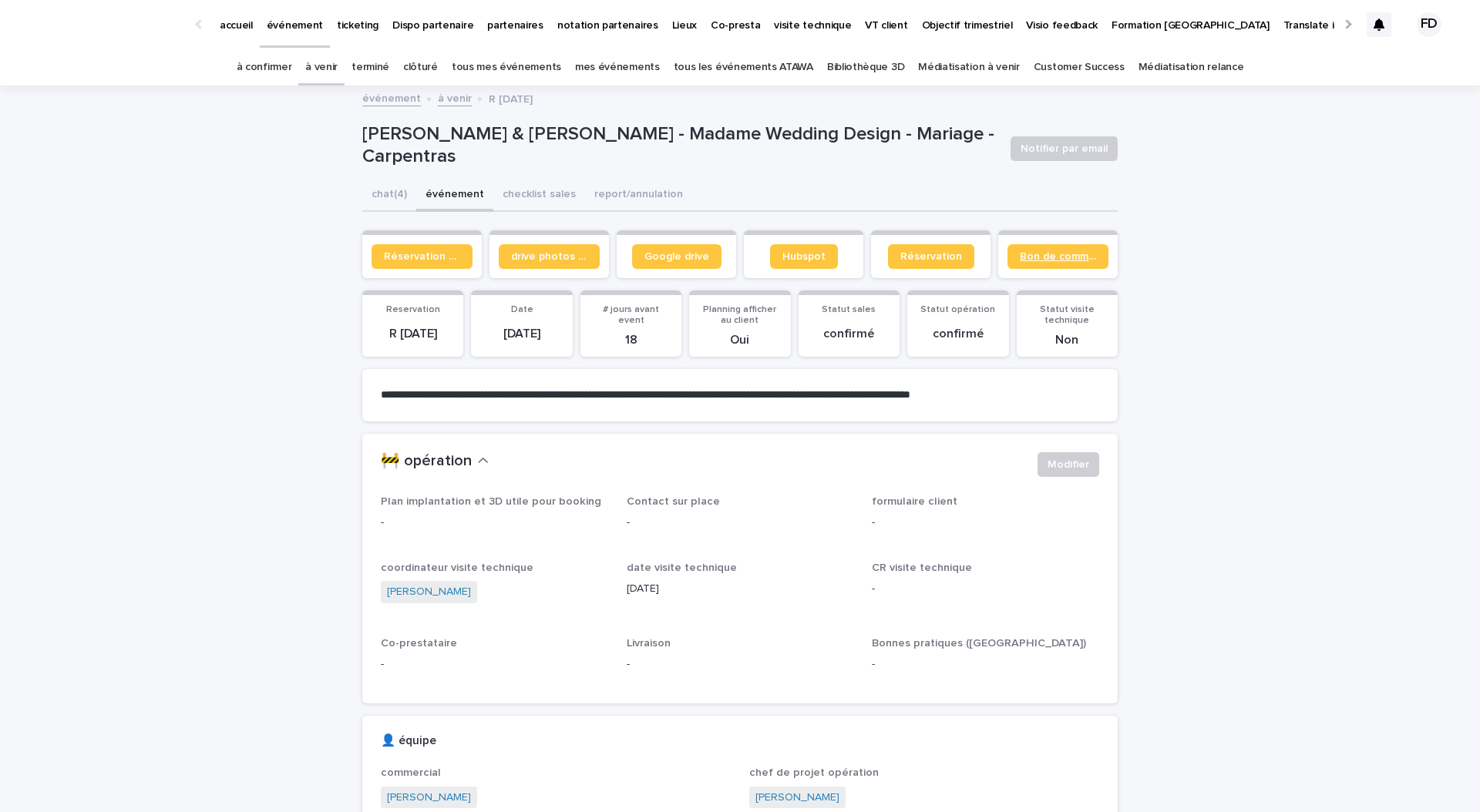
click at [1036, 263] on link "Bon de commande" at bounding box center [1058, 257] width 101 height 24
click at [292, 76] on link "à confirmer" at bounding box center [264, 67] width 55 height 37
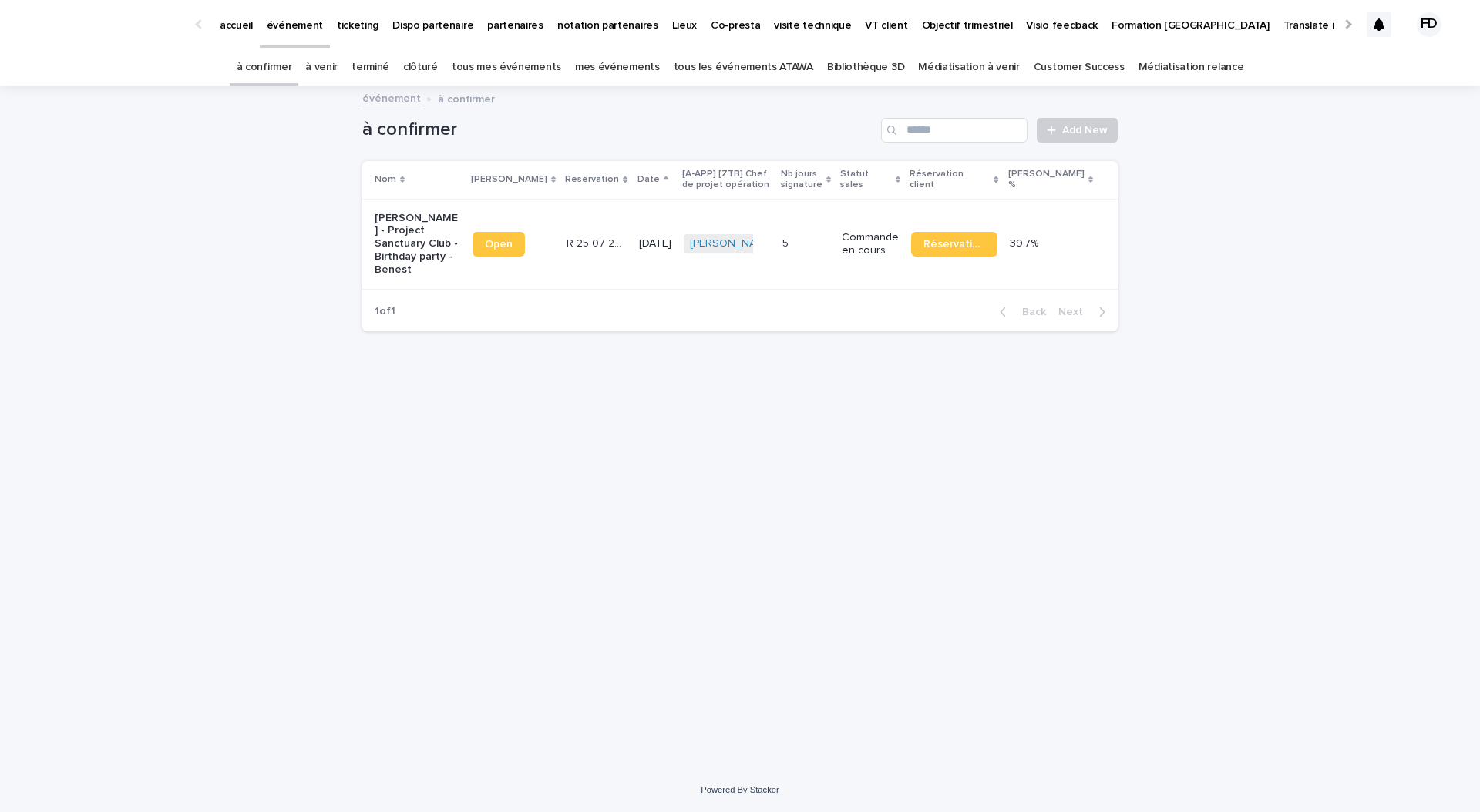
click at [506, 29] on p "partenaires" at bounding box center [515, 16] width 56 height 33
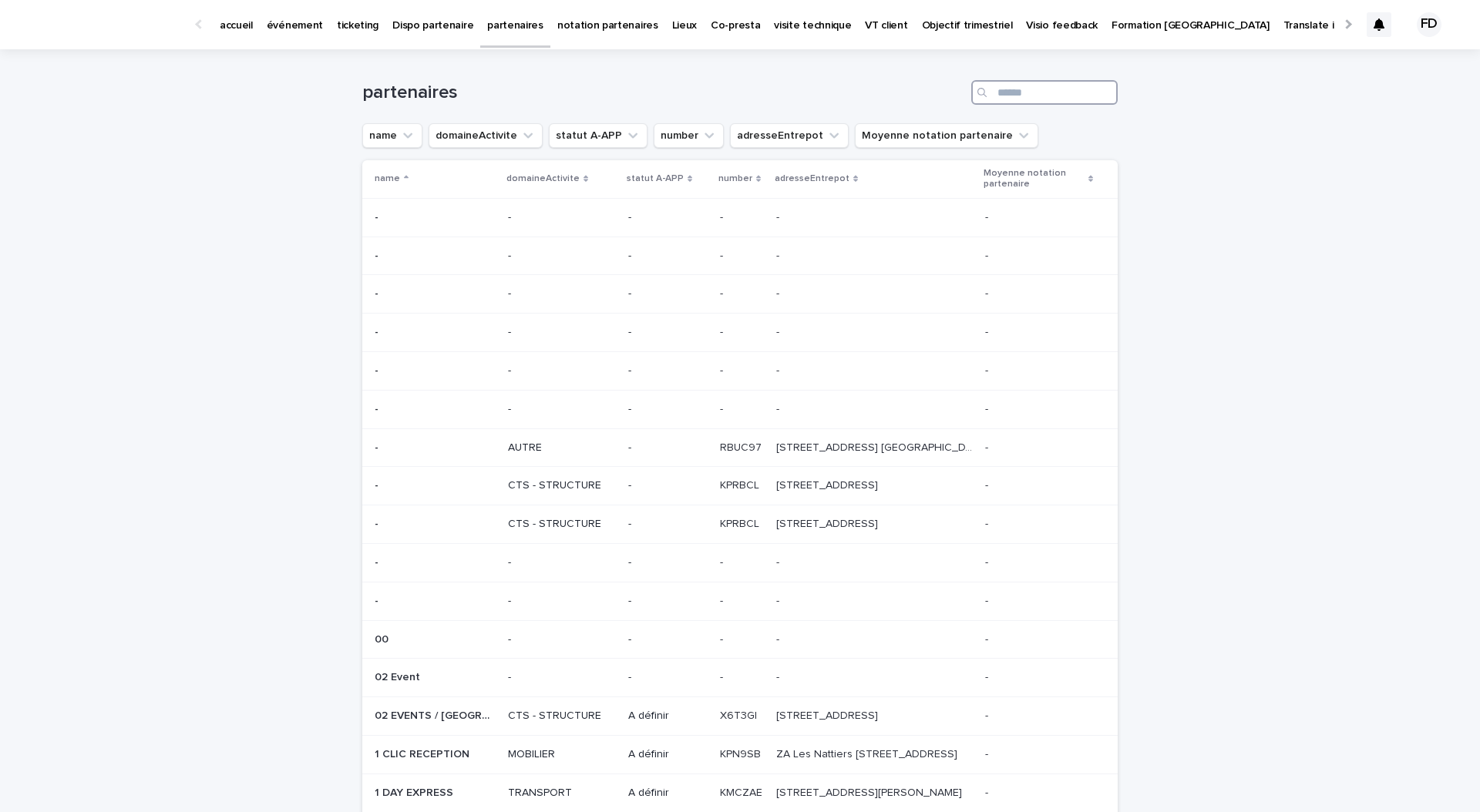
click at [1050, 96] on input "Search" at bounding box center [1044, 93] width 146 height 24
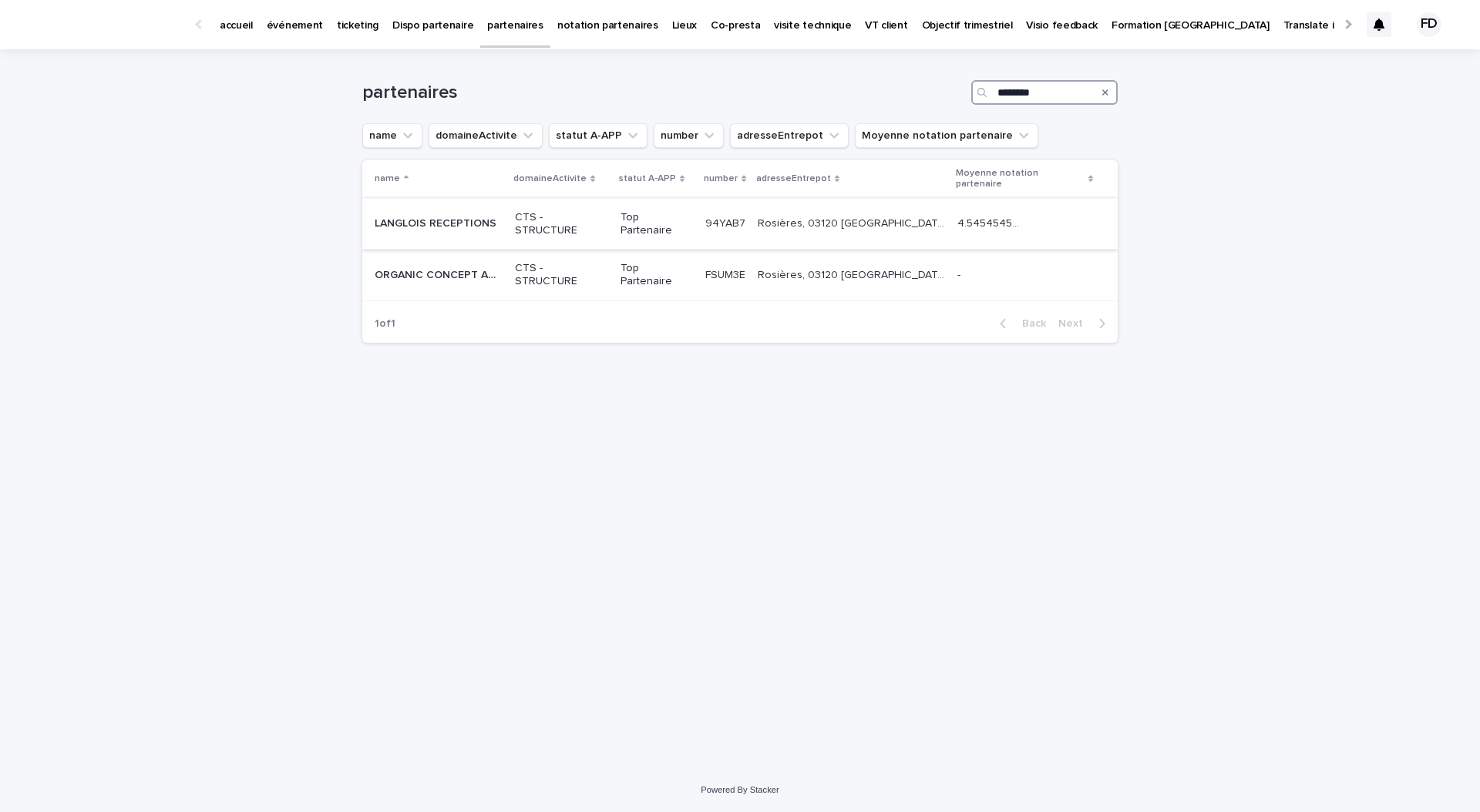
type input "********"
click at [605, 198] on td "CTS - STRUCTURE" at bounding box center [561, 223] width 105 height 52
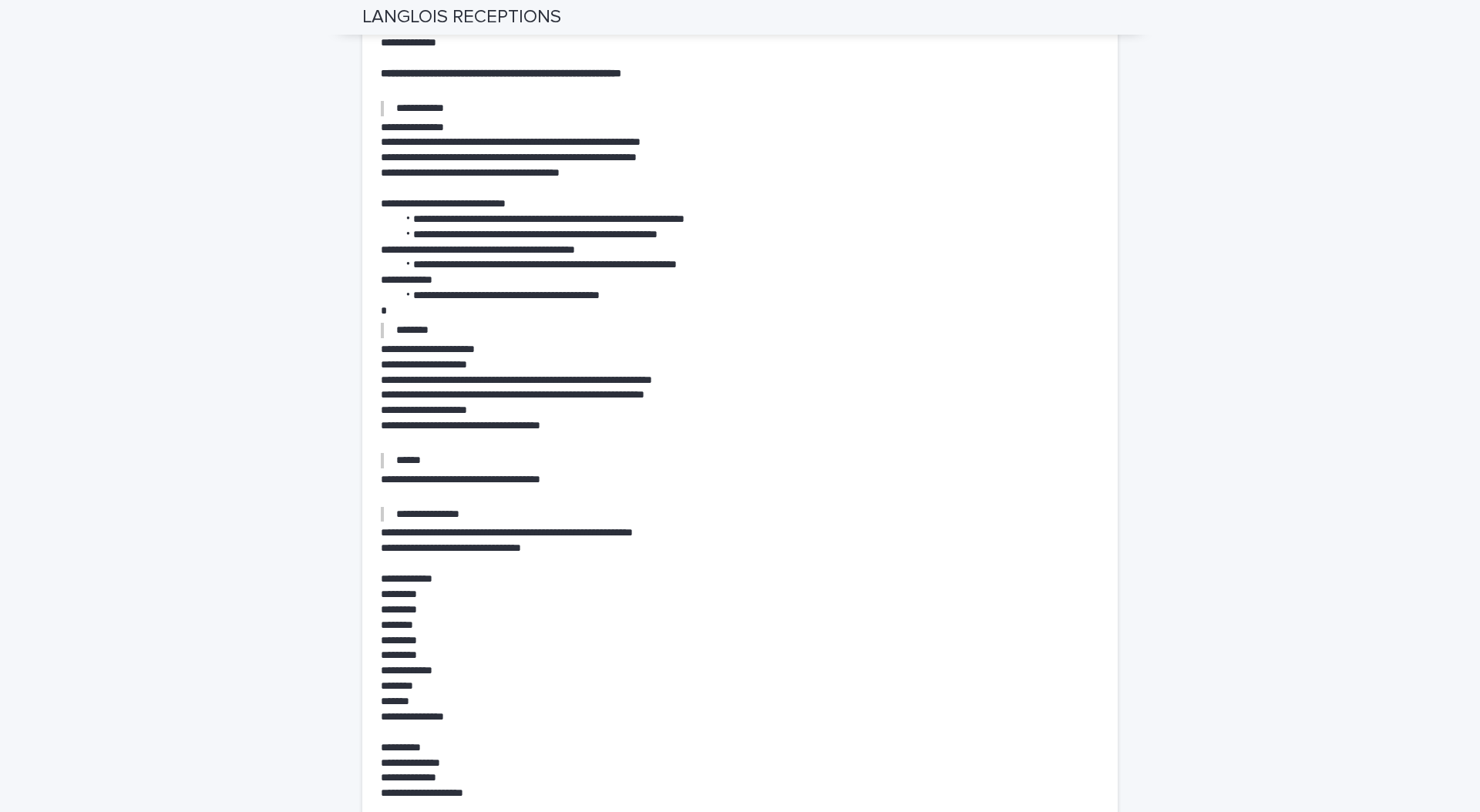
scroll to position [5078, 0]
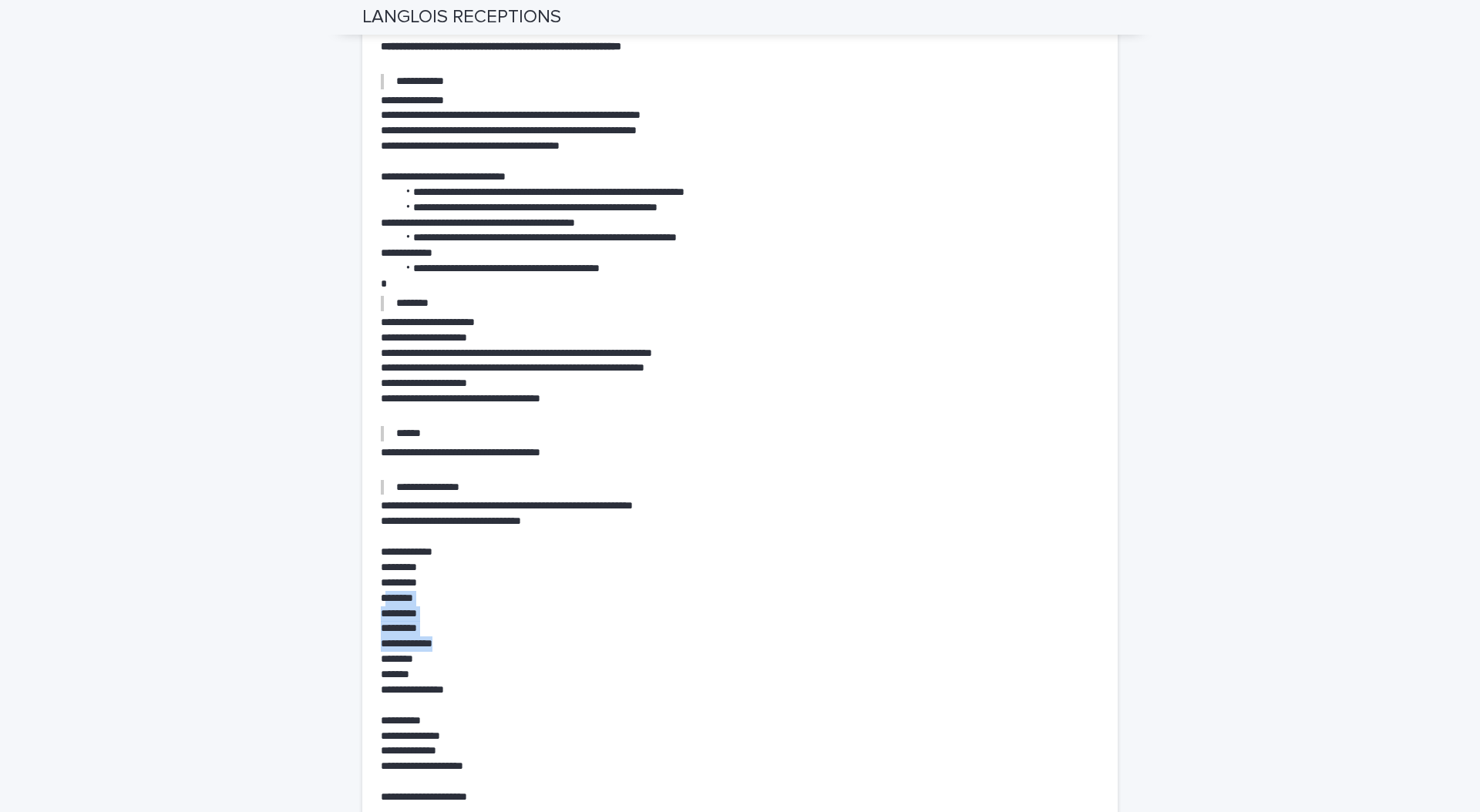
drag, startPoint x: 447, startPoint y: 627, endPoint x: 388, endPoint y: 588, distance: 70.7
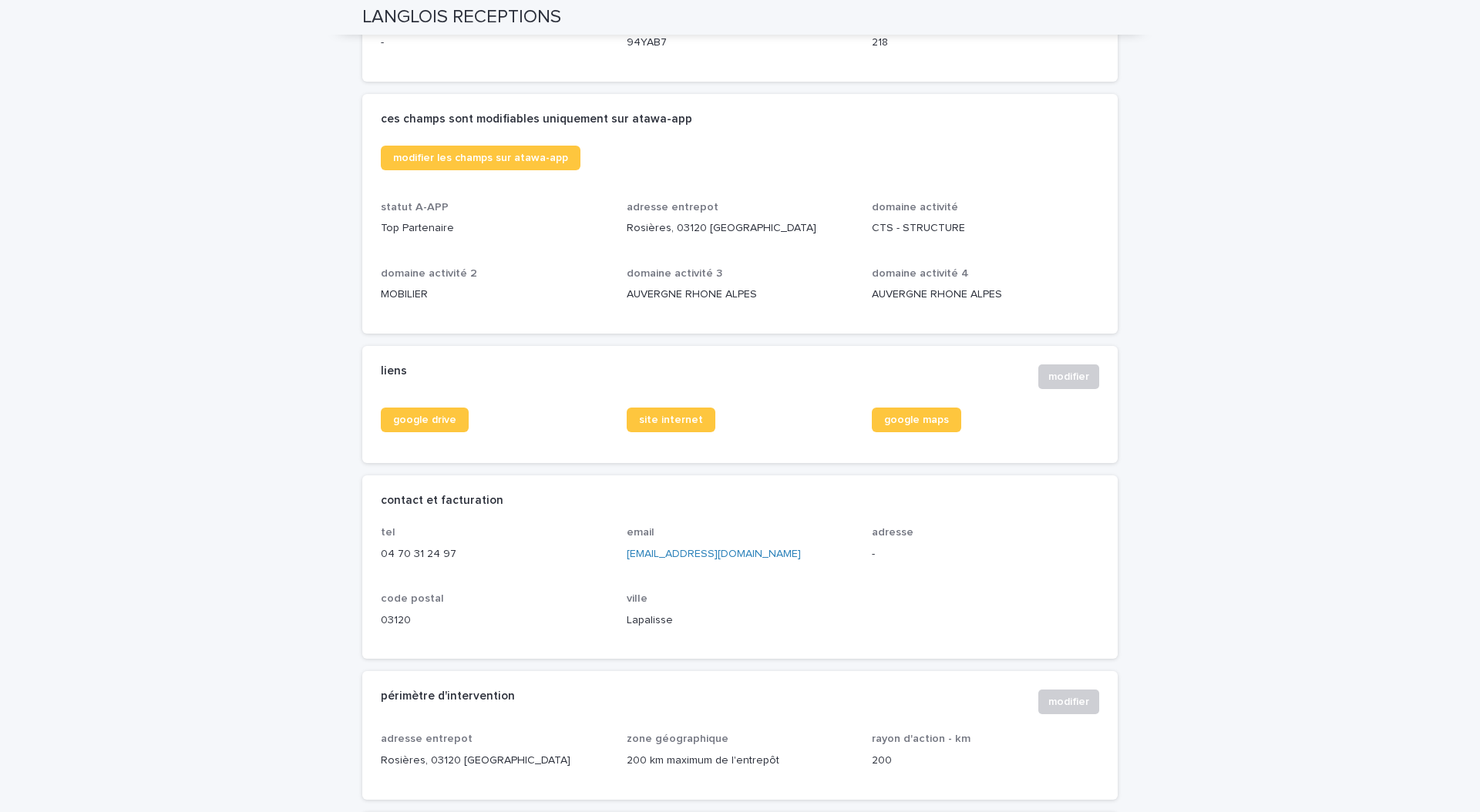
scroll to position [0, 0]
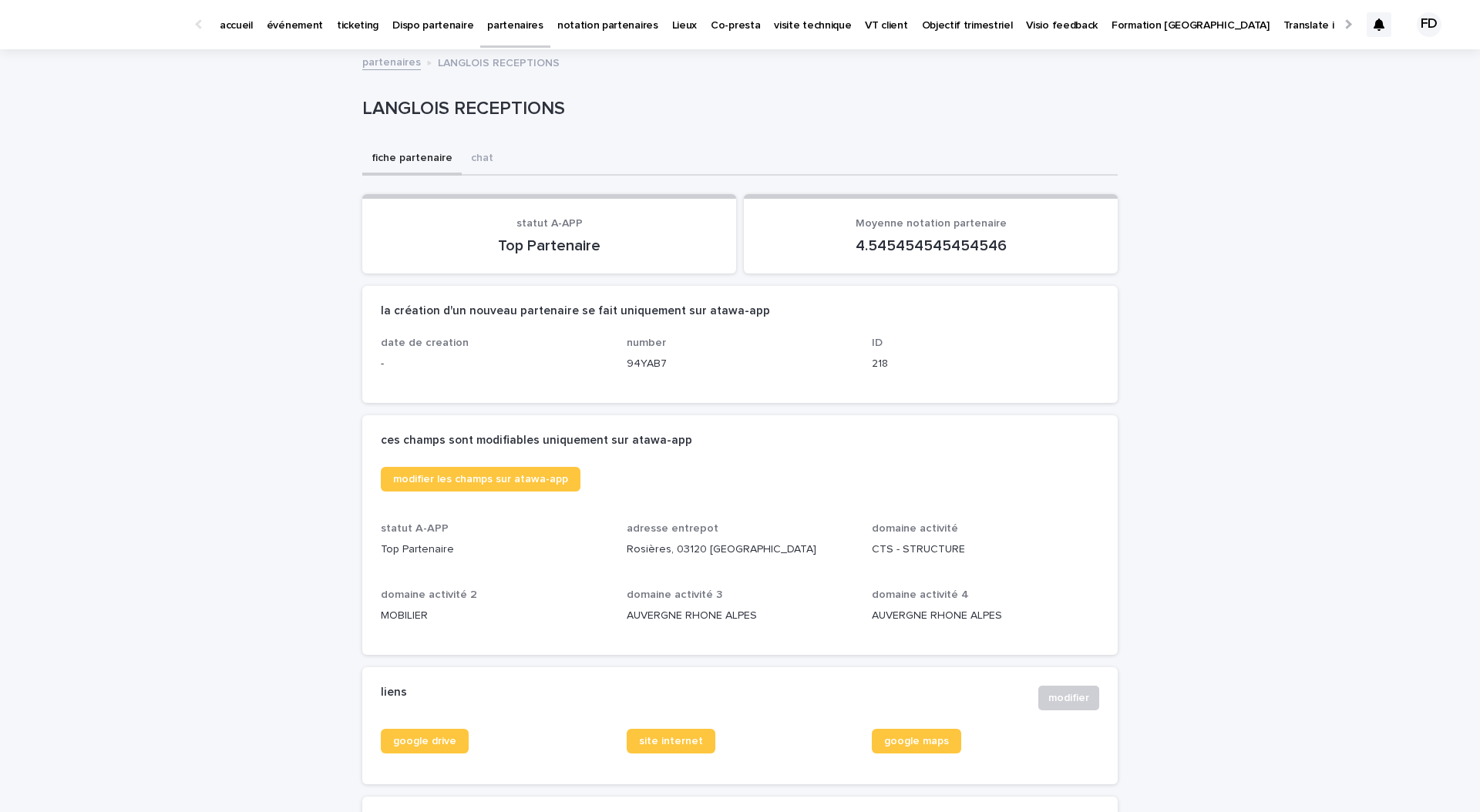
click at [294, 17] on p "événement" at bounding box center [295, 16] width 56 height 33
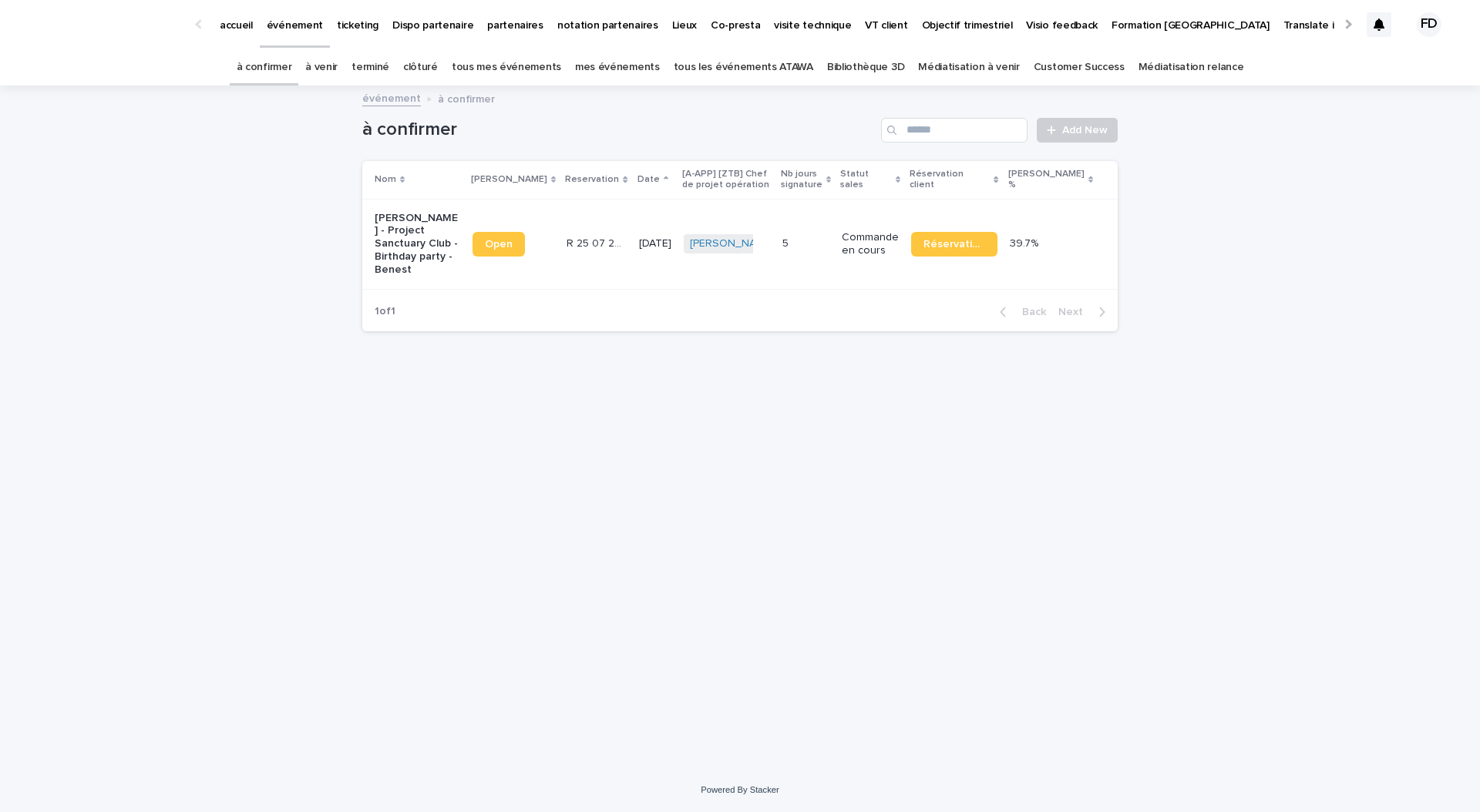
click at [775, 69] on link "tous les événements ATAWA" at bounding box center [743, 67] width 140 height 37
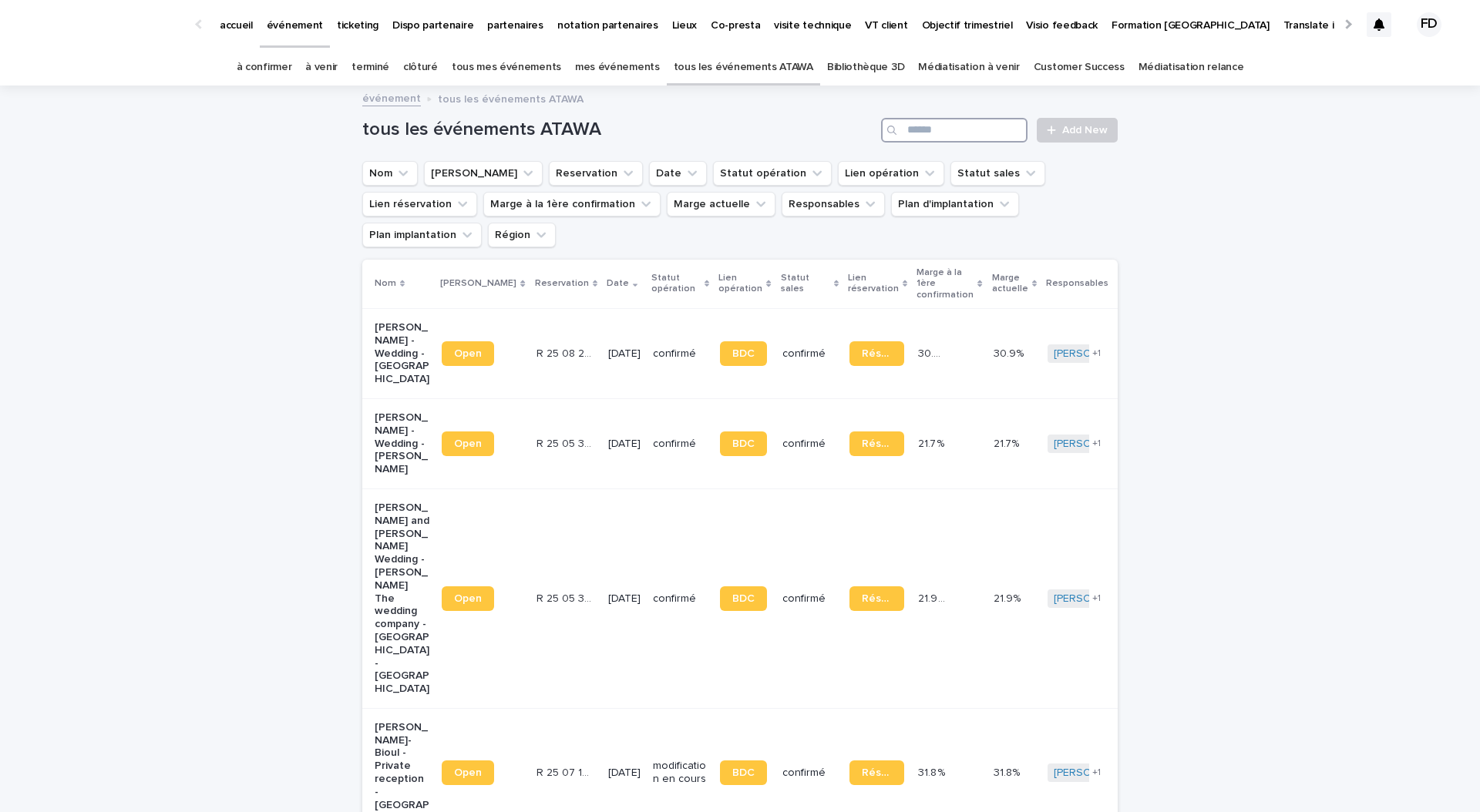
click at [967, 132] on input "Search" at bounding box center [954, 130] width 146 height 24
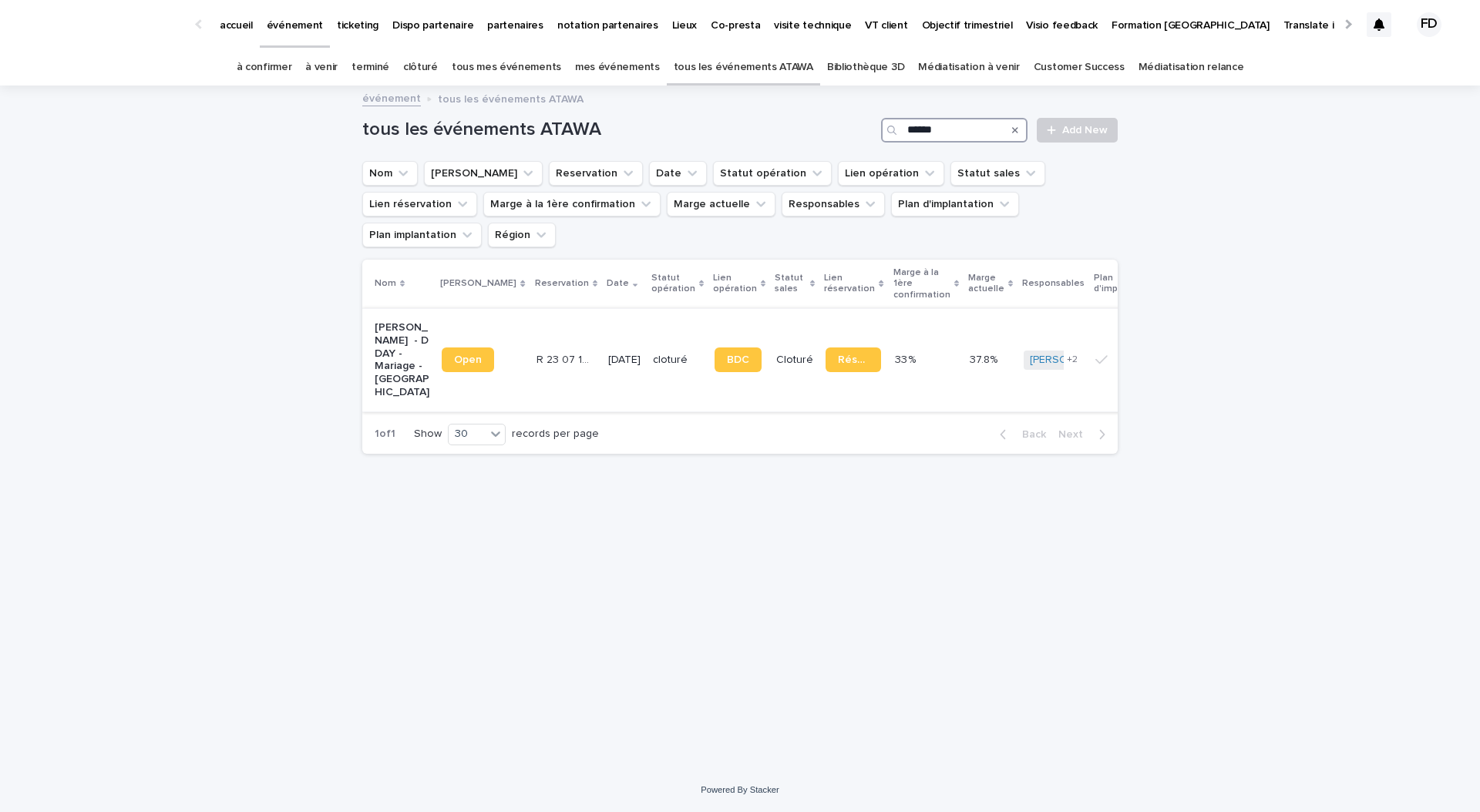
type input "******"
click at [902, 354] on td "33 % 33 %" at bounding box center [926, 360] width 75 height 103
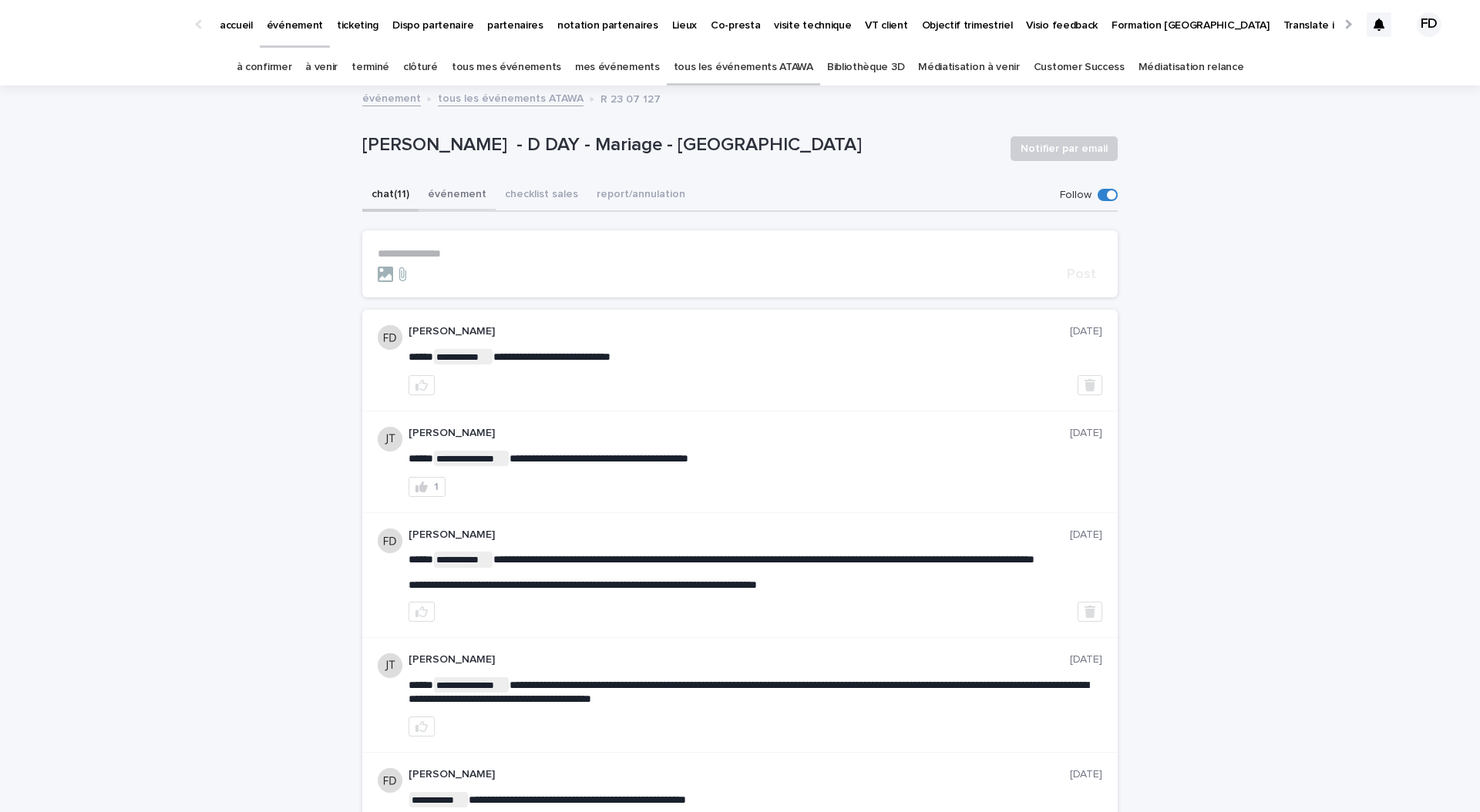
click at [433, 193] on button "événement" at bounding box center [457, 196] width 77 height 33
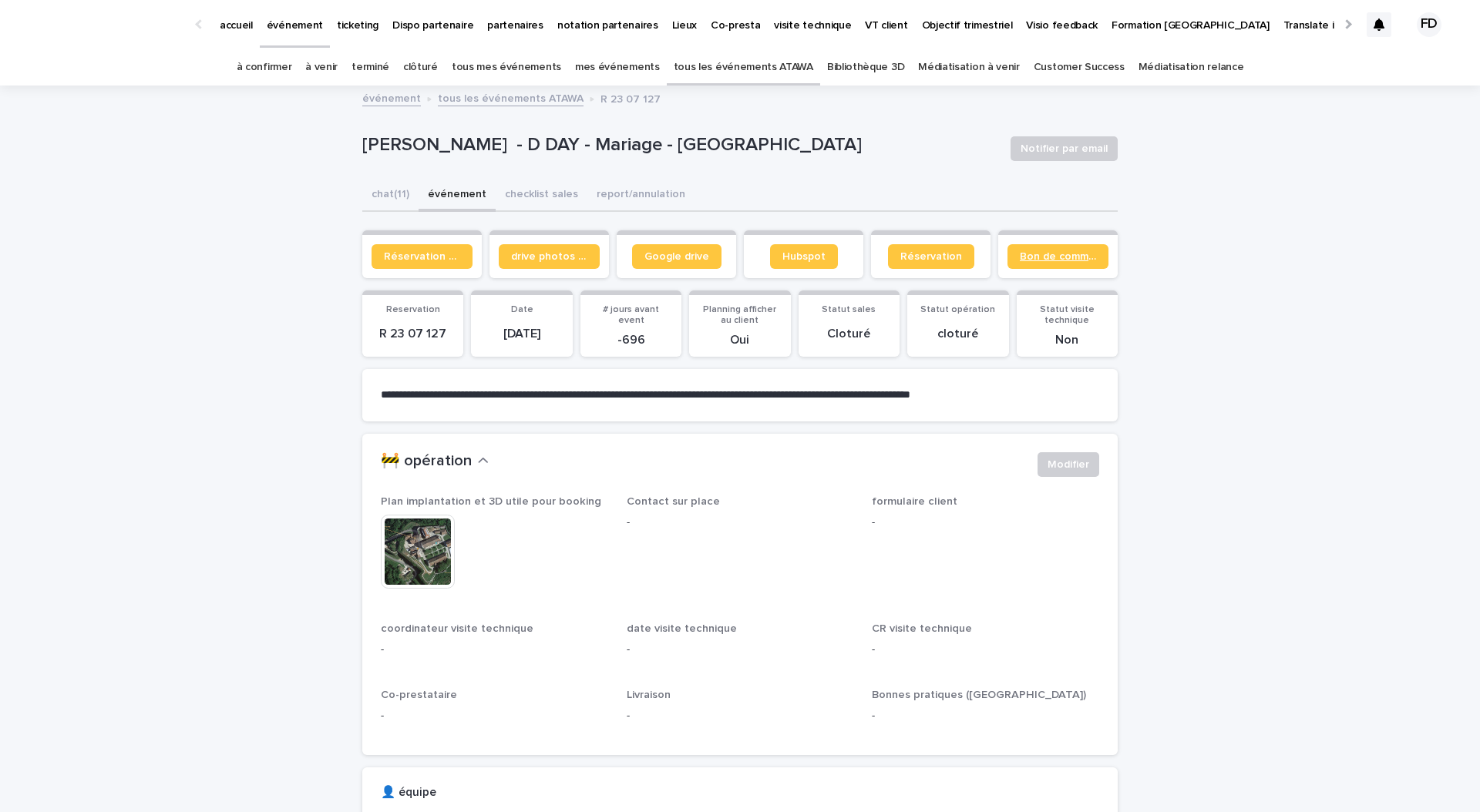
click at [1034, 258] on span "Bon de commande" at bounding box center [1057, 257] width 76 height 11
click at [292, 72] on link "à confirmer" at bounding box center [264, 67] width 55 height 37
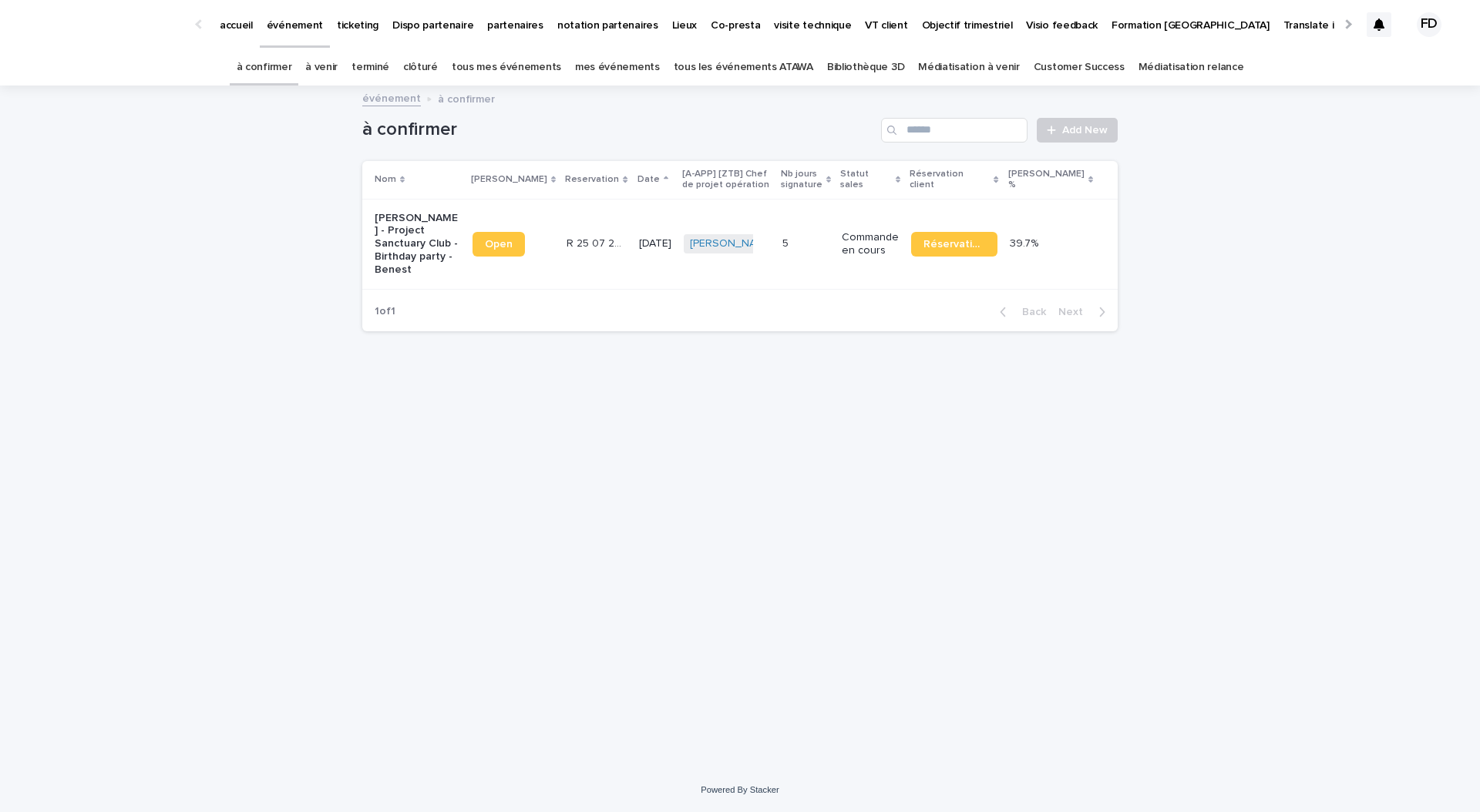
click at [337, 68] on link "à venir" at bounding box center [321, 67] width 33 height 37
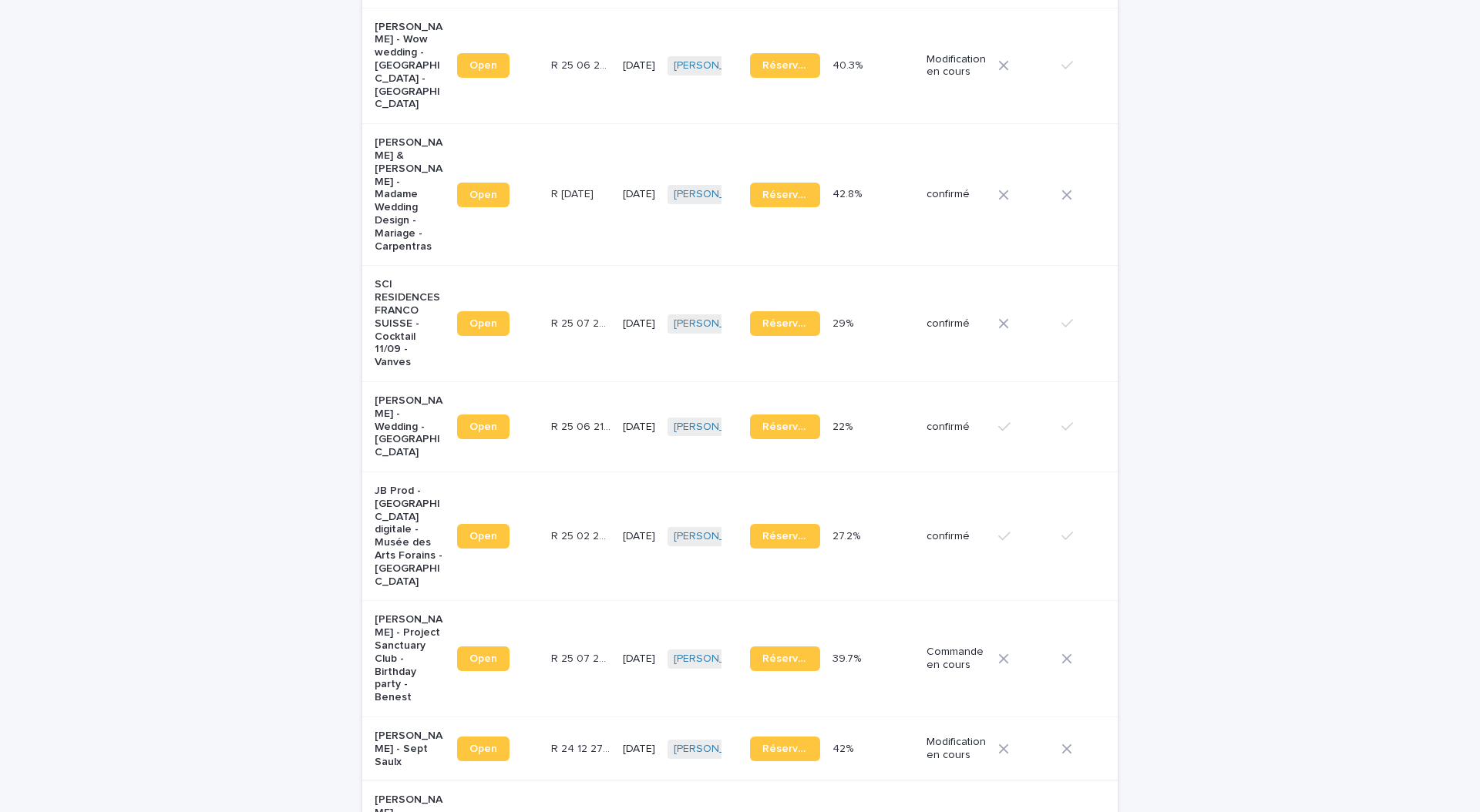
scroll to position [977, 0]
